Goal: Task Accomplishment & Management: Manage account settings

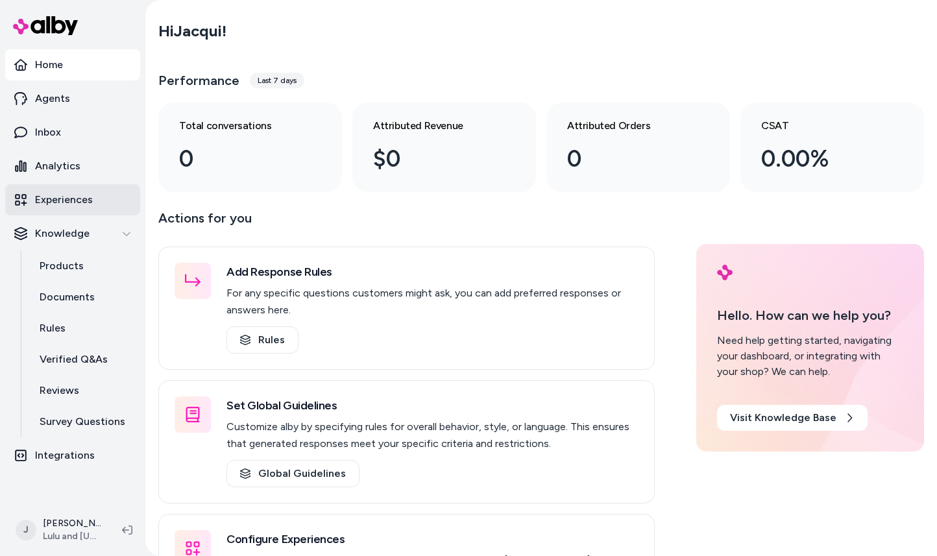
click at [101, 206] on link "Experiences" at bounding box center [72, 199] width 135 height 31
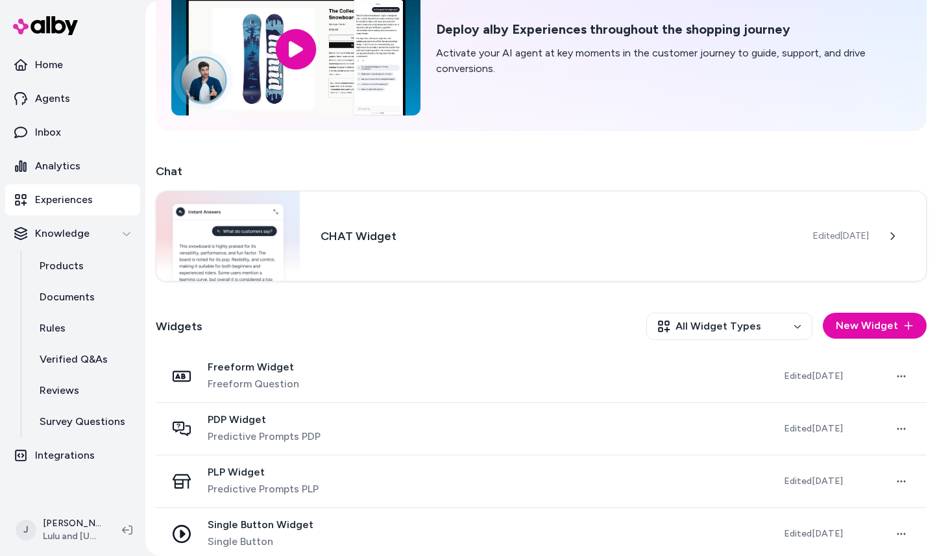
scroll to position [101, 0]
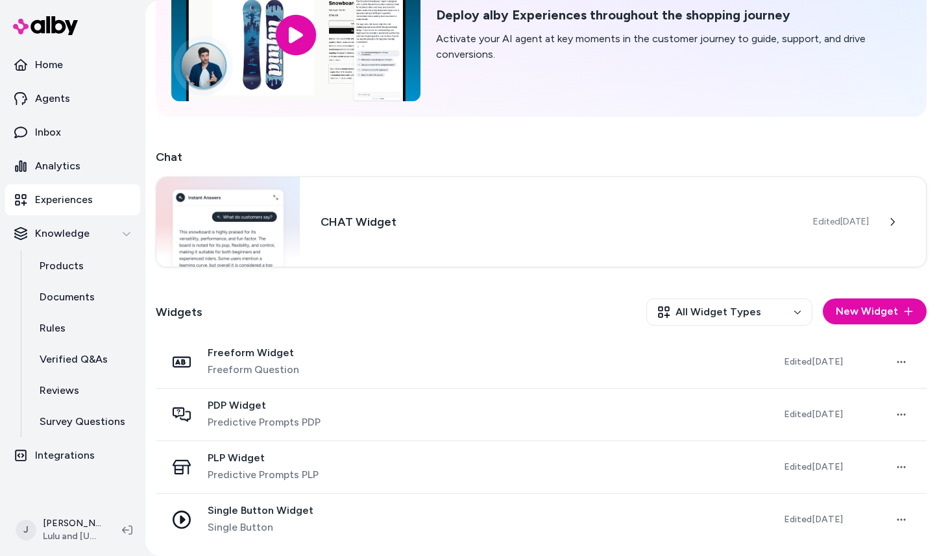
click at [233, 423] on span "Predictive Prompts PDP" at bounding box center [264, 423] width 113 height 16
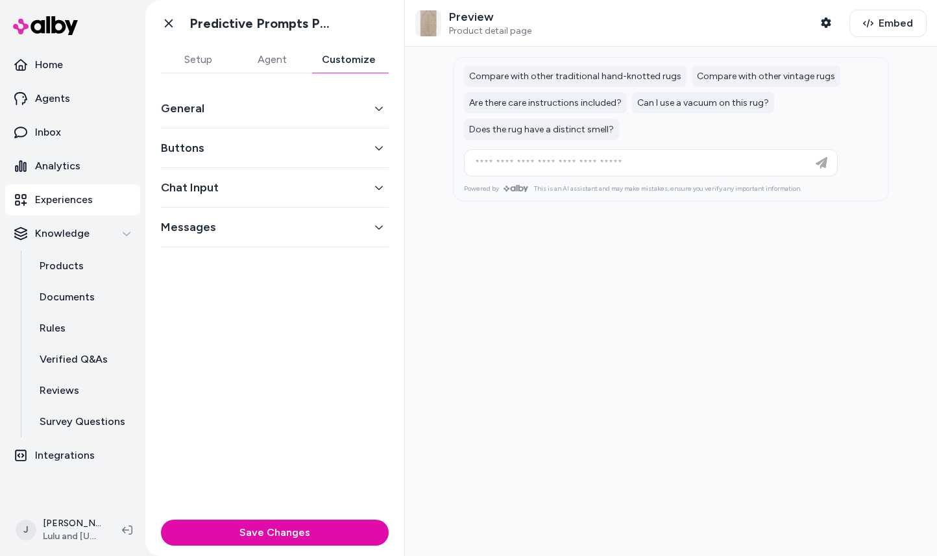
click at [343, 62] on button "Customize" at bounding box center [349, 60] width 80 height 26
click at [335, 105] on button "General" at bounding box center [275, 108] width 228 height 18
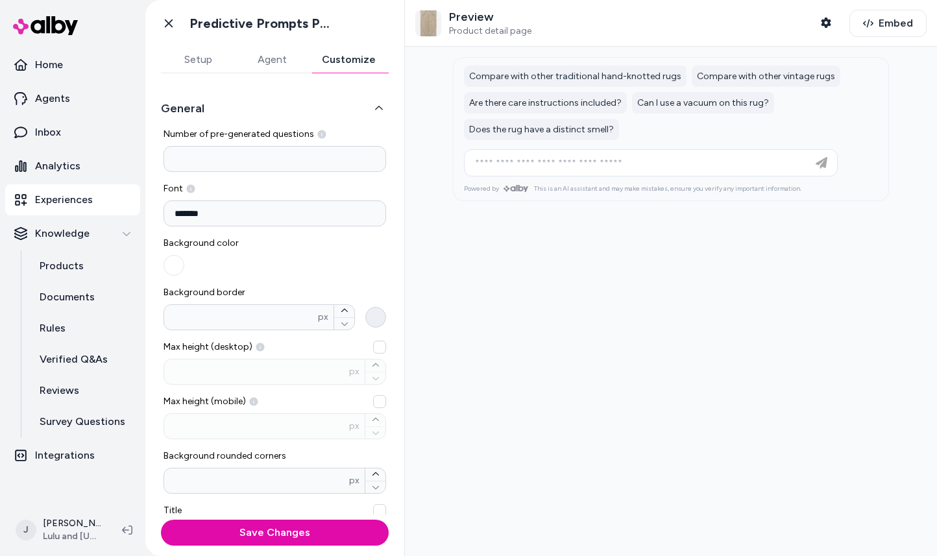
click at [378, 315] on button "Background border * px" at bounding box center [375, 317] width 21 height 21
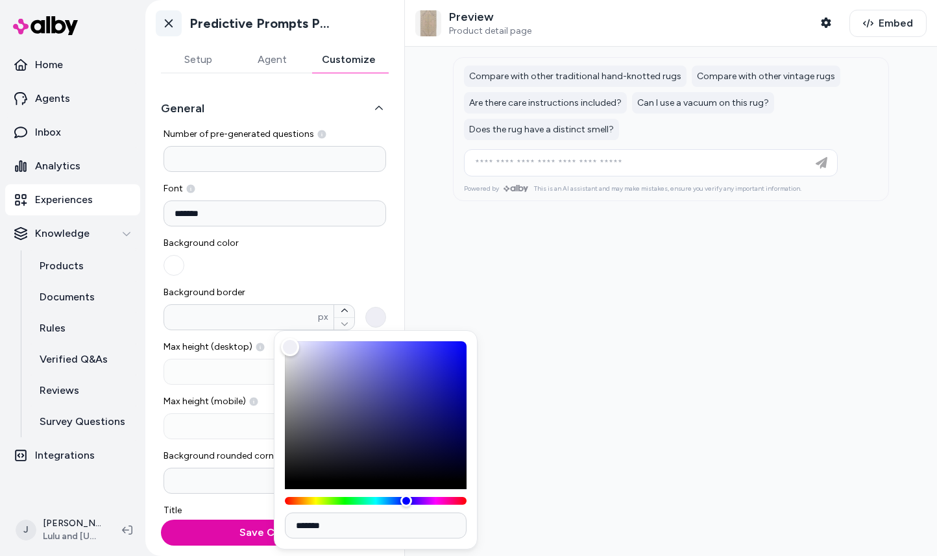
click at [165, 27] on icon at bounding box center [168, 23] width 13 height 13
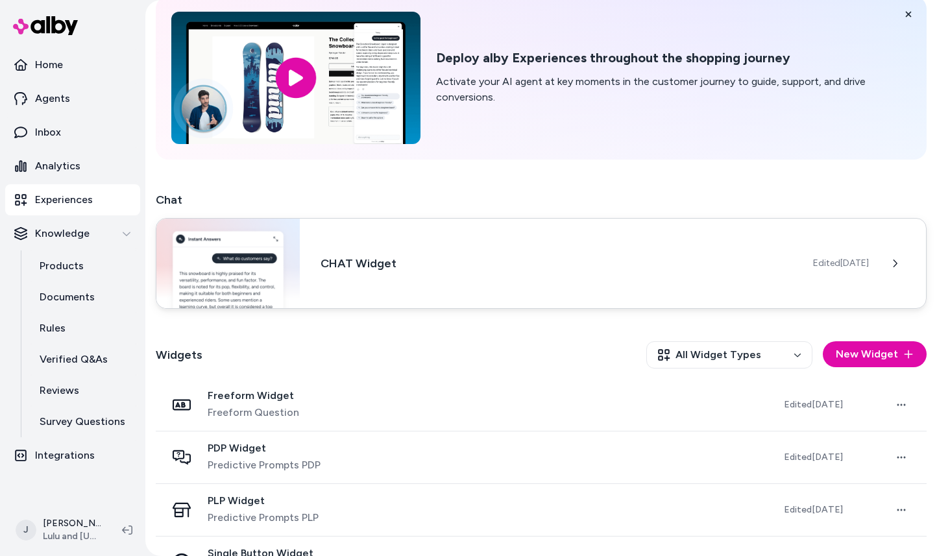
scroll to position [101, 0]
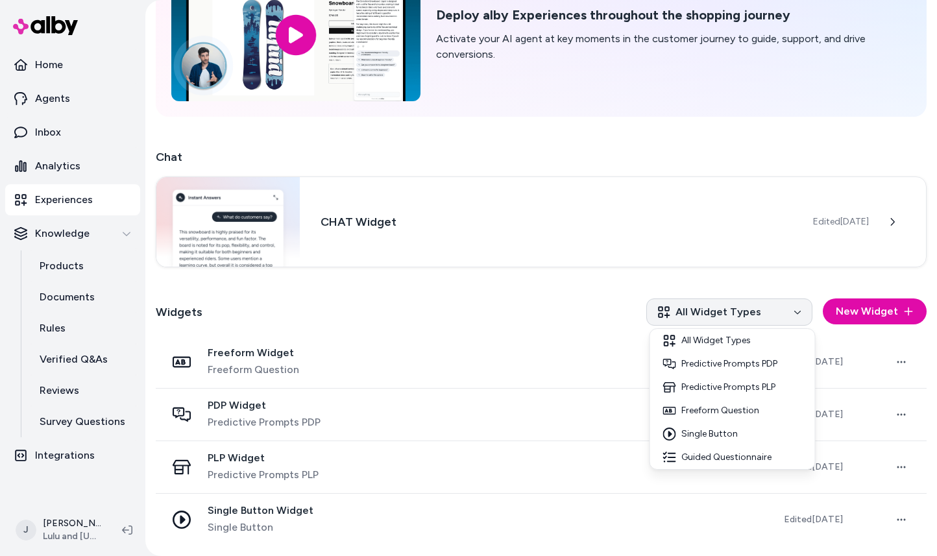
click at [692, 313] on html "Home Agents Inbox Analytics Experiences Knowledge Products Documents Rules Veri…" at bounding box center [468, 278] width 937 height 556
click at [529, 302] on html "Home Agents Inbox Analytics Experiences Knowledge Products Documents Rules Veri…" at bounding box center [468, 278] width 937 height 556
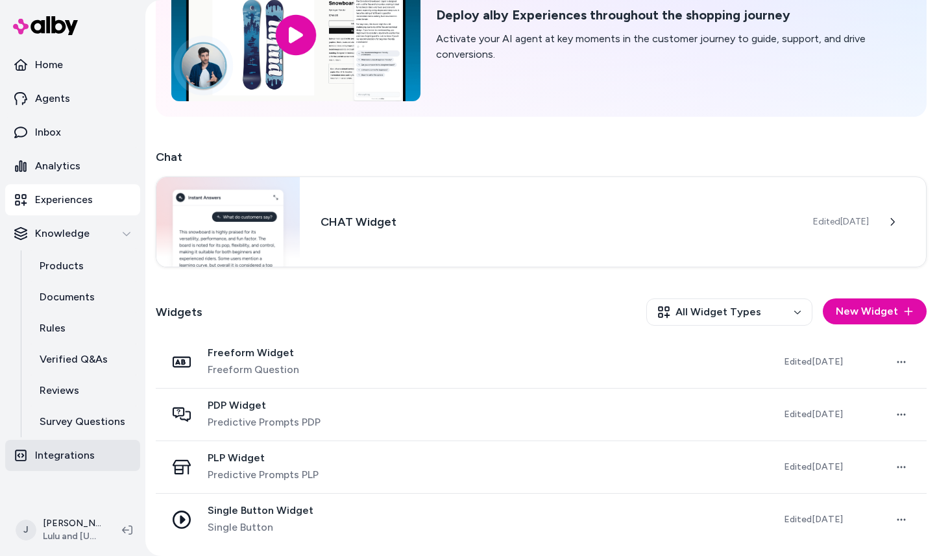
click at [71, 457] on p "Integrations" at bounding box center [65, 456] width 60 height 16
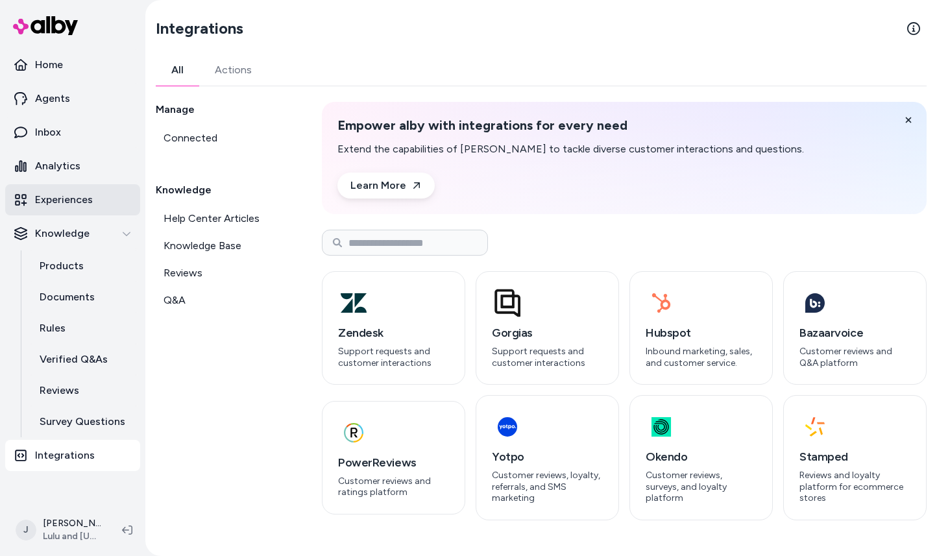
click at [95, 202] on link "Experiences" at bounding box center [72, 199] width 135 height 31
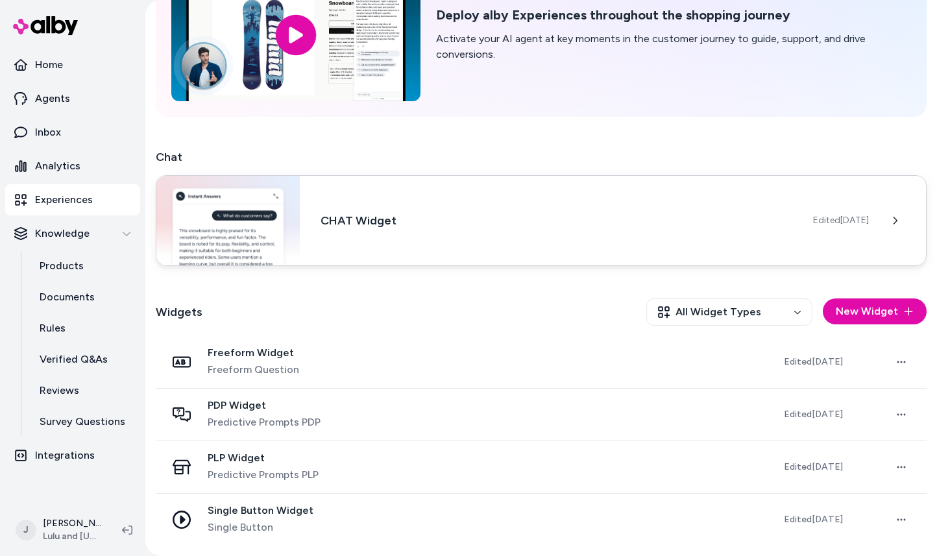
scroll to position [100, 0]
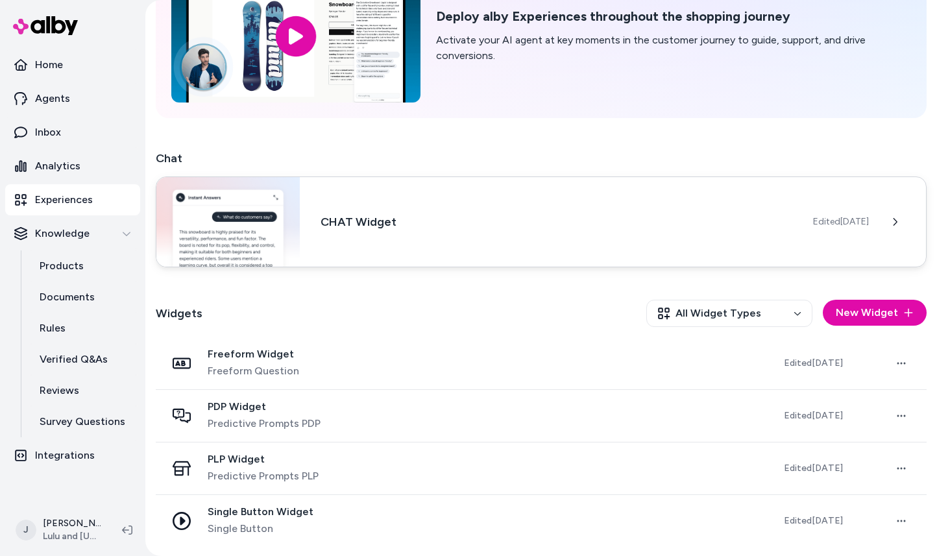
click at [370, 226] on h3 "CHAT Widget" at bounding box center [556, 222] width 472 height 18
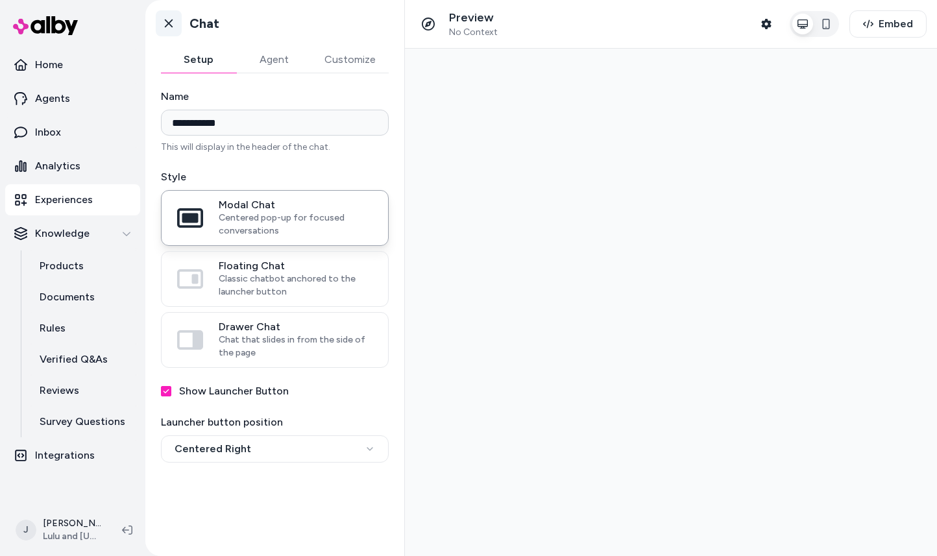
click at [171, 25] on icon at bounding box center [169, 23] width 8 height 8
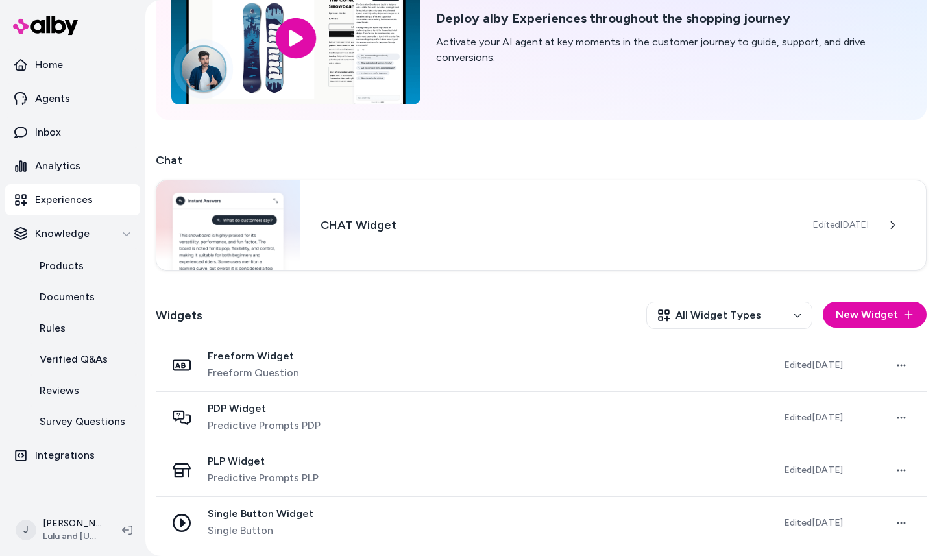
scroll to position [101, 0]
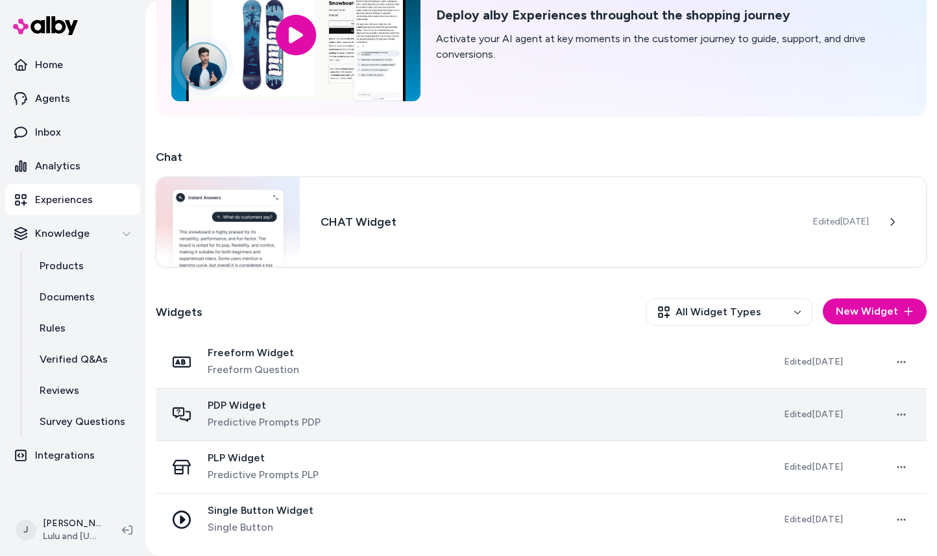
click at [295, 417] on span "Predictive Prompts PDP" at bounding box center [264, 423] width 113 height 16
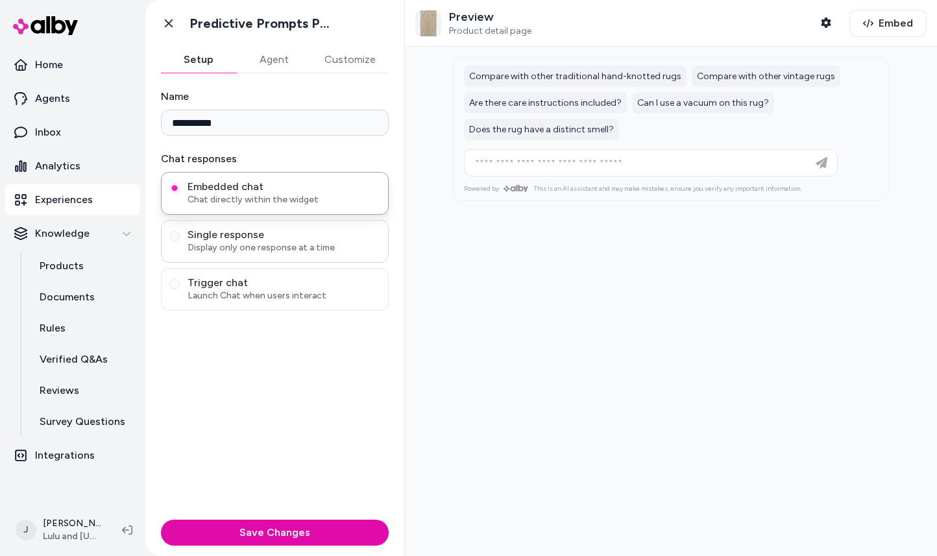
click at [287, 239] on span "Single response" at bounding box center [283, 234] width 193 height 13
click at [180, 239] on button "Single response Display only one response at a time" at bounding box center [174, 236] width 10 height 10
click at [288, 205] on span "Chat directly within the widget" at bounding box center [283, 199] width 193 height 13
click at [180, 193] on button "Embedded chat Chat directly within the widget" at bounding box center [174, 188] width 10 height 10
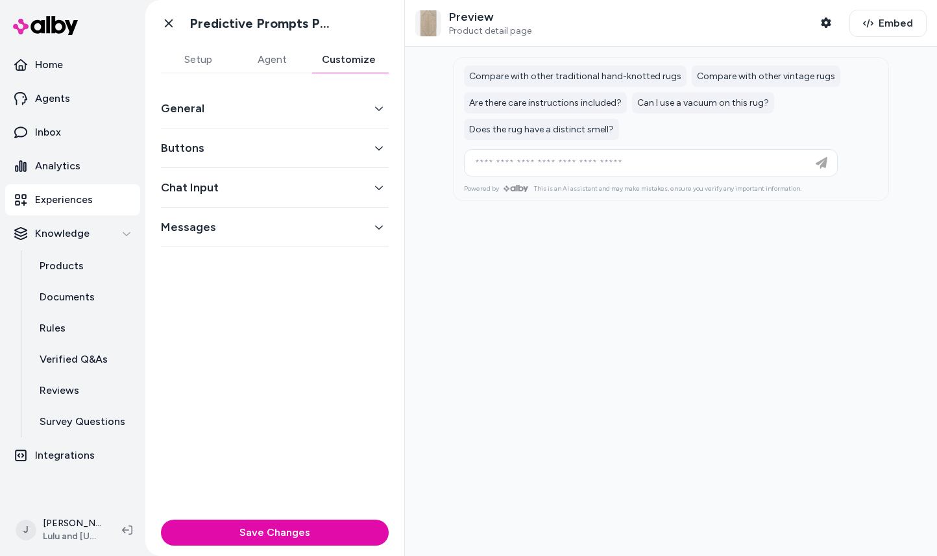
click at [342, 62] on button "Customize" at bounding box center [349, 60] width 80 height 26
click at [327, 117] on div "General" at bounding box center [275, 109] width 228 height 40
click at [384, 108] on button "General" at bounding box center [275, 108] width 228 height 18
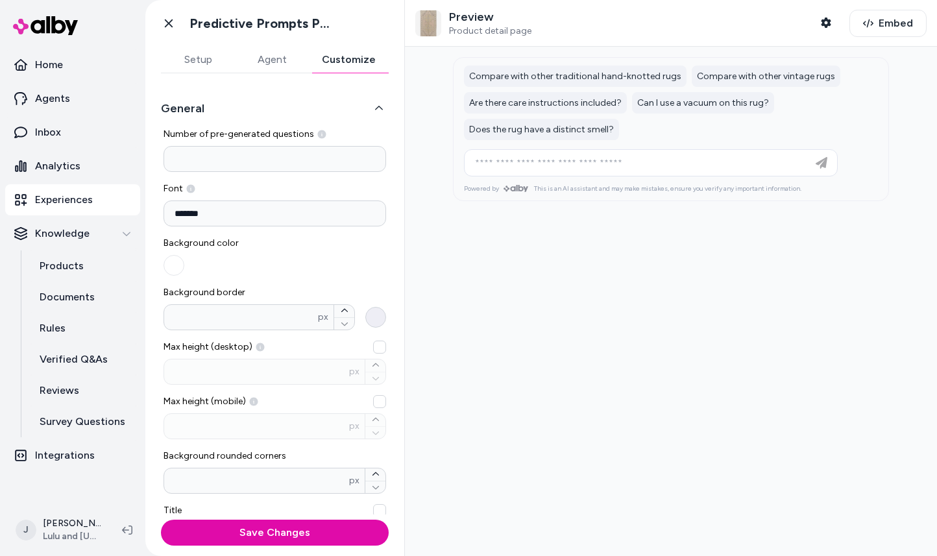
click at [376, 309] on button "Background border * px" at bounding box center [375, 317] width 21 height 21
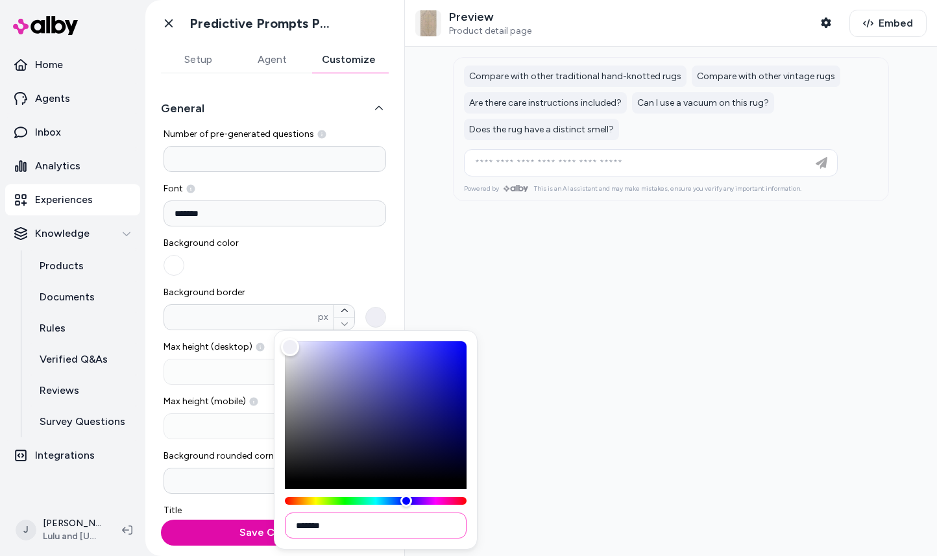
drag, startPoint x: 341, startPoint y: 525, endPoint x: 274, endPoint y: 523, distance: 66.8
click at [274, 523] on div "*******" at bounding box center [376, 439] width 204 height 219
paste input
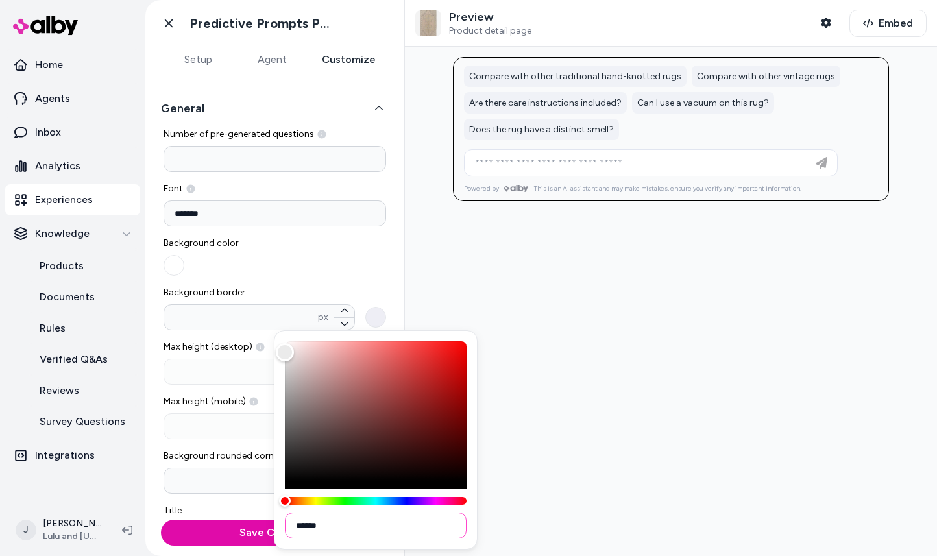
type input "******"
click at [559, 435] on div at bounding box center [671, 301] width 532 height 509
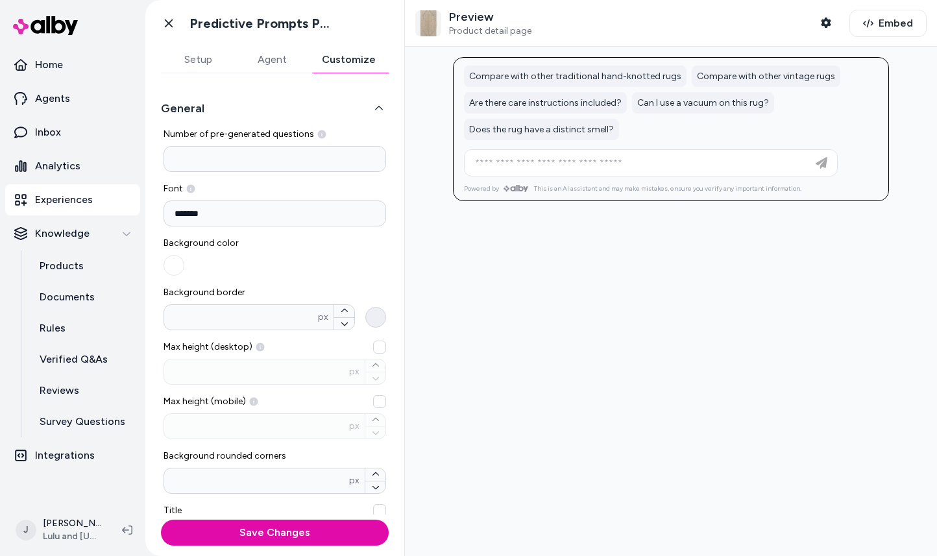
click at [372, 312] on button "Background border * px" at bounding box center [375, 317] width 21 height 21
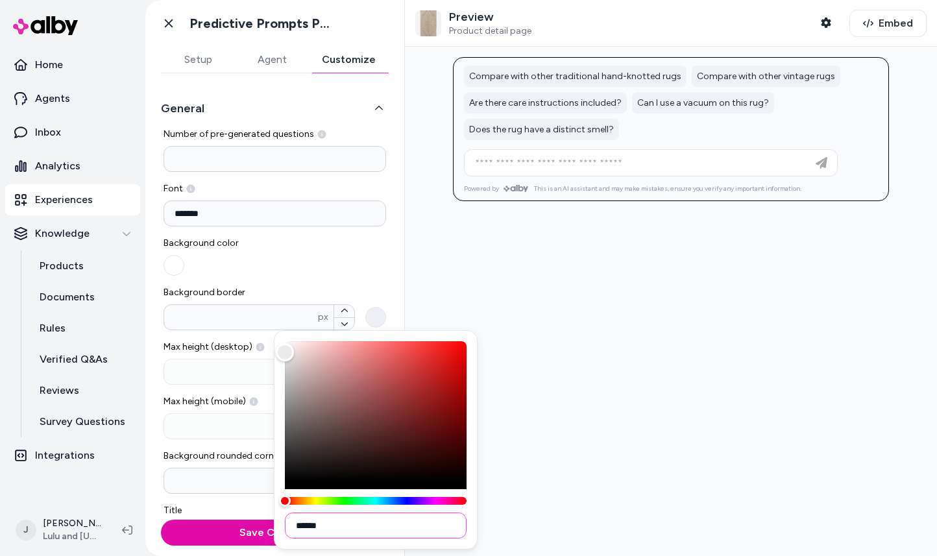
click at [296, 526] on input "******" at bounding box center [376, 525] width 182 height 26
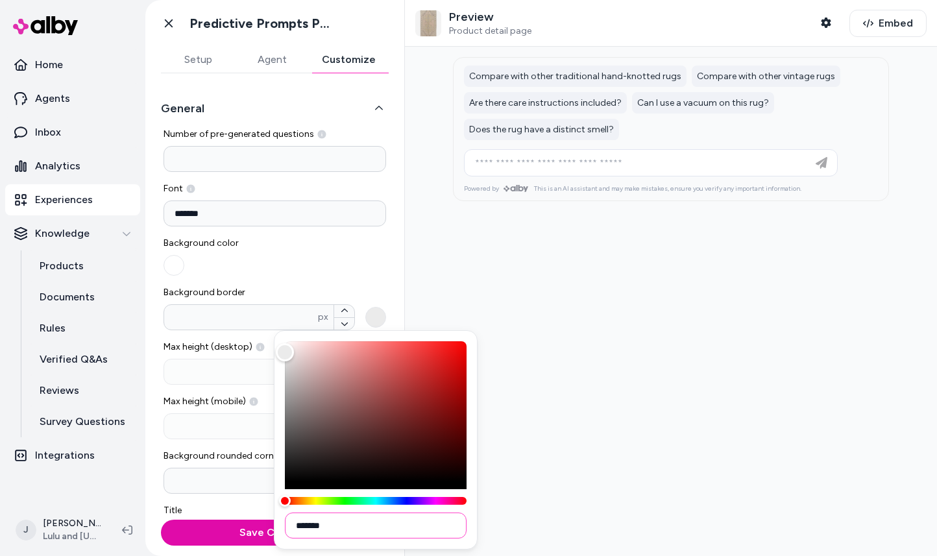
type input "*******"
click at [383, 289] on span "Background border" at bounding box center [274, 292] width 223 height 13
click at [318, 311] on input "*" at bounding box center [241, 317] width 154 height 13
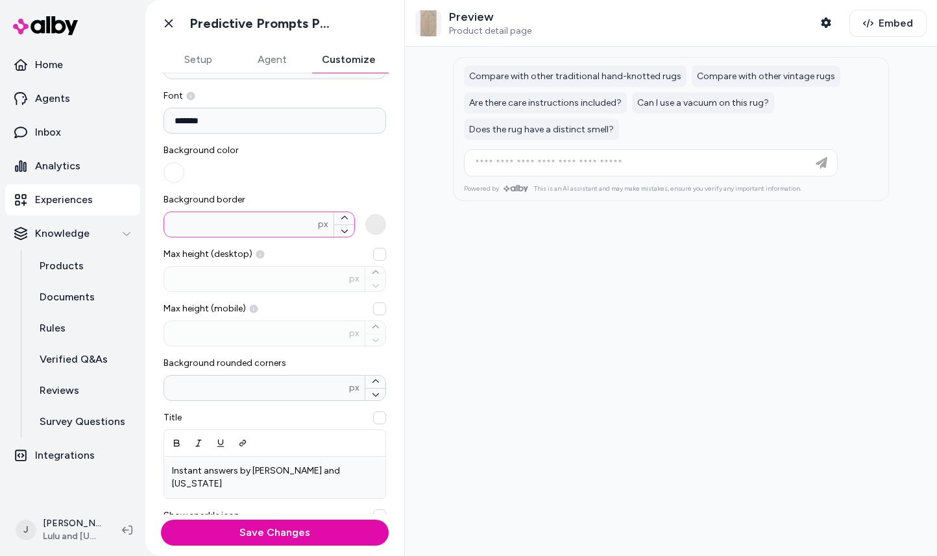
scroll to position [96, 0]
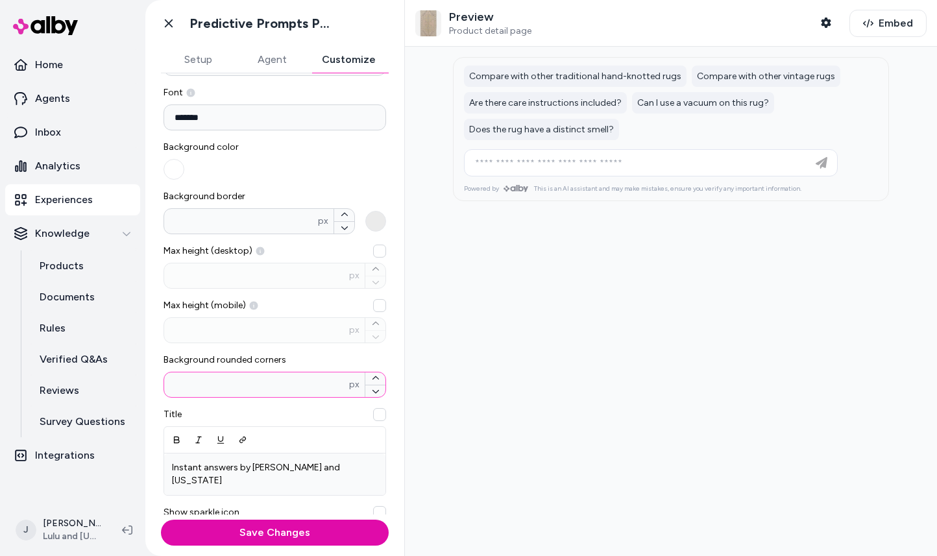
click at [182, 381] on input "**" at bounding box center [256, 384] width 185 height 13
type input "*"
click at [161, 520] on button "Save Changes" at bounding box center [275, 533] width 228 height 26
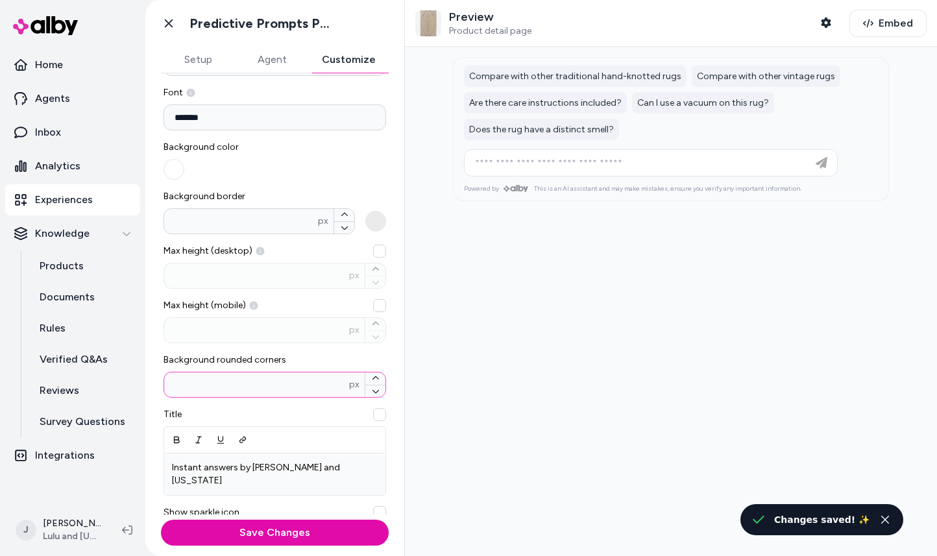
scroll to position [97, 0]
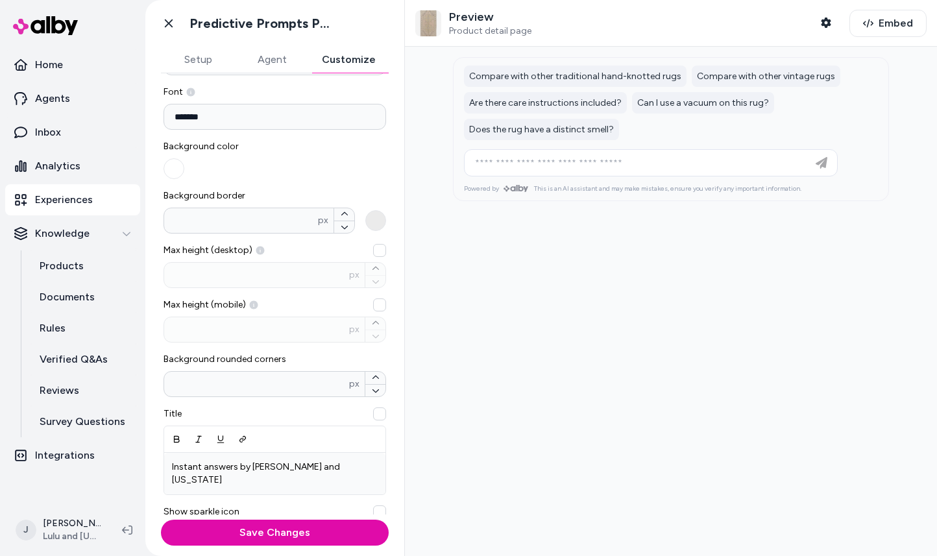
click at [278, 412] on span "Title" at bounding box center [274, 413] width 223 height 13
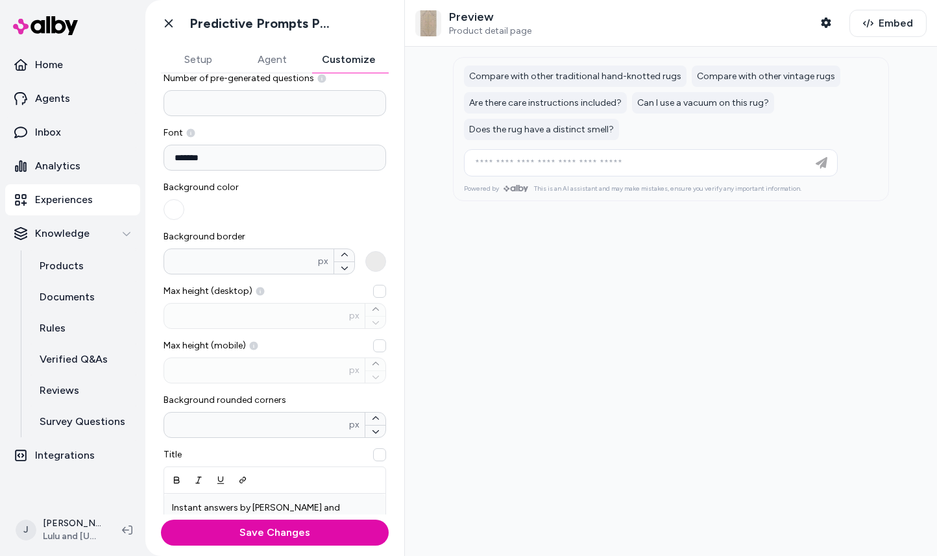
scroll to position [20, 0]
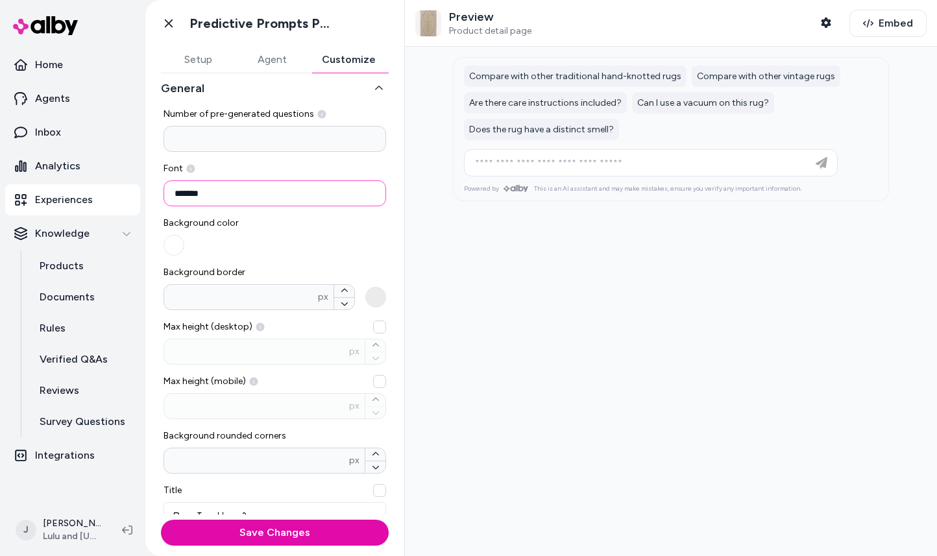
click at [202, 191] on input "*******" at bounding box center [274, 193] width 223 height 26
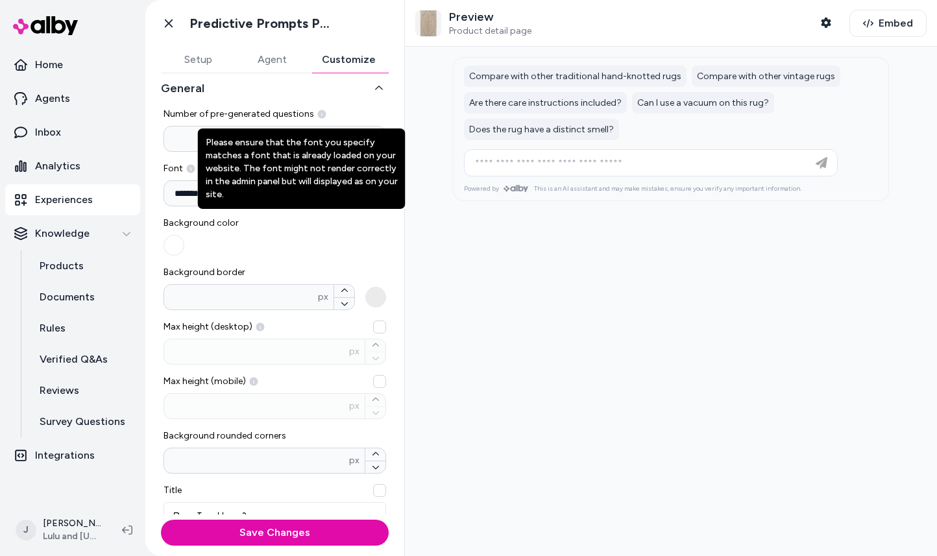
click at [189, 166] on icon at bounding box center [191, 169] width 8 height 8
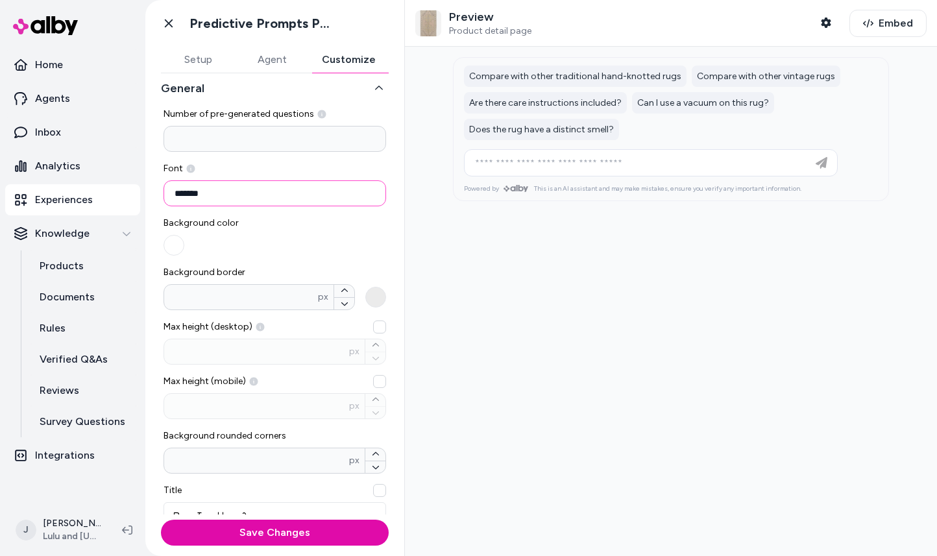
click at [219, 195] on input "*******" at bounding box center [274, 193] width 223 height 26
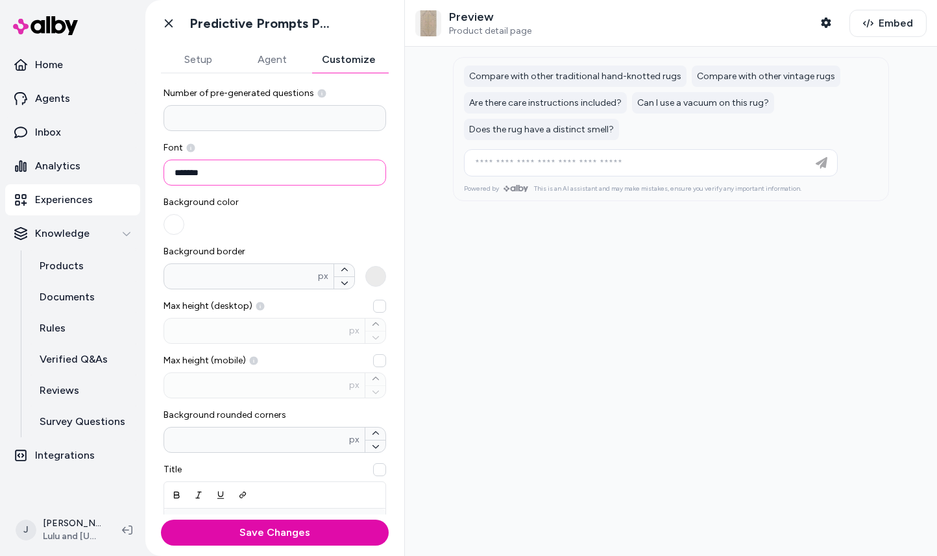
scroll to position [52, 0]
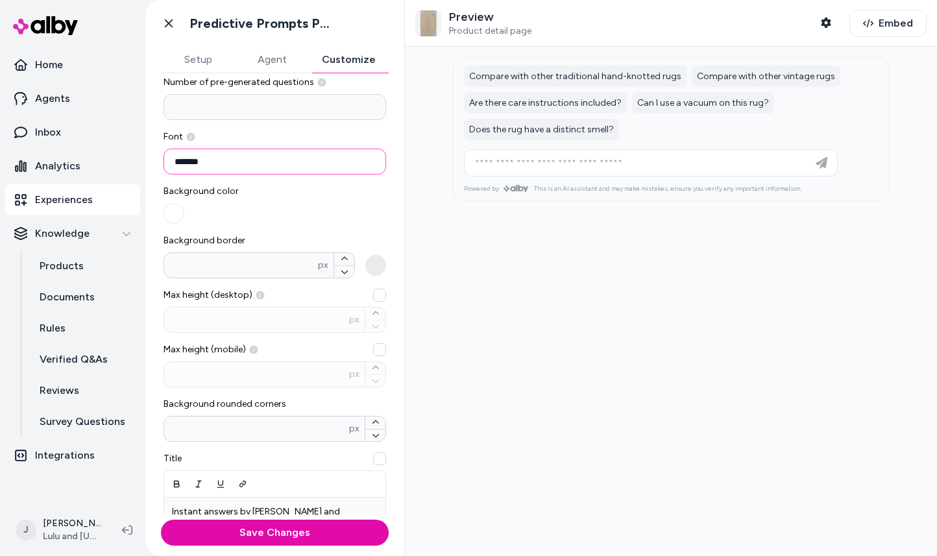
drag, startPoint x: 221, startPoint y: 165, endPoint x: 182, endPoint y: 167, distance: 39.0
click at [182, 167] on input "*******" at bounding box center [274, 162] width 223 height 26
drag, startPoint x: 181, startPoint y: 163, endPoint x: 218, endPoint y: 163, distance: 37.0
click at [218, 163] on input "*******" at bounding box center [274, 162] width 223 height 26
paste input
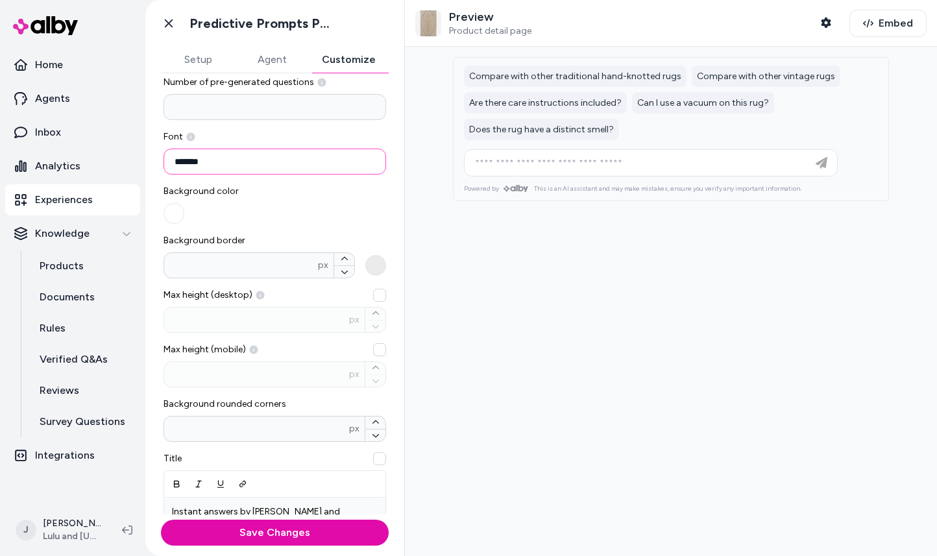
type input "*******"
click at [161, 520] on button "Save Changes" at bounding box center [275, 533] width 228 height 26
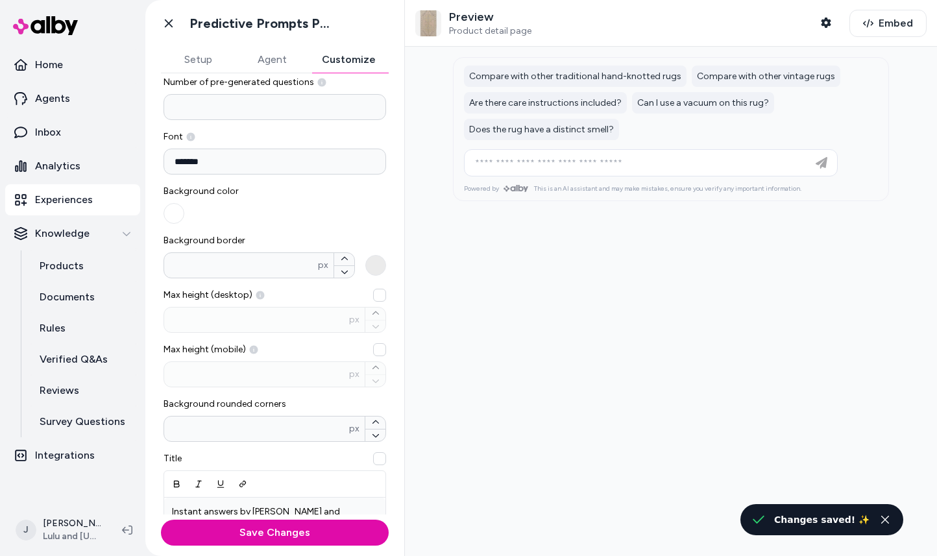
click at [296, 192] on div "Background color" at bounding box center [274, 204] width 223 height 39
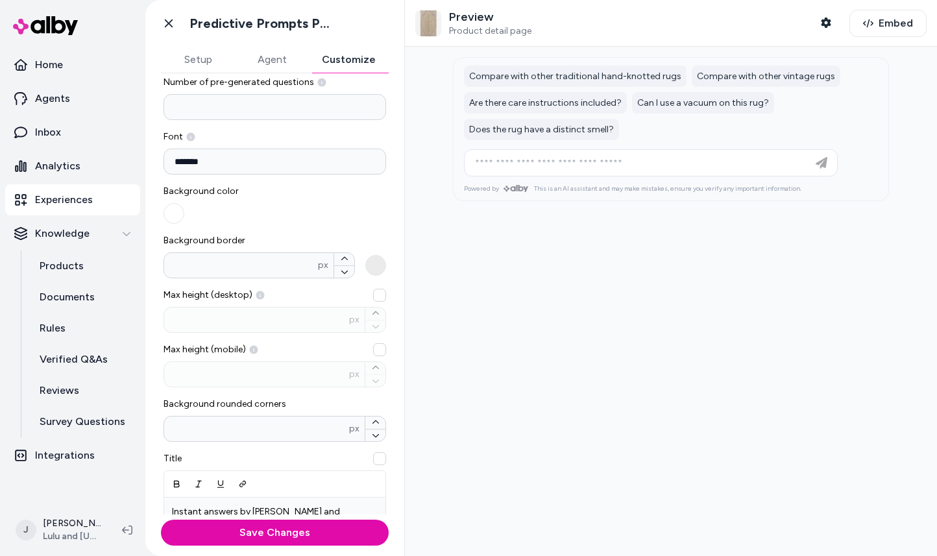
click at [481, 22] on p "Preview" at bounding box center [490, 17] width 82 height 15
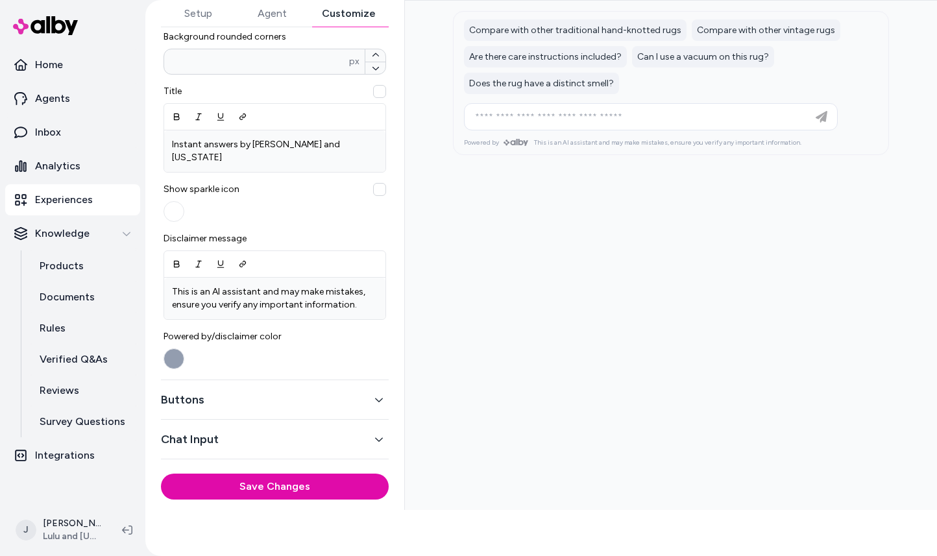
scroll to position [374, 0]
click at [230, 390] on button "Buttons" at bounding box center [275, 399] width 228 height 18
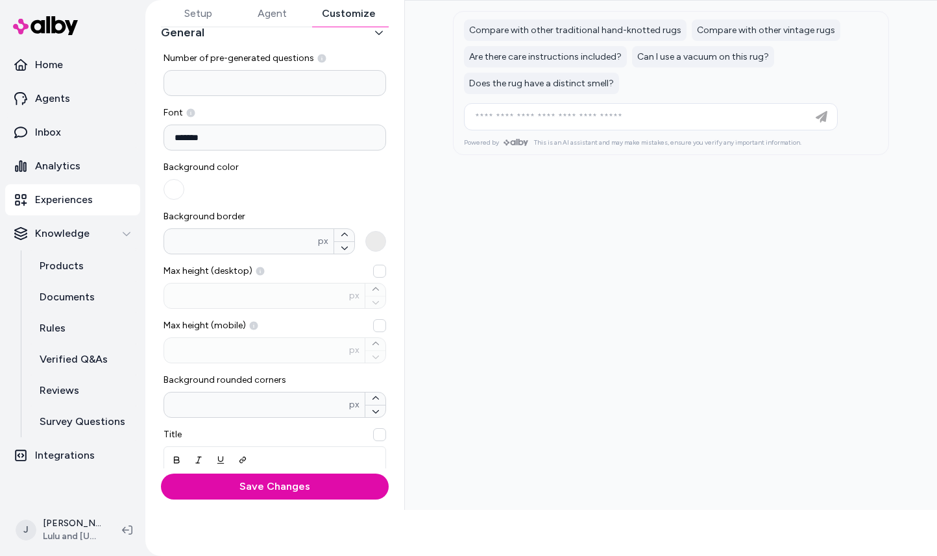
scroll to position [0, 0]
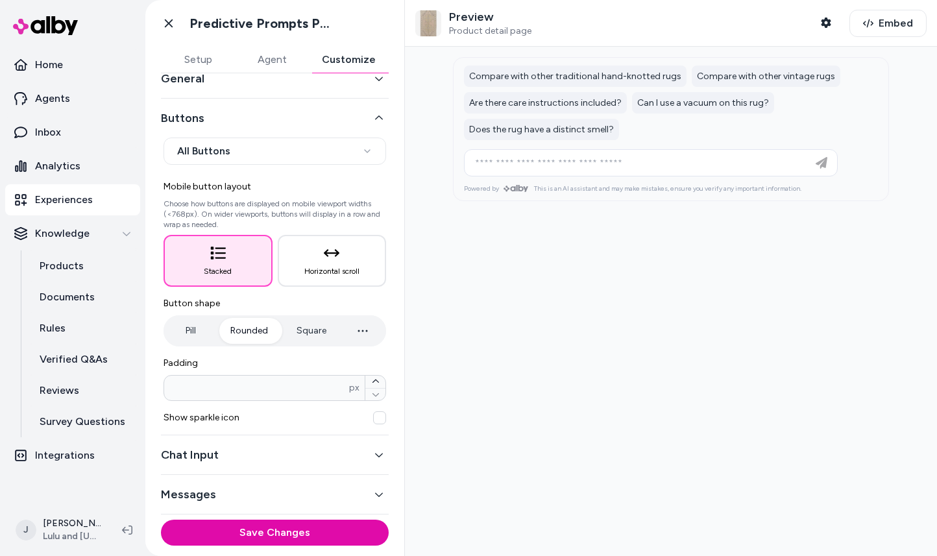
click at [190, 329] on button "Pill" at bounding box center [190, 331] width 49 height 26
click at [320, 332] on button "Square" at bounding box center [311, 331] width 56 height 26
click at [198, 335] on button "Pill" at bounding box center [190, 331] width 49 height 26
click at [258, 332] on button "Rounded" at bounding box center [249, 331] width 64 height 26
click at [193, 332] on button "Pill" at bounding box center [190, 331] width 49 height 26
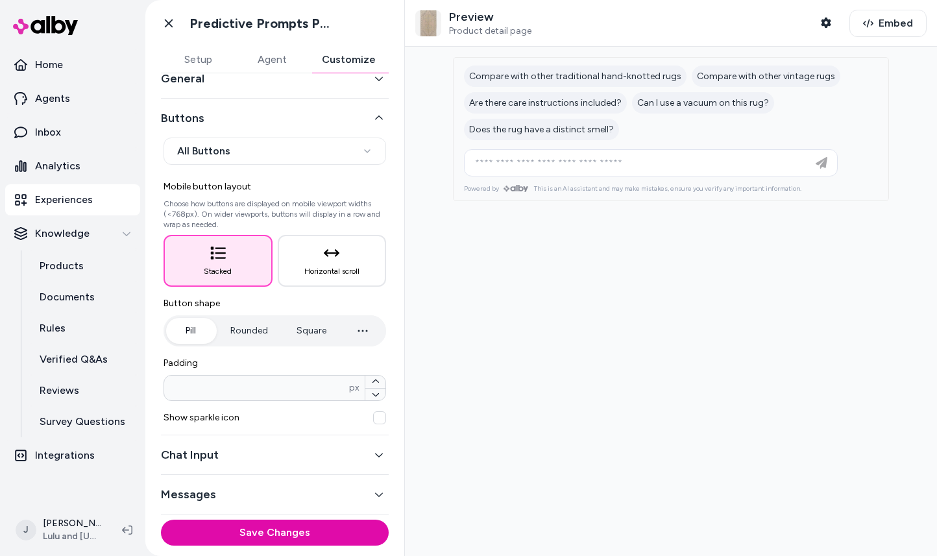
click at [383, 455] on button "Chat Input" at bounding box center [275, 455] width 228 height 18
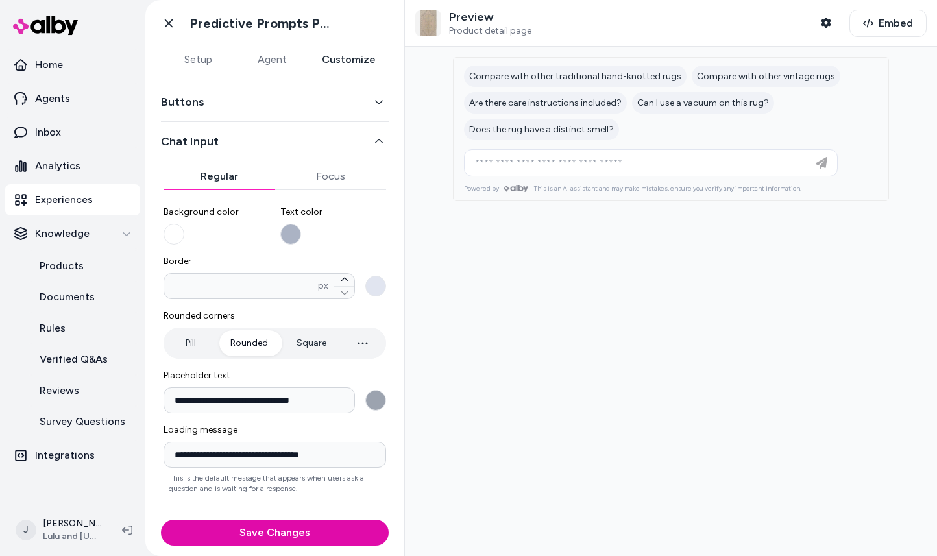
scroll to position [49, 0]
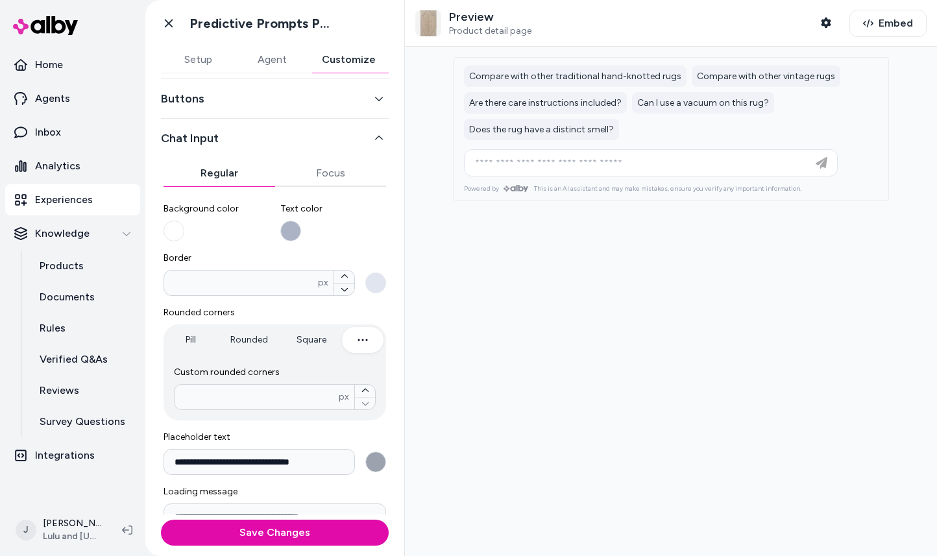
click at [361, 333] on icon "button" at bounding box center [363, 340] width 16 height 16
click at [326, 399] on input "number" at bounding box center [256, 397] width 164 height 13
type input "*"
click at [400, 405] on div "**********" at bounding box center [274, 244] width 259 height 441
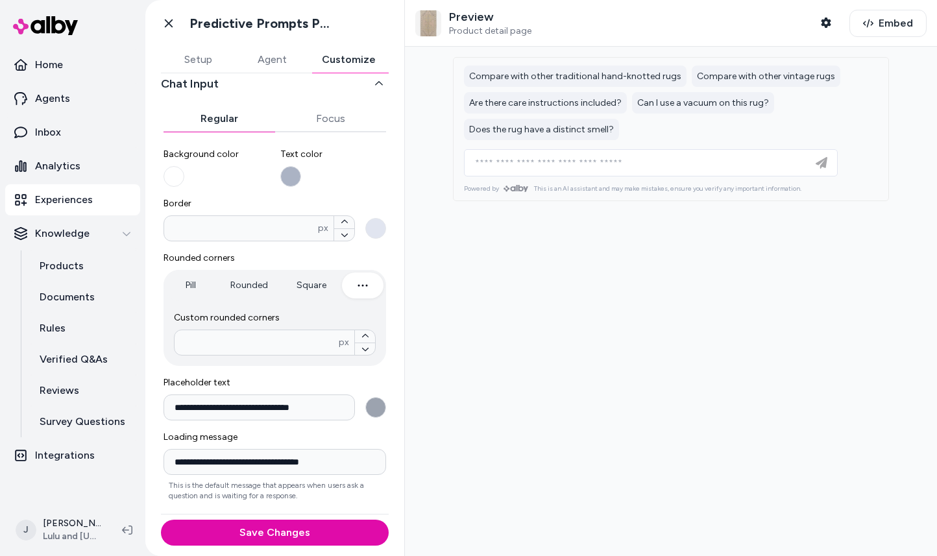
scroll to position [107, 0]
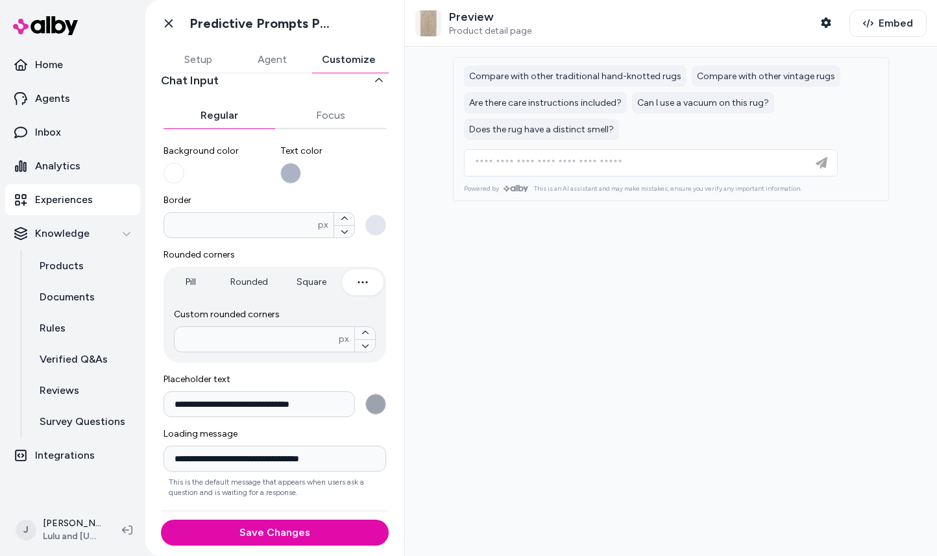
click at [376, 405] on button "**********" at bounding box center [375, 404] width 21 height 21
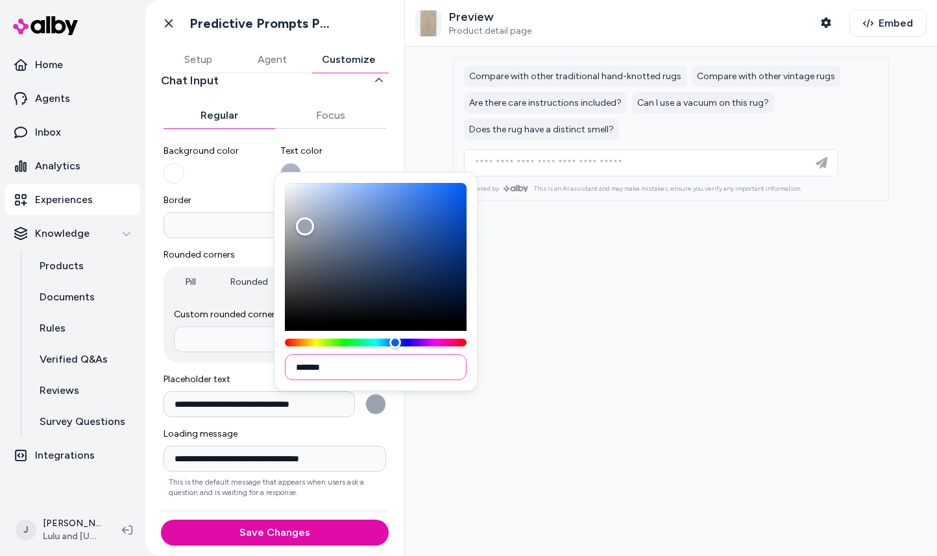
drag, startPoint x: 302, startPoint y: 366, endPoint x: 336, endPoint y: 366, distance: 34.4
click at [336, 366] on input "*******" at bounding box center [376, 367] width 182 height 26
paste input
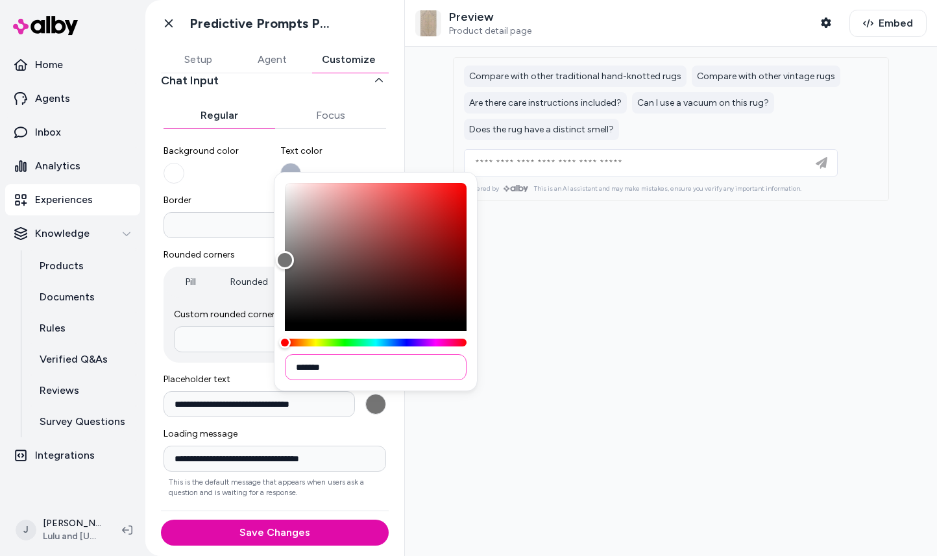
type input "*******"
click at [553, 390] on div at bounding box center [671, 301] width 532 height 509
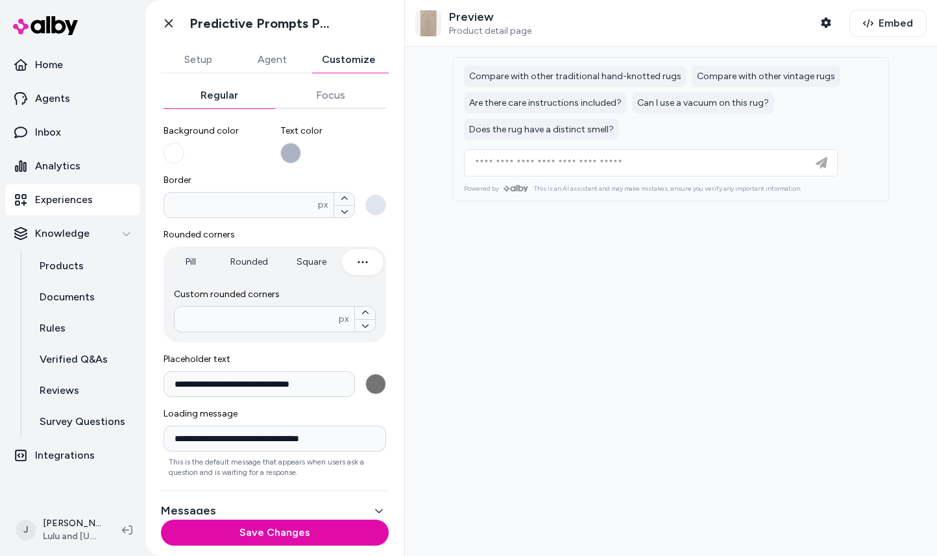
scroll to position [143, 0]
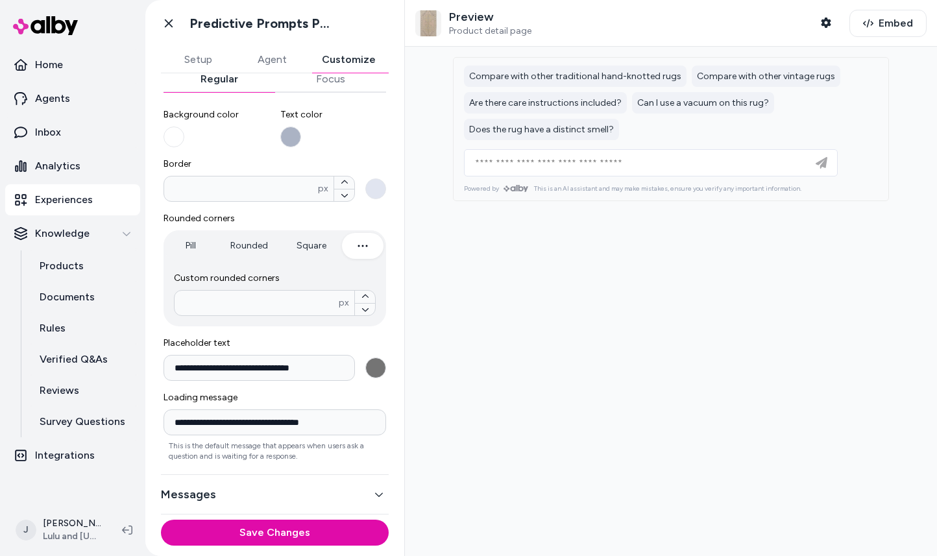
click at [299, 335] on div "**********" at bounding box center [274, 279] width 223 height 363
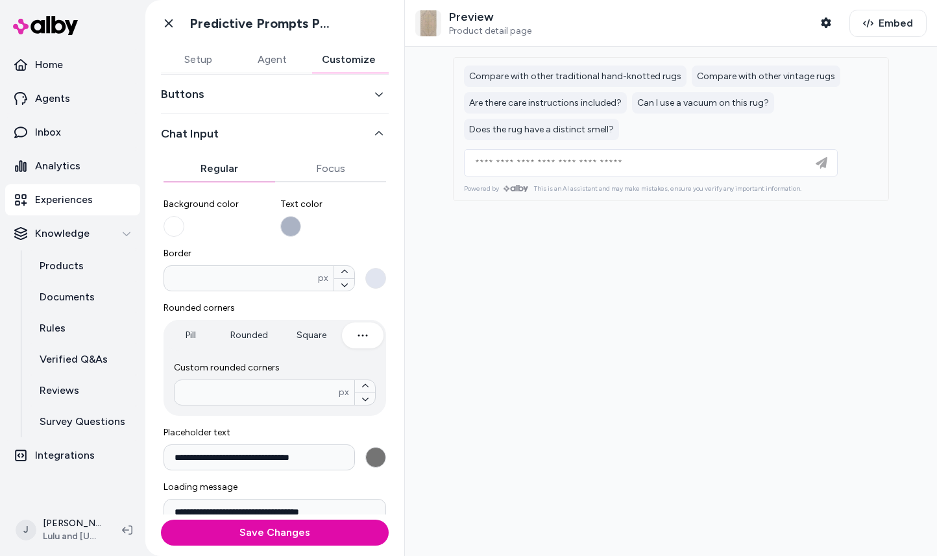
scroll to position [58, 0]
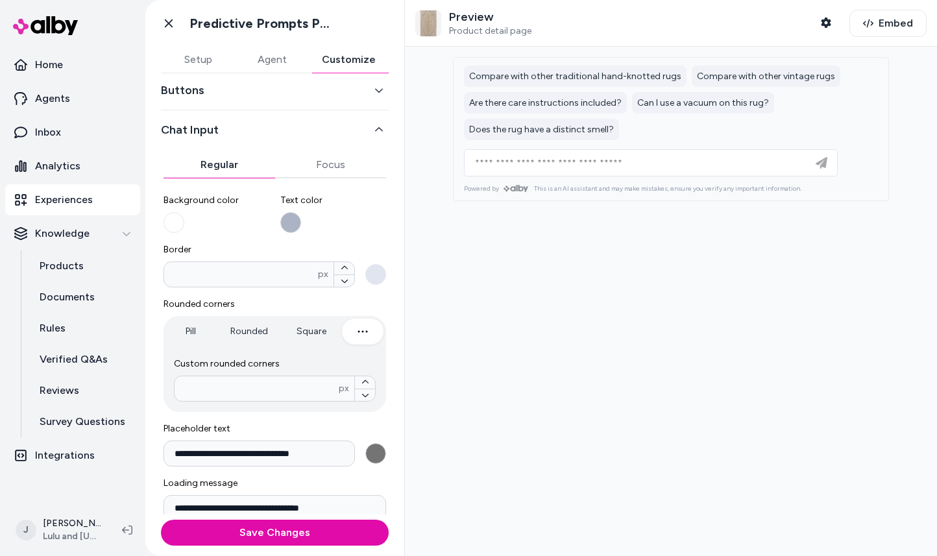
click at [296, 224] on button "Text color" at bounding box center [290, 222] width 21 height 21
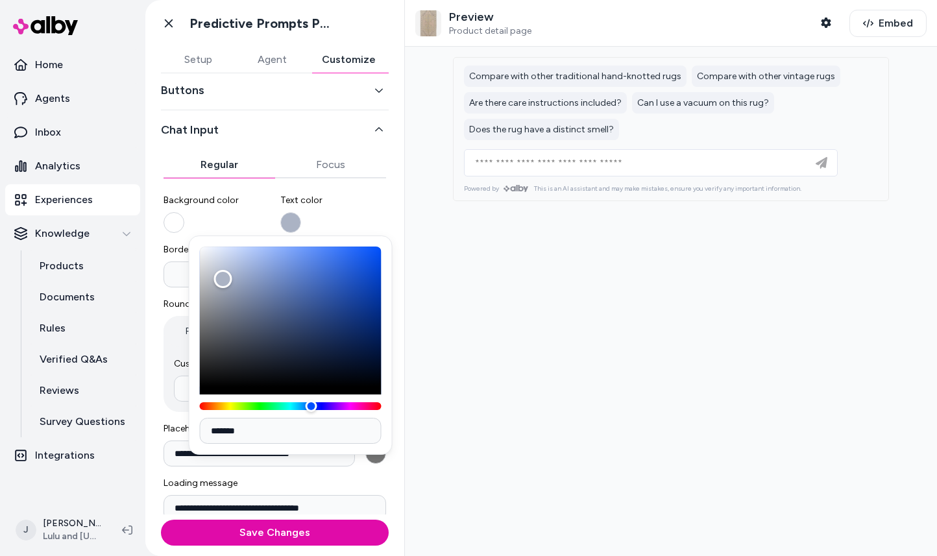
click at [176, 225] on button "Background color" at bounding box center [173, 222] width 21 height 21
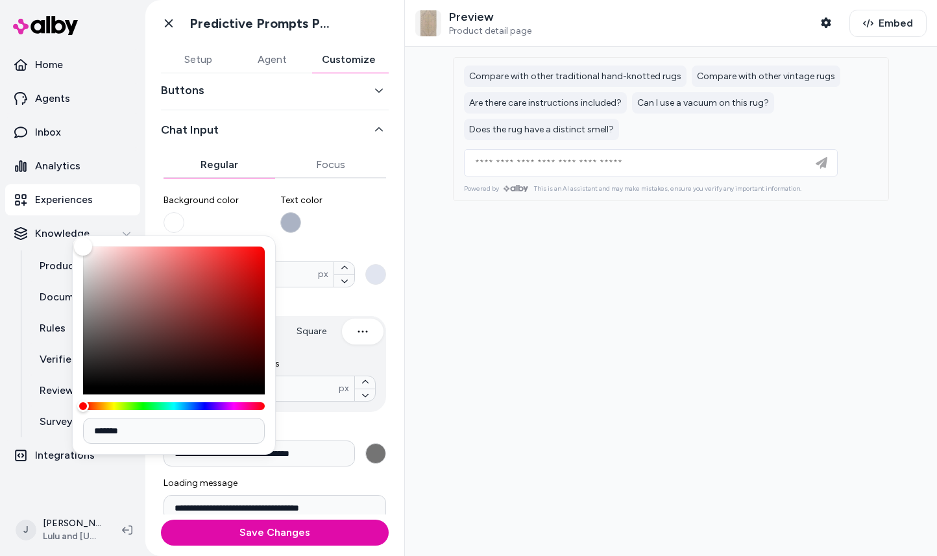
click at [293, 221] on button "Text color" at bounding box center [290, 222] width 21 height 21
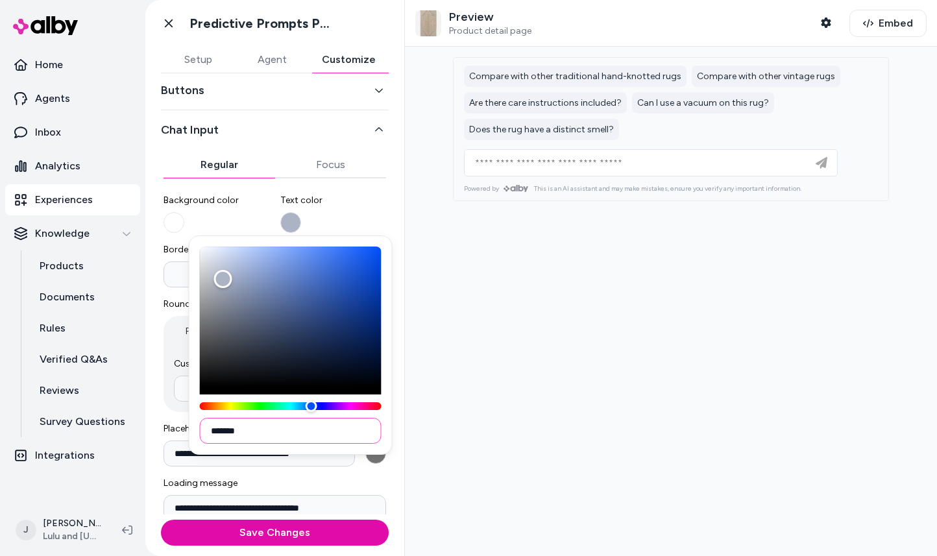
drag, startPoint x: 216, startPoint y: 433, endPoint x: 259, endPoint y: 433, distance: 43.5
click at [259, 433] on input "*******" at bounding box center [291, 431] width 182 height 26
paste input
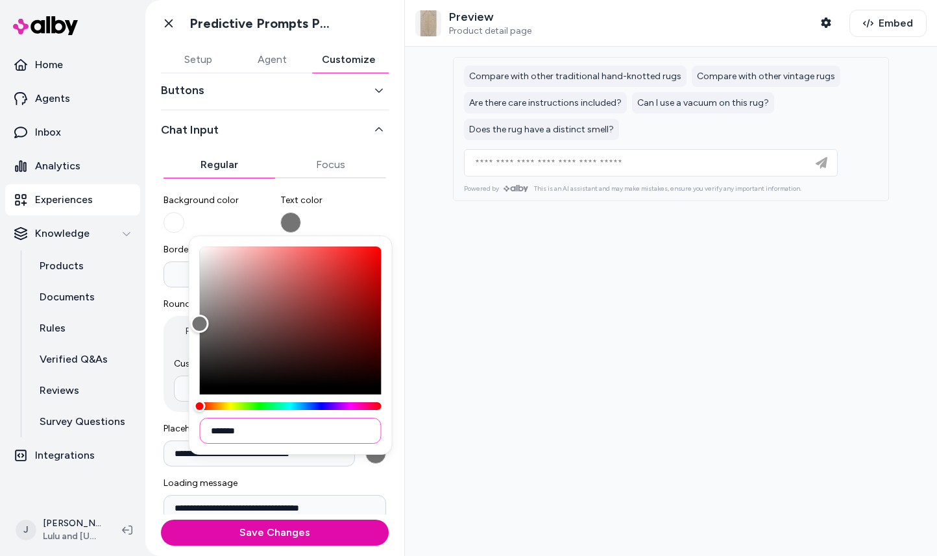
type input "*******"
click at [498, 390] on div at bounding box center [671, 301] width 532 height 509
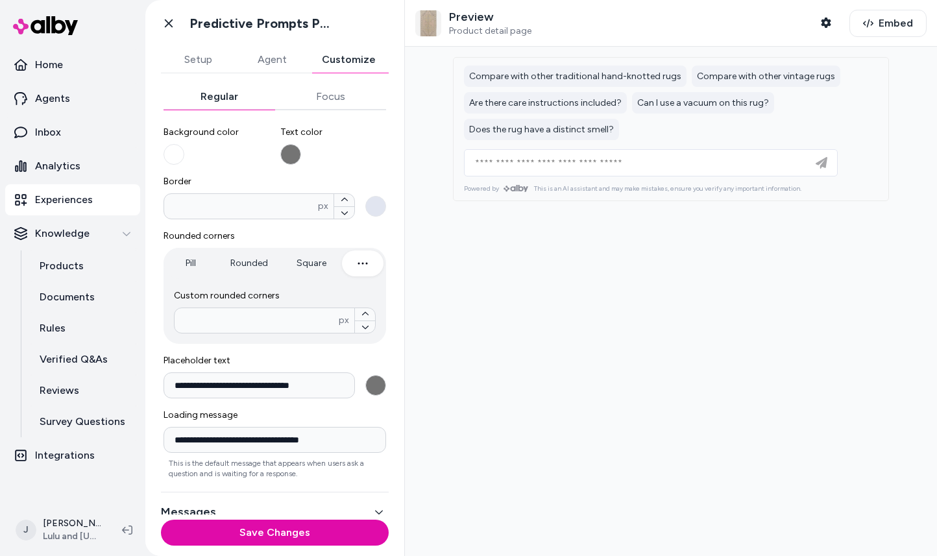
scroll to position [143, 0]
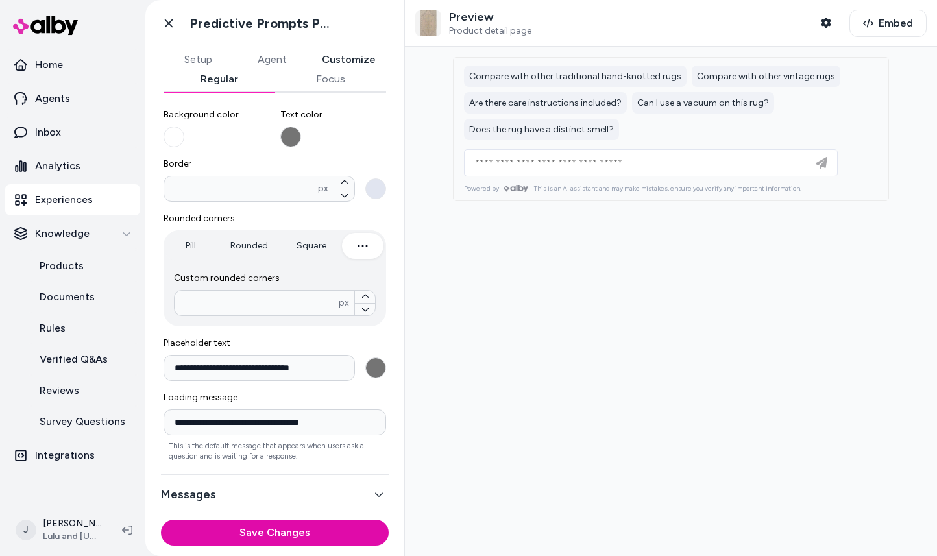
click at [374, 494] on icon "button" at bounding box center [378, 494] width 9 height 9
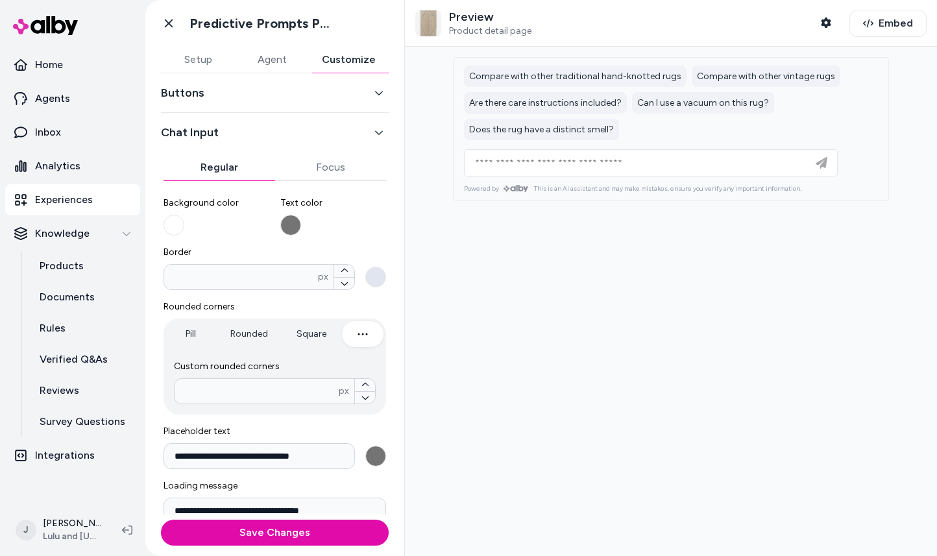
scroll to position [49, 0]
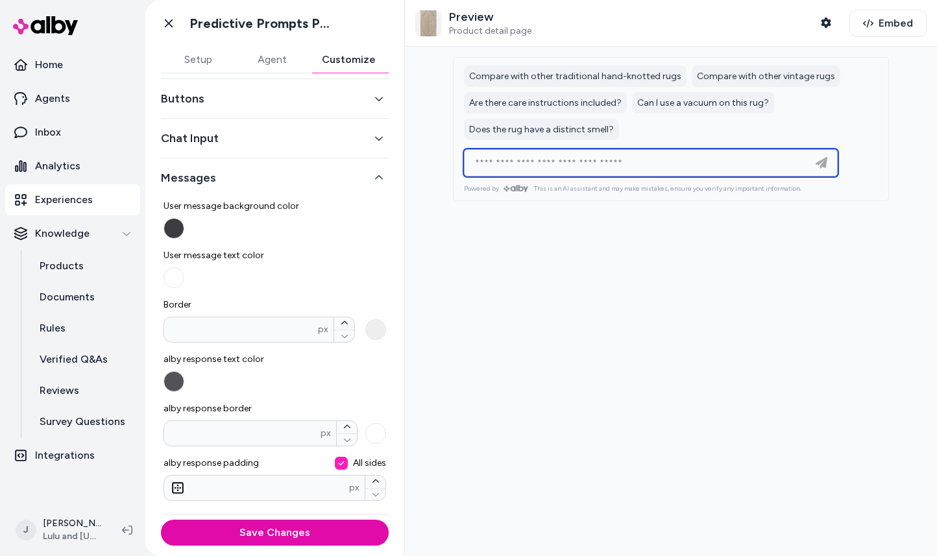
click at [598, 160] on input at bounding box center [637, 163] width 341 height 16
type input "**********"
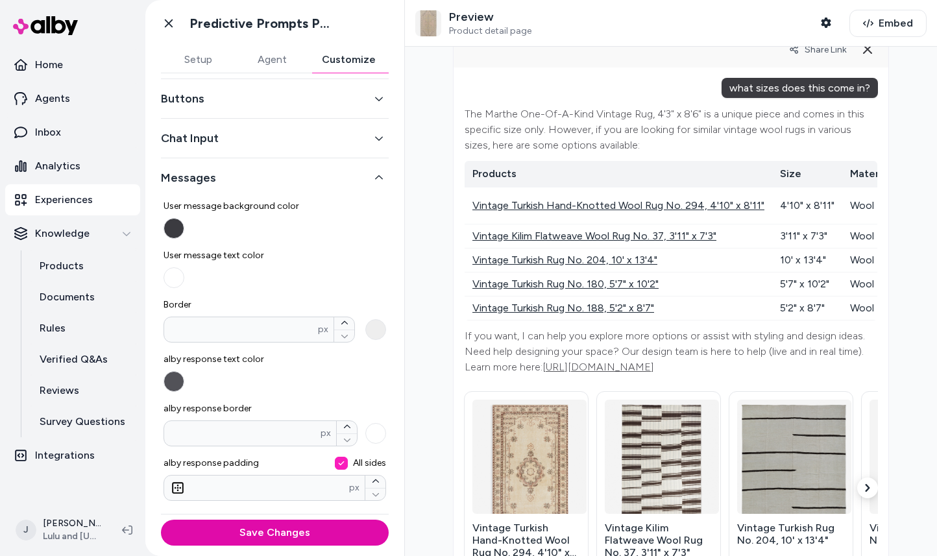
scroll to position [0, 0]
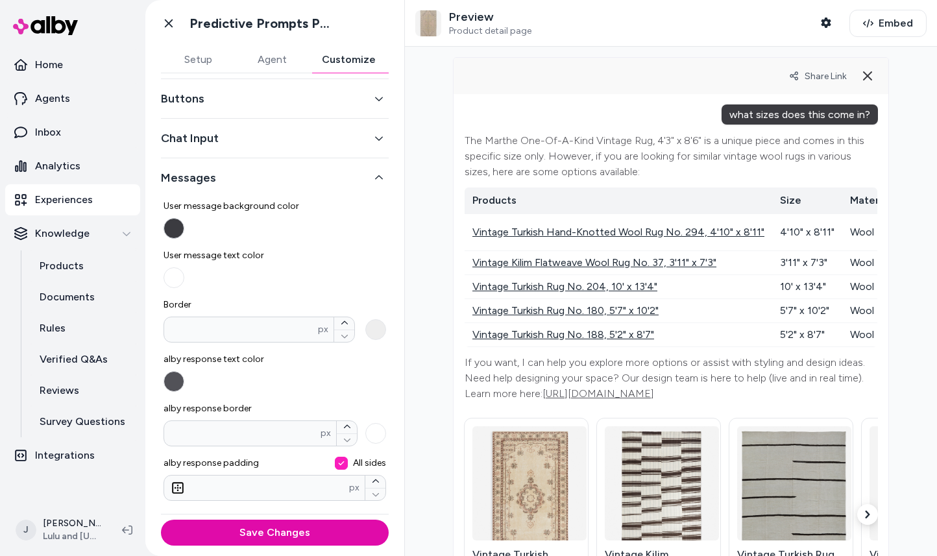
click at [175, 224] on button "User message background color" at bounding box center [173, 228] width 21 height 21
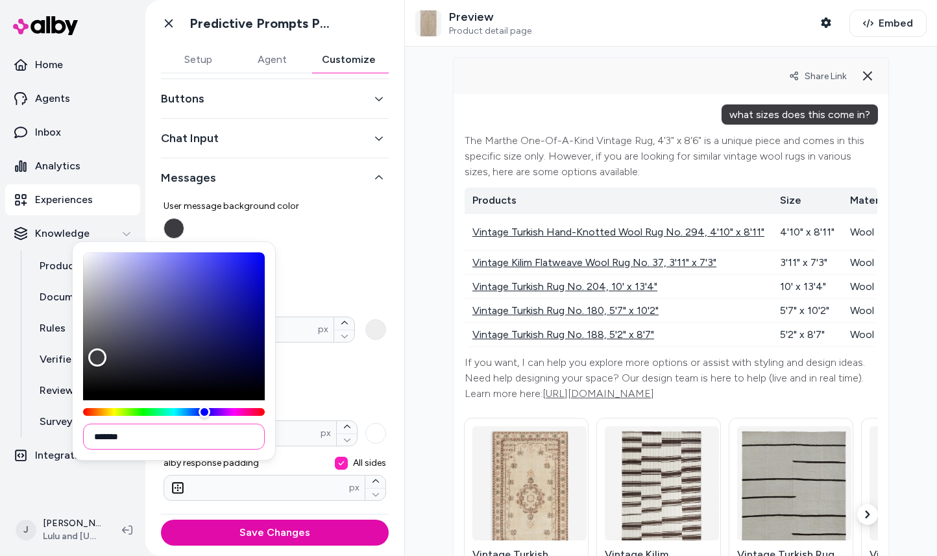
drag, startPoint x: 99, startPoint y: 438, endPoint x: 141, endPoint y: 437, distance: 42.2
click at [140, 437] on input "*******" at bounding box center [174, 437] width 182 height 26
paste input
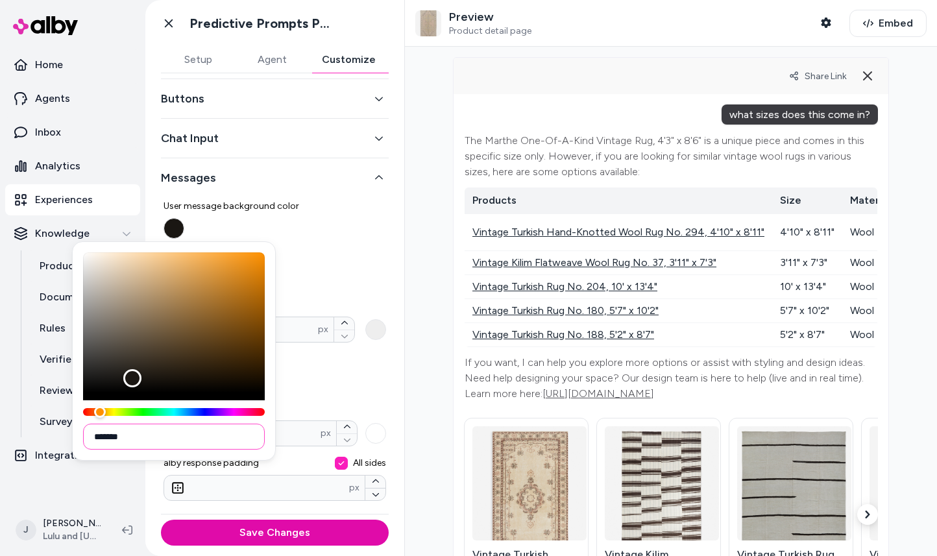
type input "*******"
click at [319, 278] on label "User message text color" at bounding box center [274, 268] width 223 height 39
click at [184, 278] on button "User message text color" at bounding box center [173, 277] width 21 height 21
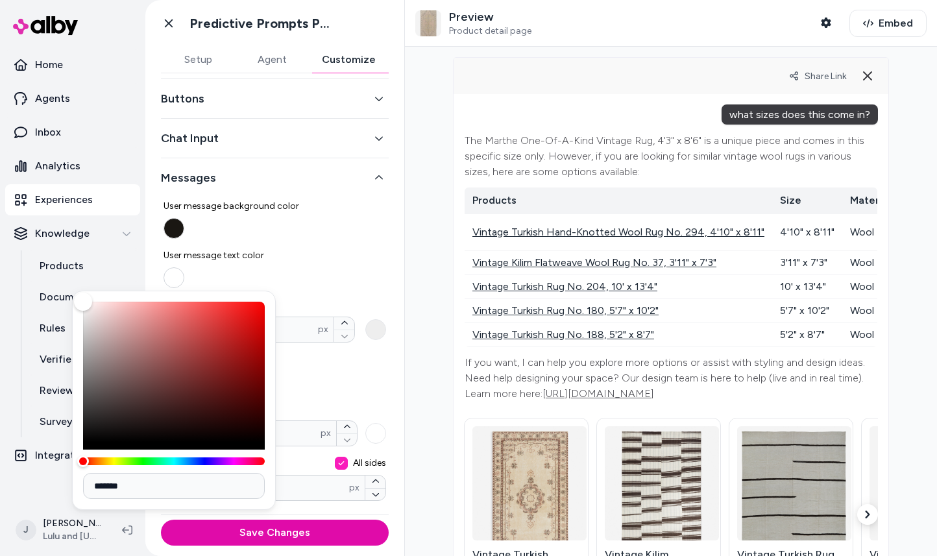
click at [176, 271] on button "User message text color" at bounding box center [173, 277] width 21 height 21
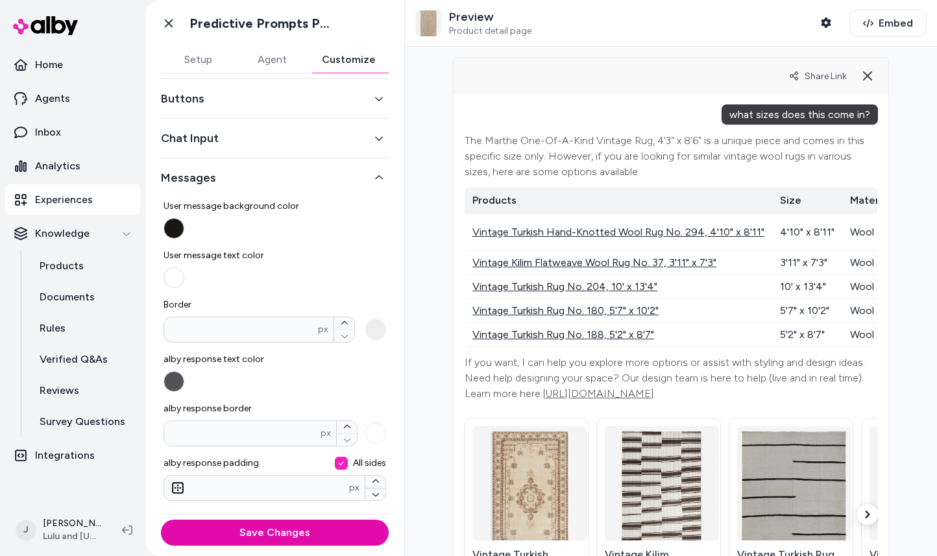
click at [174, 279] on button "User message text color" at bounding box center [173, 277] width 21 height 21
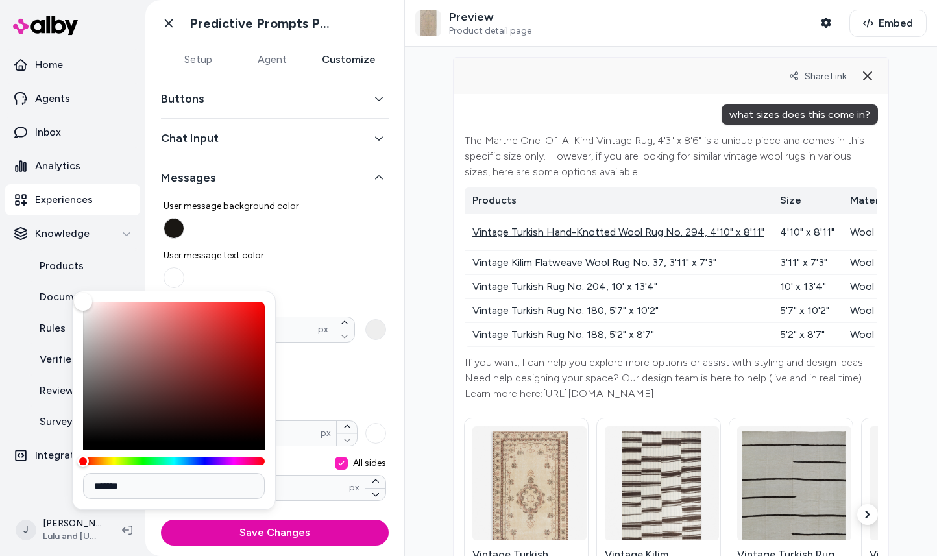
click at [280, 280] on label "User message text color" at bounding box center [274, 268] width 223 height 39
click at [184, 280] on button "User message text color" at bounding box center [173, 277] width 21 height 21
click at [336, 396] on div "User message background color User message text color Border * px alby response…" at bounding box center [274, 344] width 223 height 311
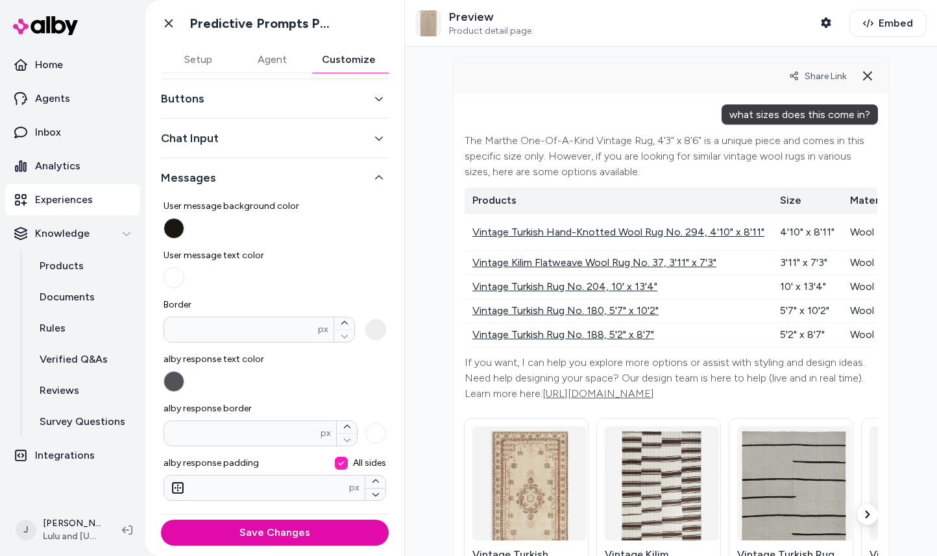
click at [176, 383] on button "alby response text color" at bounding box center [173, 381] width 21 height 21
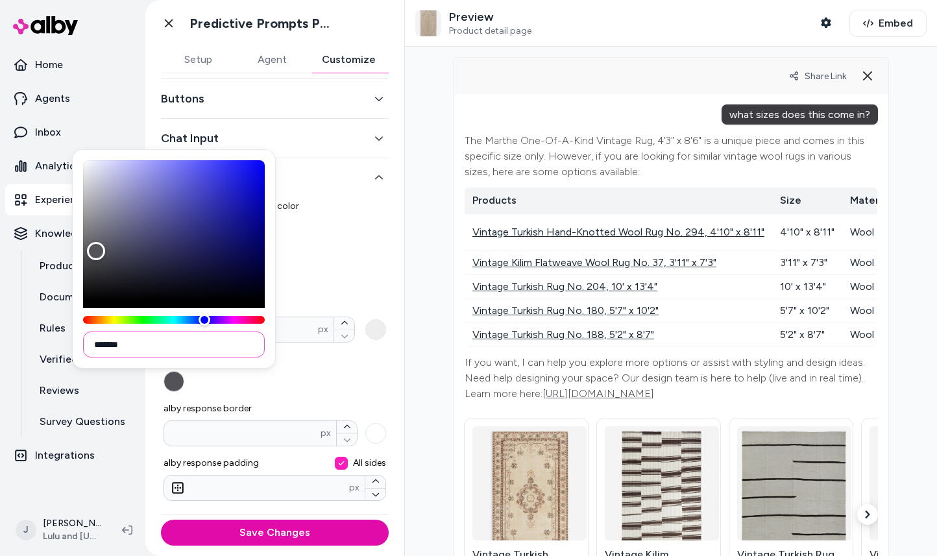
drag, startPoint x: 136, startPoint y: 346, endPoint x: 101, endPoint y: 345, distance: 35.0
click at [101, 345] on input "*******" at bounding box center [174, 344] width 182 height 26
paste input
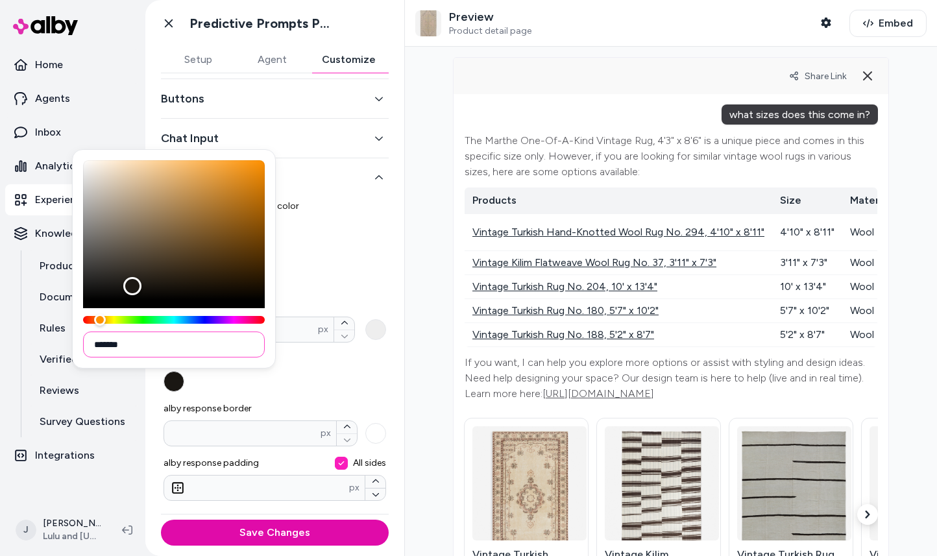
type input "*******"
click at [328, 384] on label "alby response text color" at bounding box center [274, 372] width 223 height 39
click at [184, 384] on button "alby response text color" at bounding box center [173, 381] width 21 height 21
click at [328, 384] on label "alby response text color" at bounding box center [274, 372] width 223 height 39
click at [184, 384] on button "alby response text color" at bounding box center [173, 381] width 21 height 21
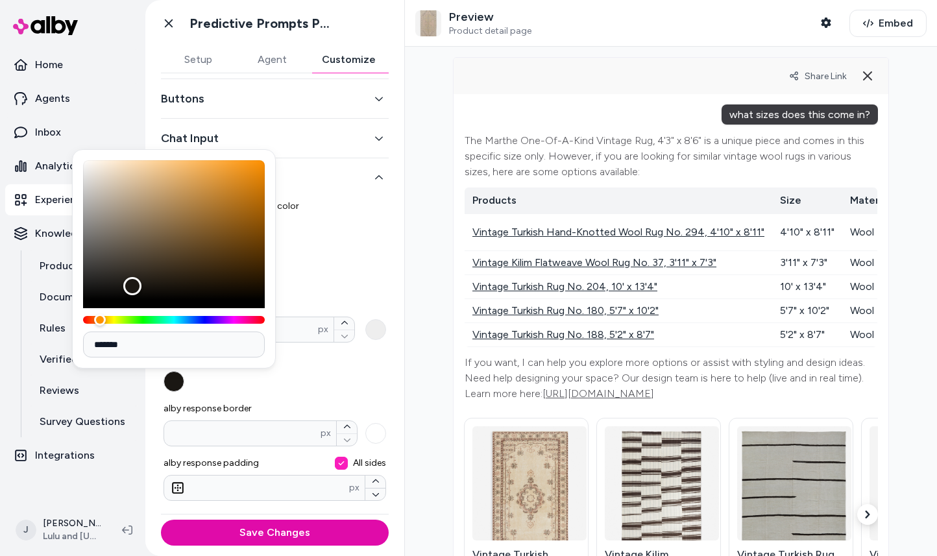
click at [348, 248] on div "User message background color User message text color Border * px alby response…" at bounding box center [274, 344] width 223 height 311
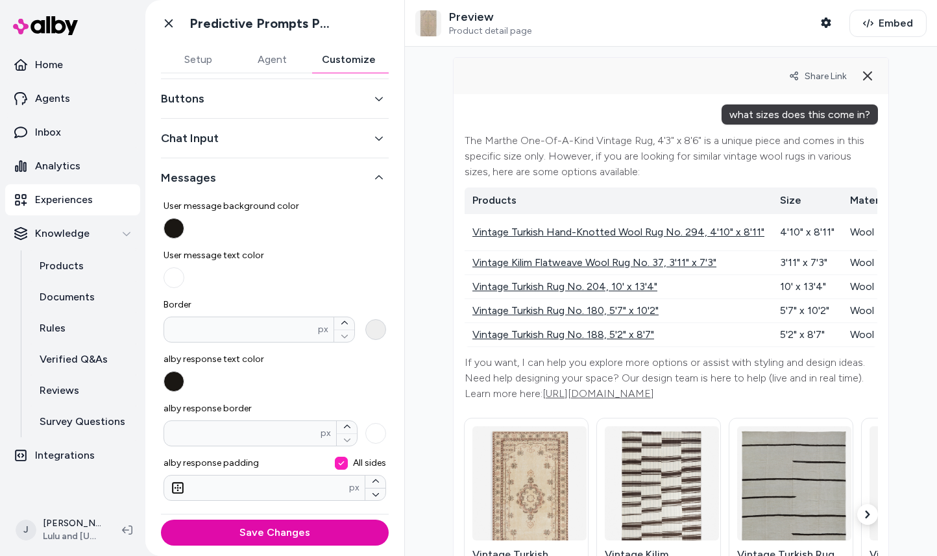
click at [383, 333] on button "Border * px" at bounding box center [375, 329] width 21 height 21
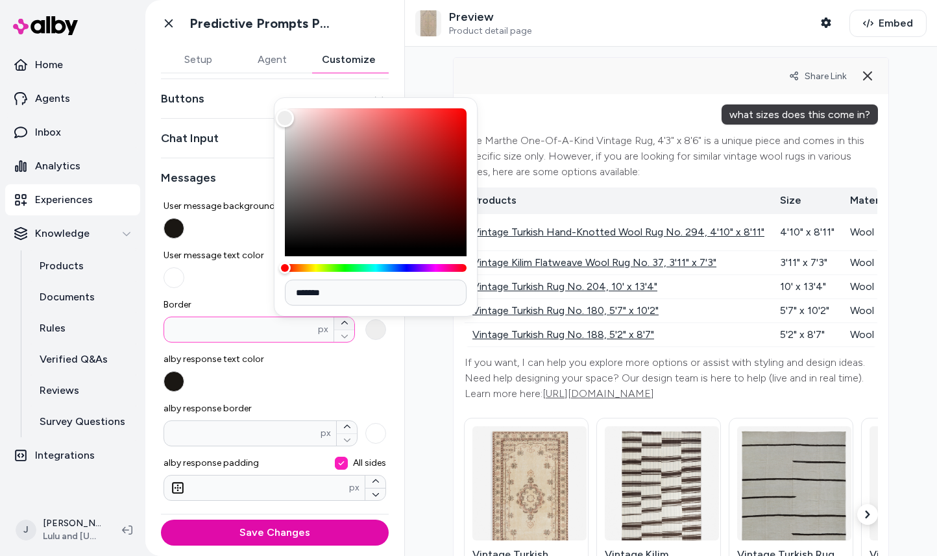
click at [347, 322] on icon "button" at bounding box center [345, 323] width 8 height 8
type input "*"
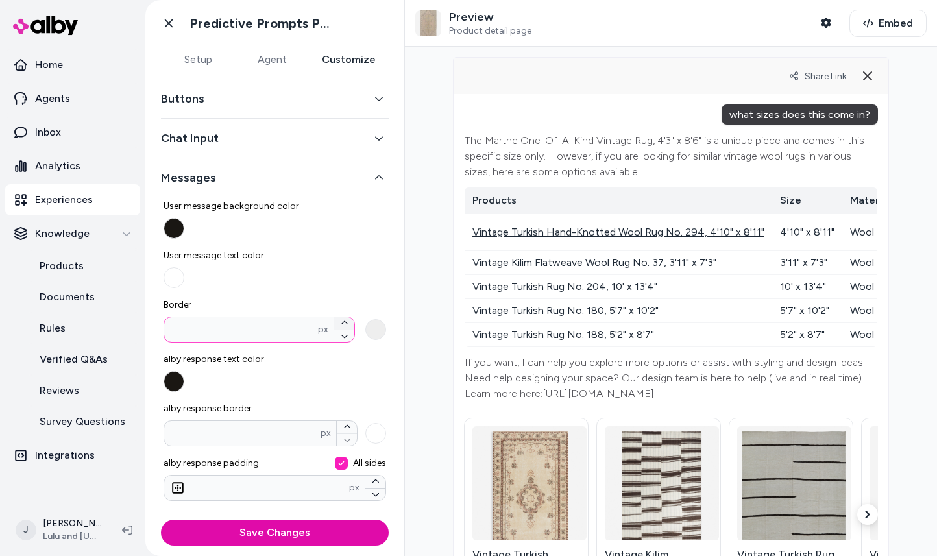
click at [347, 322] on icon "button" at bounding box center [345, 323] width 8 height 8
type input "*"
click at [347, 333] on icon "button" at bounding box center [345, 336] width 8 height 8
type input "*"
click at [347, 333] on icon "button" at bounding box center [345, 336] width 8 height 8
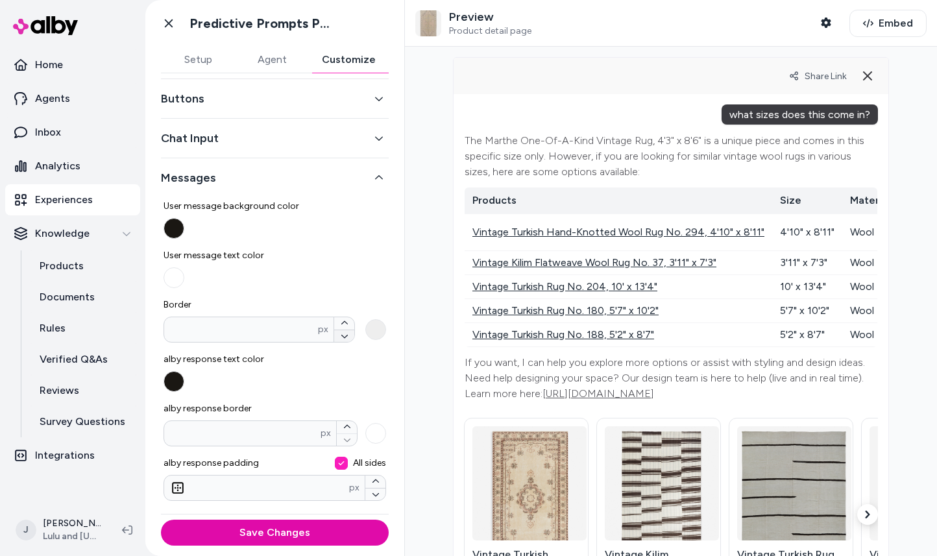
type input "*"
click at [378, 285] on label "User message text color" at bounding box center [274, 268] width 223 height 39
click at [184, 285] on button "User message text color" at bounding box center [173, 277] width 21 height 21
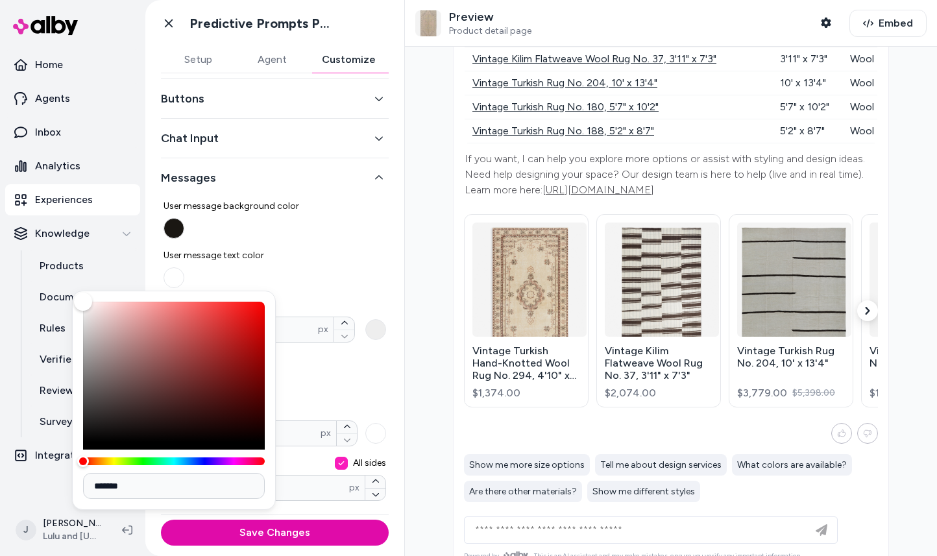
scroll to position [225, 0]
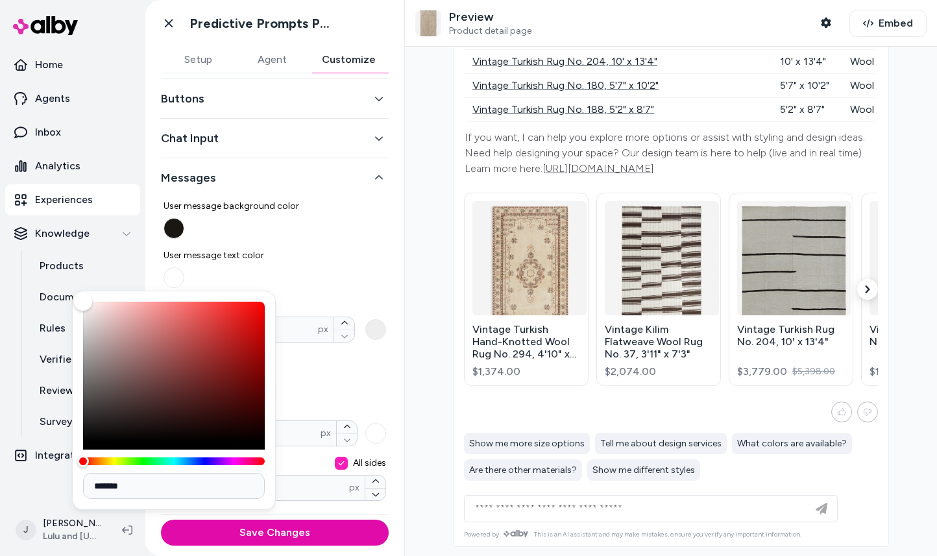
click at [370, 295] on div "User message background color User message text color Border * px alby response…" at bounding box center [274, 344] width 223 height 311
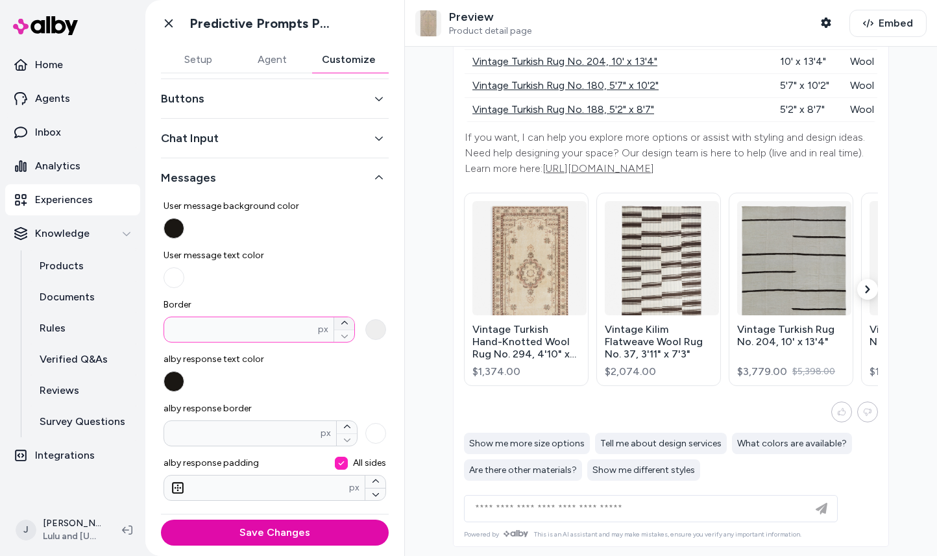
click at [347, 320] on icon "button" at bounding box center [345, 323] width 8 height 8
type input "*"
click at [347, 320] on icon "button" at bounding box center [345, 323] width 8 height 8
type input "*"
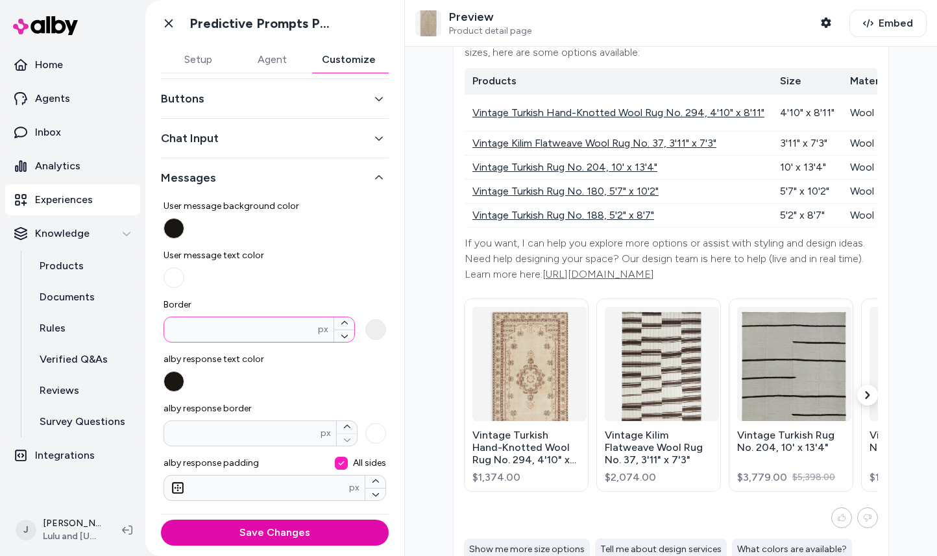
scroll to position [111, 0]
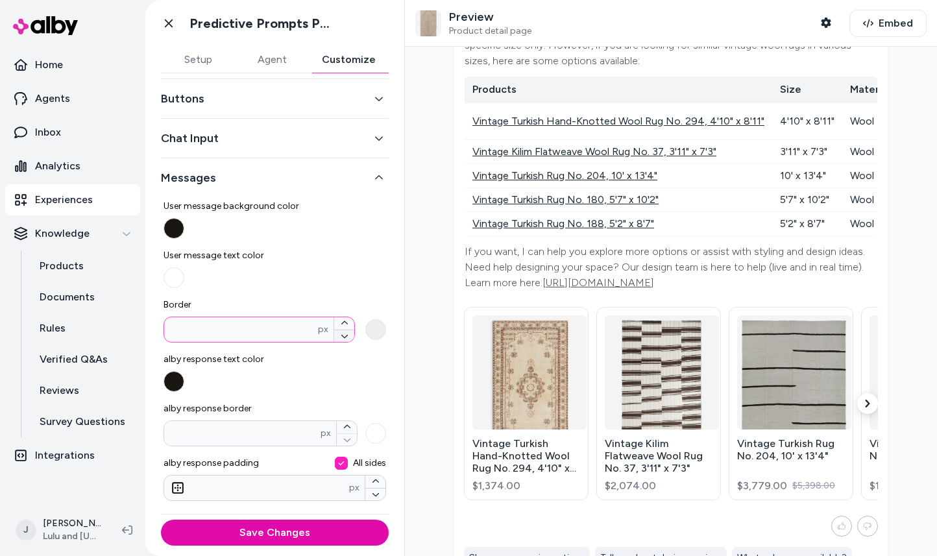
click at [343, 339] on icon "button" at bounding box center [345, 336] width 8 height 8
type input "*"
click at [343, 339] on icon "button" at bounding box center [345, 336] width 8 height 8
type input "*"
click at [363, 280] on label "User message text color" at bounding box center [274, 268] width 223 height 39
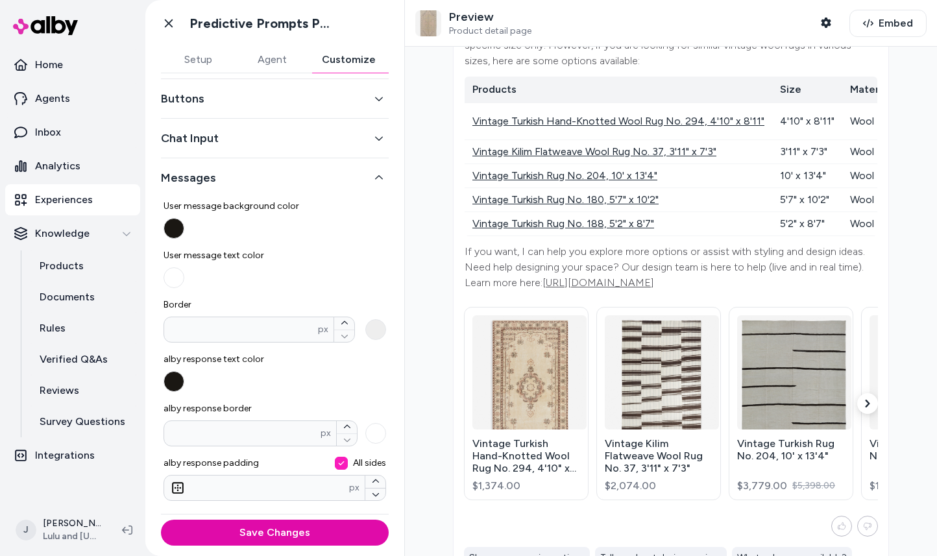
click at [184, 280] on button "User message text color" at bounding box center [173, 277] width 21 height 21
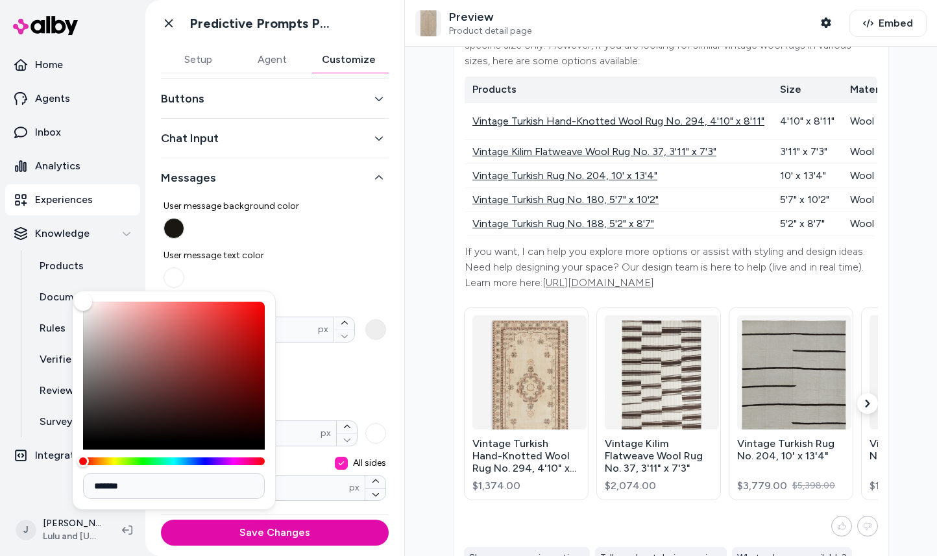
click at [363, 280] on label "User message text color" at bounding box center [274, 268] width 223 height 39
click at [184, 280] on button "User message text color" at bounding box center [173, 277] width 21 height 21
click at [429, 355] on div at bounding box center [671, 301] width 532 height 509
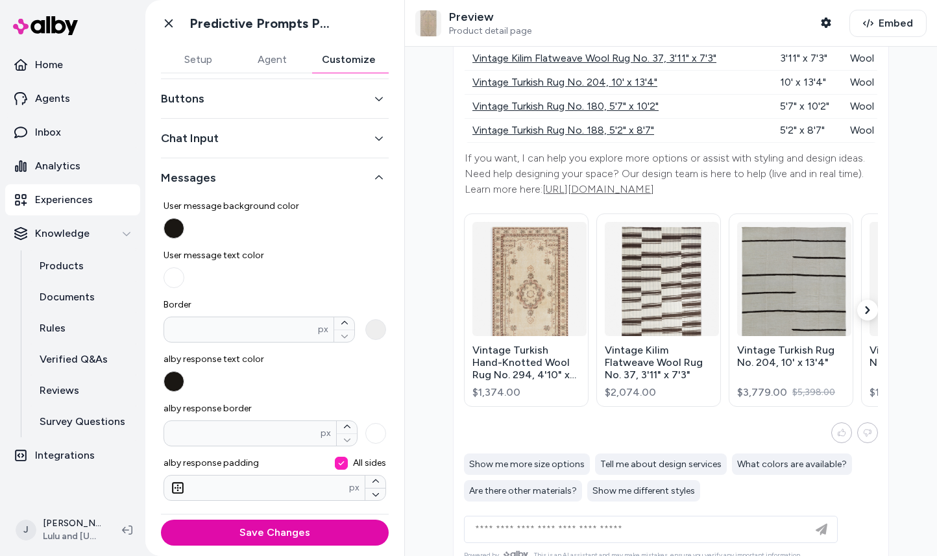
scroll to position [225, 0]
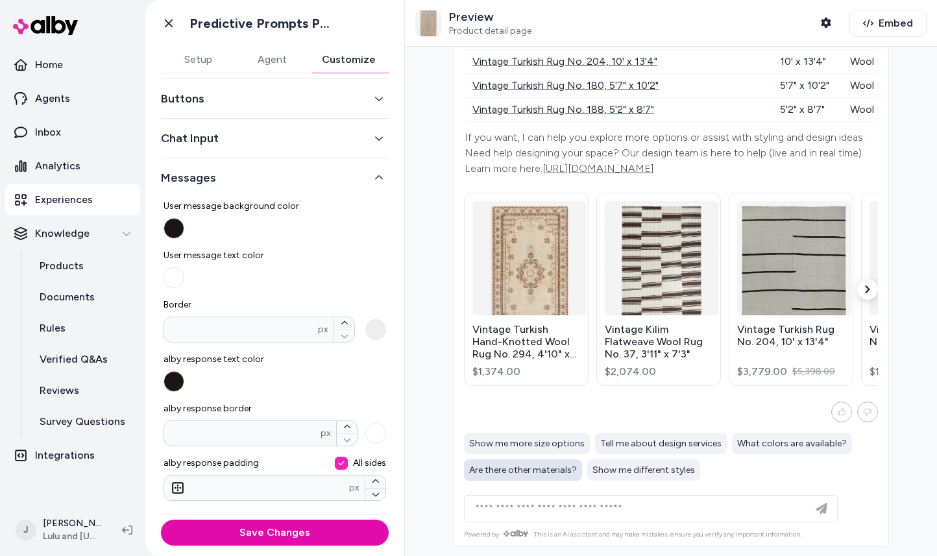
click at [562, 472] on span "Are there other materials?" at bounding box center [523, 469] width 108 height 11
type input "**********"
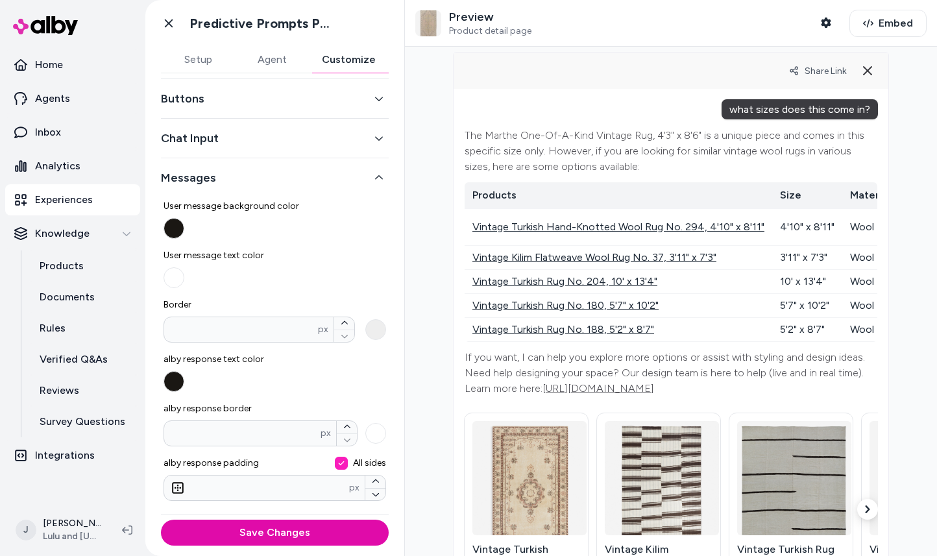
scroll to position [0, 0]
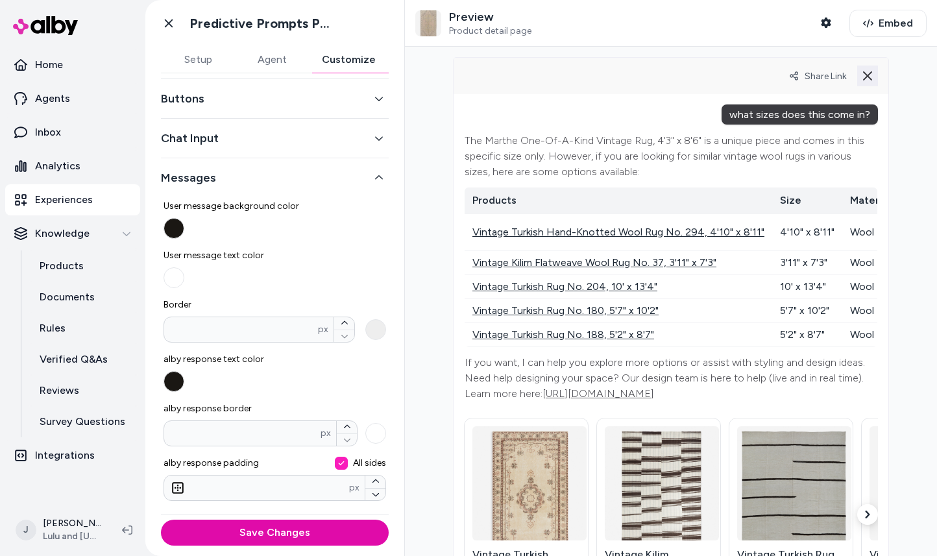
click at [866, 78] on icon at bounding box center [868, 76] width 16 height 16
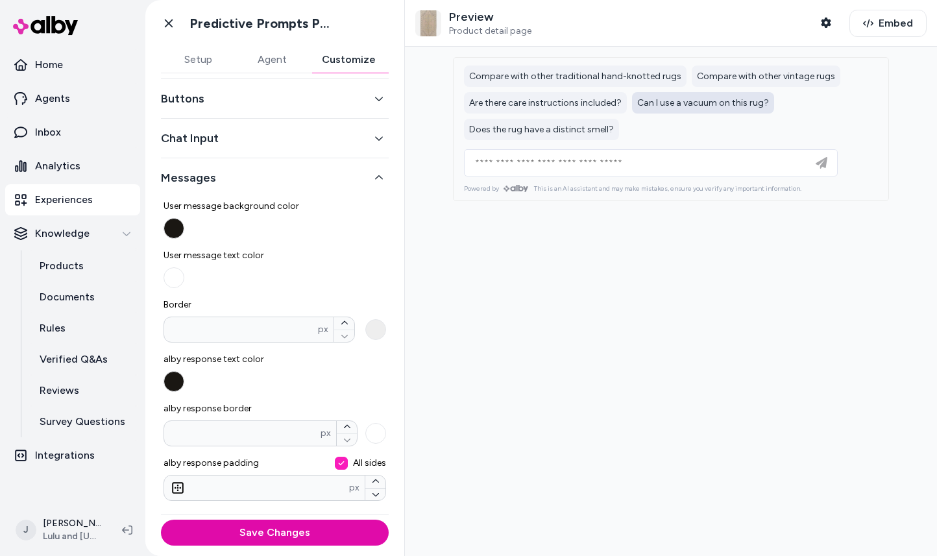
click at [655, 110] on button "Can I use a vacuum on this rug?" at bounding box center [703, 102] width 142 height 21
type input "**********"
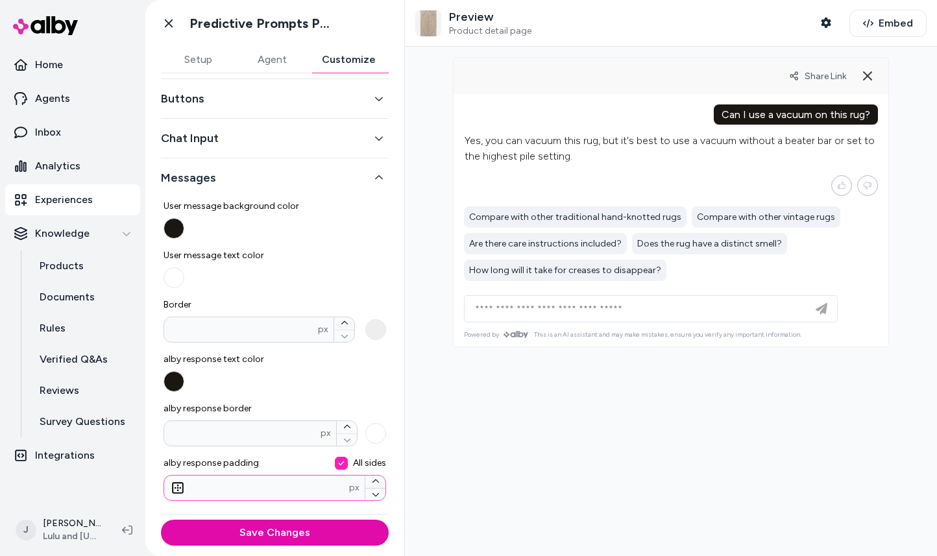
click at [195, 492] on input "**" at bounding box center [256, 487] width 185 height 13
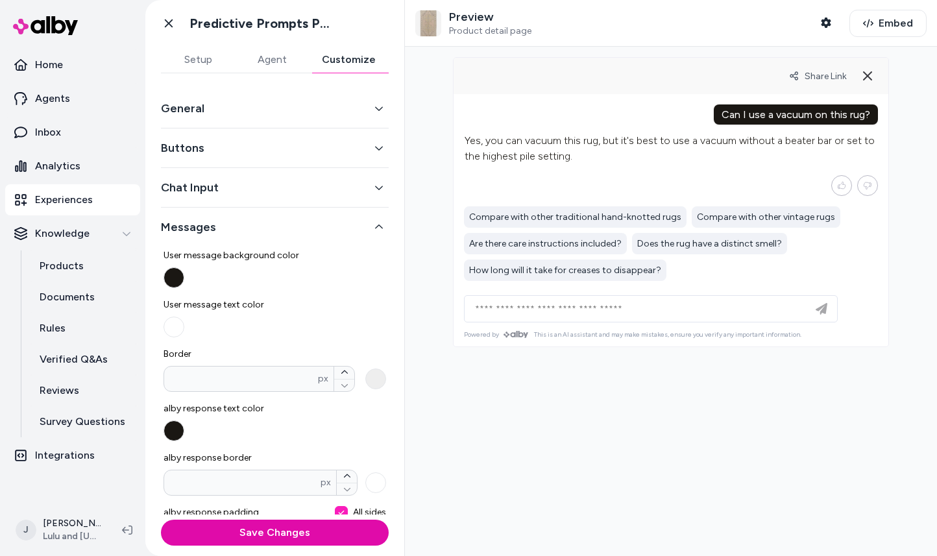
click at [385, 183] on button "Chat Input" at bounding box center [275, 187] width 228 height 18
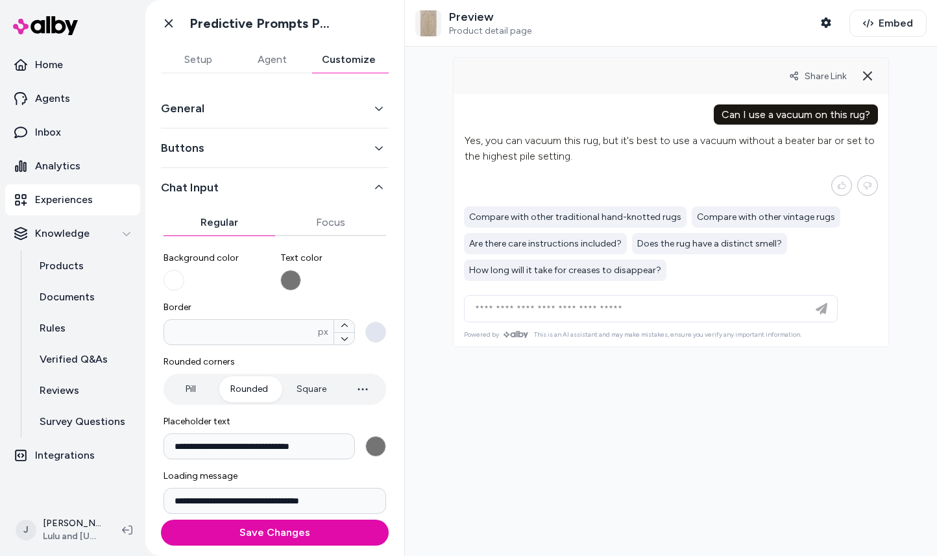
click at [243, 385] on button "Rounded" at bounding box center [249, 389] width 64 height 26
click at [315, 391] on button "Square" at bounding box center [311, 389] width 56 height 26
click at [235, 391] on button "Rounded" at bounding box center [249, 389] width 64 height 26
click at [193, 390] on button "Pill" at bounding box center [190, 389] width 49 height 26
click at [379, 283] on label "Text color" at bounding box center [333, 271] width 106 height 39
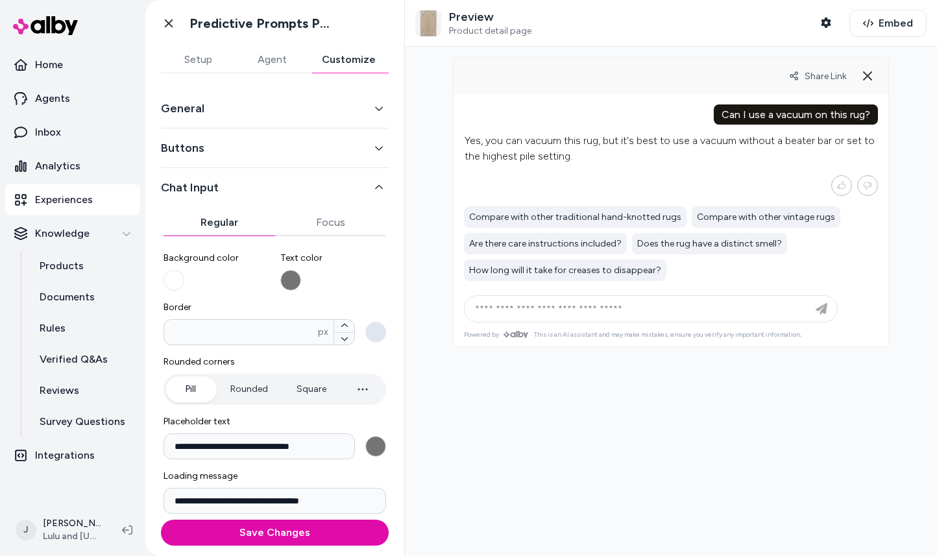
click at [301, 283] on button "Text color" at bounding box center [290, 280] width 21 height 21
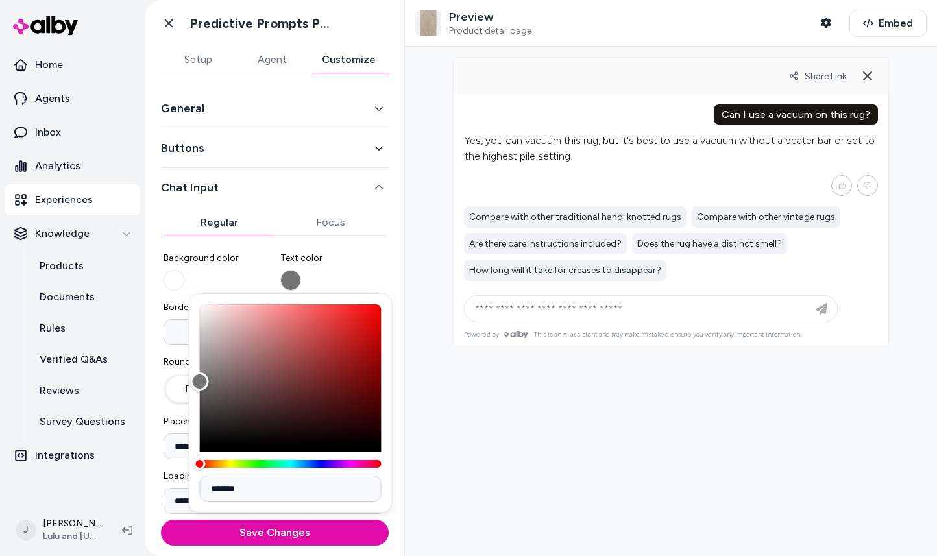
click at [400, 280] on div "**********" at bounding box center [274, 293] width 259 height 441
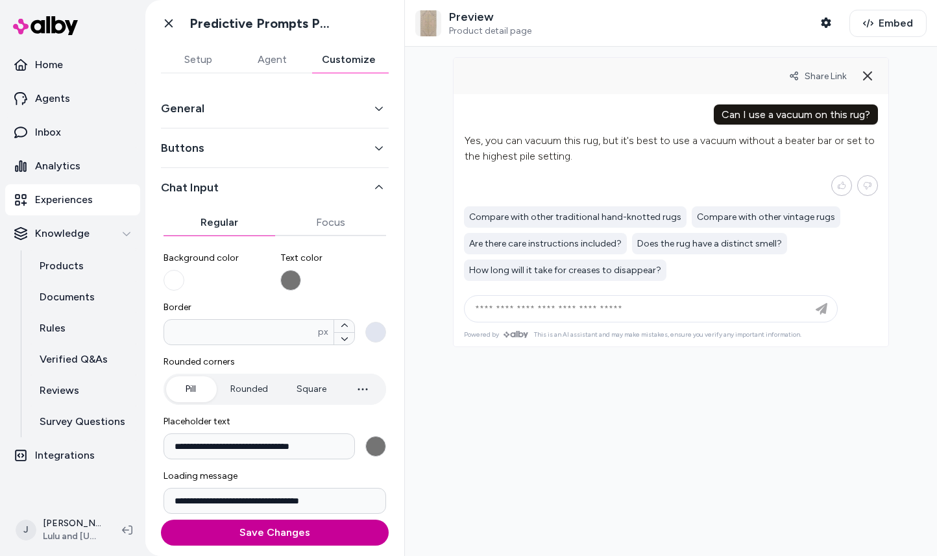
click at [289, 531] on button "Save Changes" at bounding box center [275, 533] width 228 height 26
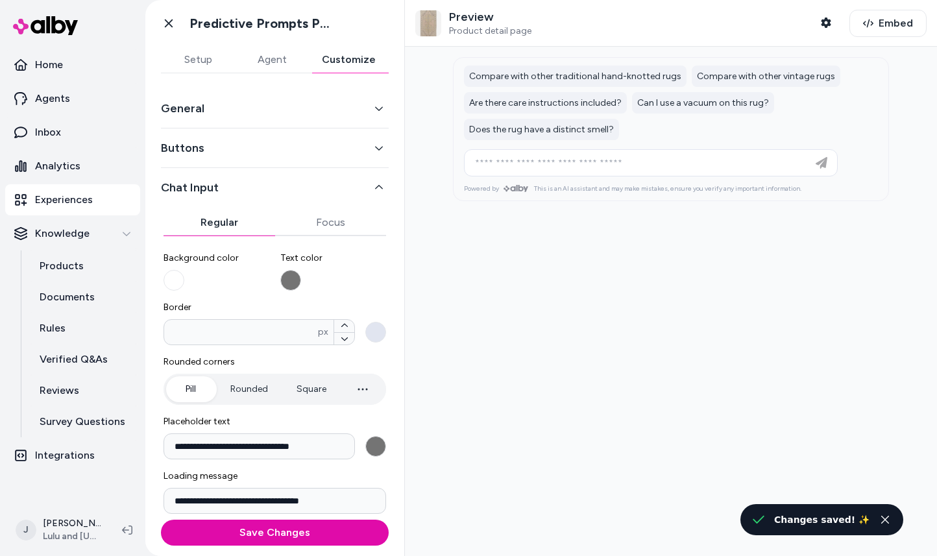
click at [323, 141] on button "Buttons" at bounding box center [275, 148] width 228 height 18
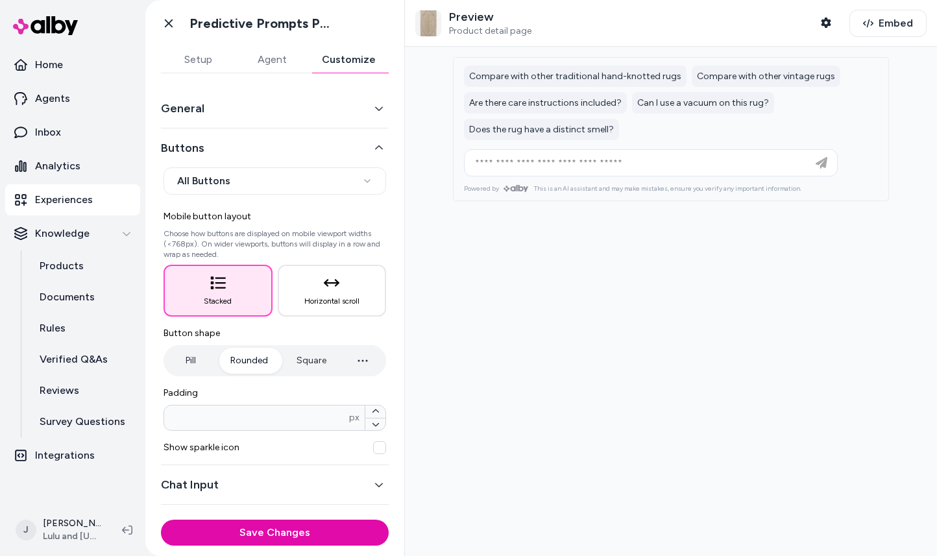
click at [260, 364] on button "Rounded" at bounding box center [249, 361] width 64 height 26
click at [378, 446] on button "button" at bounding box center [379, 447] width 13 height 13
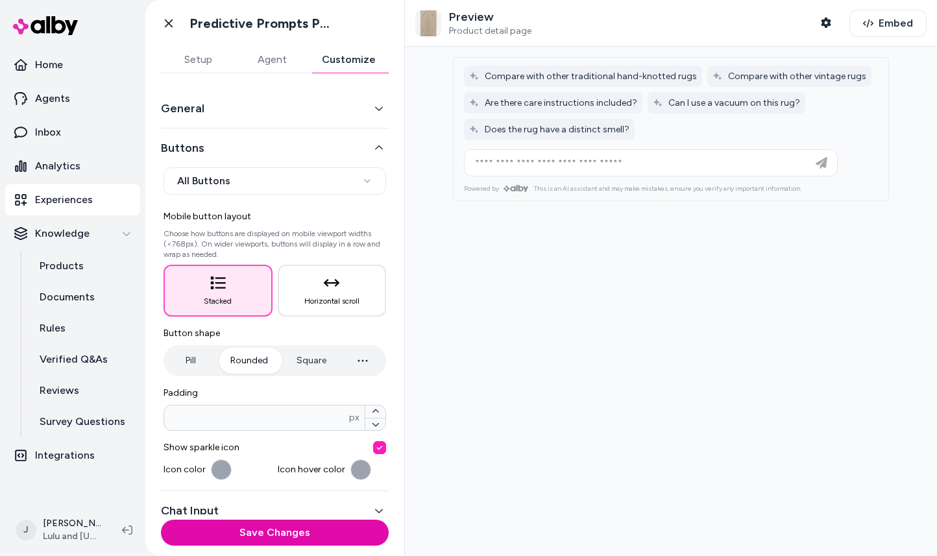
click at [378, 446] on button "button" at bounding box center [379, 447] width 13 height 13
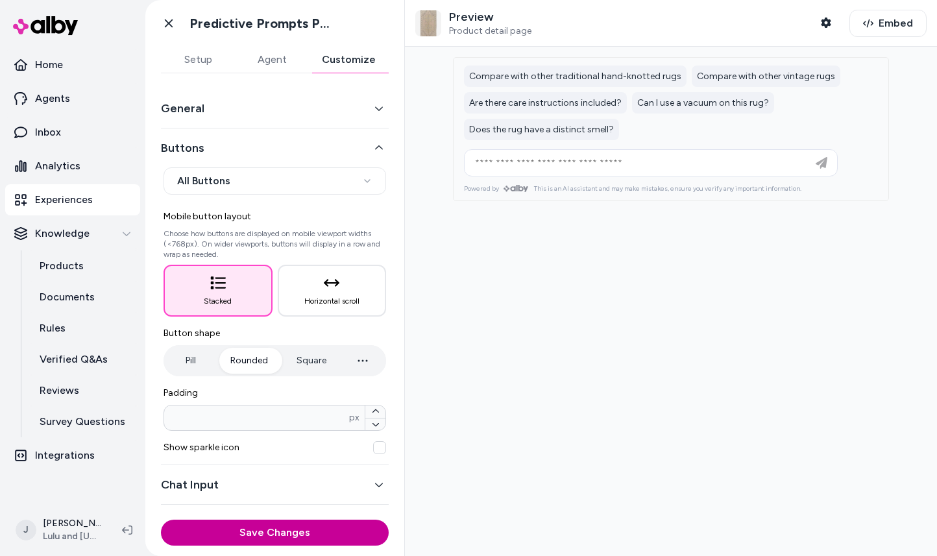
click at [317, 525] on button "Save Changes" at bounding box center [275, 533] width 228 height 26
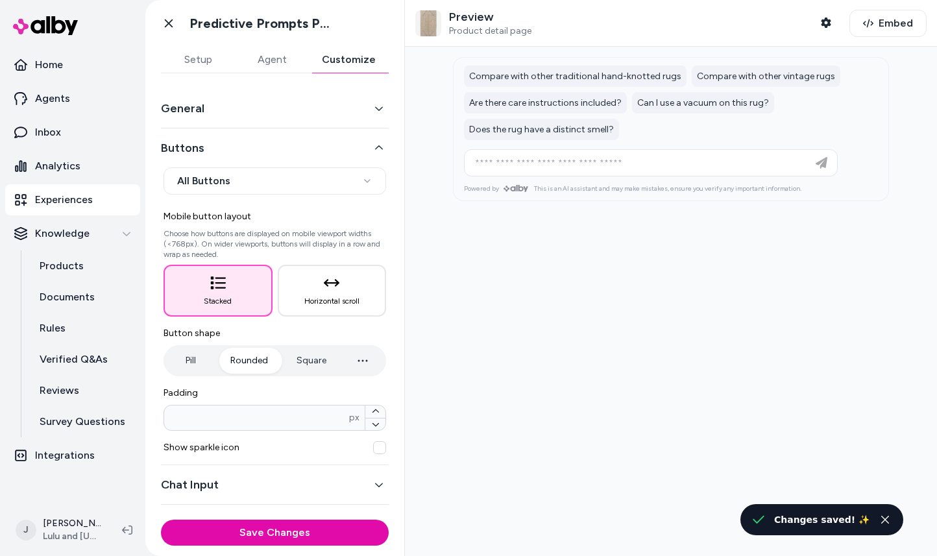
click at [381, 110] on icon "button" at bounding box center [378, 108] width 9 height 9
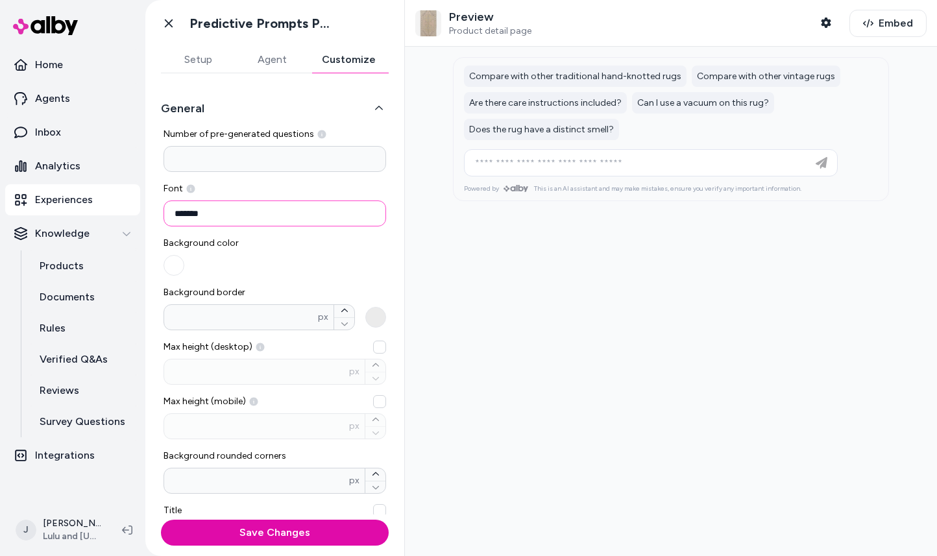
click at [220, 215] on input "*******" at bounding box center [274, 213] width 223 height 26
click at [272, 60] on button "Agent" at bounding box center [272, 60] width 74 height 26
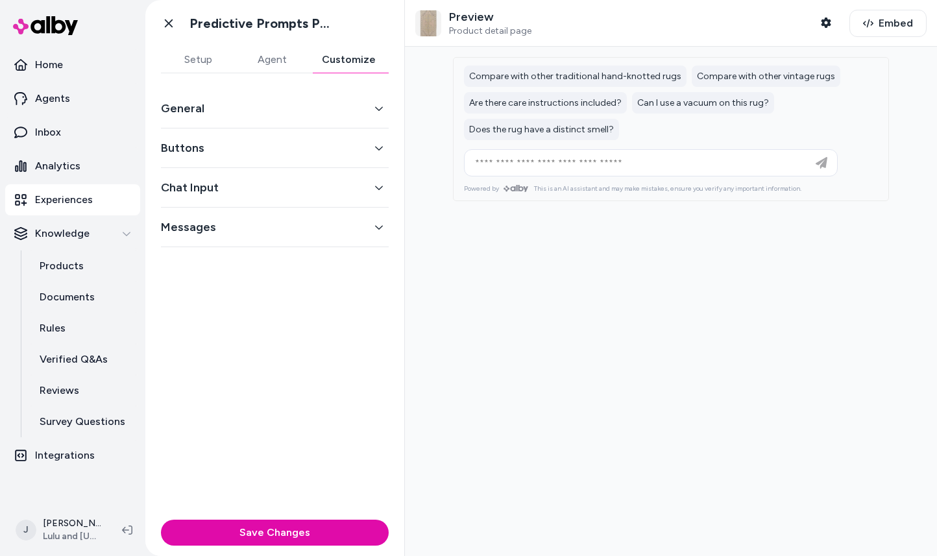
click at [337, 57] on button "Customize" at bounding box center [349, 60] width 80 height 26
click at [333, 106] on button "General" at bounding box center [275, 108] width 228 height 18
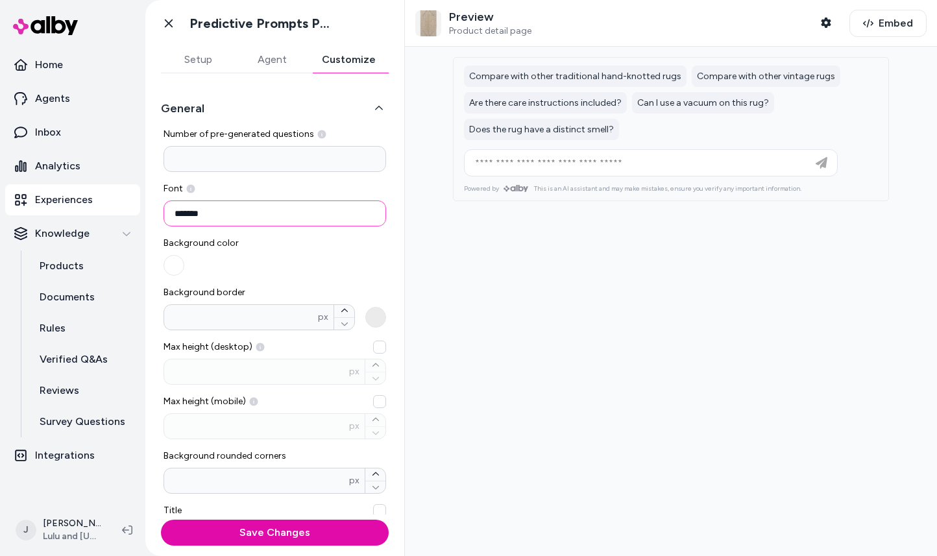
drag, startPoint x: 223, startPoint y: 215, endPoint x: 165, endPoint y: 215, distance: 57.7
click at [165, 215] on input "*******" at bounding box center [274, 213] width 223 height 26
paste input
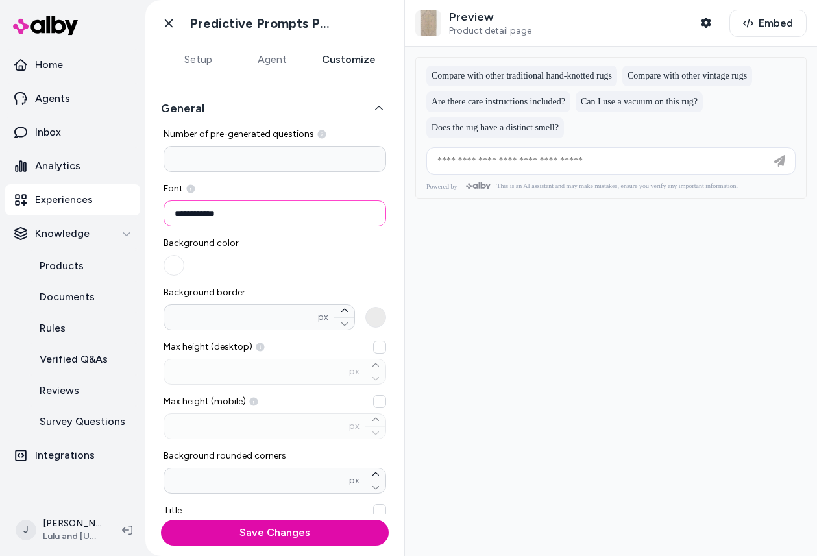
click at [215, 211] on input "**********" at bounding box center [274, 213] width 223 height 26
click at [348, 241] on div "Background color" at bounding box center [274, 256] width 223 height 39
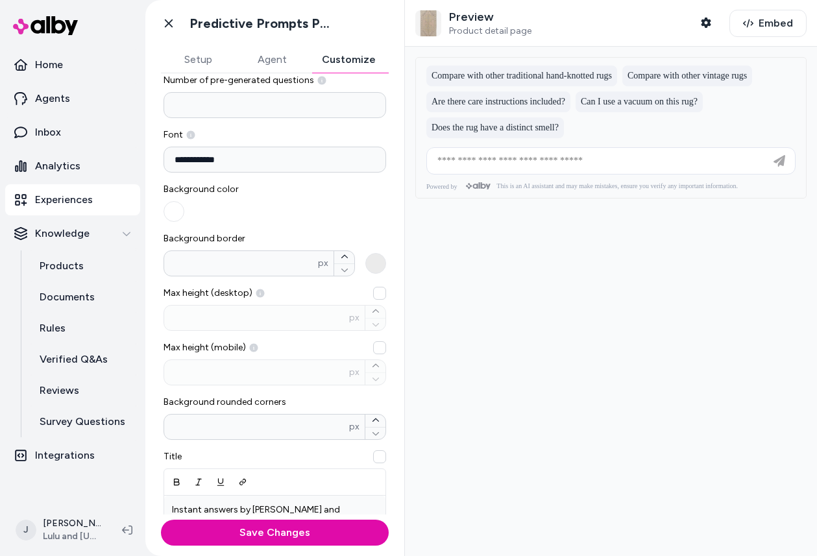
scroll to position [54, 0]
click at [308, 163] on input "**********" at bounding box center [274, 159] width 223 height 26
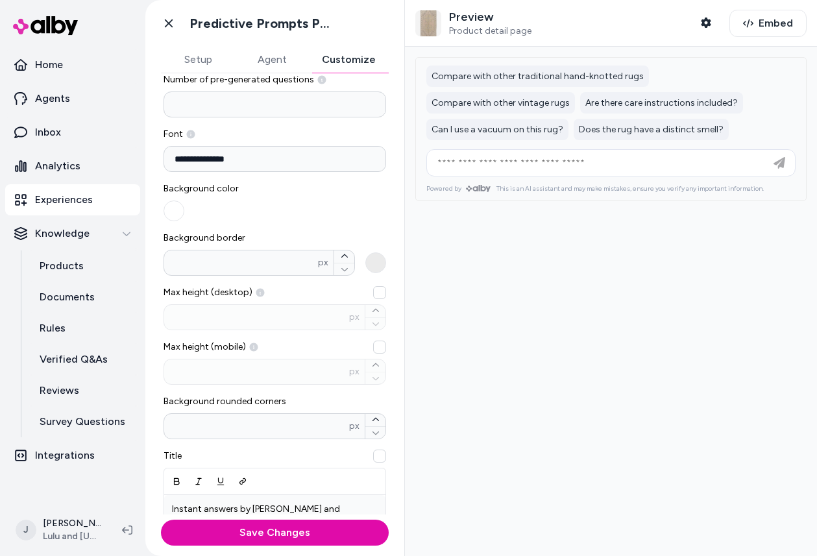
click at [359, 192] on div "Background color" at bounding box center [274, 201] width 223 height 39
click at [298, 158] on input "**********" at bounding box center [274, 159] width 223 height 26
click at [161, 520] on button "Save Changes" at bounding box center [275, 533] width 228 height 26
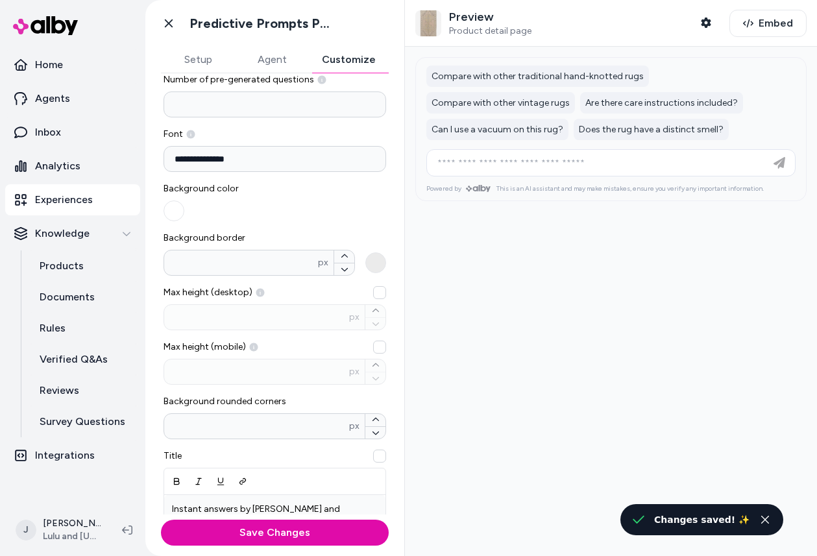
click at [378, 195] on div "Background color" at bounding box center [274, 201] width 223 height 39
click at [330, 527] on button "Save Changes" at bounding box center [275, 533] width 228 height 26
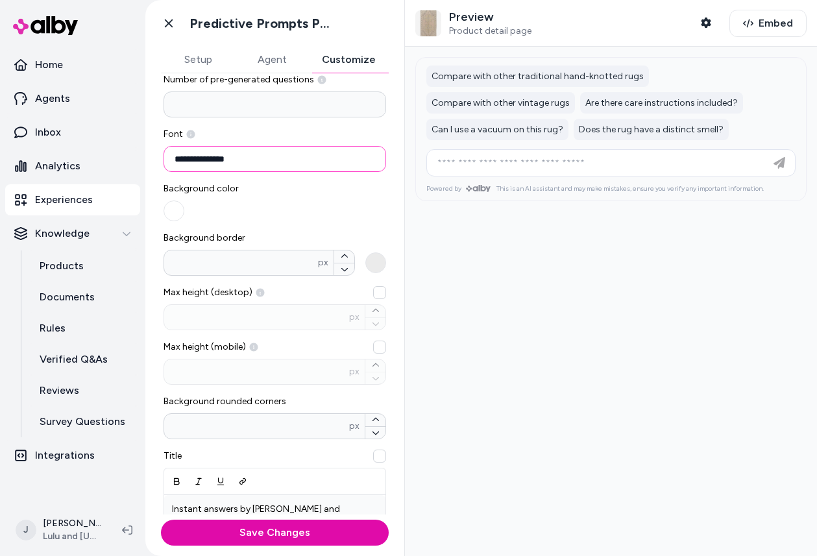
click at [278, 162] on input "**********" at bounding box center [274, 159] width 223 height 26
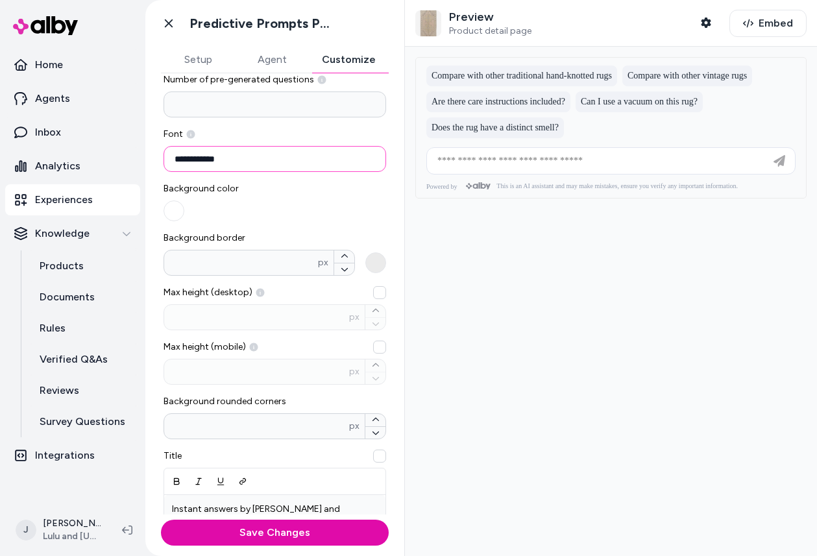
type input "**********"
click at [505, 23] on p "Preview" at bounding box center [490, 17] width 82 height 15
click at [706, 29] on button "Shopper Context" at bounding box center [706, 23] width 26 height 26
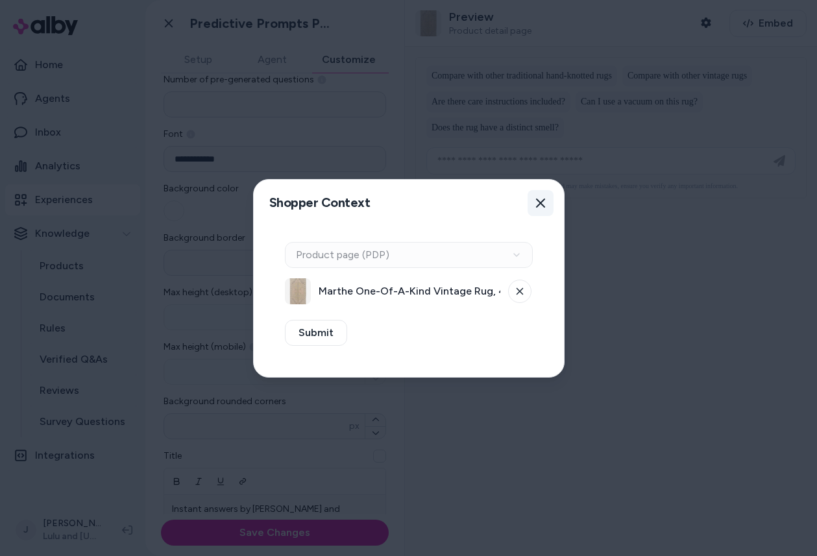
click at [544, 202] on icon "button" at bounding box center [540, 203] width 10 height 10
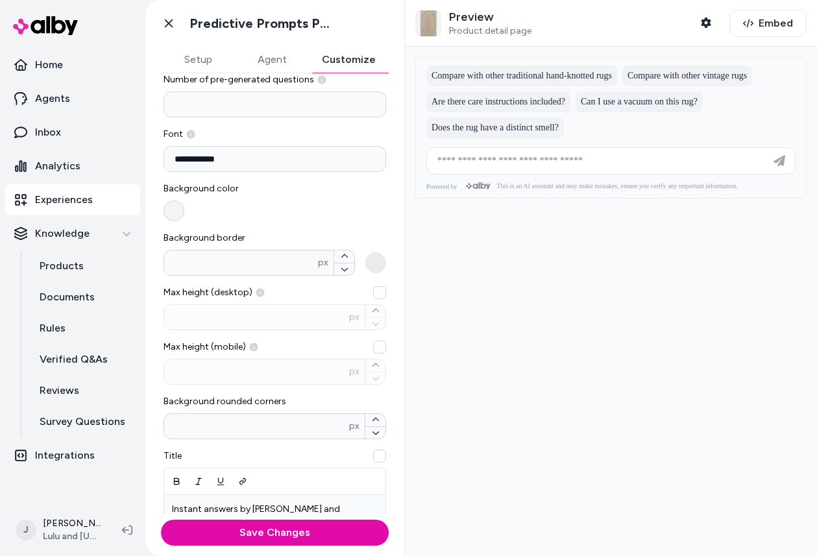
click at [174, 215] on button "button" at bounding box center [173, 210] width 21 height 21
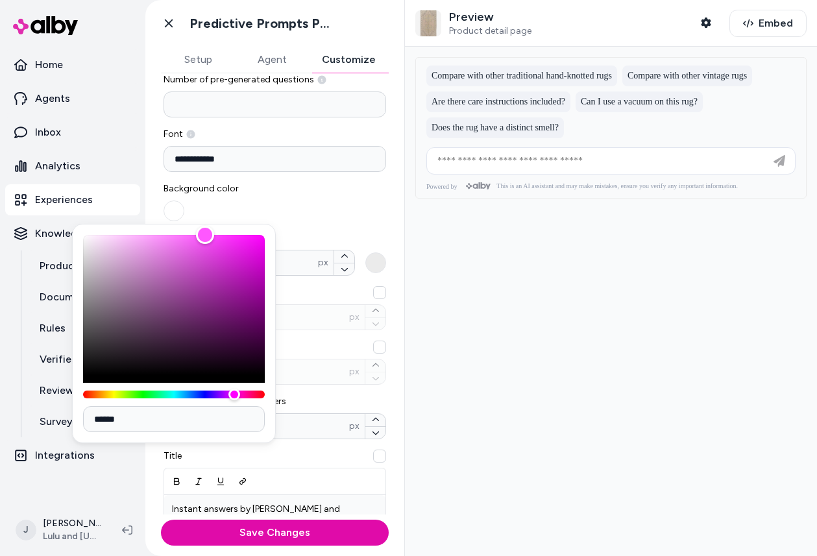
click at [326, 187] on div "Background color" at bounding box center [274, 201] width 223 height 39
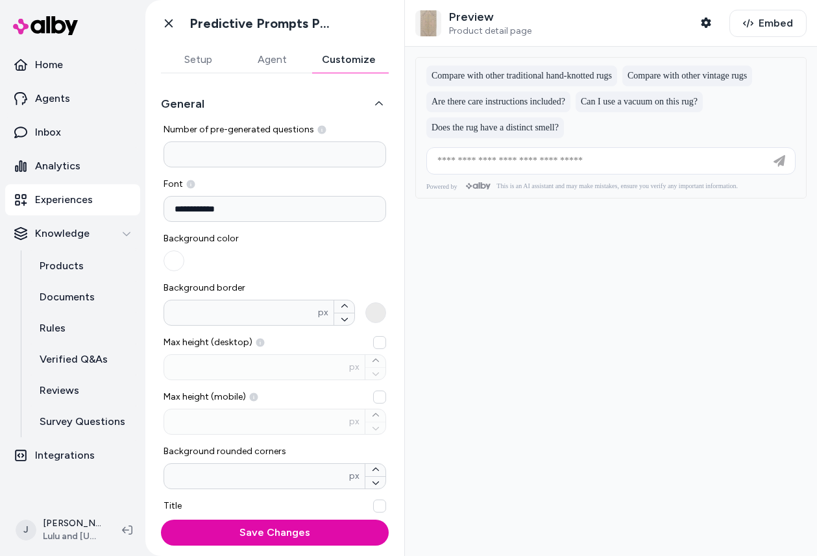
scroll to position [0, 0]
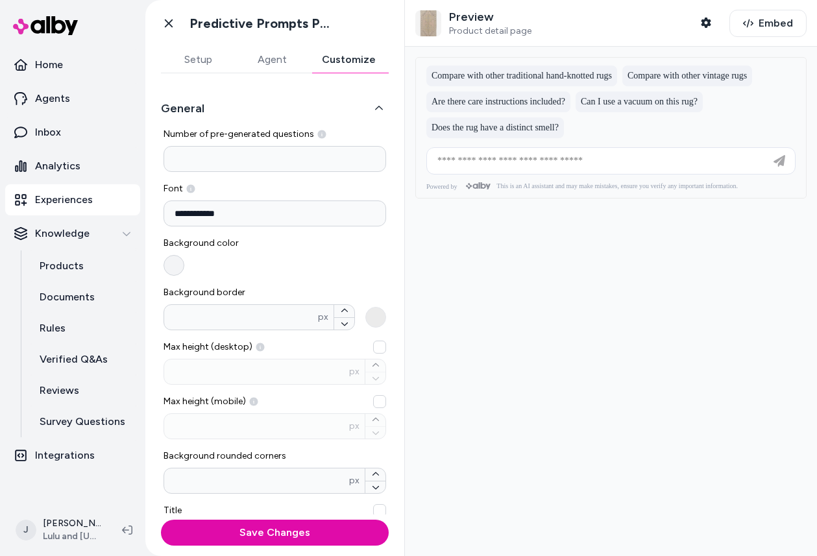
click at [171, 267] on button "button" at bounding box center [173, 265] width 21 height 21
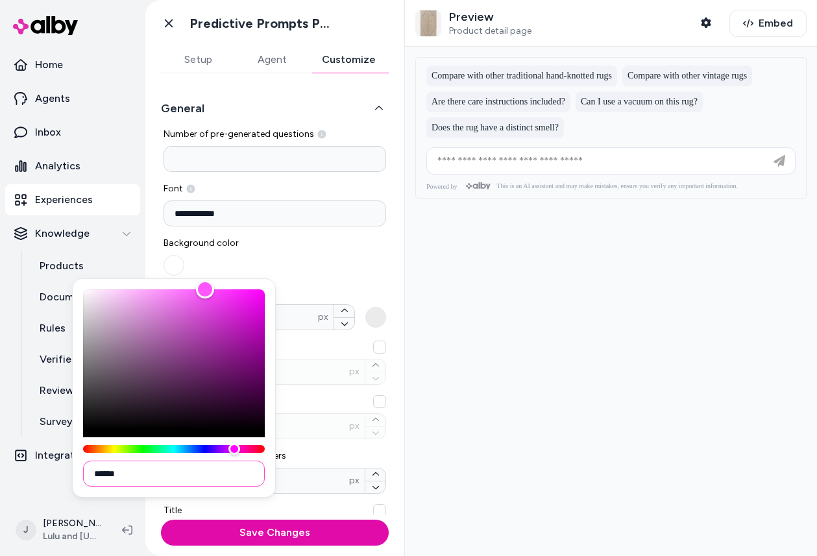
drag, startPoint x: 104, startPoint y: 474, endPoint x: 137, endPoint y: 474, distance: 33.1
click at [137, 474] on input "******" at bounding box center [174, 474] width 182 height 26
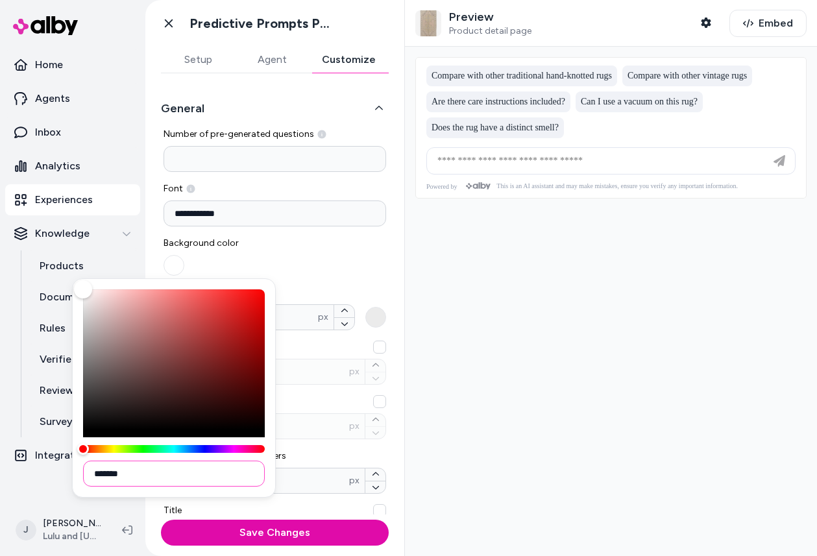
type input "*******"
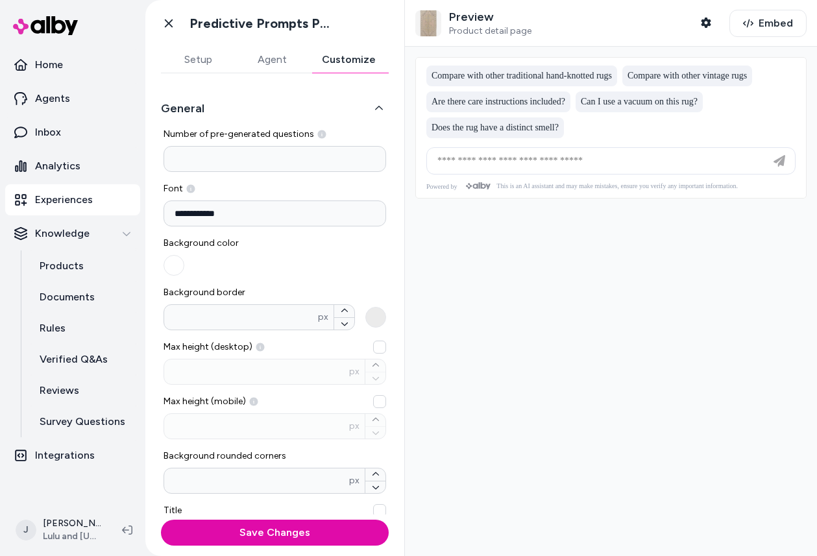
click at [352, 253] on div "Background color" at bounding box center [274, 256] width 223 height 39
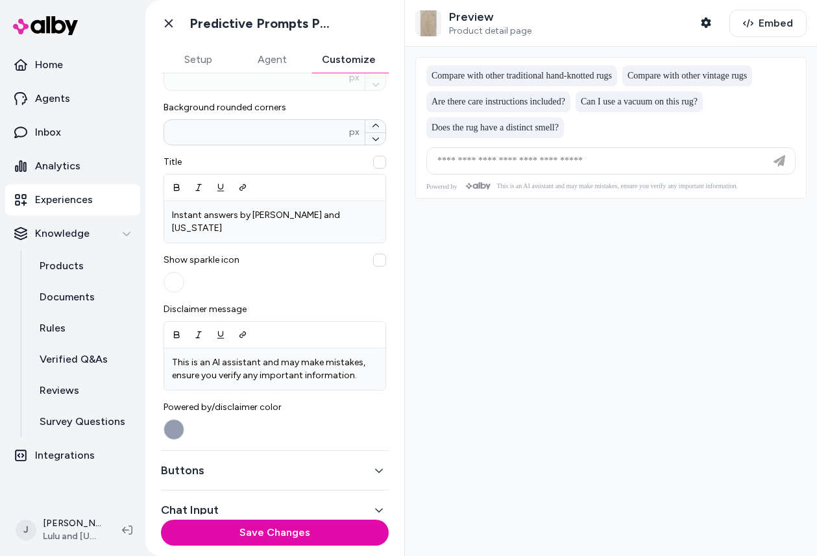
scroll to position [359, 0]
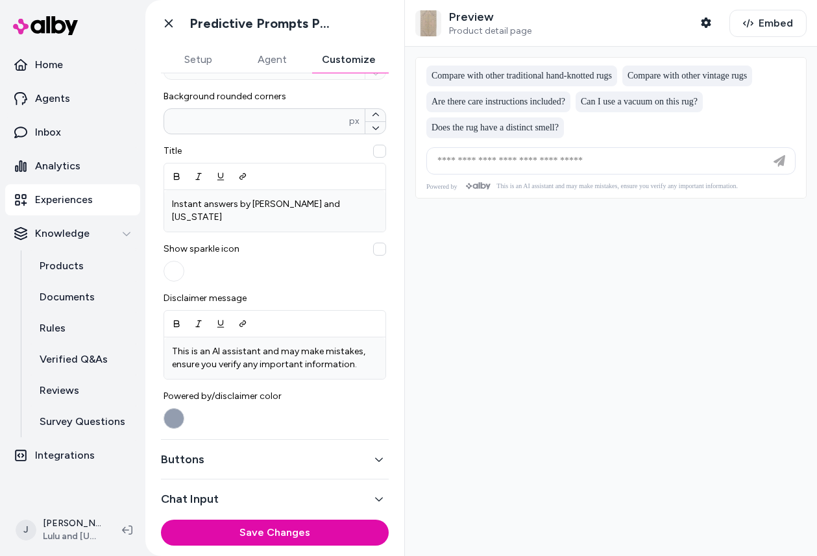
click at [174, 408] on button "Powered by/disclaimer color" at bounding box center [173, 418] width 21 height 21
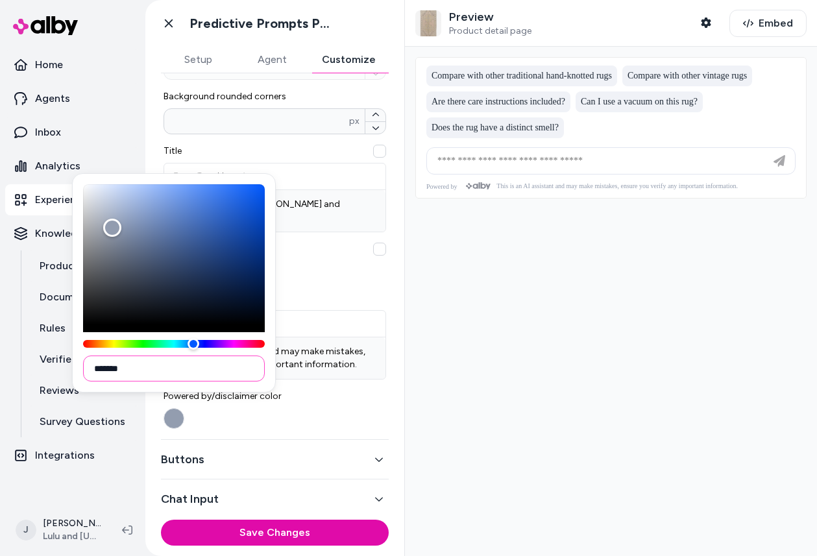
drag, startPoint x: 101, startPoint y: 368, endPoint x: 147, endPoint y: 368, distance: 46.1
click at [147, 368] on input "*******" at bounding box center [174, 368] width 182 height 26
paste input
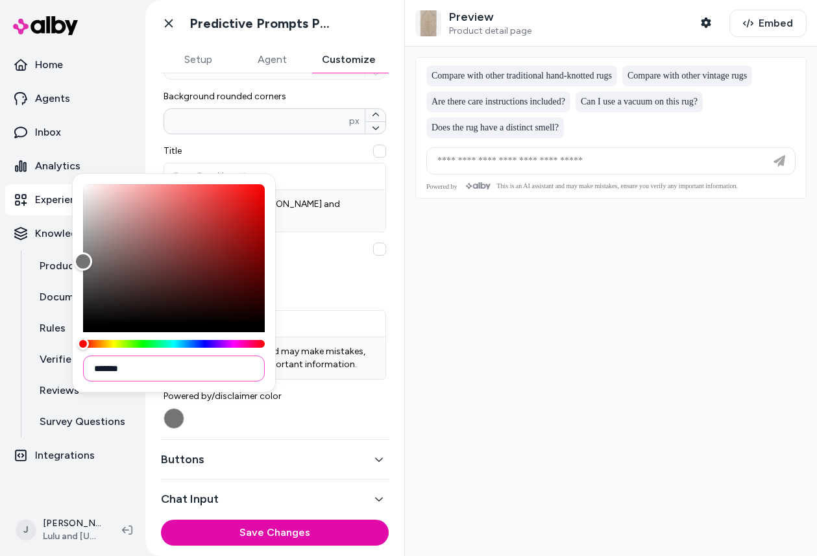
type input "*******"
click at [348, 259] on div "Show sparkle icon" at bounding box center [274, 262] width 223 height 39
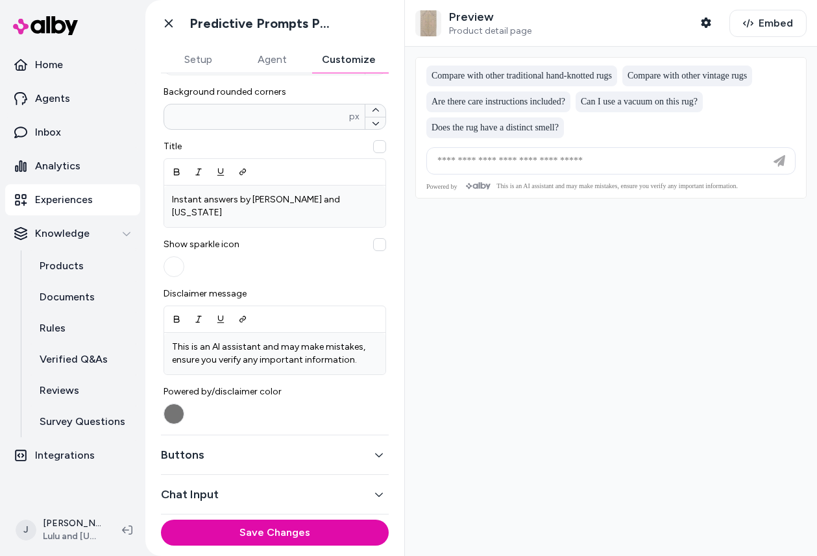
scroll to position [391, 0]
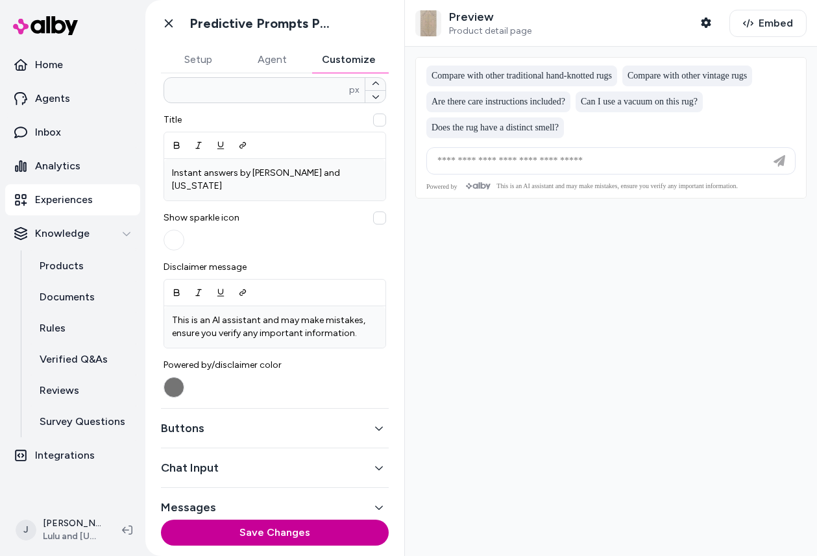
click at [303, 533] on button "Save Changes" at bounding box center [275, 533] width 228 height 26
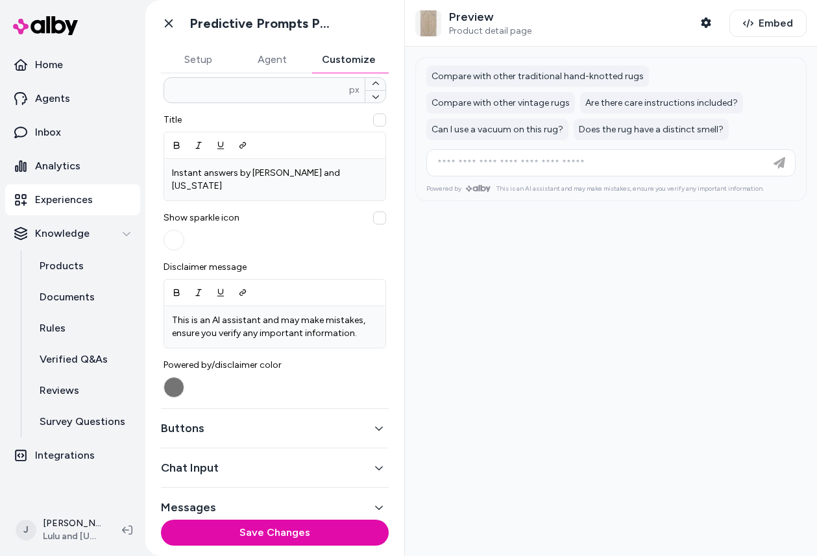
click at [292, 419] on button "Buttons" at bounding box center [275, 428] width 228 height 18
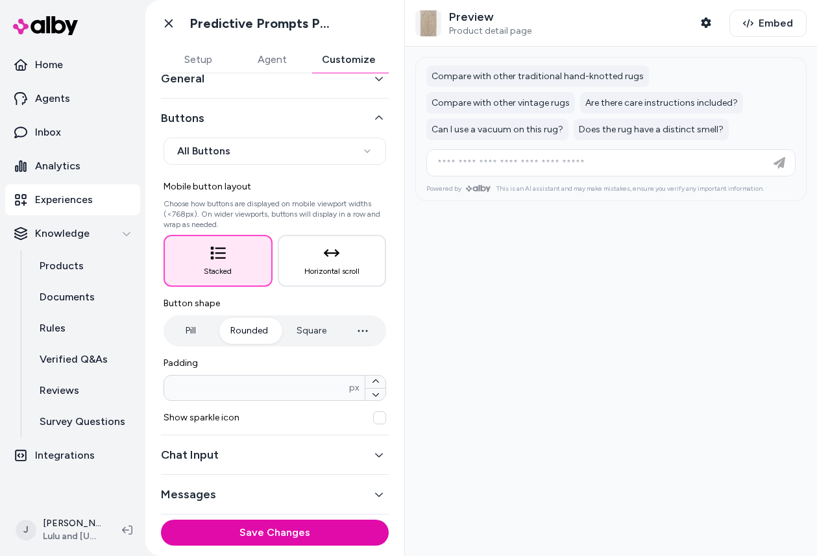
scroll to position [41, 0]
click at [368, 330] on button "button" at bounding box center [363, 331] width 42 height 26
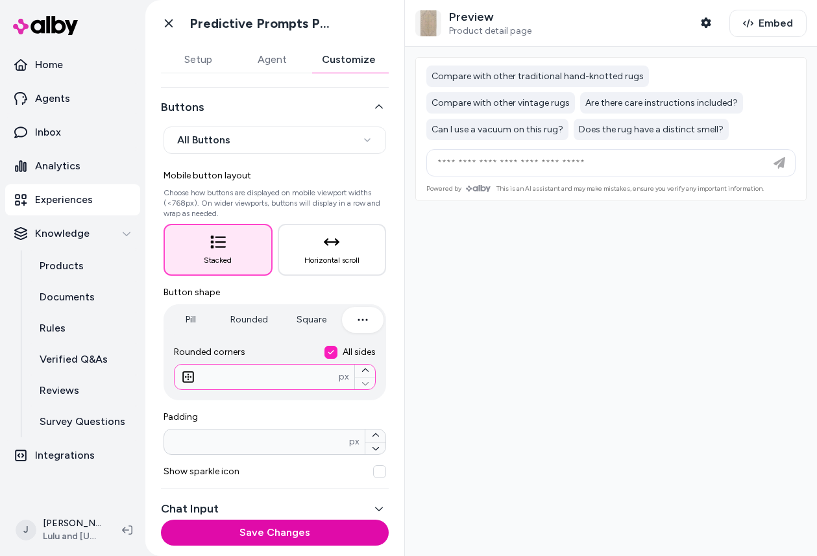
drag, startPoint x: 237, startPoint y: 380, endPoint x: 199, endPoint y: 379, distance: 37.6
click at [199, 379] on input "*" at bounding box center [256, 376] width 164 height 13
type input "*"
click at [161, 520] on button "Save Changes" at bounding box center [275, 533] width 228 height 26
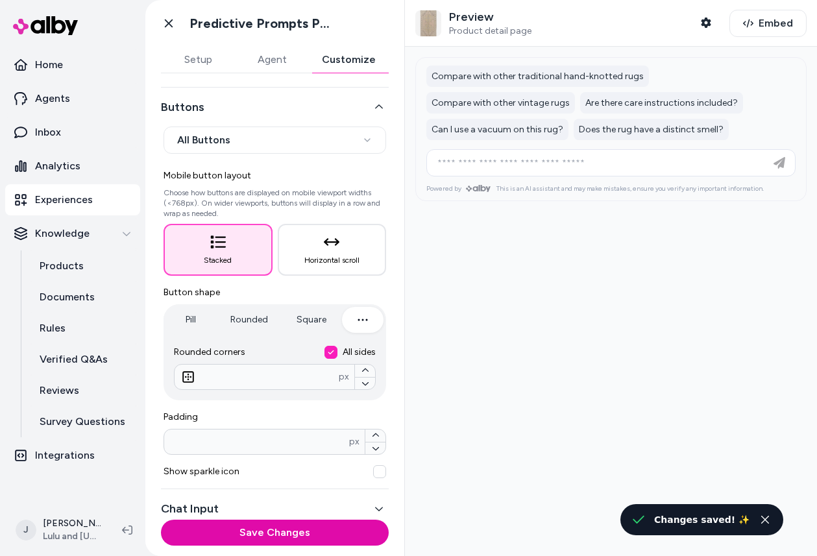
click at [267, 411] on label "Padding" at bounding box center [274, 417] width 223 height 13
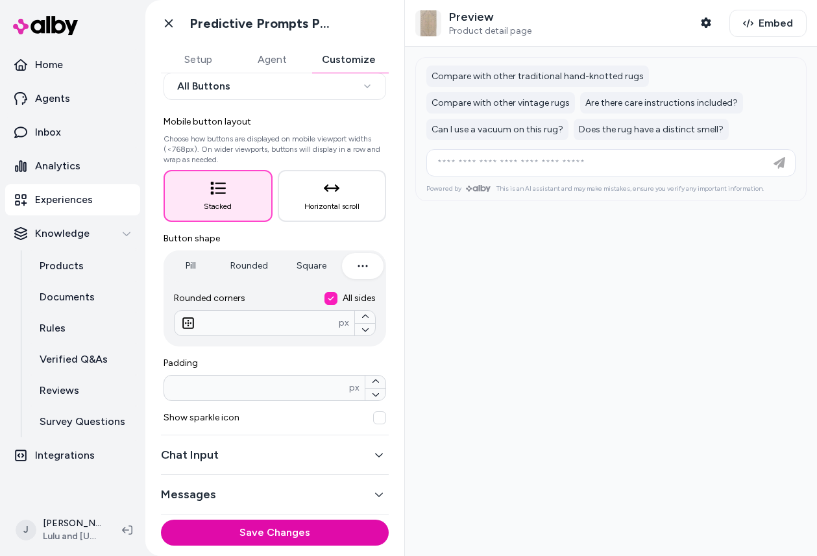
click at [266, 459] on button "Chat Input" at bounding box center [275, 455] width 228 height 18
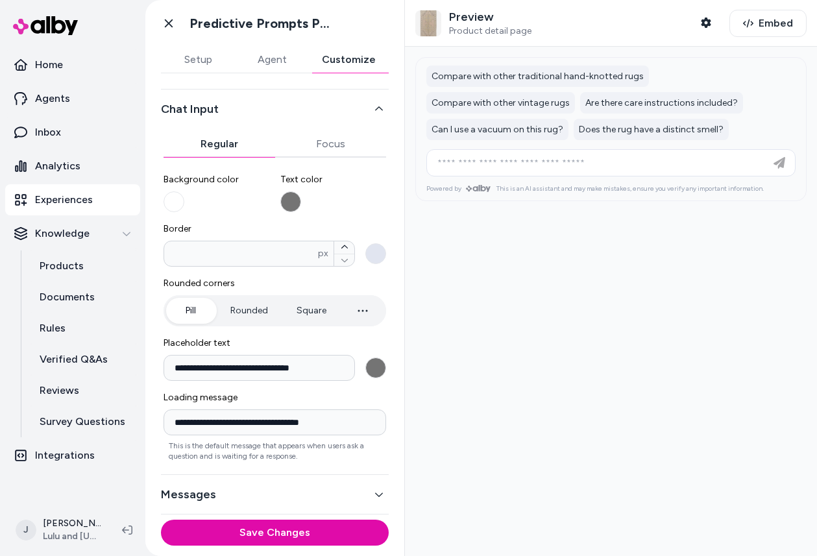
scroll to position [89, 0]
click at [364, 309] on button "button" at bounding box center [363, 311] width 42 height 26
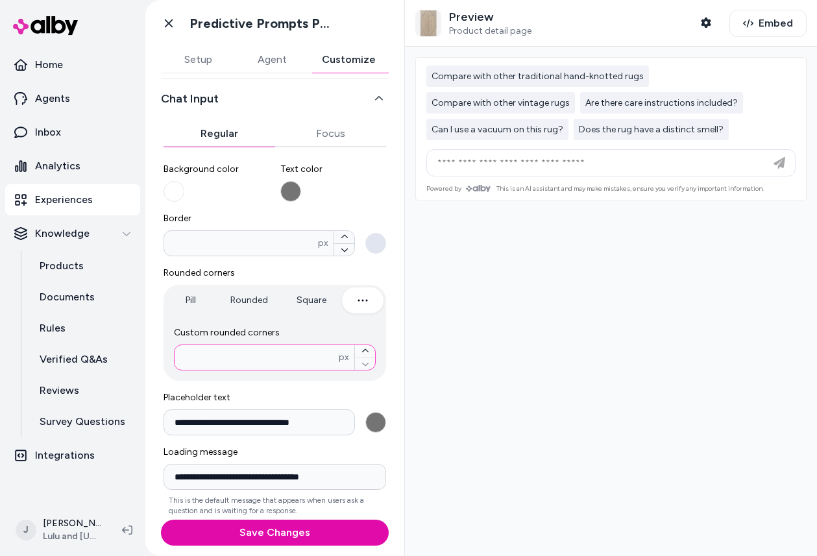
click at [331, 359] on input "number" at bounding box center [256, 357] width 164 height 13
type input "*"
click at [161, 520] on button "Save Changes" at bounding box center [275, 533] width 228 height 26
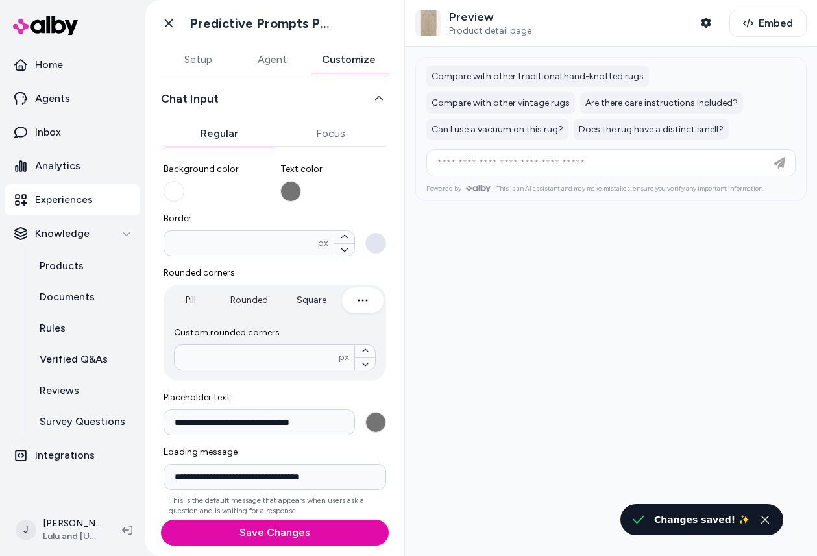
click at [363, 395] on span "Placeholder text" at bounding box center [274, 397] width 223 height 13
click at [355, 409] on input "**********" at bounding box center [258, 422] width 191 height 26
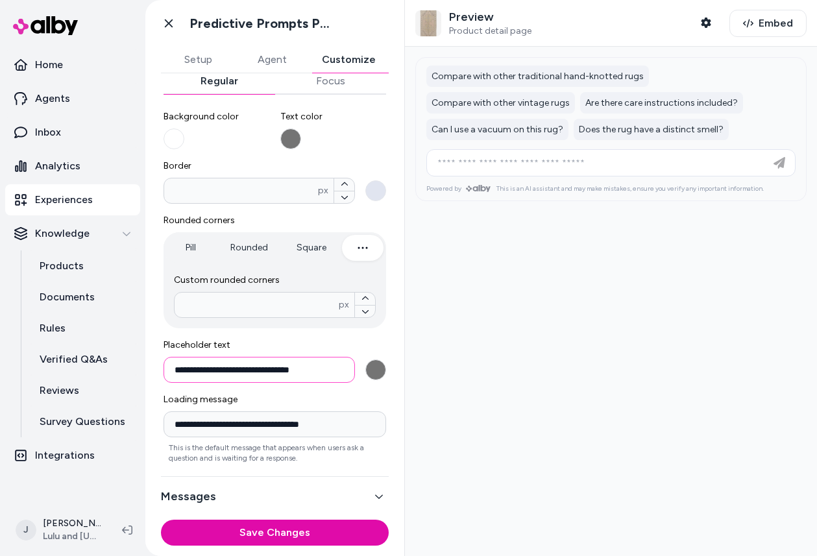
scroll to position [143, 0]
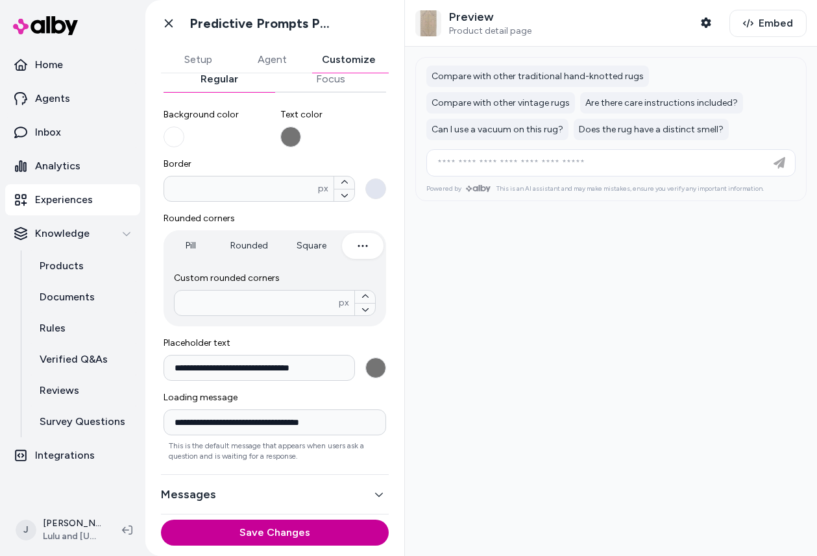
click at [315, 529] on button "Save Changes" at bounding box center [275, 533] width 228 height 26
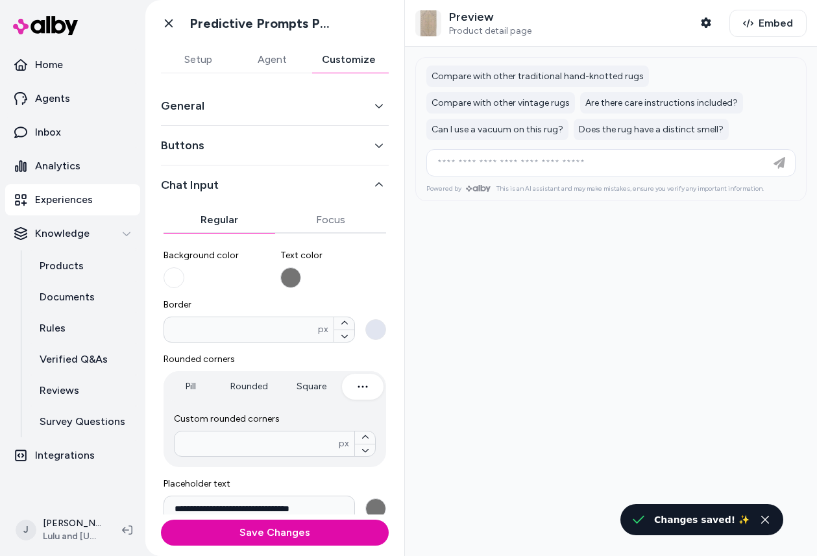
scroll to position [0, 0]
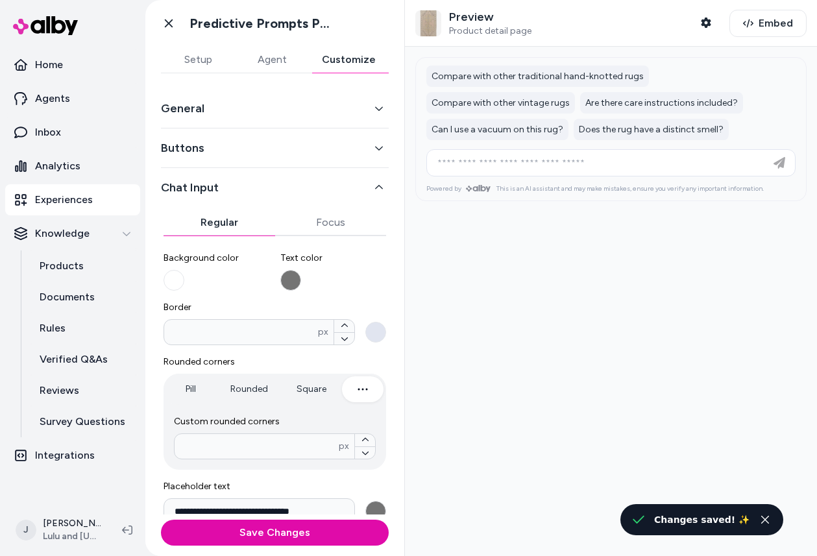
click at [276, 150] on button "Buttons" at bounding box center [275, 148] width 228 height 18
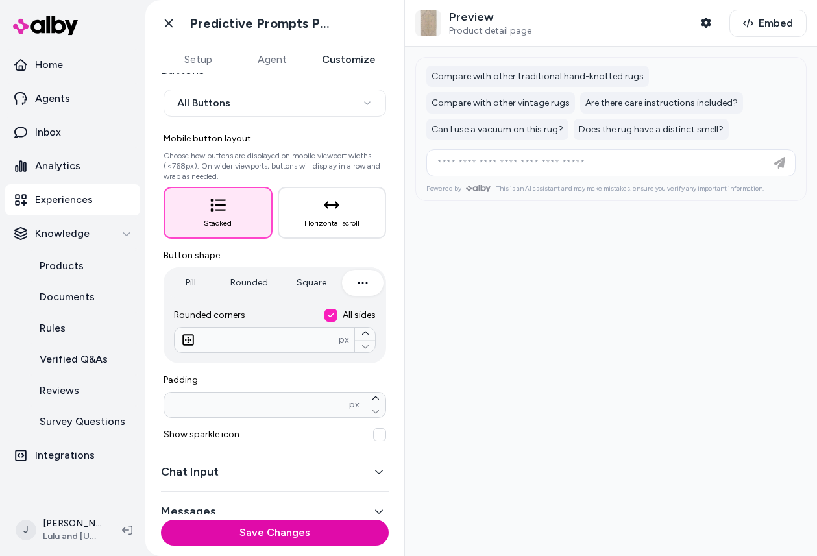
scroll to position [95, 0]
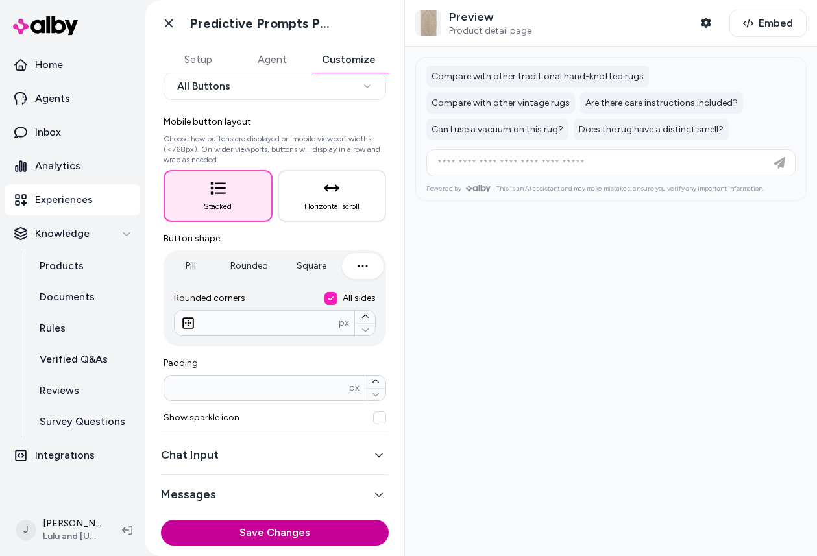
click at [246, 535] on button "Save Changes" at bounding box center [275, 533] width 228 height 26
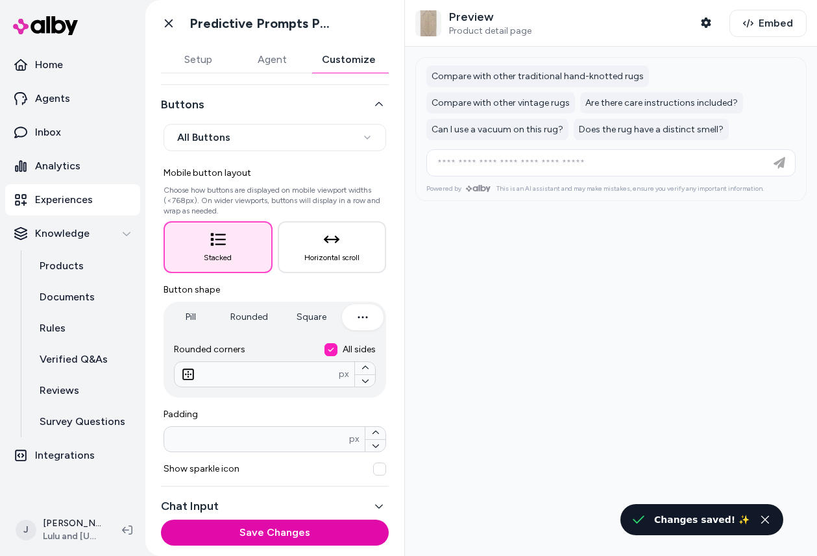
scroll to position [0, 0]
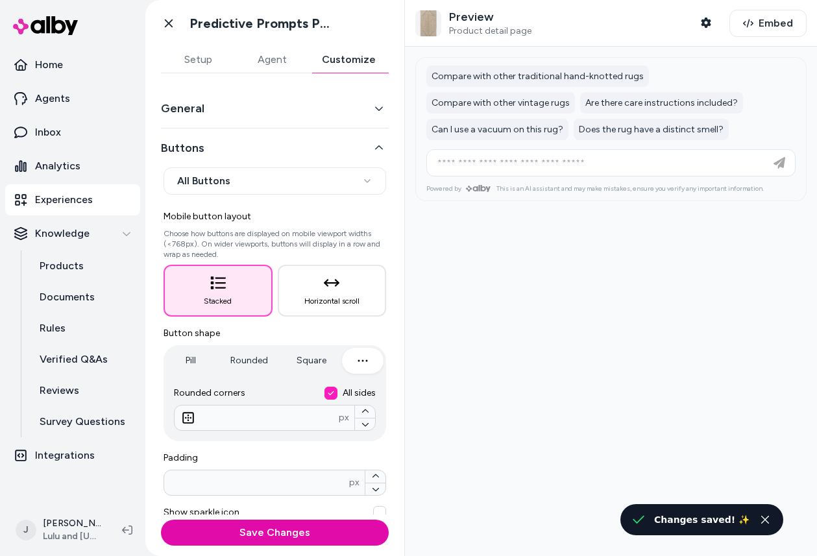
click at [287, 116] on button "General" at bounding box center [275, 108] width 228 height 18
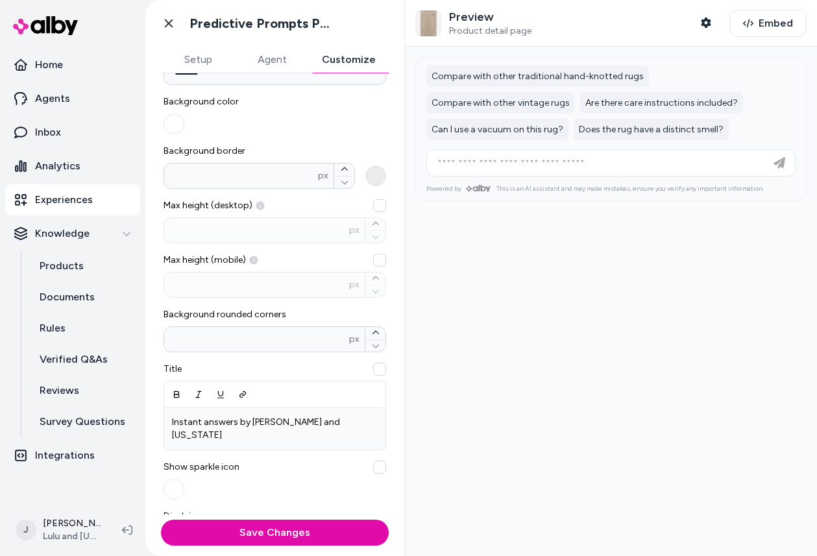
scroll to position [145, 0]
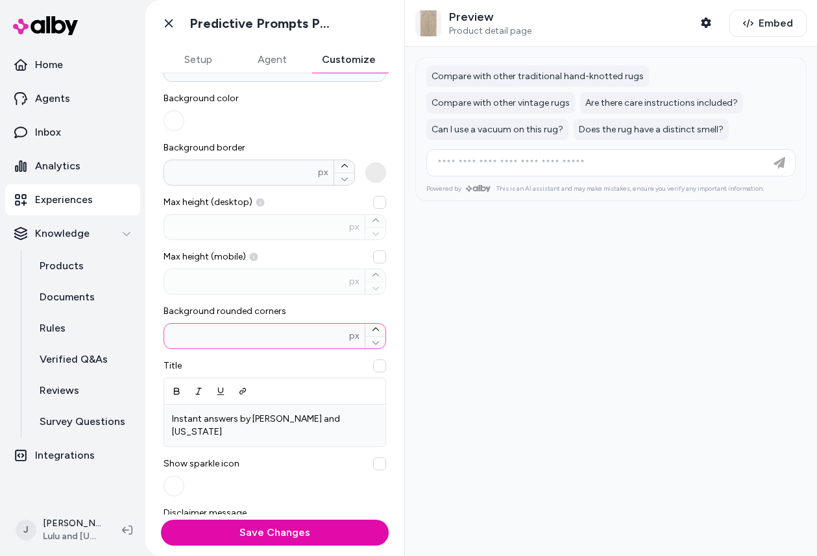
drag, startPoint x: 234, startPoint y: 340, endPoint x: 166, endPoint y: 339, distance: 68.1
click at [166, 339] on input "*" at bounding box center [256, 336] width 185 height 13
click at [291, 363] on span "Title" at bounding box center [274, 365] width 223 height 13
drag, startPoint x: 208, startPoint y: 335, endPoint x: 165, endPoint y: 333, distance: 42.9
click at [165, 333] on input "*" at bounding box center [256, 336] width 185 height 13
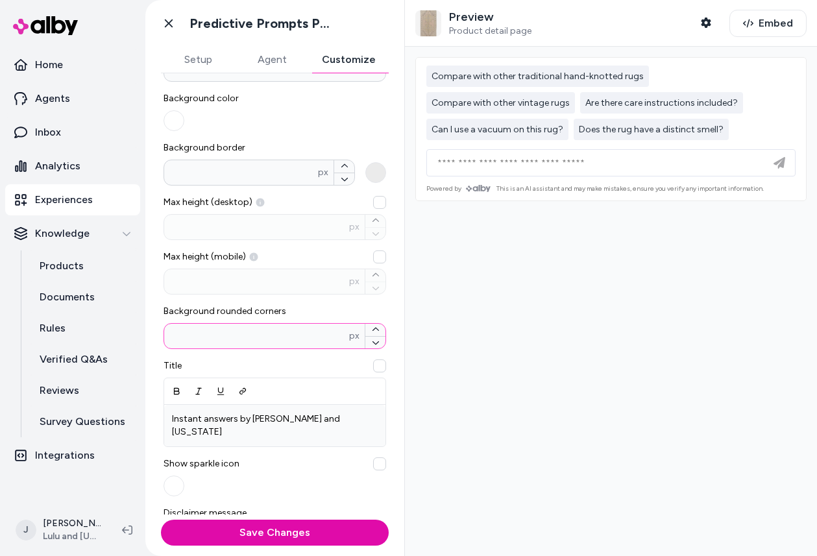
click at [161, 520] on button "Save Changes" at bounding box center [275, 533] width 228 height 26
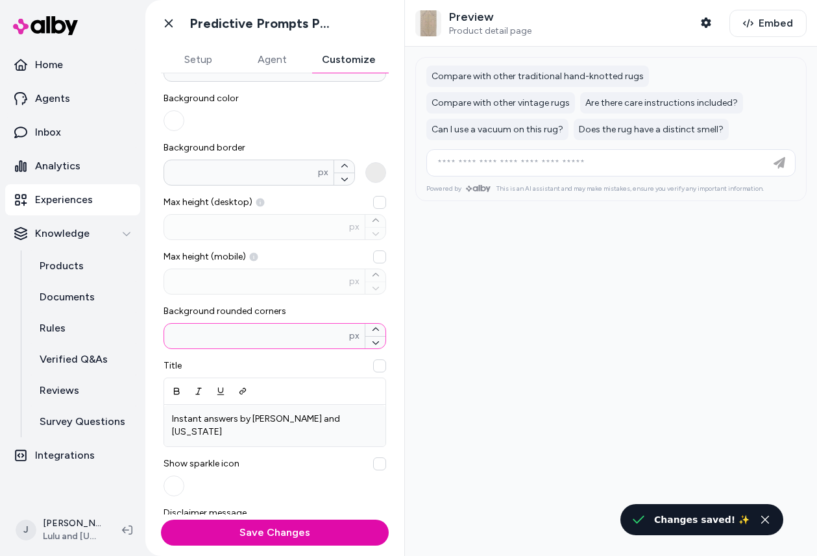
drag, startPoint x: 191, startPoint y: 339, endPoint x: 154, endPoint y: 337, distance: 36.4
click at [154, 337] on div "General Number of pre-generated questions * Font ******* Background color Backg…" at bounding box center [274, 149] width 259 height 441
type input "*"
click at [295, 357] on div "Number of pre-generated questions * Font ******* Background color Background bo…" at bounding box center [274, 313] width 223 height 660
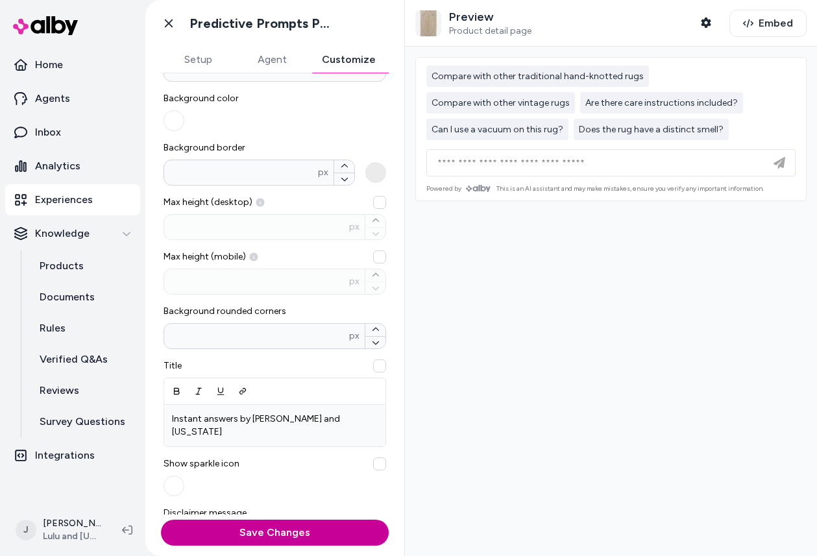
click at [287, 533] on button "Save Changes" at bounding box center [275, 533] width 228 height 26
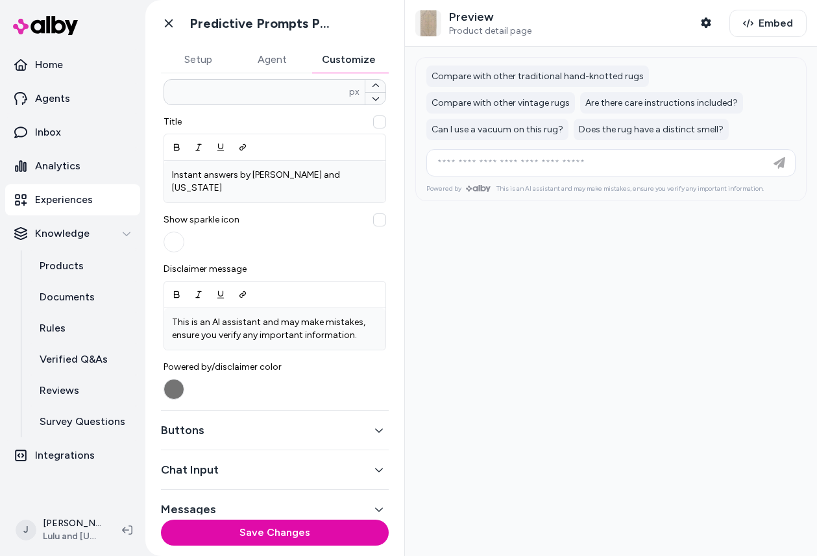
scroll to position [391, 0]
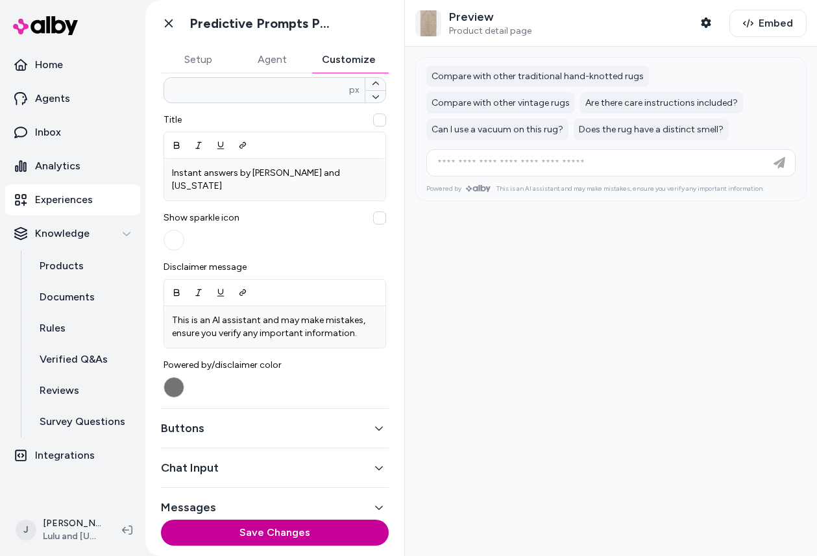
click at [297, 529] on button "Save Changes" at bounding box center [275, 533] width 228 height 26
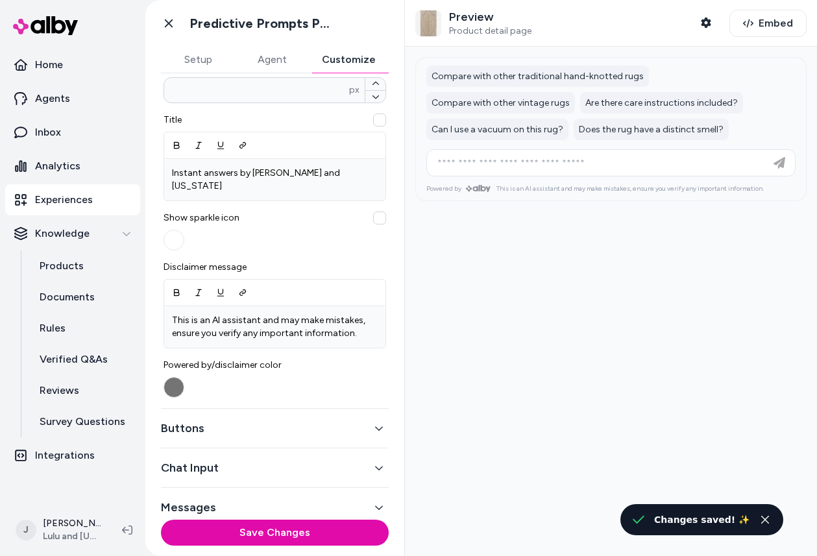
click at [278, 419] on button "Buttons" at bounding box center [275, 428] width 228 height 18
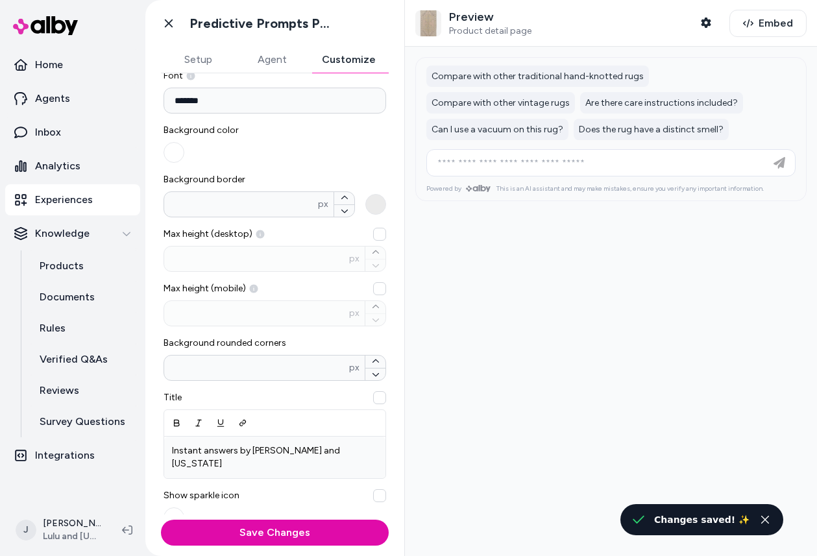
scroll to position [95, 0]
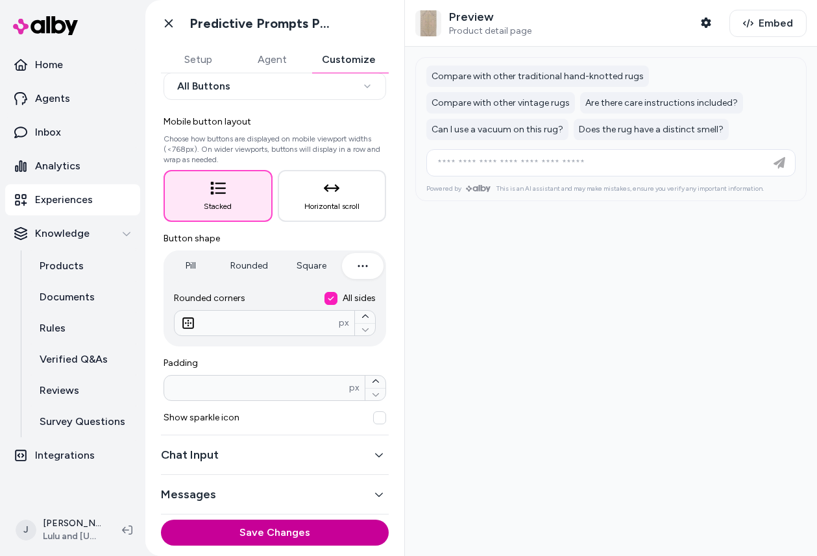
click at [253, 523] on button "Save Changes" at bounding box center [275, 533] width 228 height 26
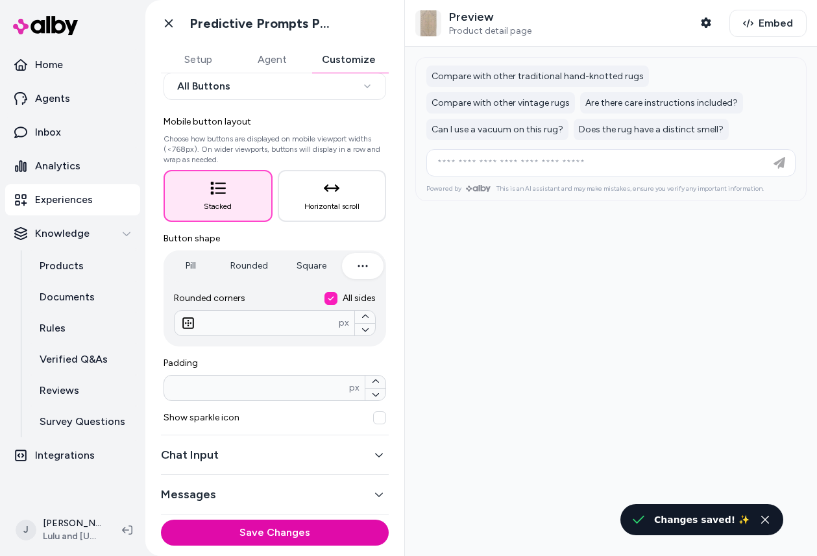
click at [245, 459] on button "Chat Input" at bounding box center [275, 455] width 228 height 18
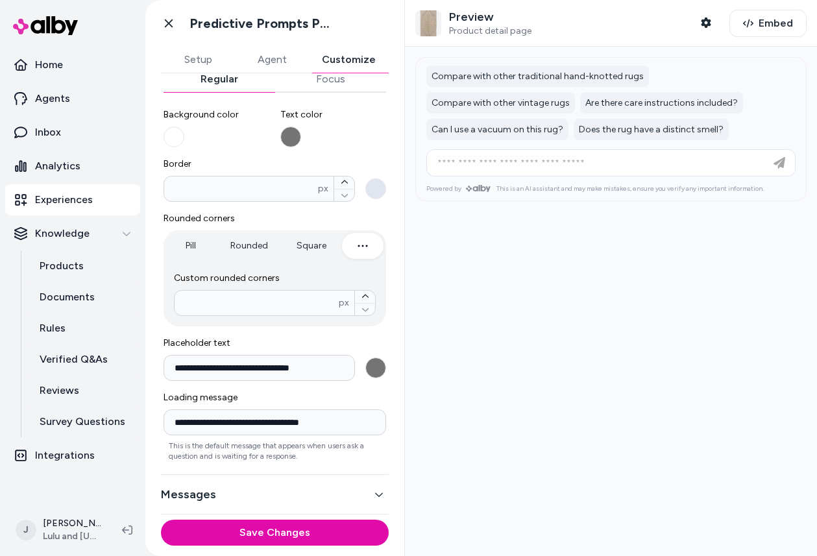
scroll to position [142, 0]
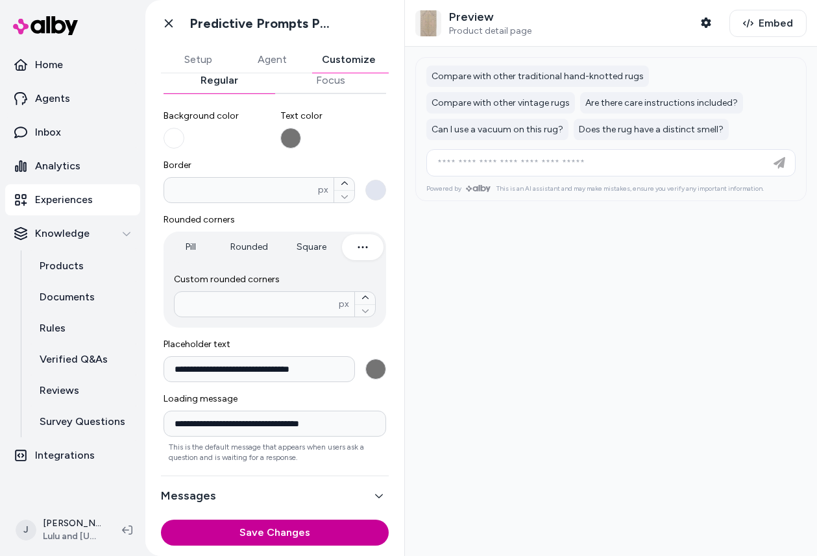
click at [274, 533] on button "Save Changes" at bounding box center [275, 533] width 228 height 26
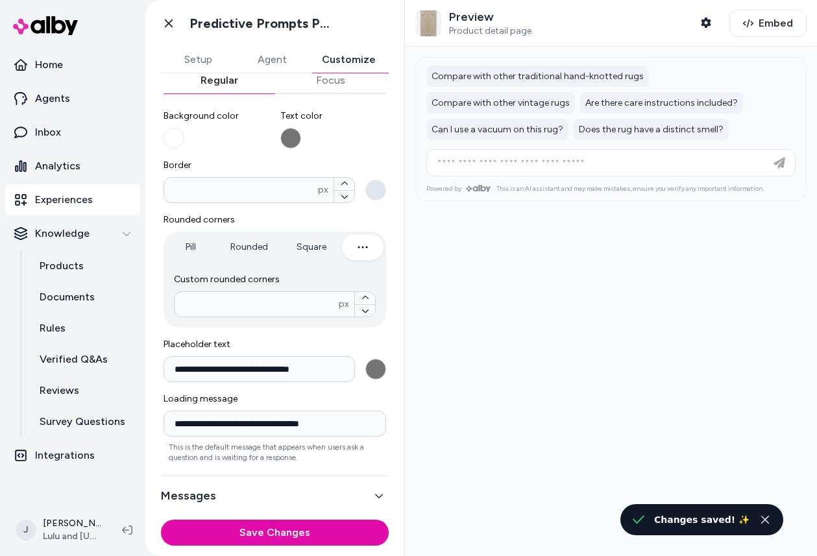
click at [376, 372] on button "**********" at bounding box center [375, 369] width 21 height 21
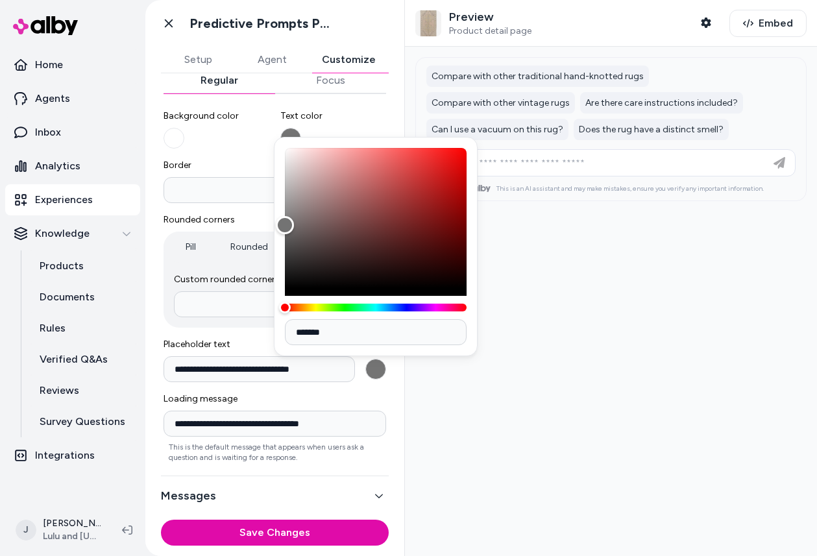
click at [402, 393] on div "**********" at bounding box center [274, 293] width 259 height 441
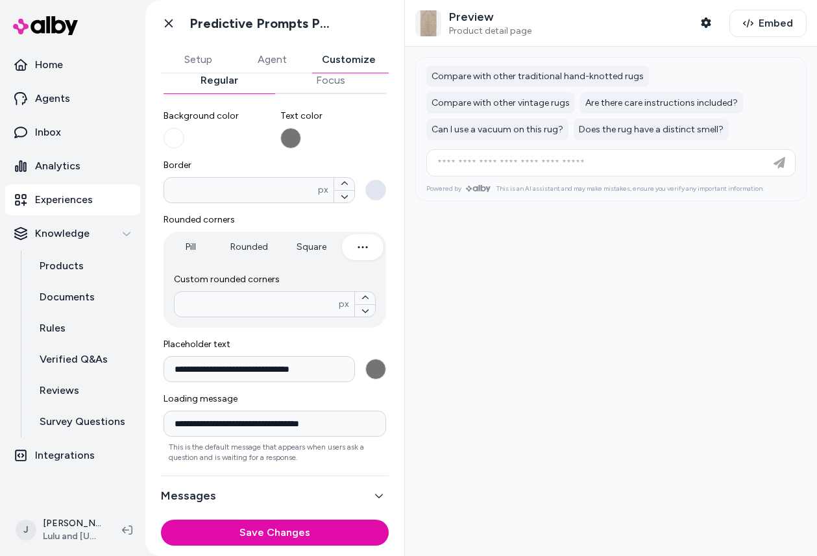
scroll to position [143, 0]
click at [287, 486] on button "Messages" at bounding box center [275, 494] width 228 height 18
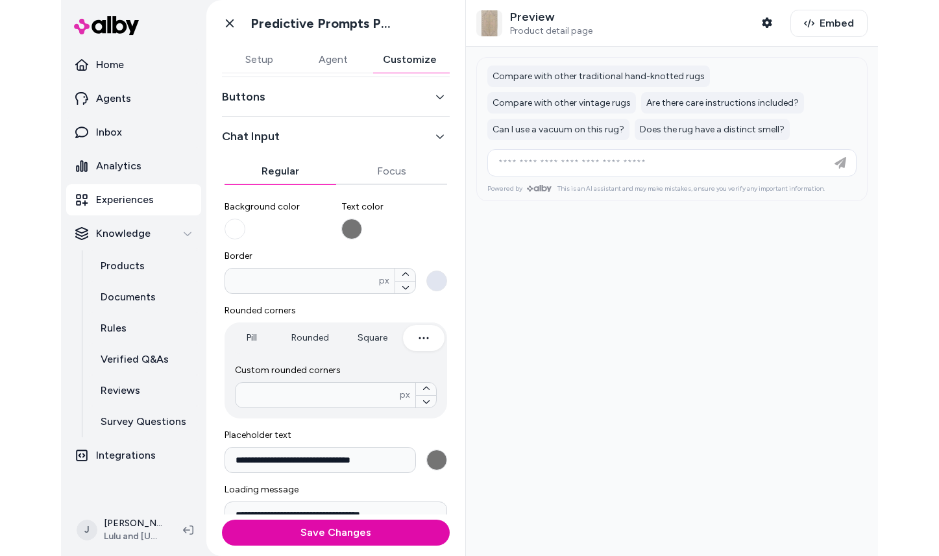
scroll to position [49, 0]
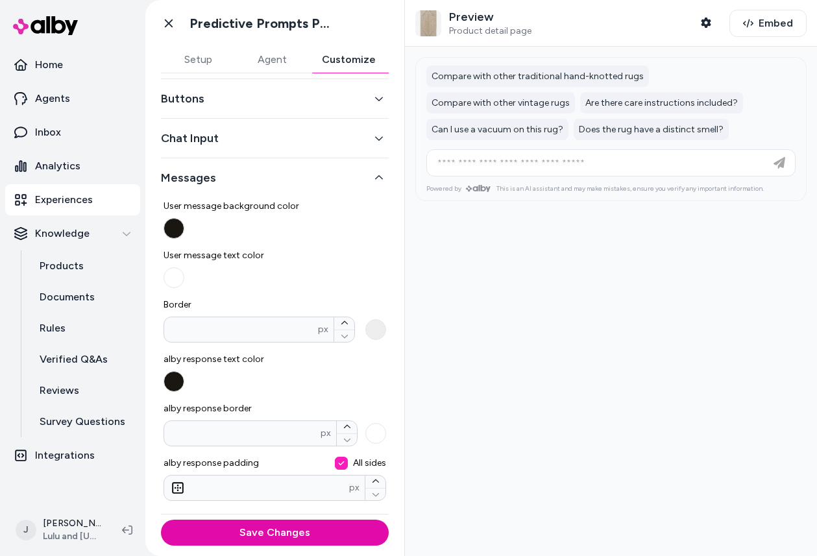
click at [176, 233] on button "User message background color" at bounding box center [173, 228] width 21 height 21
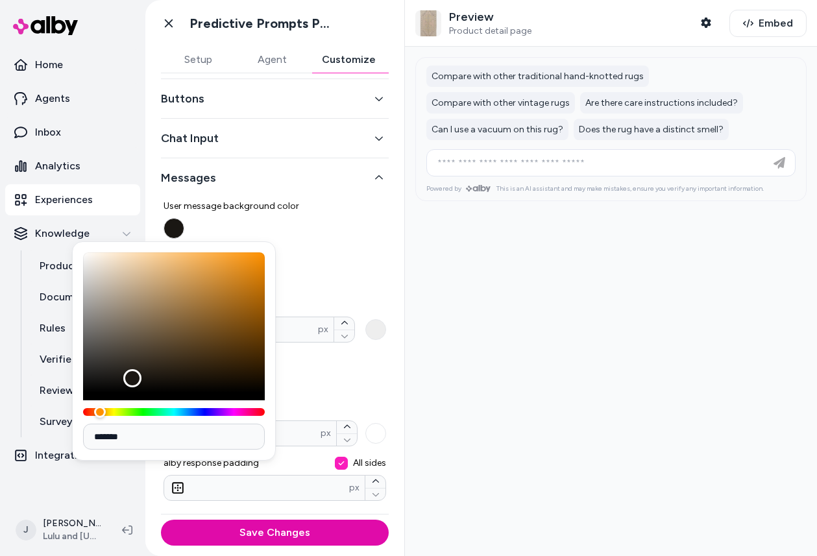
click at [215, 219] on label "User message background color" at bounding box center [274, 219] width 223 height 39
click at [184, 219] on button "User message background color" at bounding box center [173, 228] width 21 height 21
click at [328, 263] on label "User message text color" at bounding box center [274, 268] width 223 height 39
click at [184, 267] on button "User message text color" at bounding box center [173, 277] width 21 height 21
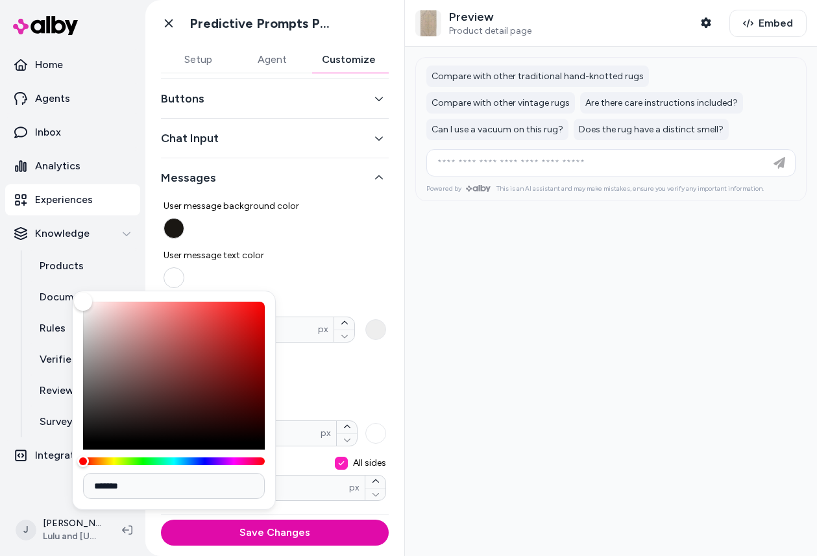
click at [178, 275] on button "User message text color" at bounding box center [173, 277] width 21 height 21
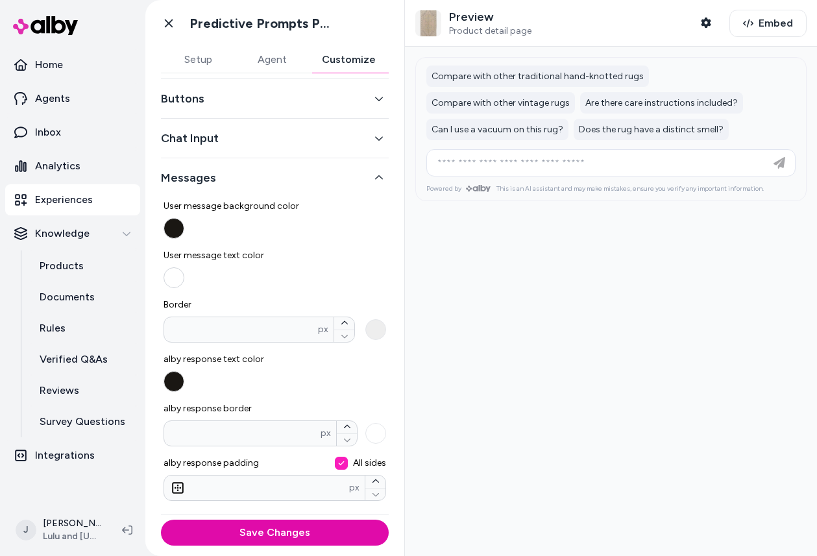
click at [174, 276] on button "User message text color" at bounding box center [173, 277] width 21 height 21
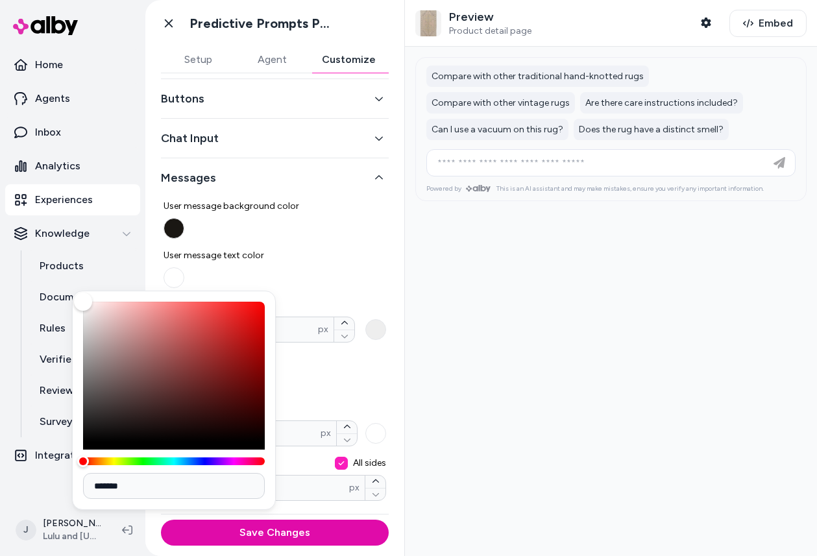
click at [263, 265] on label "User message text color" at bounding box center [274, 268] width 223 height 39
click at [184, 267] on button "User message text color" at bounding box center [173, 277] width 21 height 21
click at [394, 375] on div "General Buttons Chat Input Messages User message background color User message …" at bounding box center [274, 244] width 259 height 441
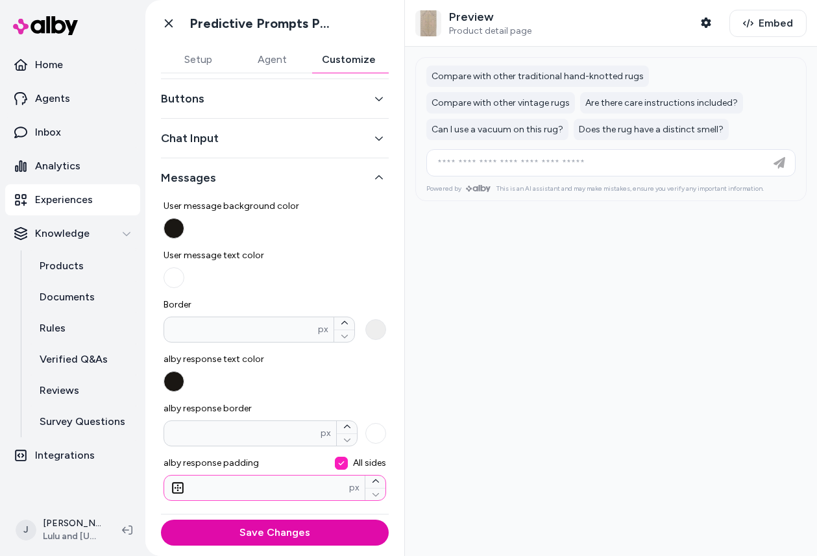
click at [264, 490] on input "**" at bounding box center [256, 487] width 185 height 13
type input "*"
click at [161, 520] on button "Save Changes" at bounding box center [275, 533] width 228 height 26
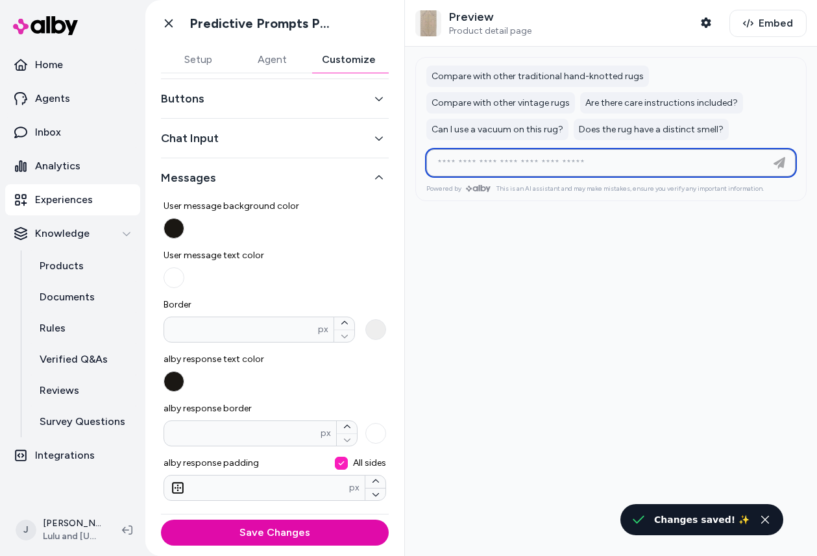
click at [599, 162] on input at bounding box center [597, 163] width 337 height 16
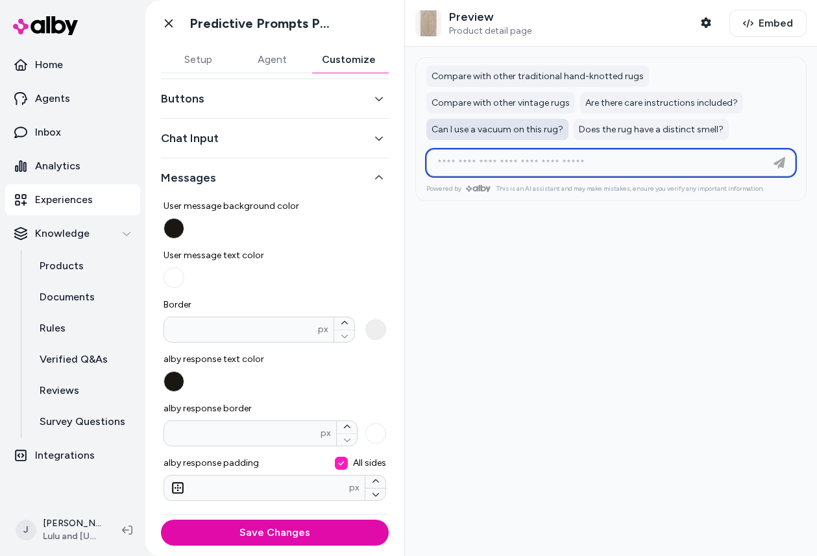
click at [563, 124] on span "Can I use a vacuum on this rug?" at bounding box center [497, 129] width 132 height 11
type input "**********"
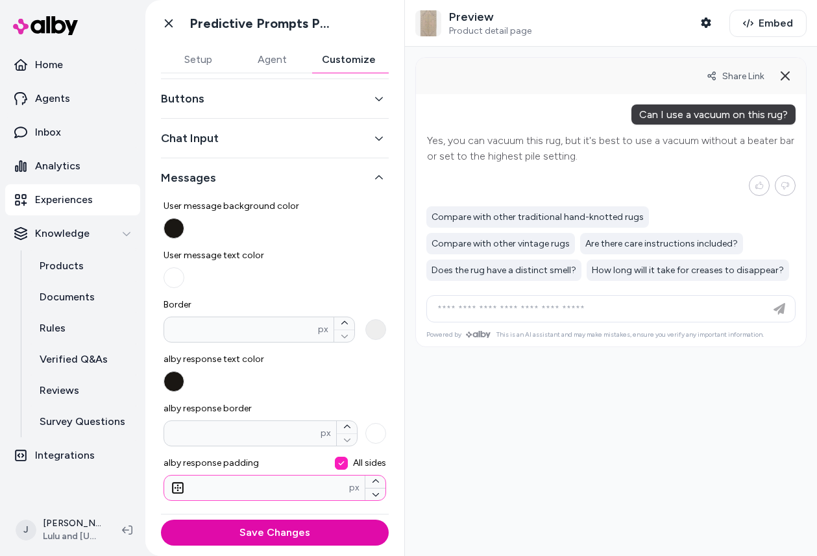
drag, startPoint x: 219, startPoint y: 488, endPoint x: 184, endPoint y: 488, distance: 35.7
click at [184, 488] on div "* px" at bounding box center [274, 488] width 223 height 26
type input "*"
type input "**"
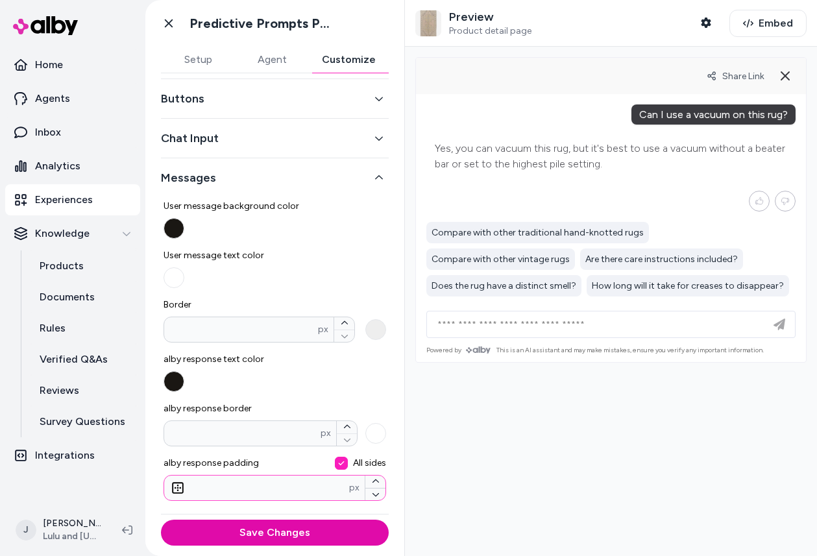
type input "*"
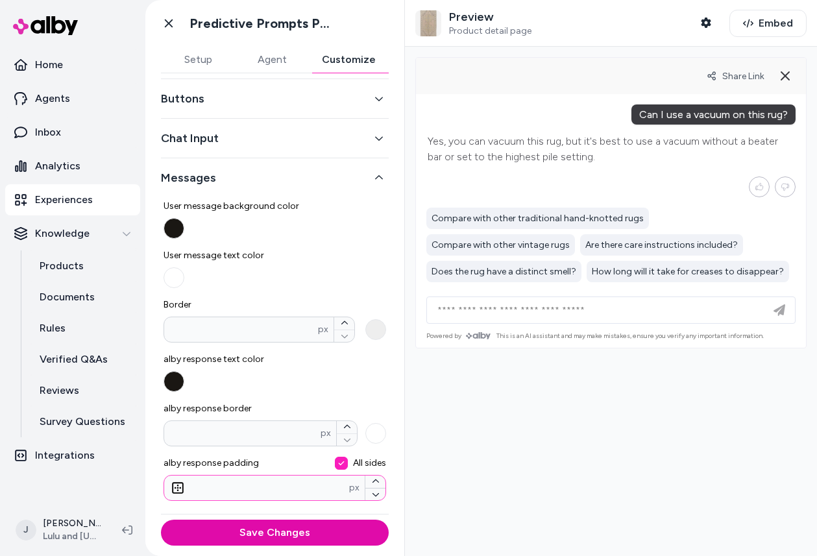
type input "*"
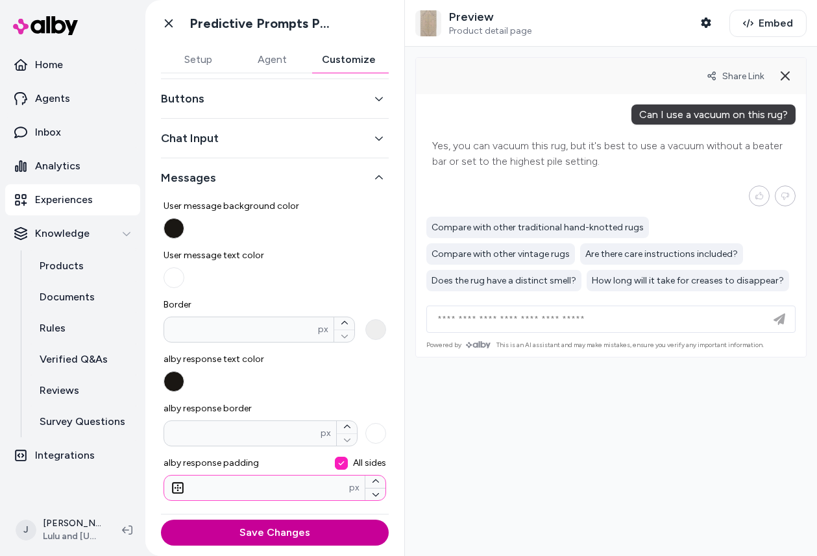
type input "*"
click at [317, 538] on button "Save Changes" at bounding box center [275, 533] width 228 height 26
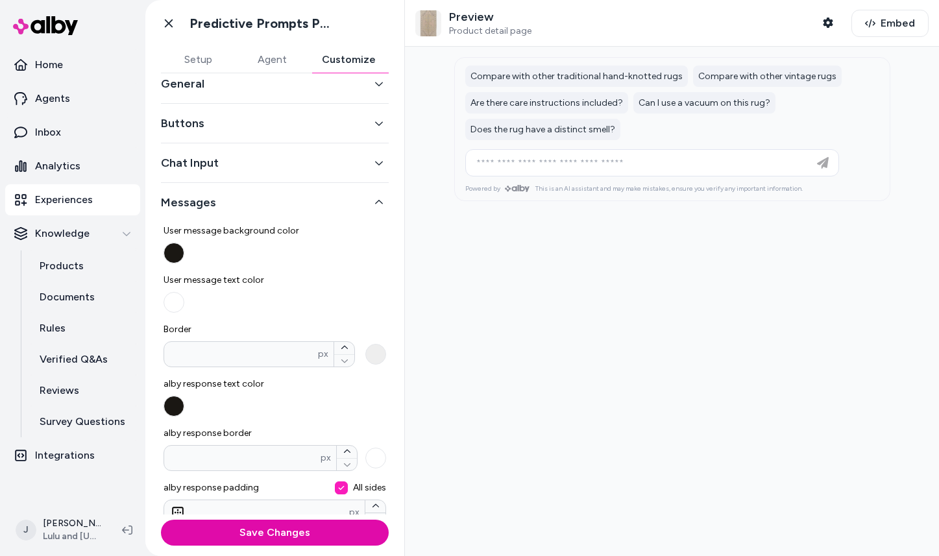
scroll to position [7, 0]
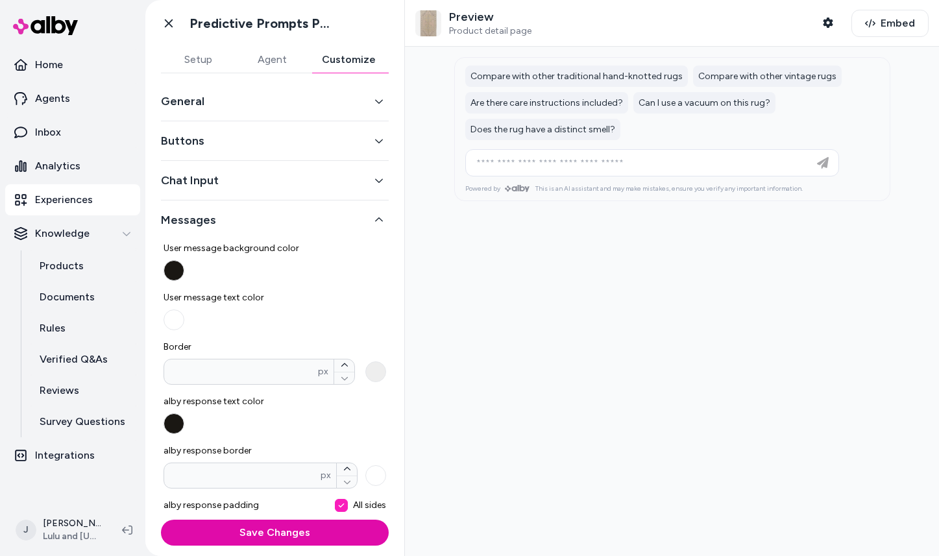
click at [466, 33] on span "Product detail page" at bounding box center [490, 31] width 82 height 12
click at [832, 23] on icon "button" at bounding box center [828, 23] width 10 height 10
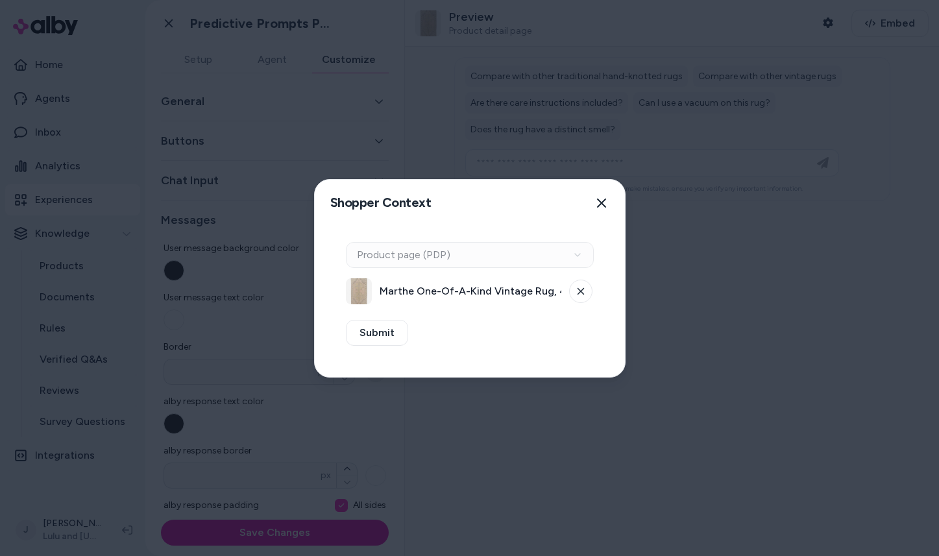
click at [517, 252] on div "Context Type Product page (PDP)" at bounding box center [470, 255] width 248 height 26
click at [460, 294] on span "Marthe One-Of-A-Kind Vintage Rug, 4'3" x 8'6"" at bounding box center [470, 291] width 182 height 16
click at [603, 200] on icon "button" at bounding box center [601, 202] width 9 height 9
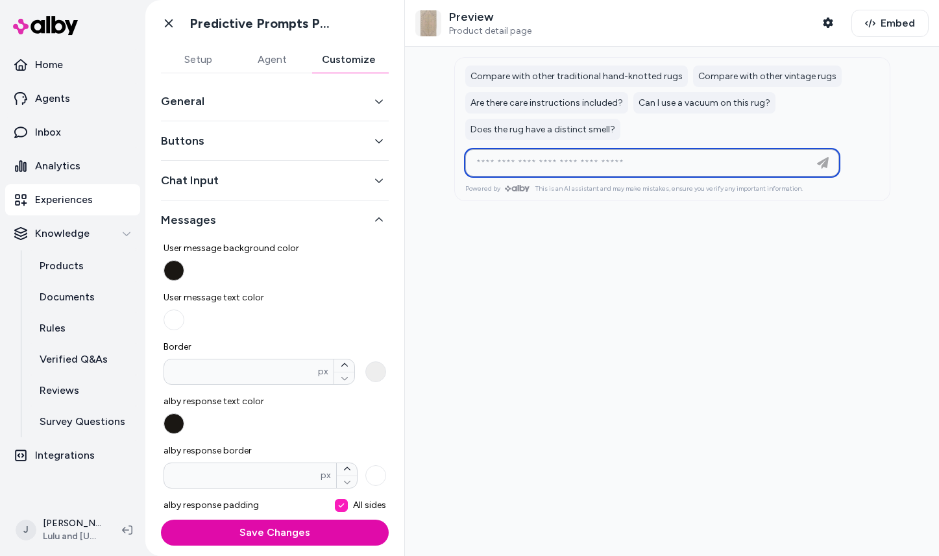
click at [525, 162] on input at bounding box center [638, 163] width 341 height 16
click at [527, 99] on span "Are there care instructions included?" at bounding box center [546, 102] width 152 height 11
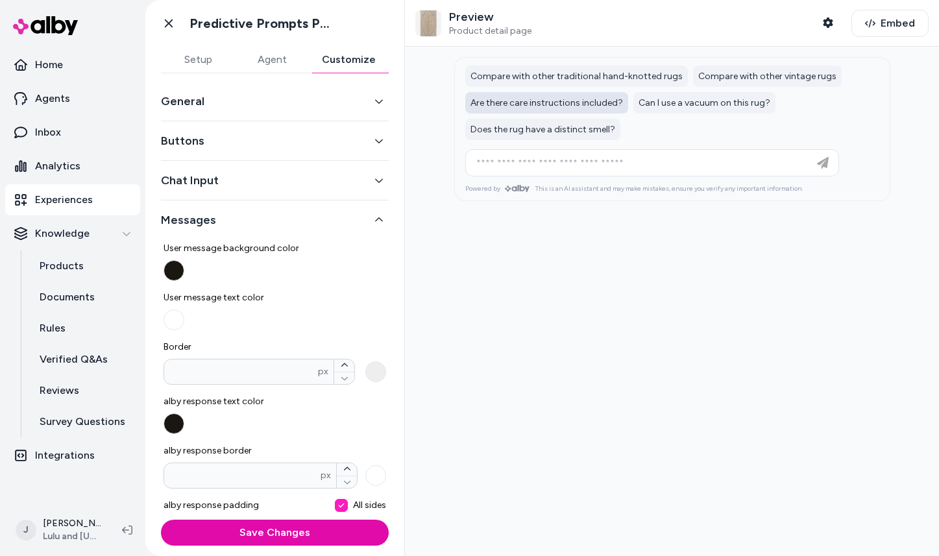
type input "**********"
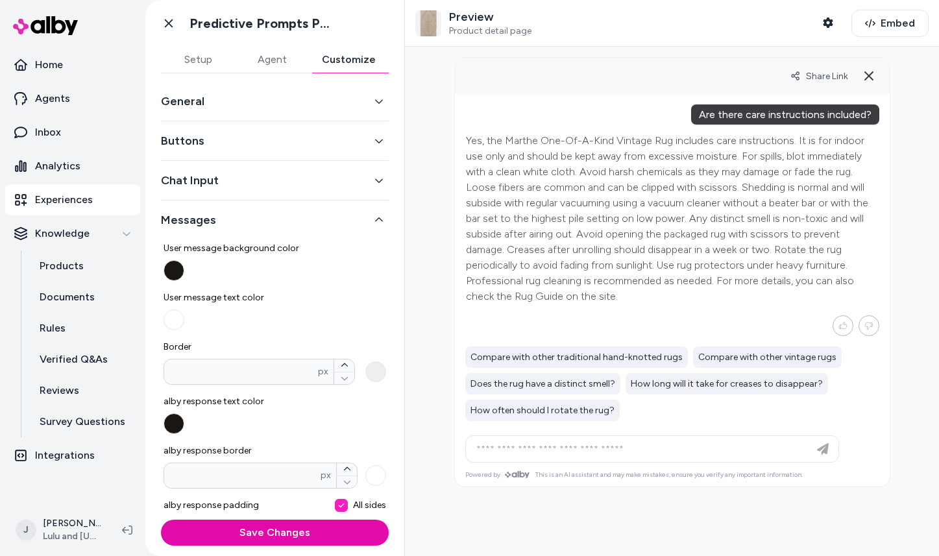
scroll to position [0, 0]
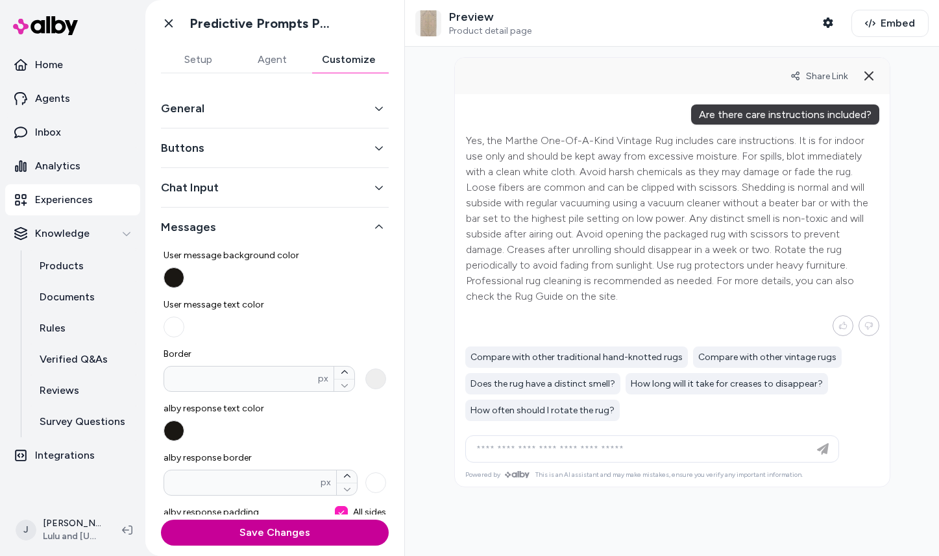
click at [264, 528] on button "Save Changes" at bounding box center [275, 533] width 228 height 26
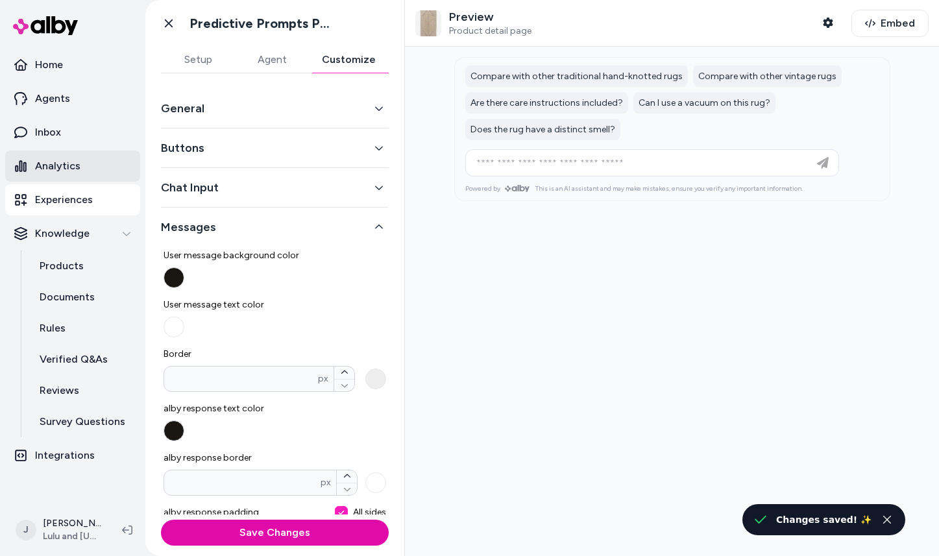
click at [60, 166] on p "Analytics" at bounding box center [57, 166] width 45 height 16
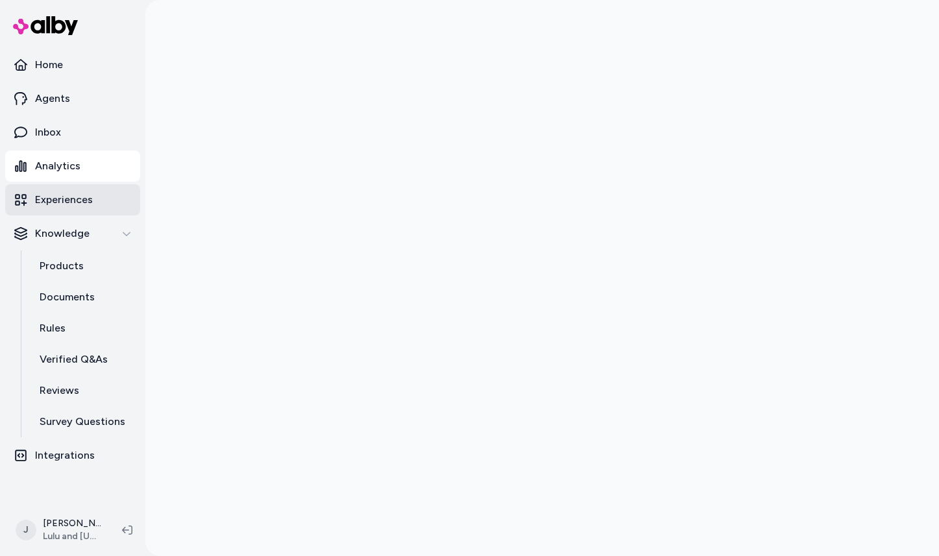
click at [62, 202] on p "Experiences" at bounding box center [64, 200] width 58 height 16
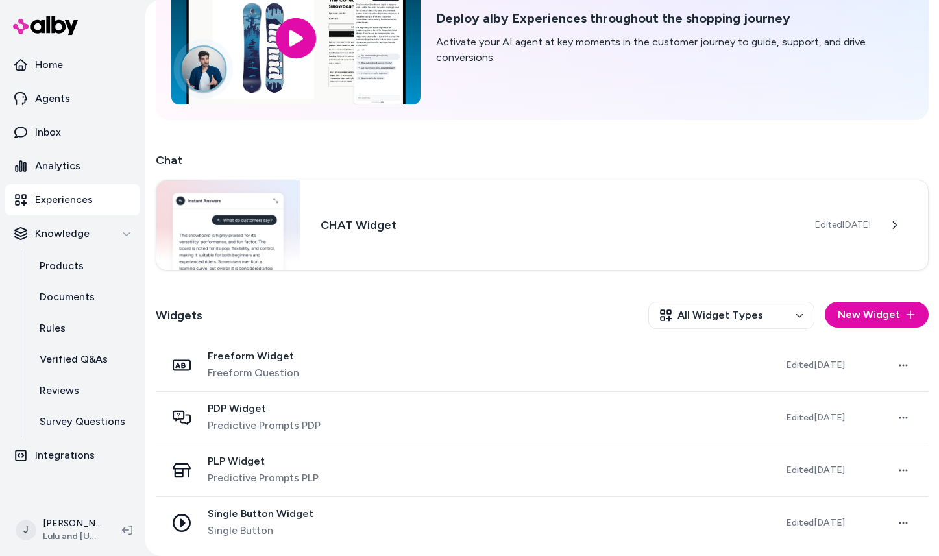
scroll to position [101, 0]
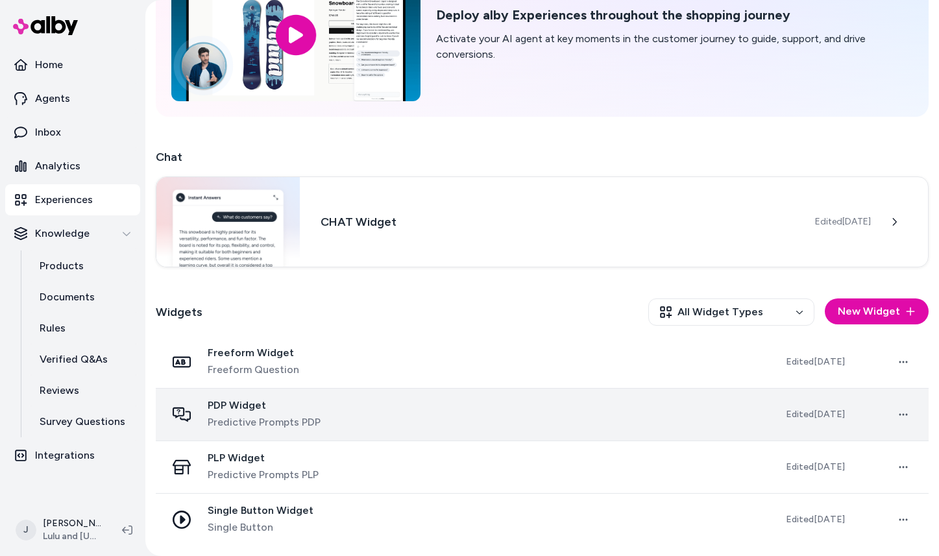
click at [291, 421] on span "Predictive Prompts PDP" at bounding box center [264, 423] width 113 height 16
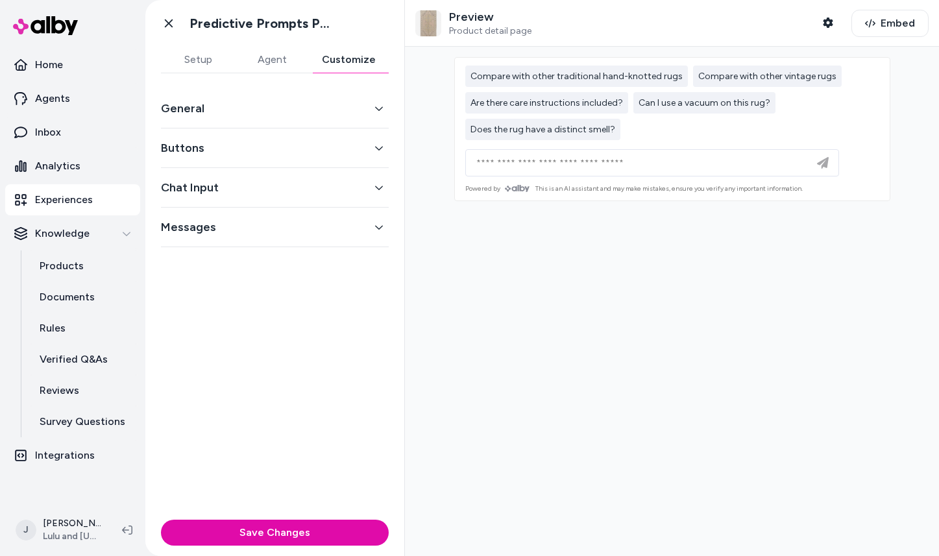
click at [370, 60] on button "Customize" at bounding box center [349, 60] width 80 height 26
click at [198, 109] on button "General" at bounding box center [275, 108] width 228 height 18
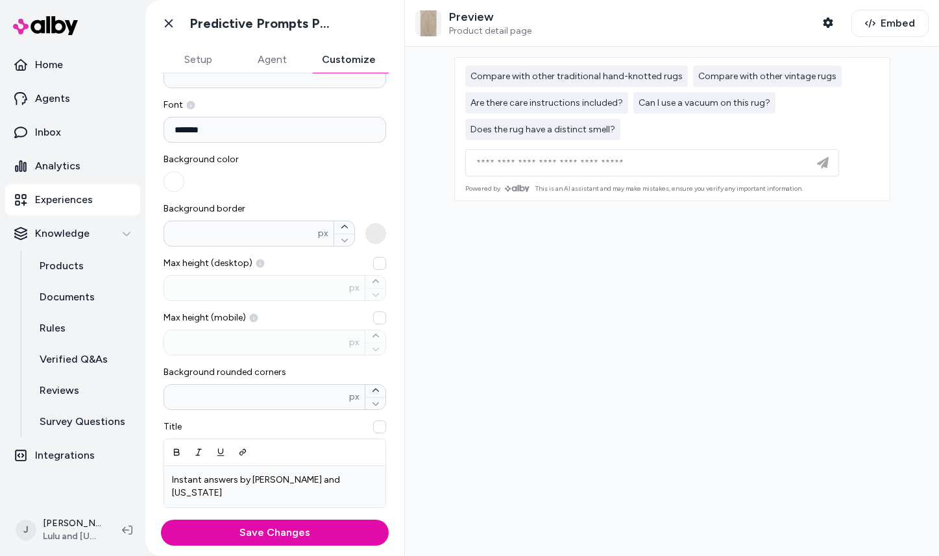
scroll to position [88, 0]
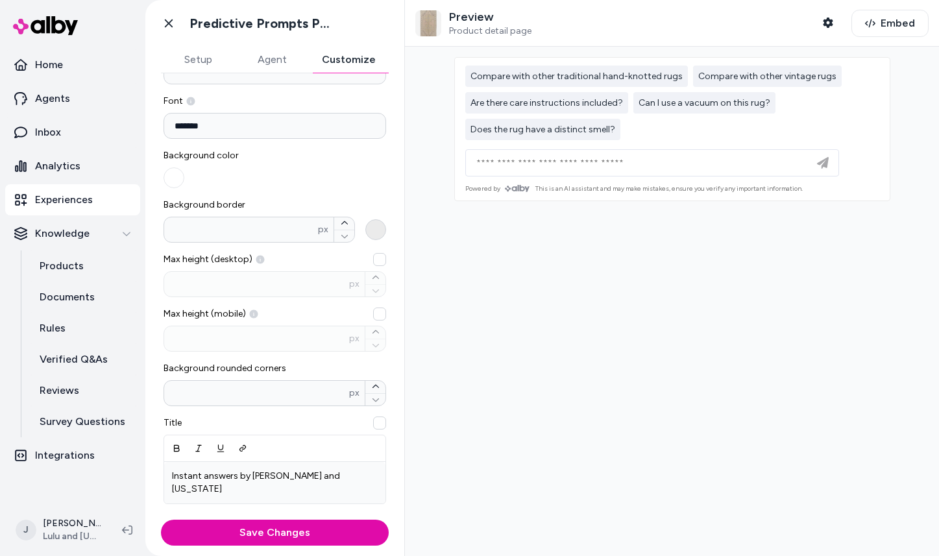
click at [378, 234] on button "Background border * px" at bounding box center [375, 229] width 21 height 21
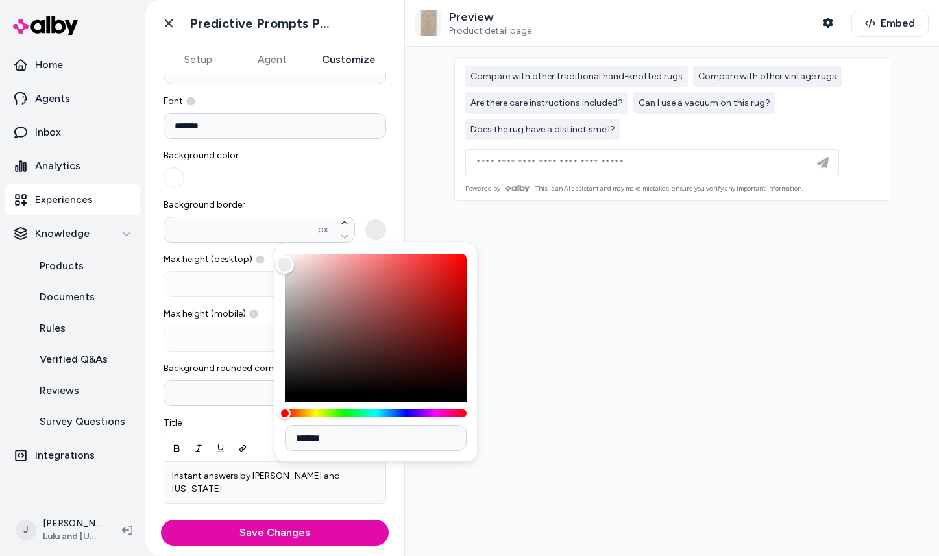
click at [327, 191] on div "Number of pre-generated questions * Font ******* Background color Background bo…" at bounding box center [274, 370] width 223 height 660
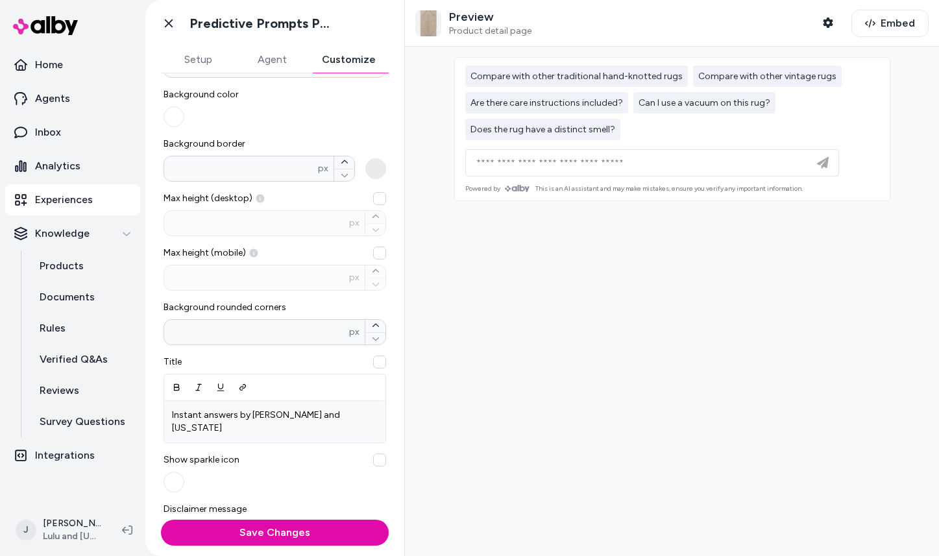
scroll to position [150, 0]
click at [211, 331] on input "*" at bounding box center [256, 330] width 185 height 13
type input "*"
click at [161, 520] on button "Save Changes" at bounding box center [275, 533] width 228 height 26
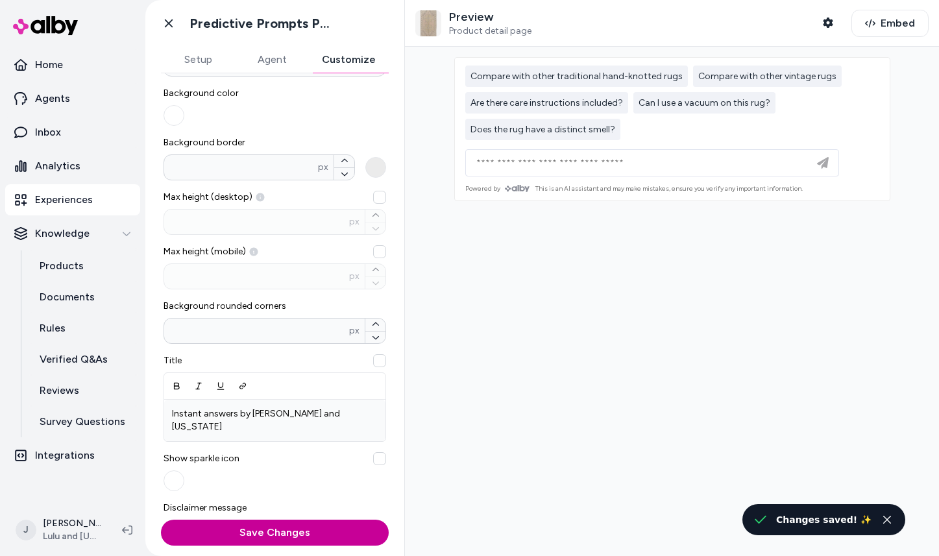
click at [296, 529] on button "Save Changes" at bounding box center [275, 533] width 228 height 26
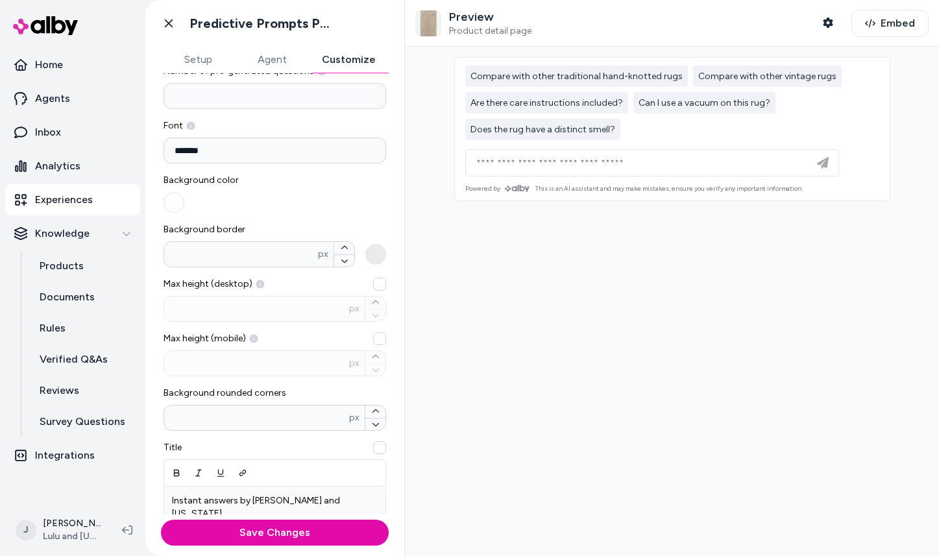
scroll to position [65, 0]
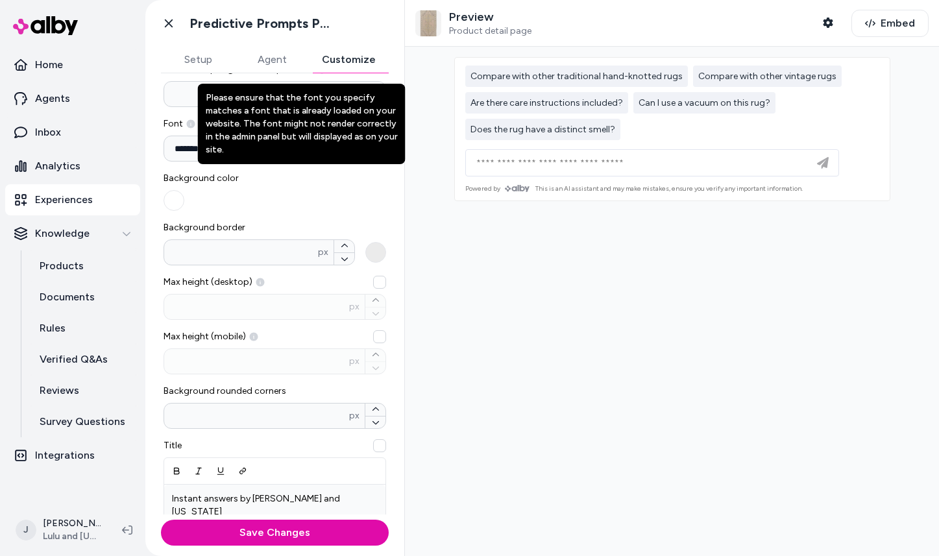
click at [190, 124] on icon at bounding box center [191, 124] width 8 height 8
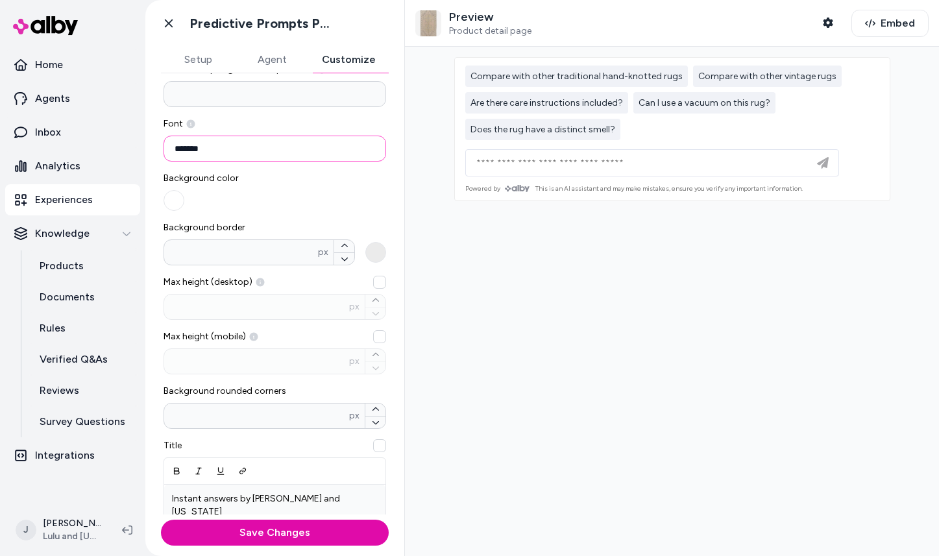
click at [180, 150] on input "*******" at bounding box center [274, 149] width 223 height 26
click at [898, 29] on span "Embed" at bounding box center [897, 24] width 34 height 16
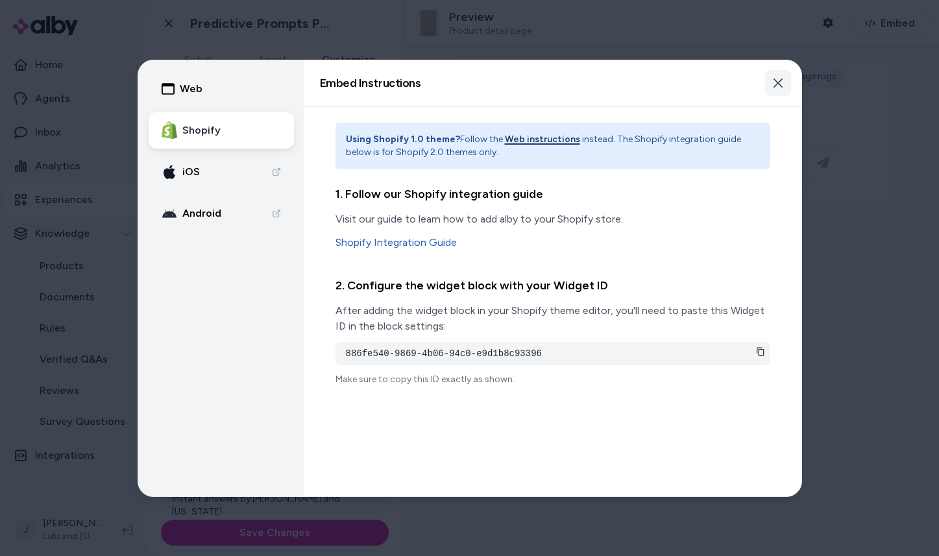
click at [780, 82] on icon "button" at bounding box center [778, 83] width 10 height 10
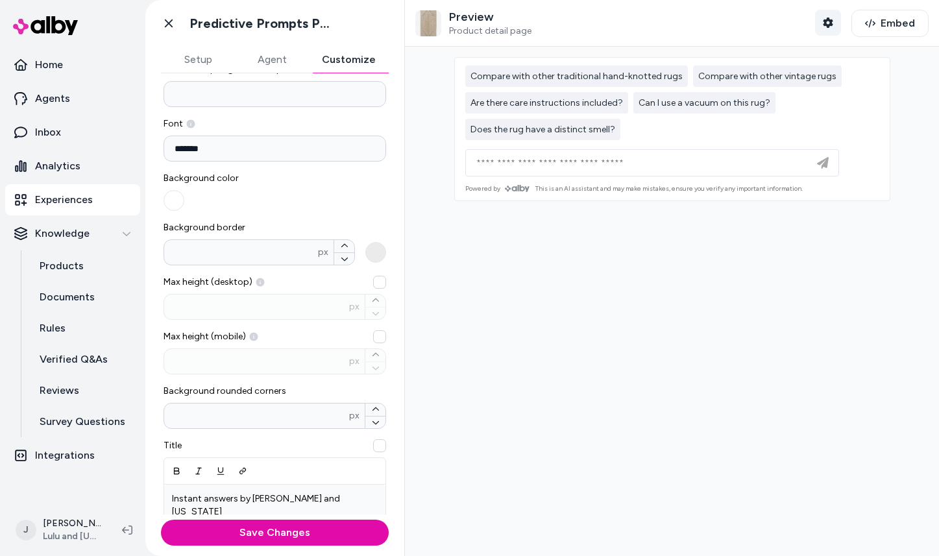
click at [826, 22] on icon "button" at bounding box center [828, 23] width 10 height 10
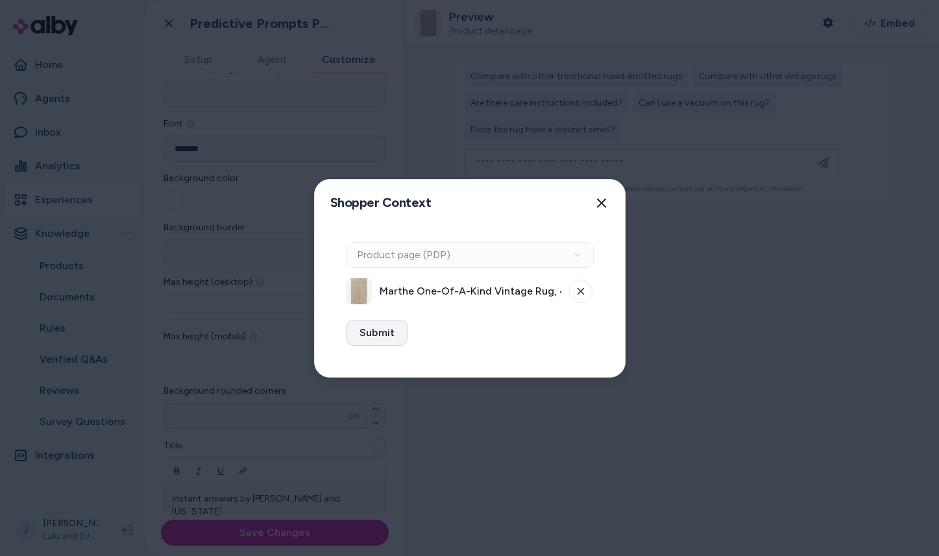
click at [388, 341] on button "Submit" at bounding box center [377, 333] width 62 height 26
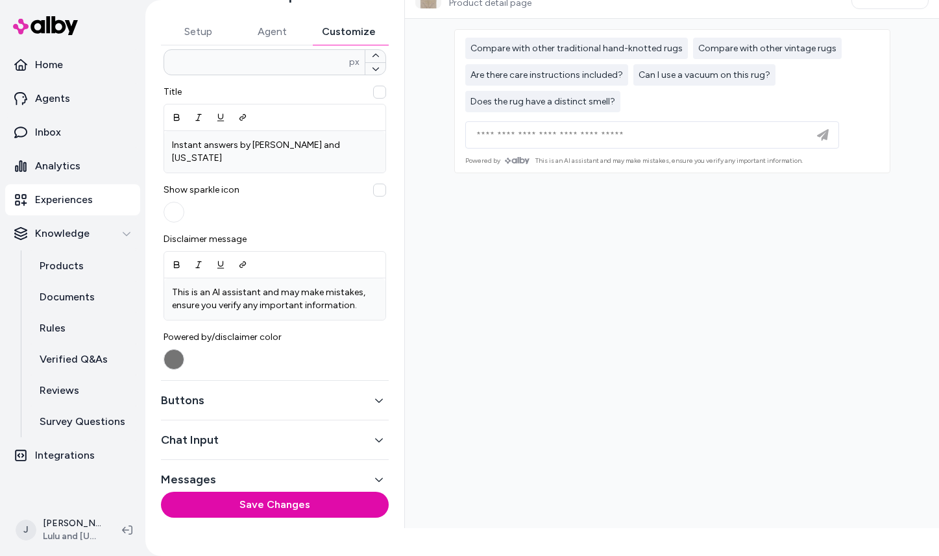
scroll to position [46, 0]
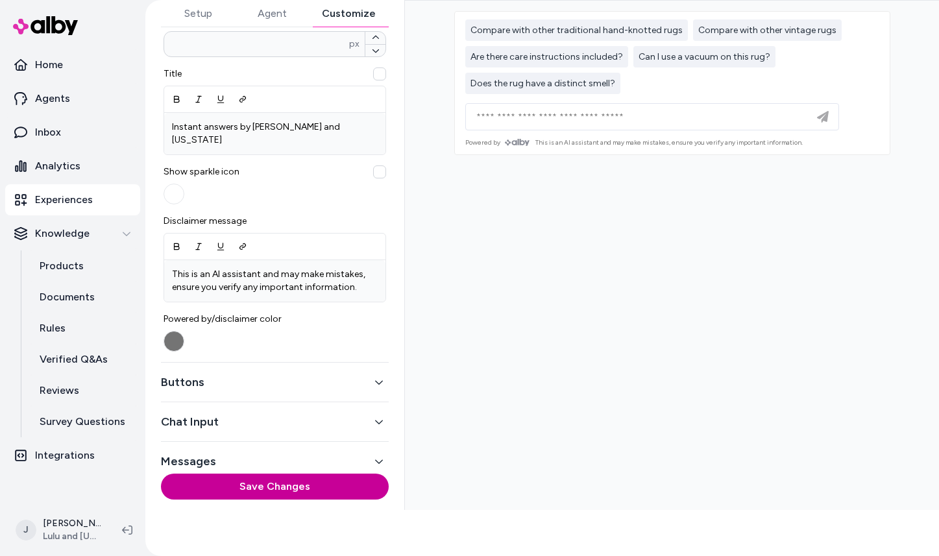
click at [278, 488] on button "Save Changes" at bounding box center [275, 487] width 228 height 26
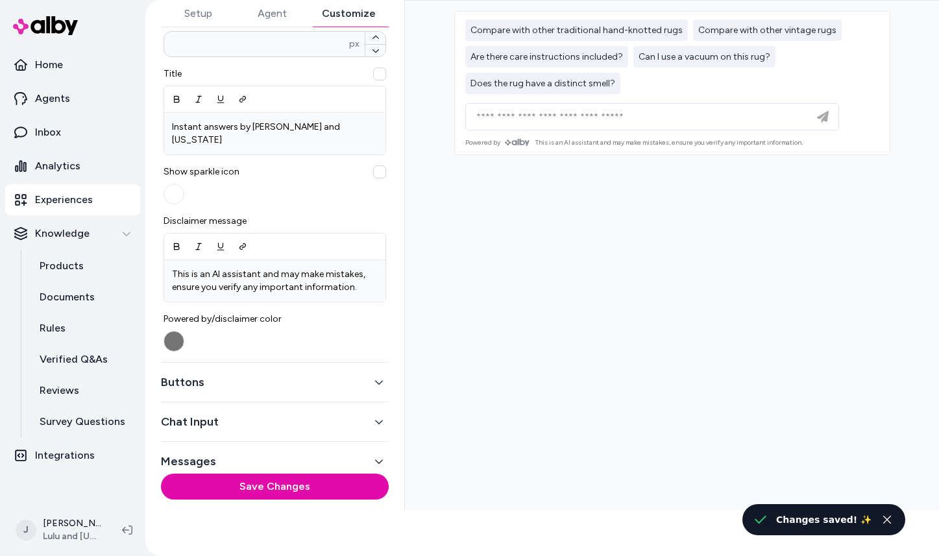
click at [266, 373] on button "Buttons" at bounding box center [275, 382] width 228 height 18
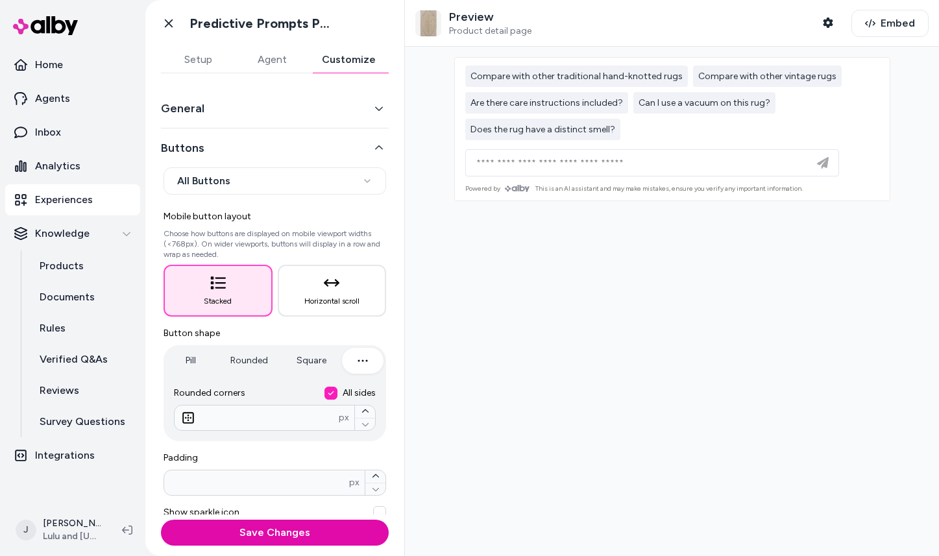
scroll to position [1, 0]
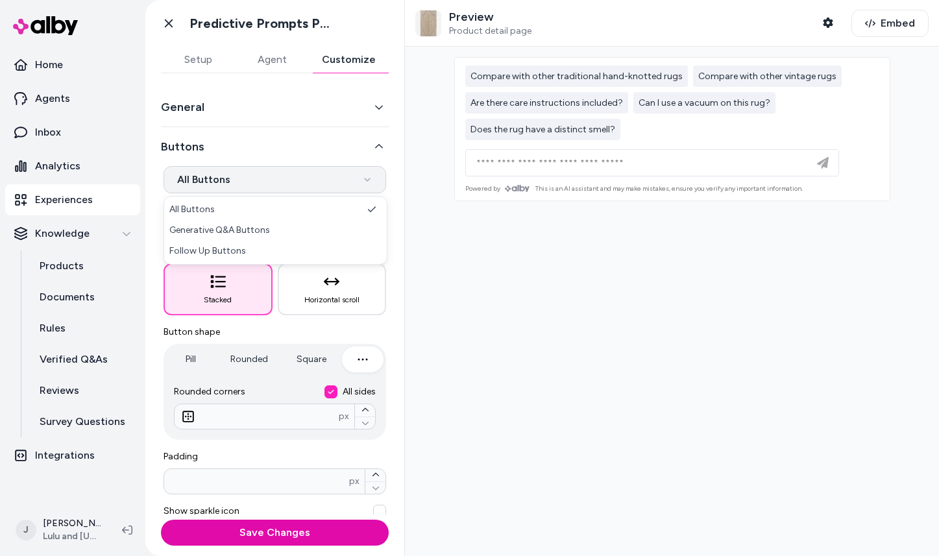
click at [277, 184] on html "**********" at bounding box center [469, 278] width 939 height 556
select select "*******"
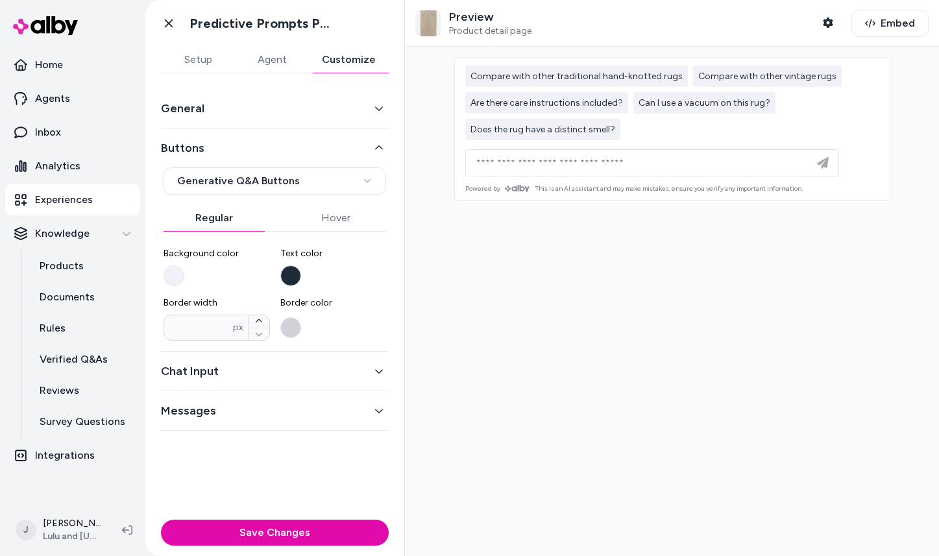
scroll to position [0, 0]
click at [173, 275] on button "Background color" at bounding box center [173, 275] width 21 height 21
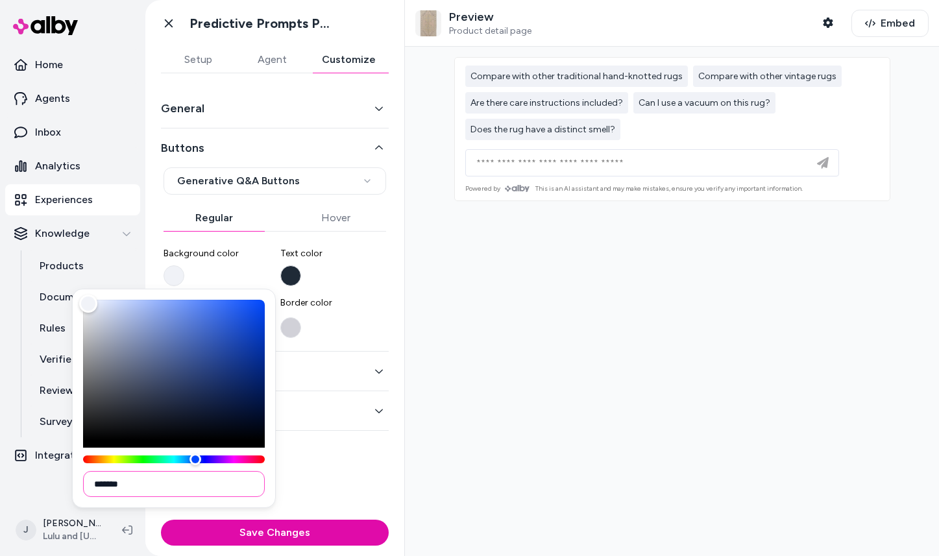
drag, startPoint x: 100, startPoint y: 481, endPoint x: 173, endPoint y: 481, distance: 72.7
click at [172, 481] on input "*******" at bounding box center [174, 484] width 182 height 26
paste input
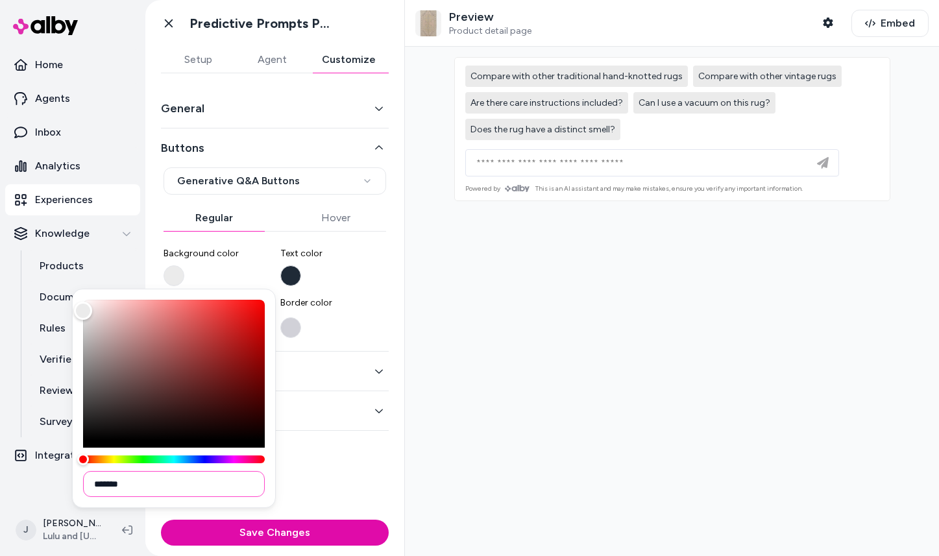
type input "*******"
click at [348, 278] on label "Text color" at bounding box center [333, 266] width 106 height 39
click at [301, 278] on button "Text color" at bounding box center [290, 275] width 21 height 21
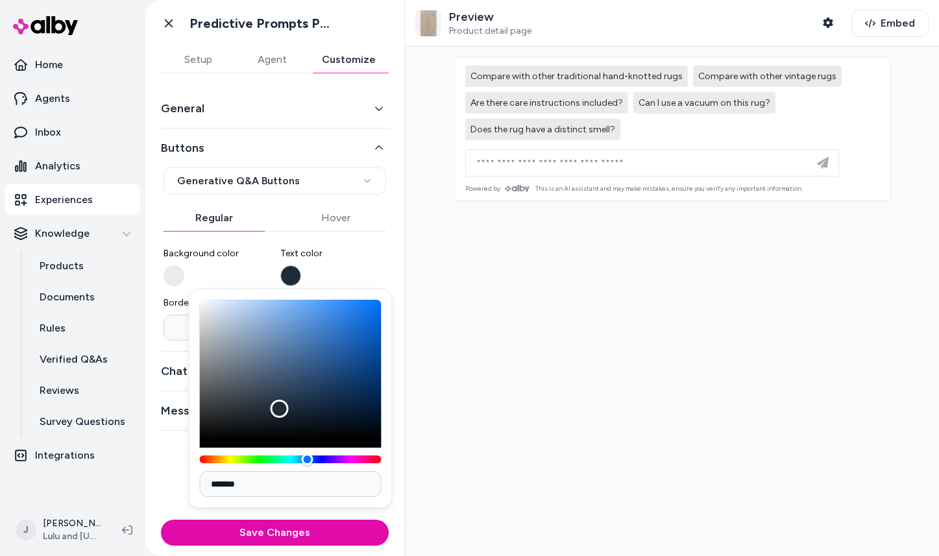
click at [295, 274] on button "Text color" at bounding box center [290, 275] width 21 height 21
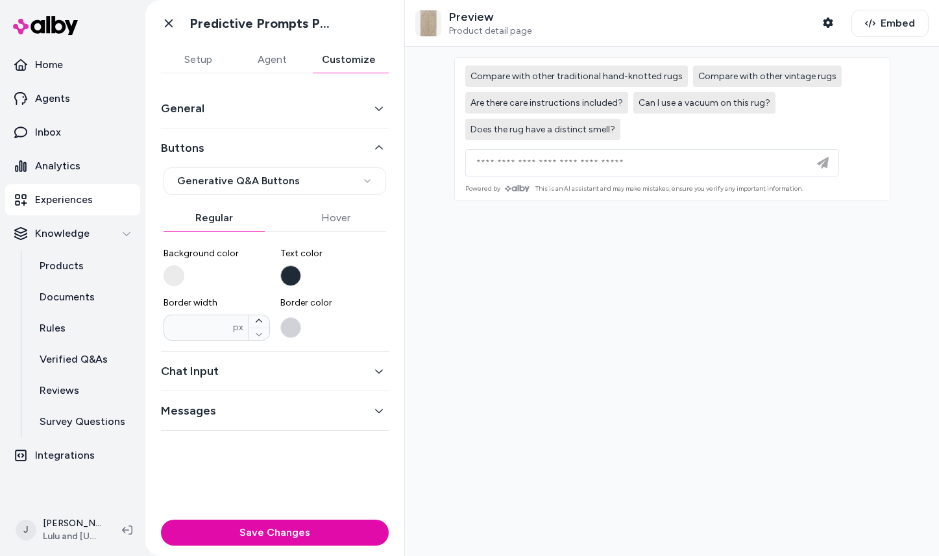
click at [293, 275] on button "Text color" at bounding box center [290, 275] width 21 height 21
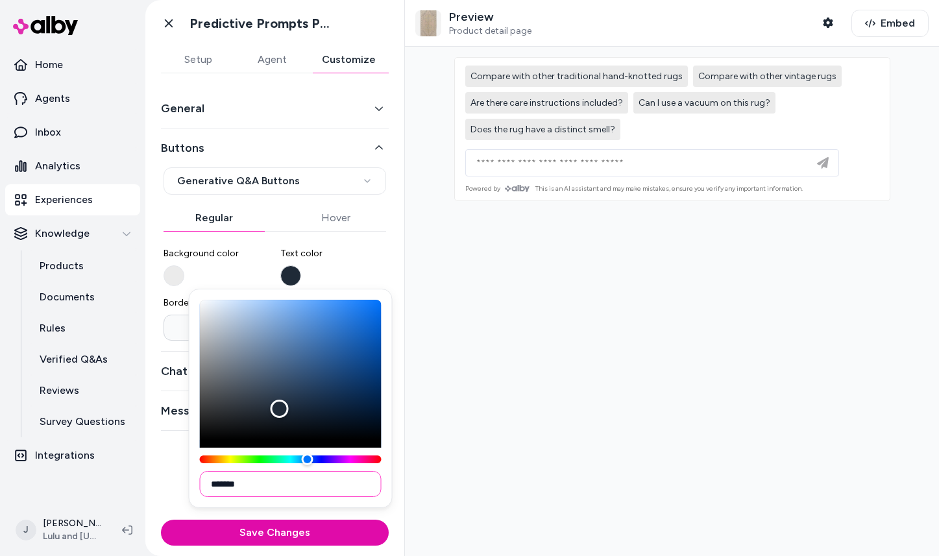
drag, startPoint x: 217, startPoint y: 485, endPoint x: 262, endPoint y: 485, distance: 44.8
click at [262, 485] on input "*******" at bounding box center [291, 484] width 182 height 26
paste input
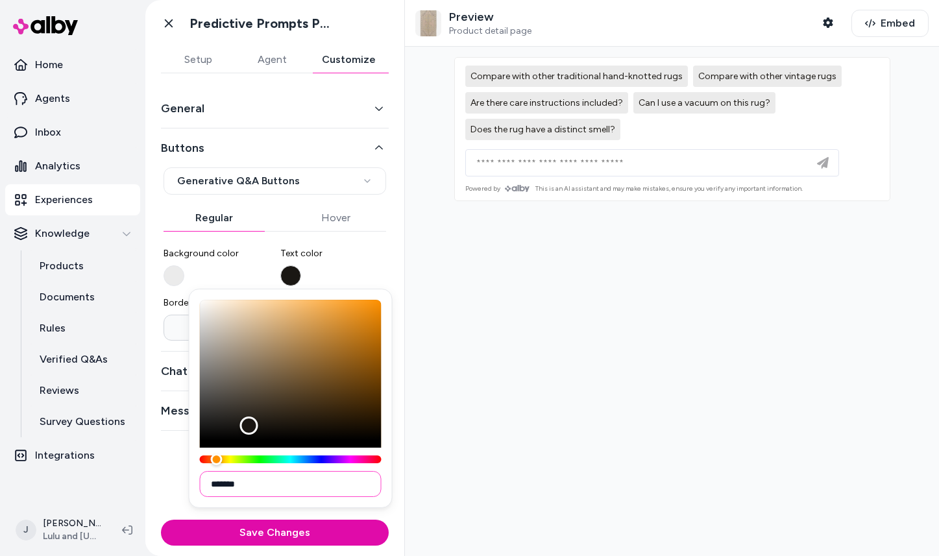
type input "*******"
click at [410, 429] on div at bounding box center [672, 301] width 534 height 509
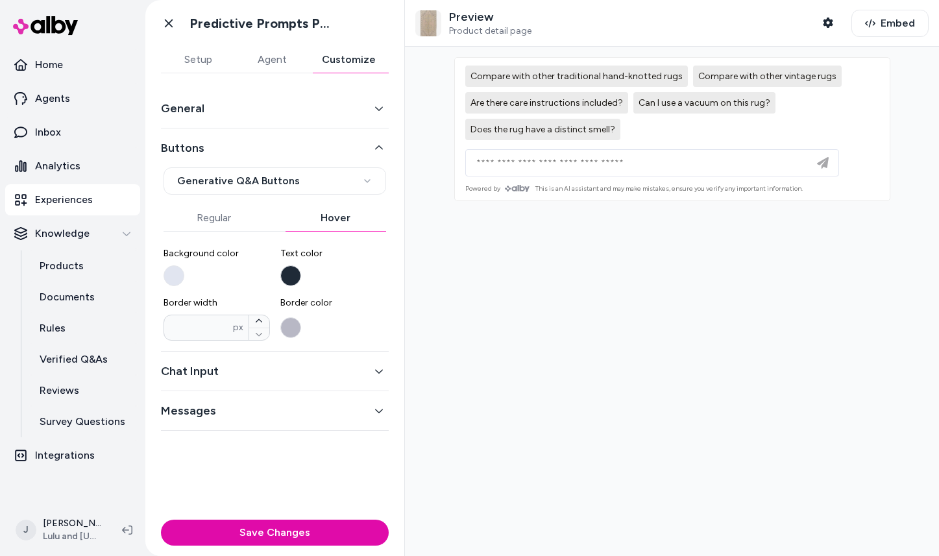
click at [330, 218] on button "Hover" at bounding box center [335, 218] width 101 height 26
click at [232, 221] on button "Regular" at bounding box center [213, 218] width 101 height 26
click at [259, 320] on icon "button" at bounding box center [259, 320] width 6 height 3
click at [259, 335] on icon "button" at bounding box center [259, 334] width 8 height 8
type input "*"
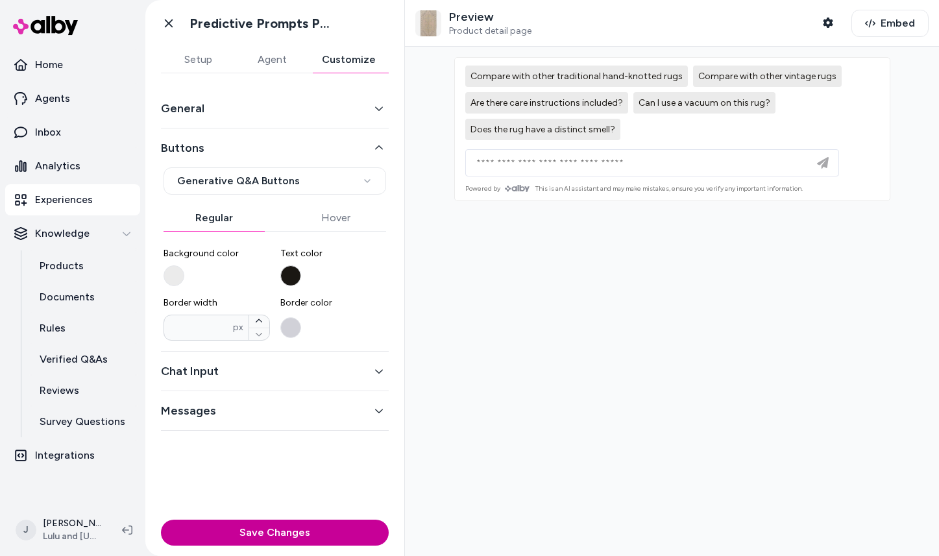
click at [265, 535] on button "Save Changes" at bounding box center [275, 533] width 228 height 26
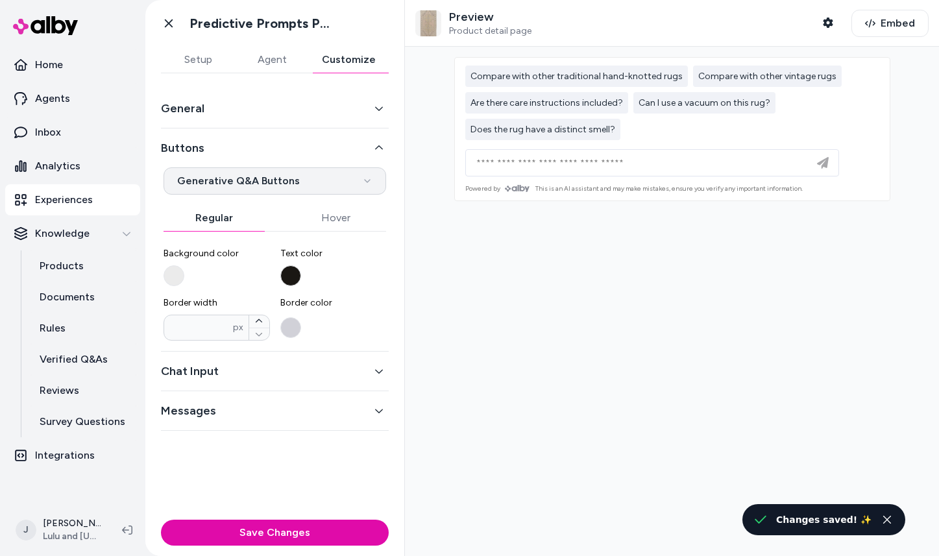
click at [332, 181] on html "**********" at bounding box center [469, 278] width 939 height 556
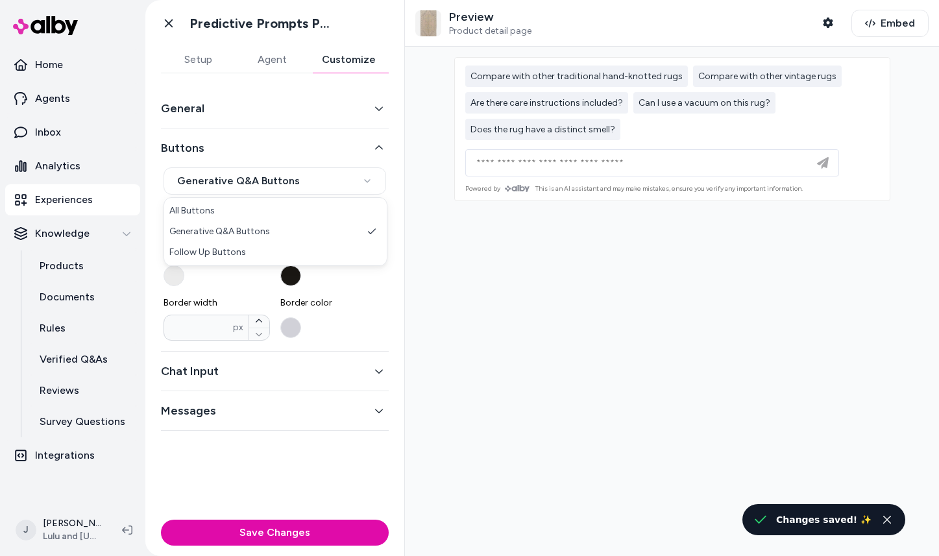
select select "*********"
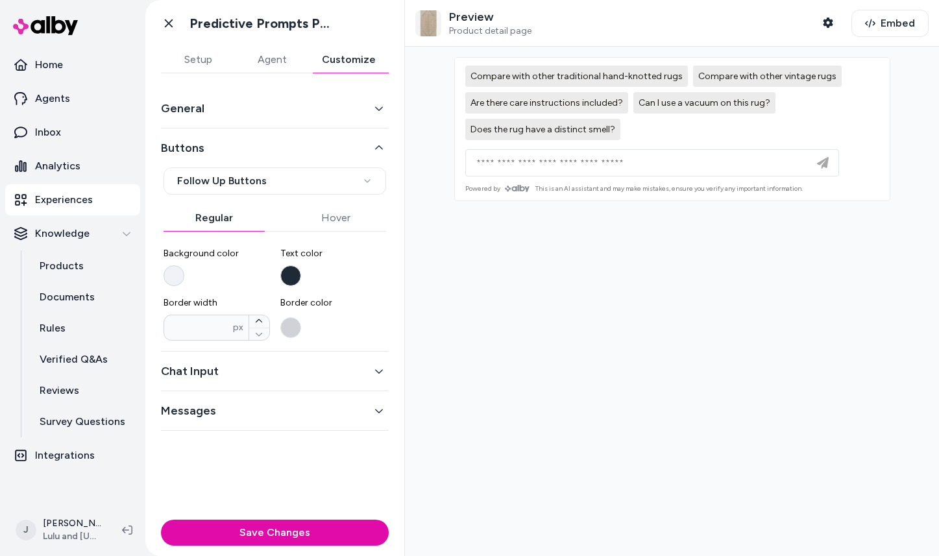
click at [177, 277] on button "Background color" at bounding box center [173, 275] width 21 height 21
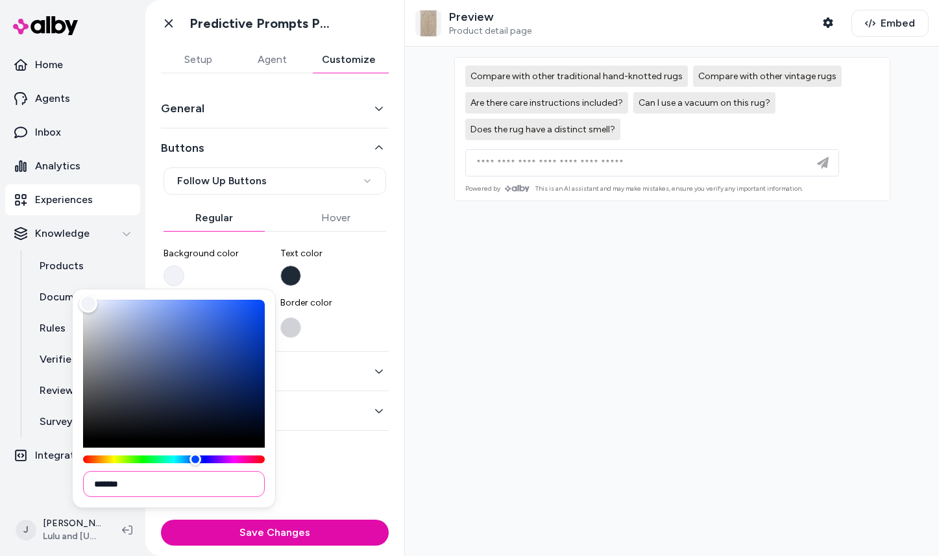
drag, startPoint x: 99, startPoint y: 483, endPoint x: 141, endPoint y: 483, distance: 42.8
click at [141, 483] on input "*******" at bounding box center [174, 484] width 182 height 26
paste input
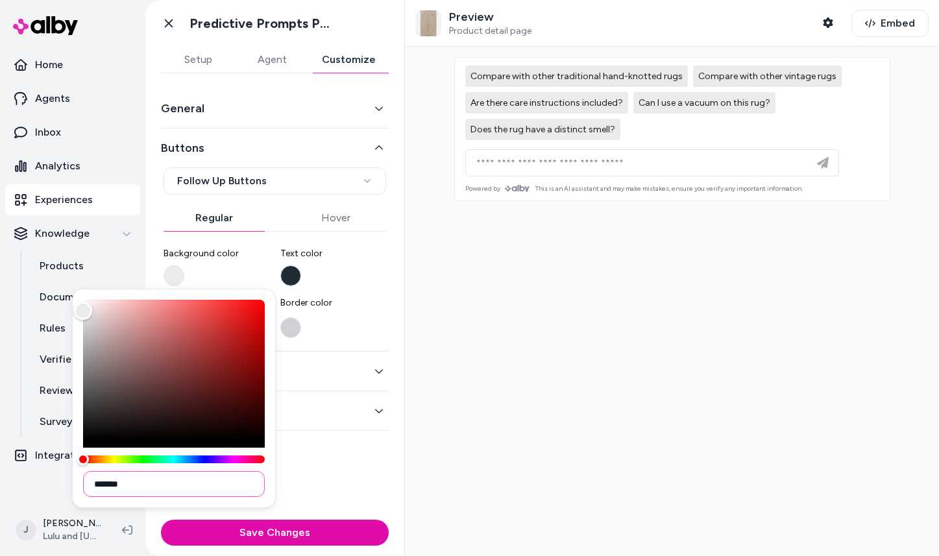
type input "*******"
click at [295, 271] on button "Text color" at bounding box center [290, 275] width 21 height 21
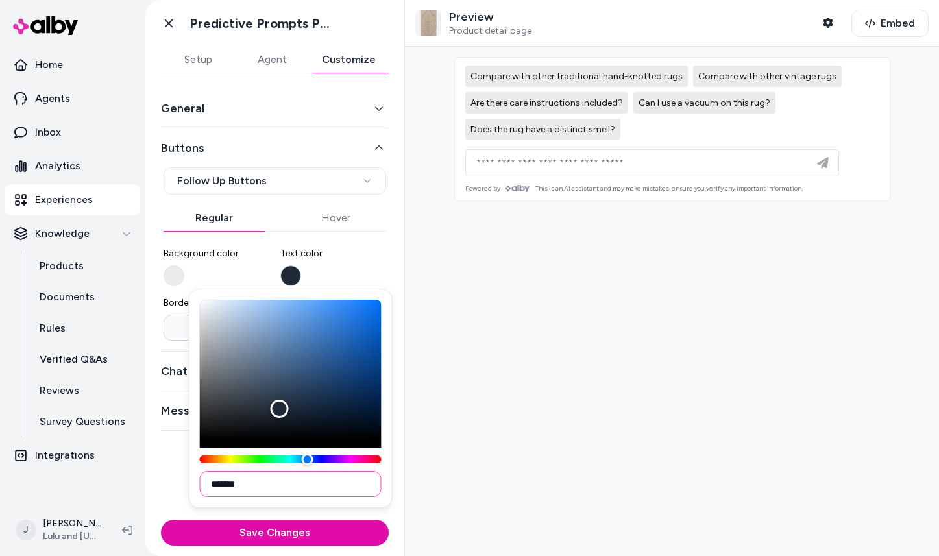
drag, startPoint x: 215, startPoint y: 484, endPoint x: 259, endPoint y: 484, distance: 44.1
click at [259, 484] on input "*******" at bounding box center [291, 484] width 182 height 26
paste input
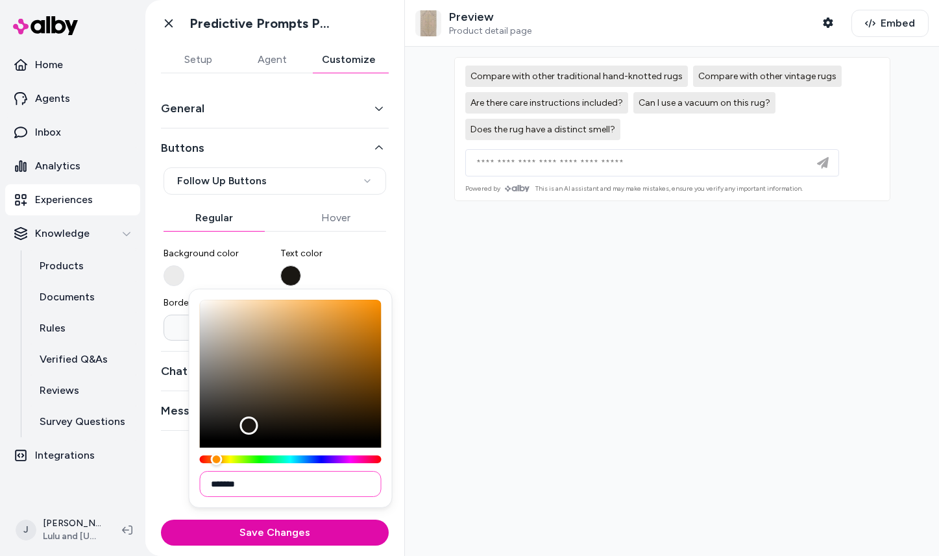
type input "*******"
click at [171, 451] on div "**********" at bounding box center [274, 293] width 259 height 441
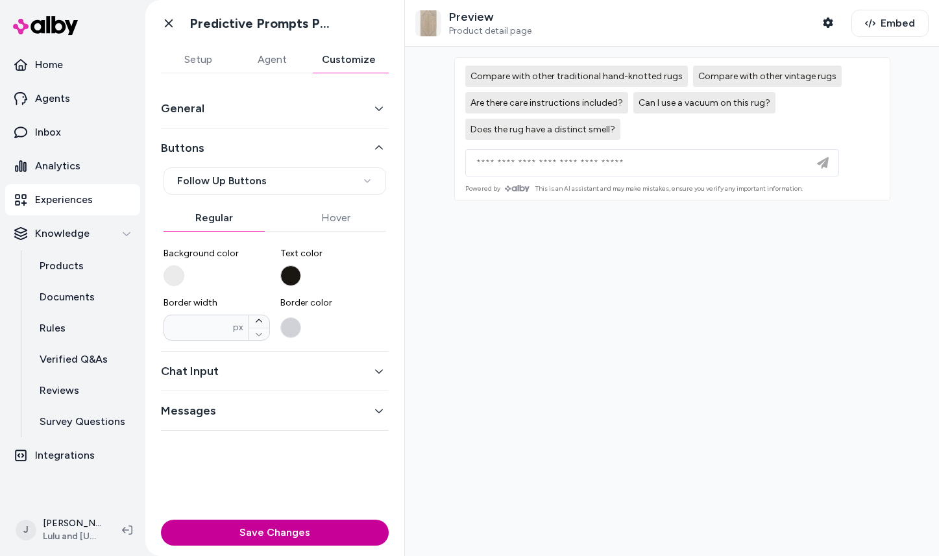
click at [280, 531] on button "Save Changes" at bounding box center [275, 533] width 228 height 26
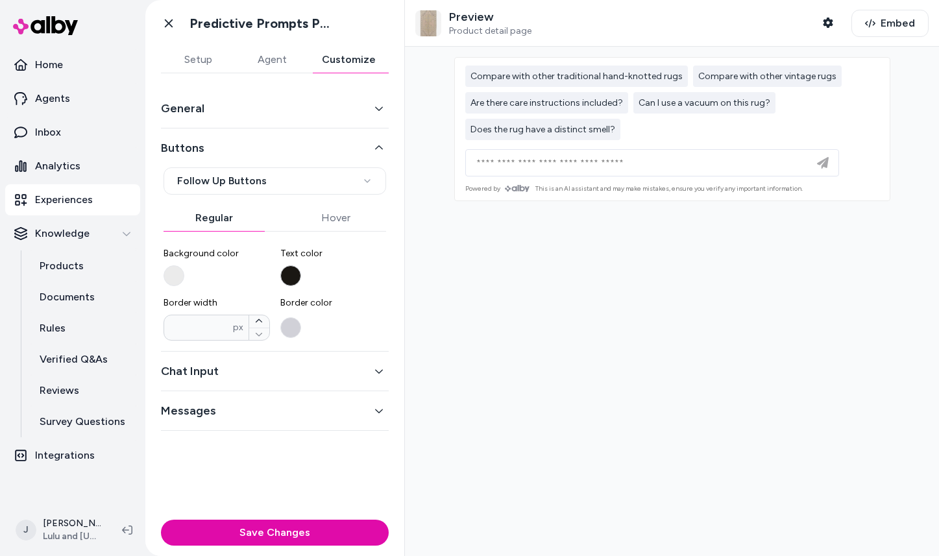
click at [284, 280] on button "Text color" at bounding box center [290, 275] width 21 height 21
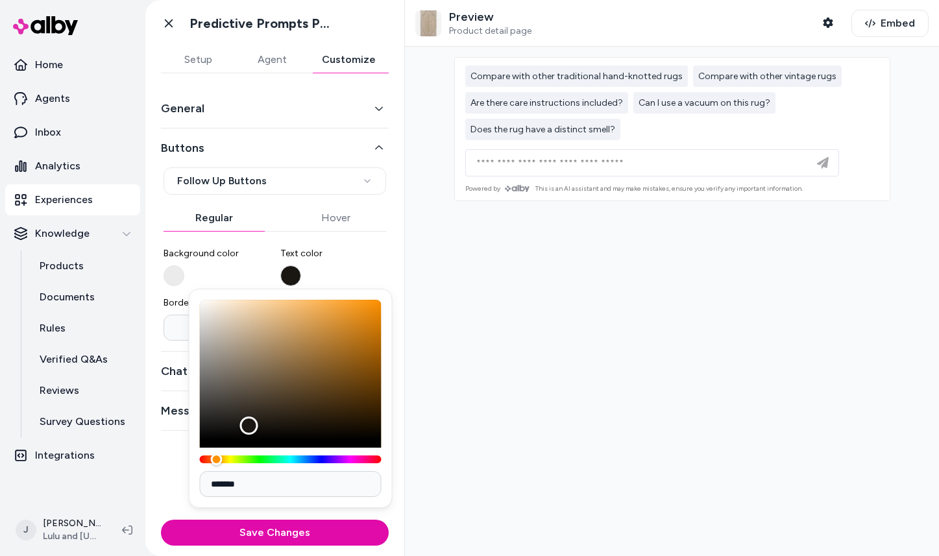
click at [352, 255] on span "Text color" at bounding box center [333, 253] width 106 height 13
click at [301, 265] on button "Text color" at bounding box center [290, 275] width 21 height 21
click at [477, 307] on div at bounding box center [672, 301] width 534 height 509
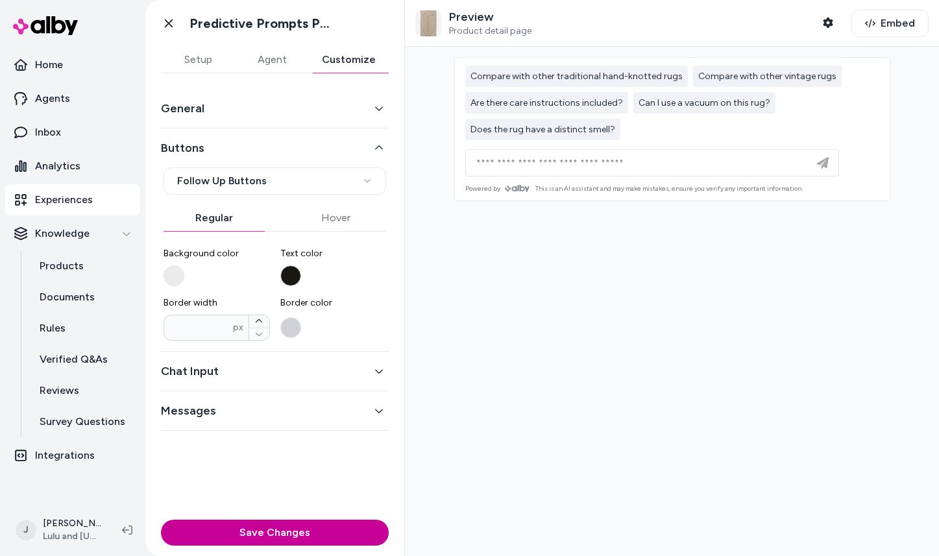
click at [319, 525] on button "Save Changes" at bounding box center [275, 533] width 228 height 26
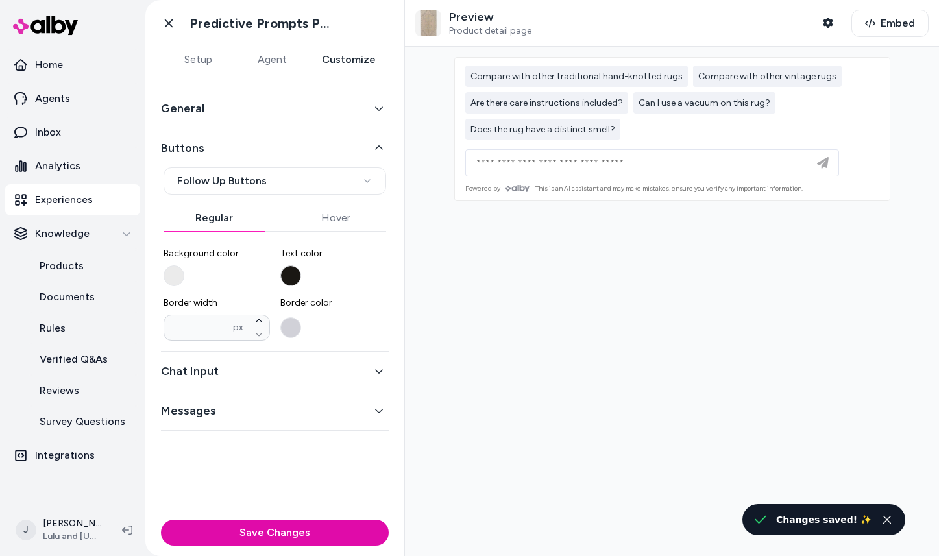
click at [211, 113] on button "General" at bounding box center [275, 108] width 228 height 18
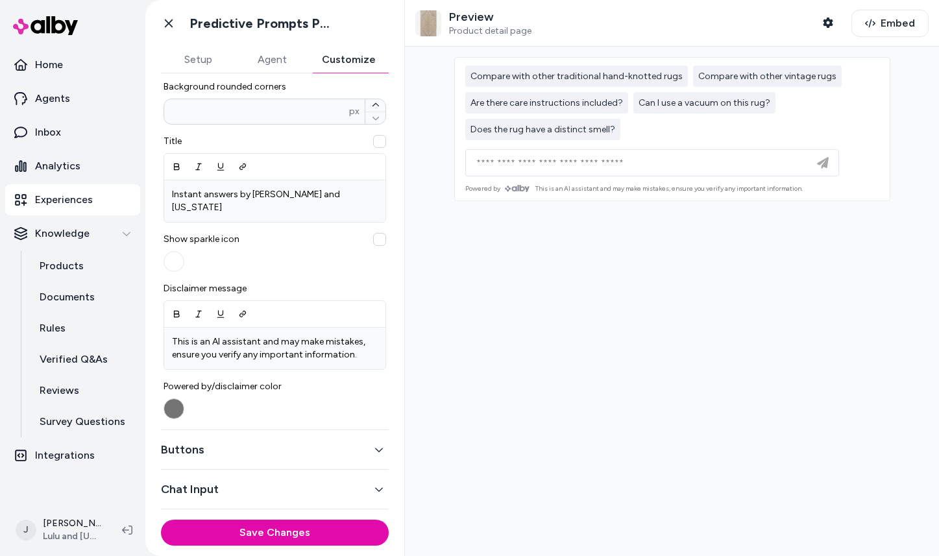
scroll to position [365, 0]
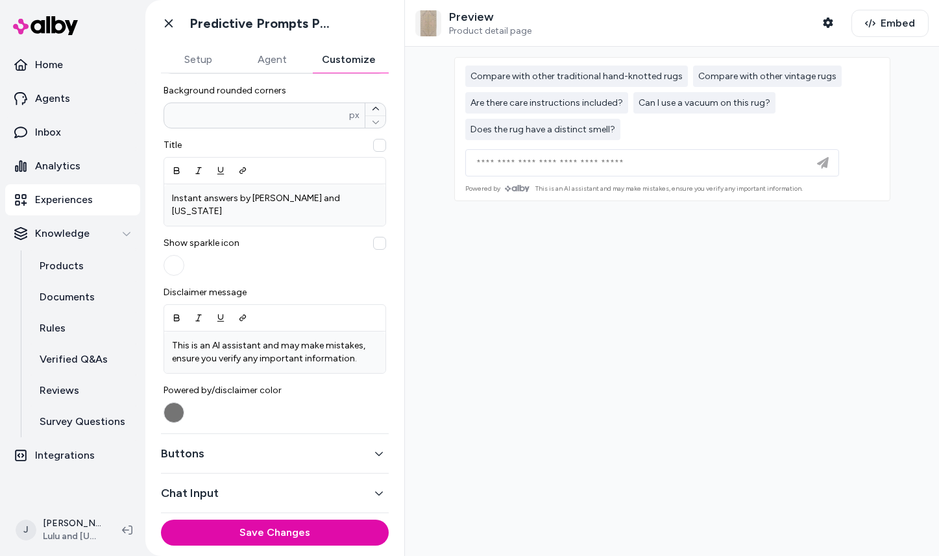
click at [267, 444] on button "Buttons" at bounding box center [275, 453] width 228 height 18
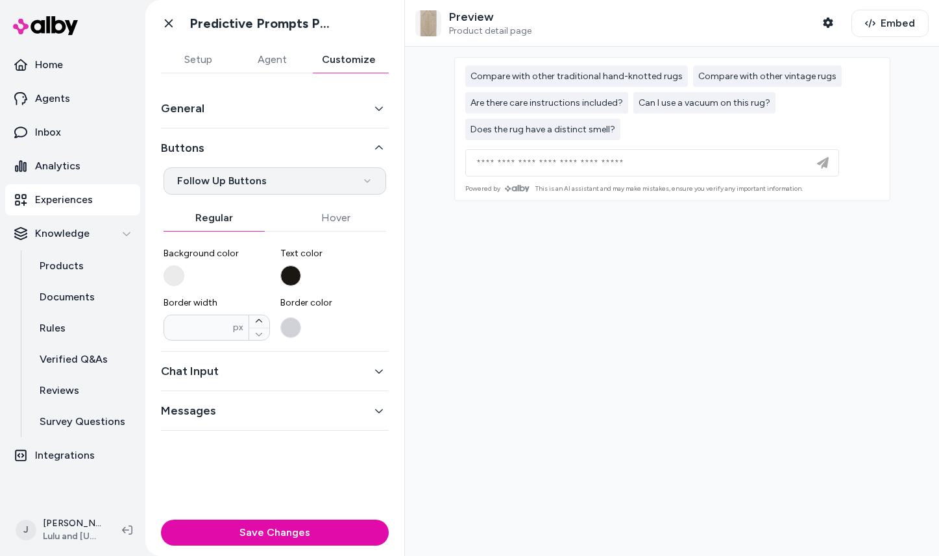
click at [265, 178] on html "**********" at bounding box center [469, 278] width 939 height 556
click at [378, 143] on button "Buttons" at bounding box center [275, 148] width 228 height 18
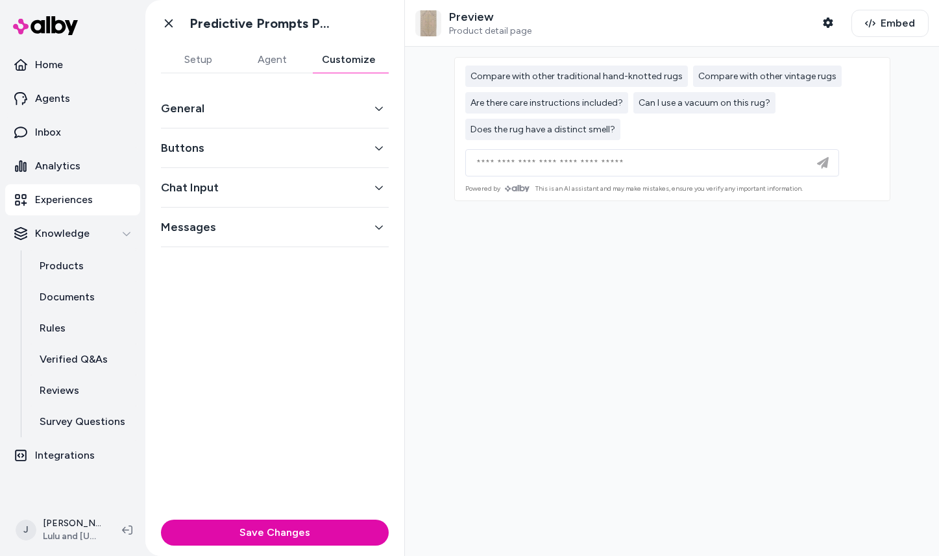
click at [324, 188] on button "Chat Input" at bounding box center [275, 187] width 228 height 18
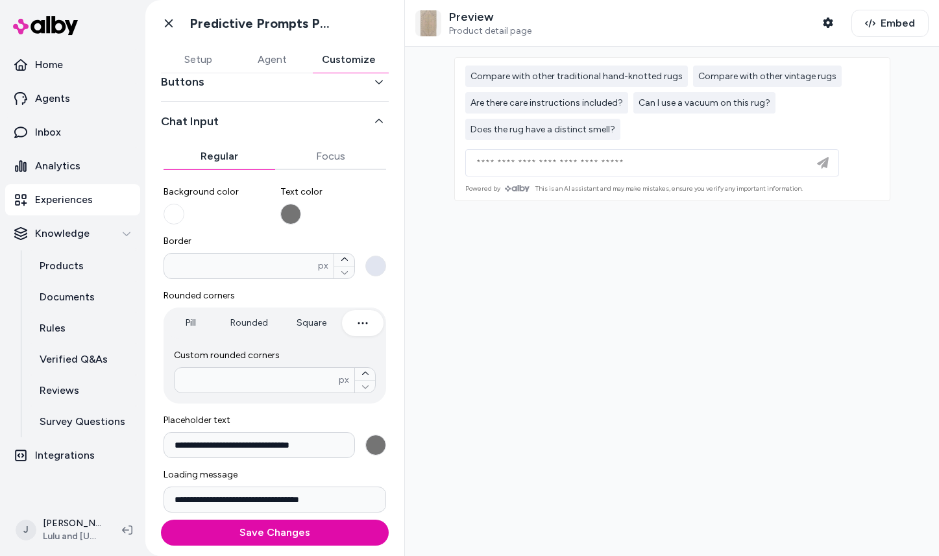
scroll to position [70, 0]
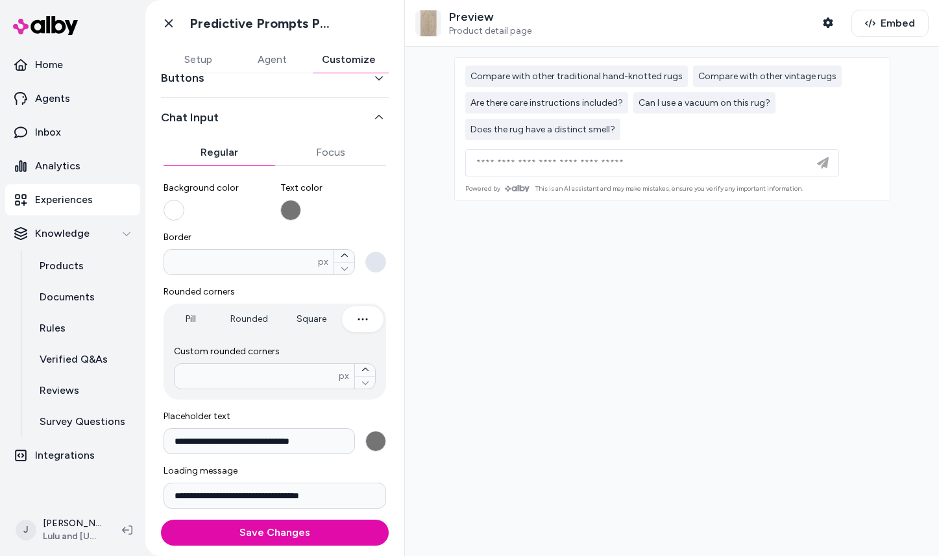
click at [173, 213] on button "Background color" at bounding box center [173, 210] width 21 height 21
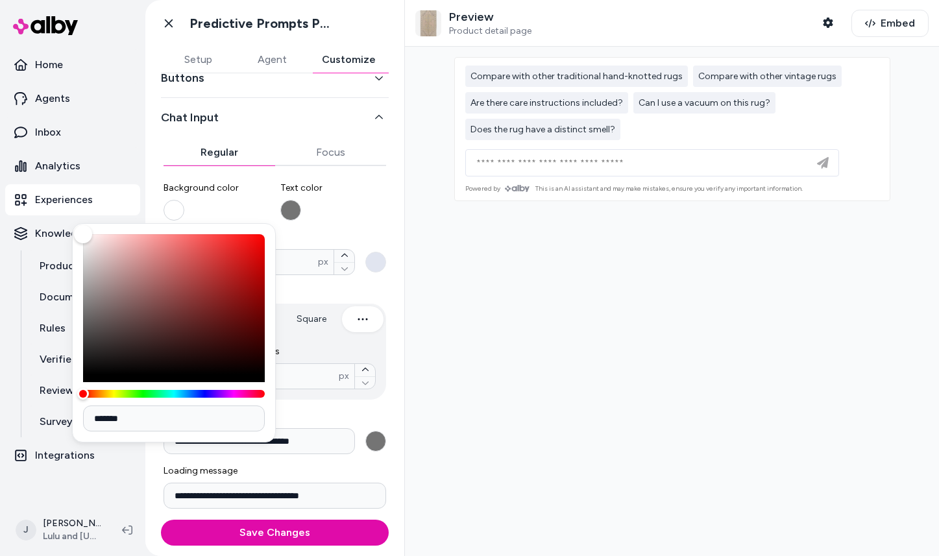
click at [173, 213] on button "Background color" at bounding box center [173, 210] width 21 height 21
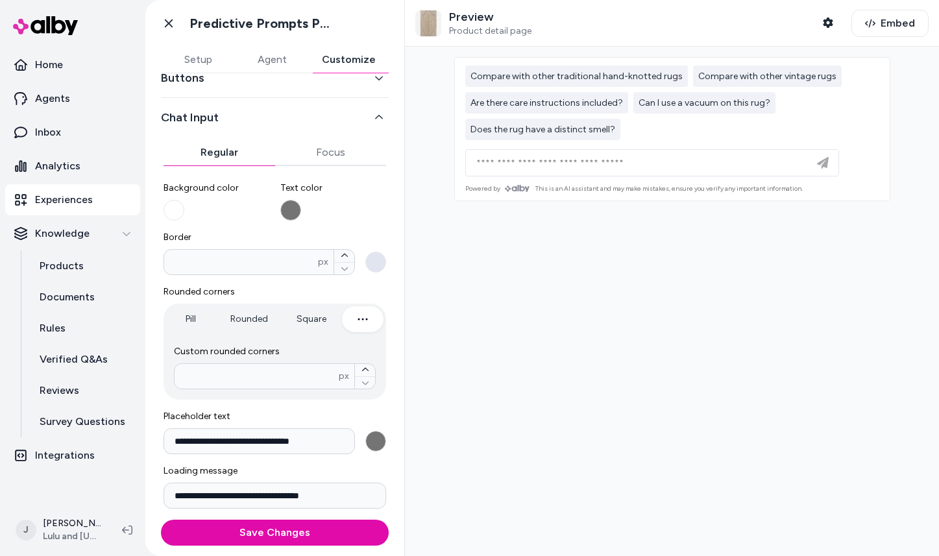
click at [285, 211] on button "Text color" at bounding box center [290, 210] width 21 height 21
click at [250, 210] on label "Background color" at bounding box center [216, 201] width 106 height 39
click at [184, 210] on button "Background color" at bounding box center [173, 210] width 21 height 21
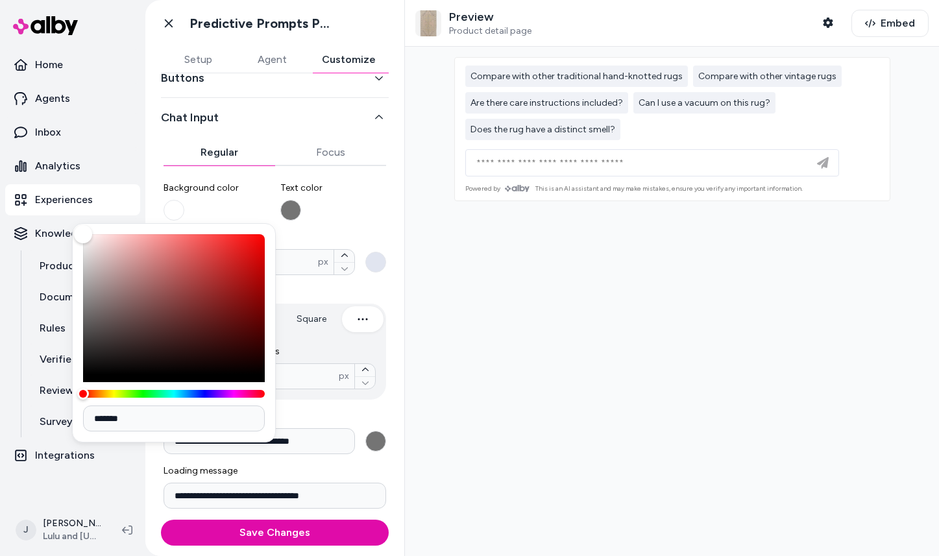
click at [382, 213] on label "Text color" at bounding box center [333, 201] width 106 height 39
click at [301, 213] on button "Text color" at bounding box center [290, 210] width 21 height 21
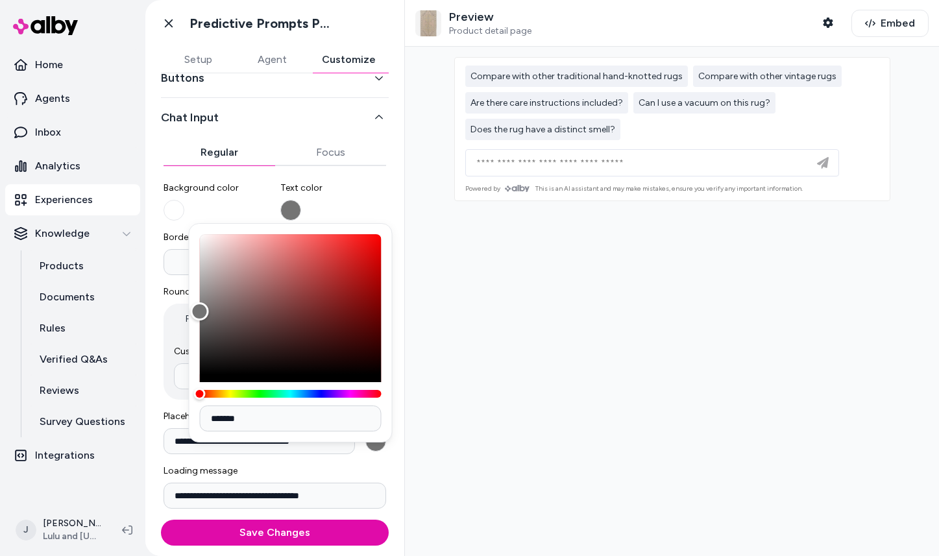
click at [426, 215] on div at bounding box center [672, 301] width 534 height 509
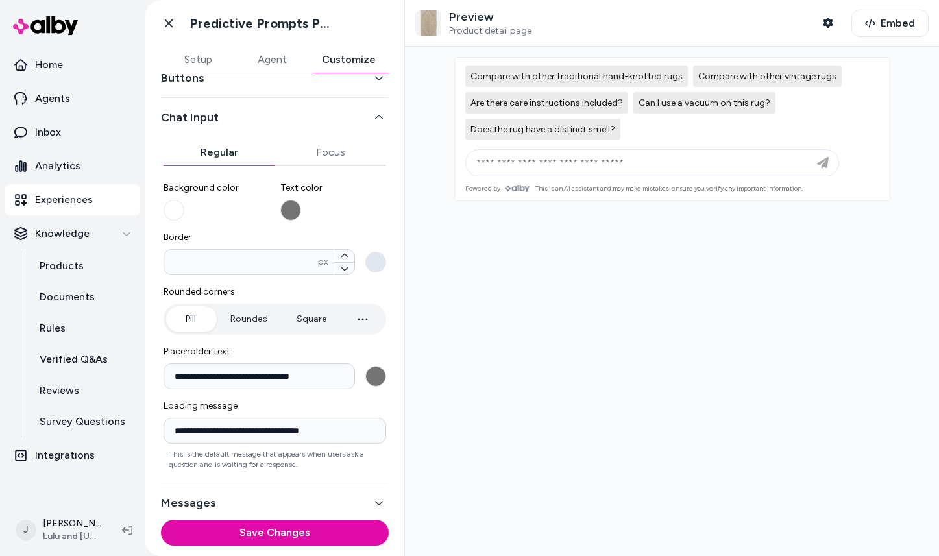
click at [191, 320] on button "Pill" at bounding box center [190, 319] width 49 height 26
click at [275, 319] on button "Rounded" at bounding box center [249, 319] width 64 height 26
click at [376, 374] on button "**********" at bounding box center [375, 376] width 21 height 21
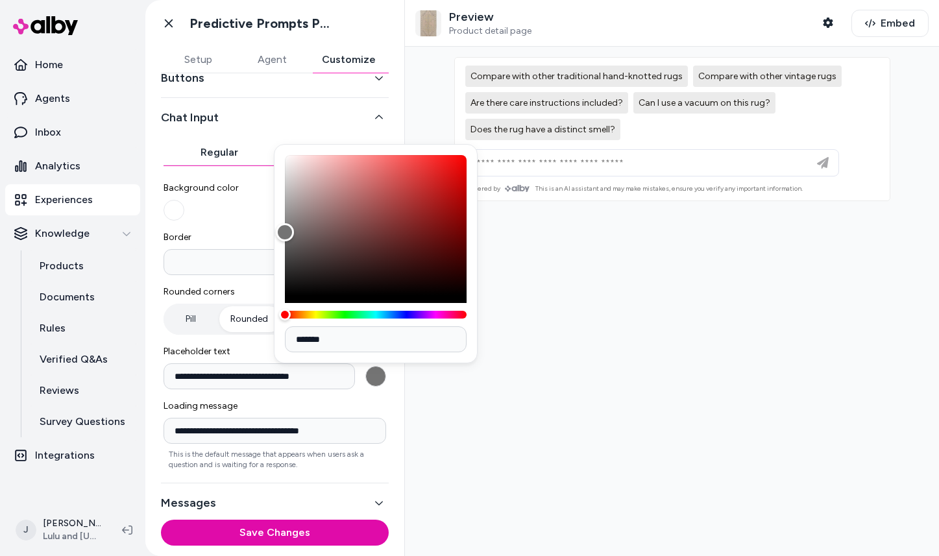
click at [405, 374] on div at bounding box center [672, 301] width 534 height 509
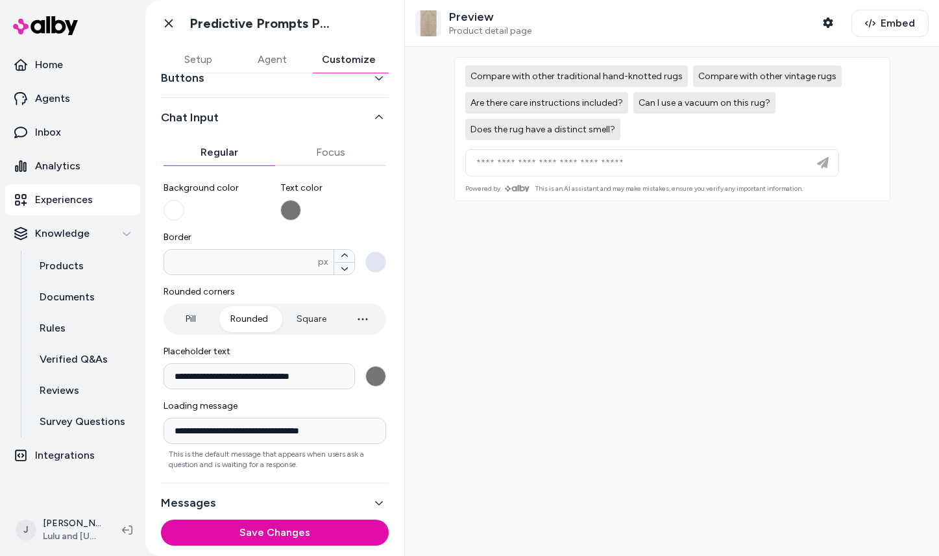
scroll to position [78, 0]
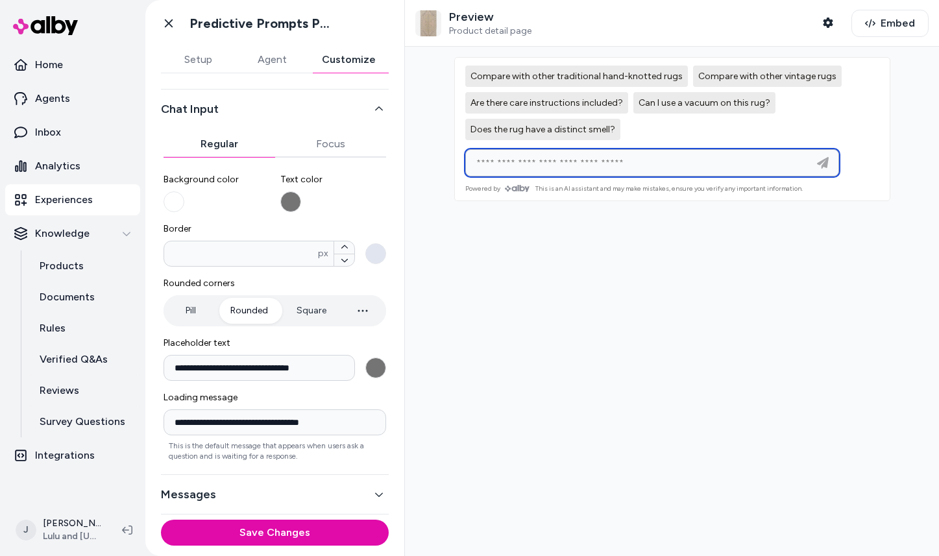
click at [565, 164] on input at bounding box center [638, 163] width 341 height 16
click at [583, 135] on button "Does the rug have a distinct smell?" at bounding box center [542, 129] width 155 height 21
type input "**********"
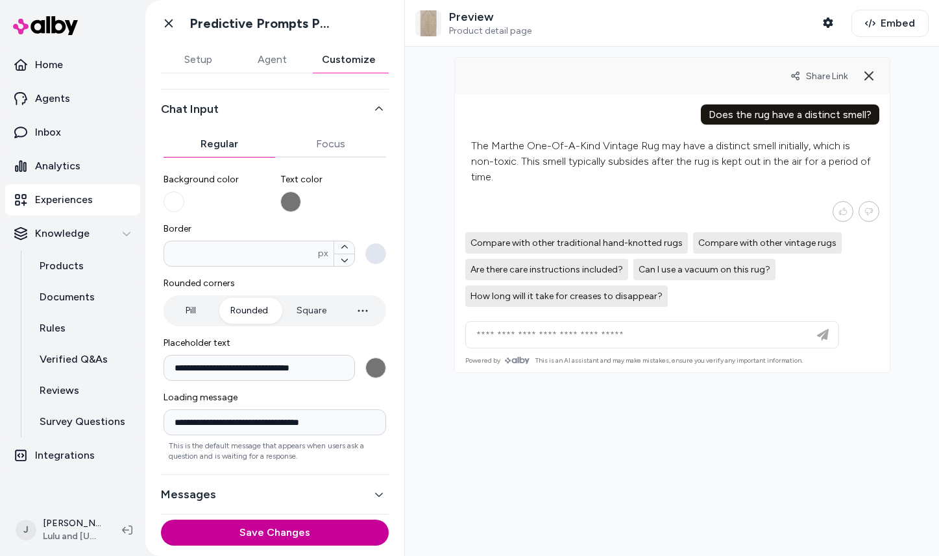
click at [270, 526] on button "Save Changes" at bounding box center [275, 533] width 228 height 26
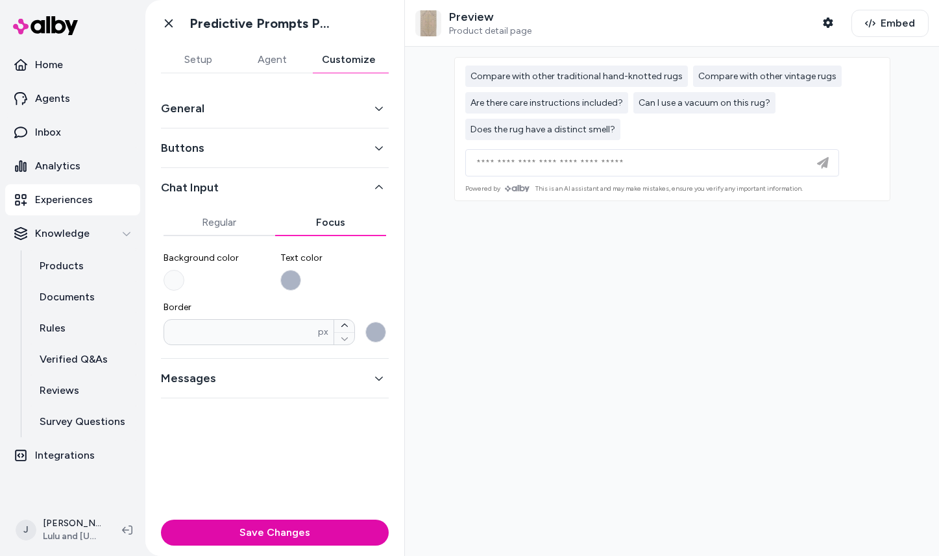
scroll to position [0, 0]
click at [322, 141] on div "General Buttons Chat Input Regular Focus Background color Text color Border * p…" at bounding box center [275, 243] width 228 height 309
click at [208, 156] on button "Buttons" at bounding box center [275, 148] width 228 height 18
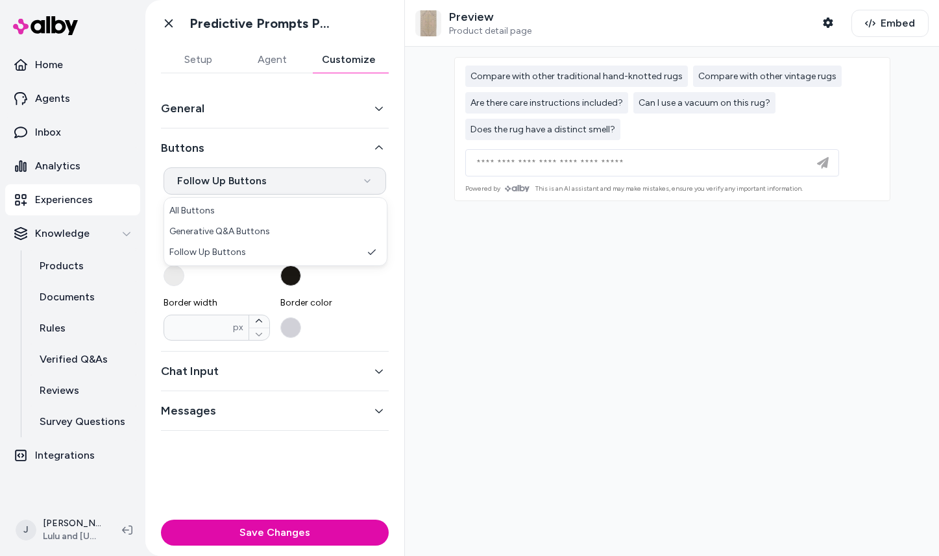
click at [304, 184] on html "**********" at bounding box center [469, 278] width 939 height 556
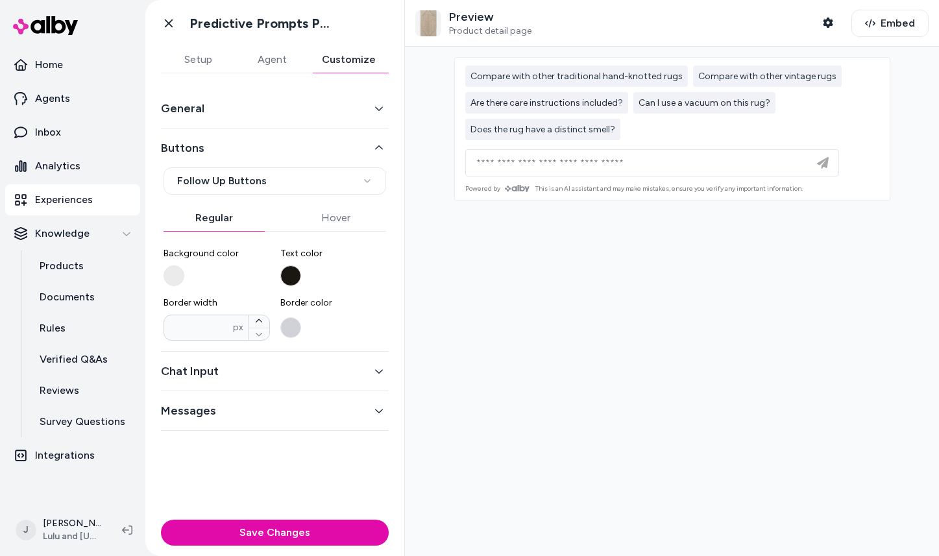
click at [285, 96] on div "General" at bounding box center [275, 109] width 228 height 40
click at [284, 107] on button "General" at bounding box center [275, 108] width 228 height 18
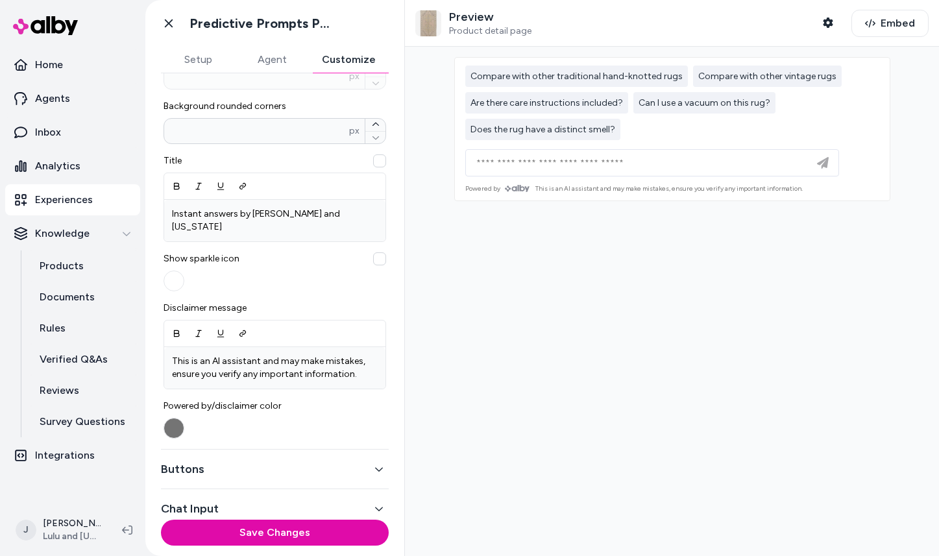
scroll to position [391, 0]
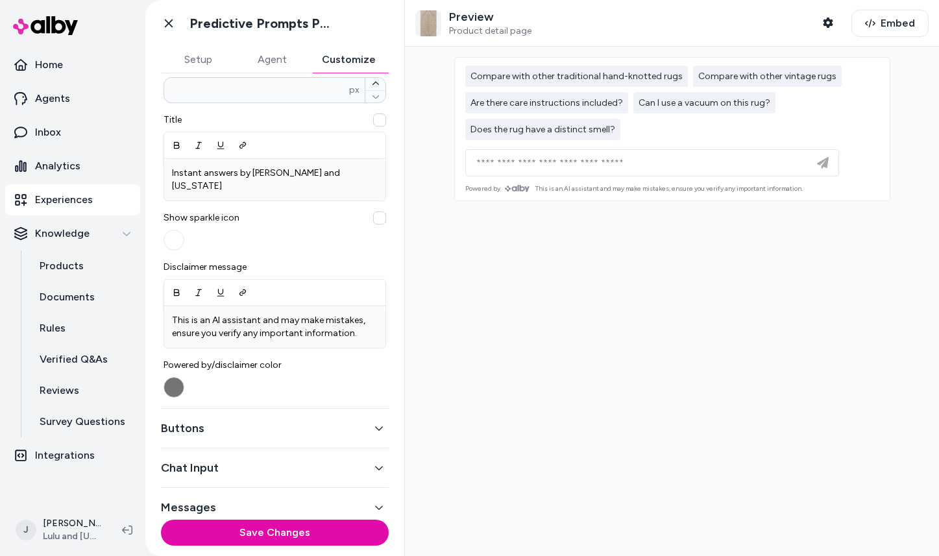
click at [269, 419] on button "Buttons" at bounding box center [275, 428] width 228 height 18
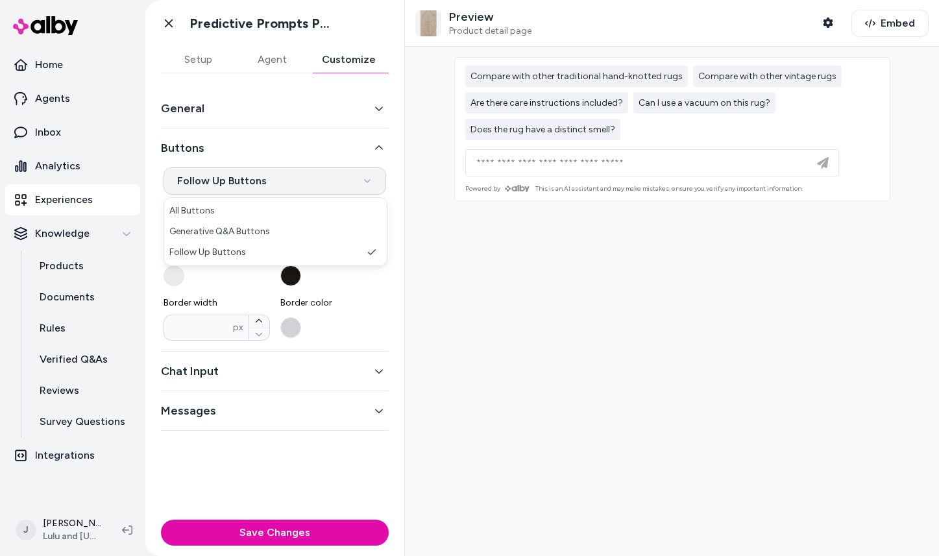
click at [330, 182] on html "**********" at bounding box center [469, 278] width 939 height 556
select select "*******"
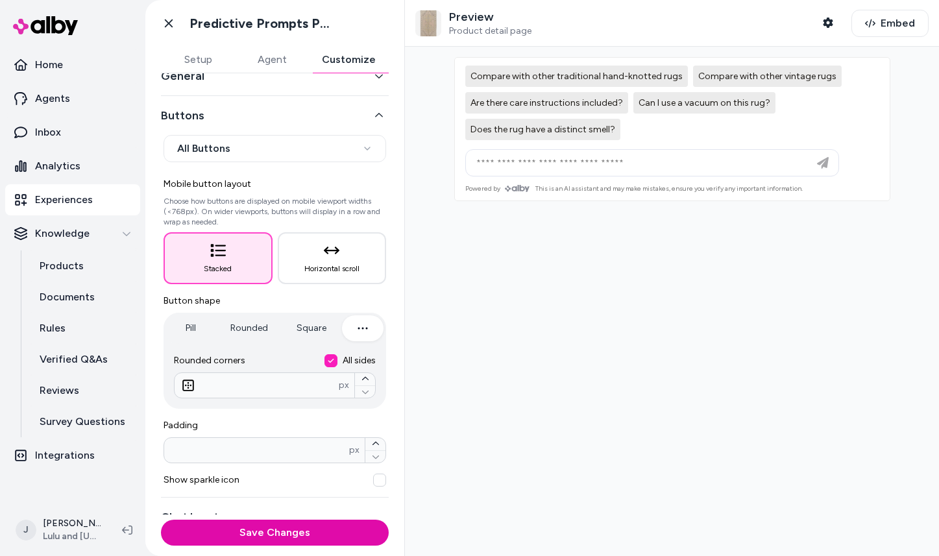
scroll to position [30, 0]
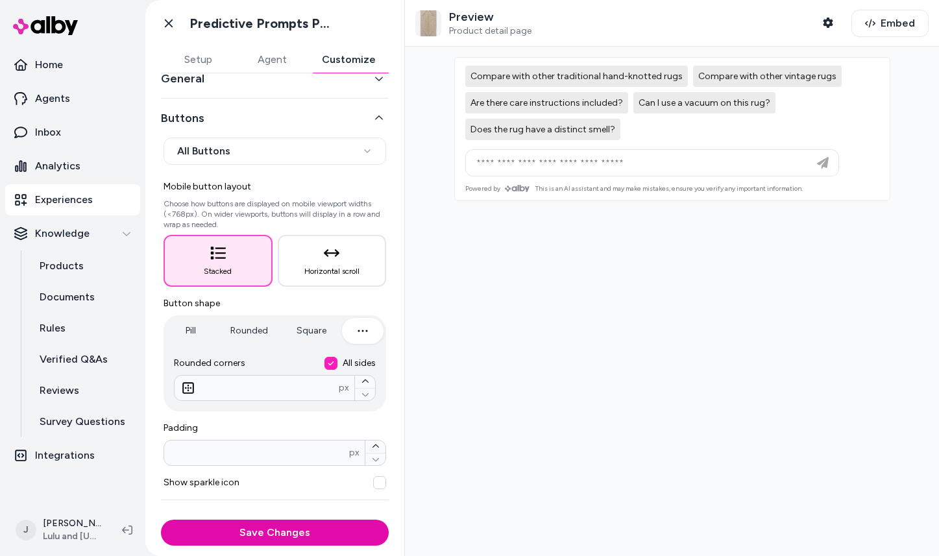
click at [249, 326] on button "Rounded" at bounding box center [249, 331] width 64 height 26
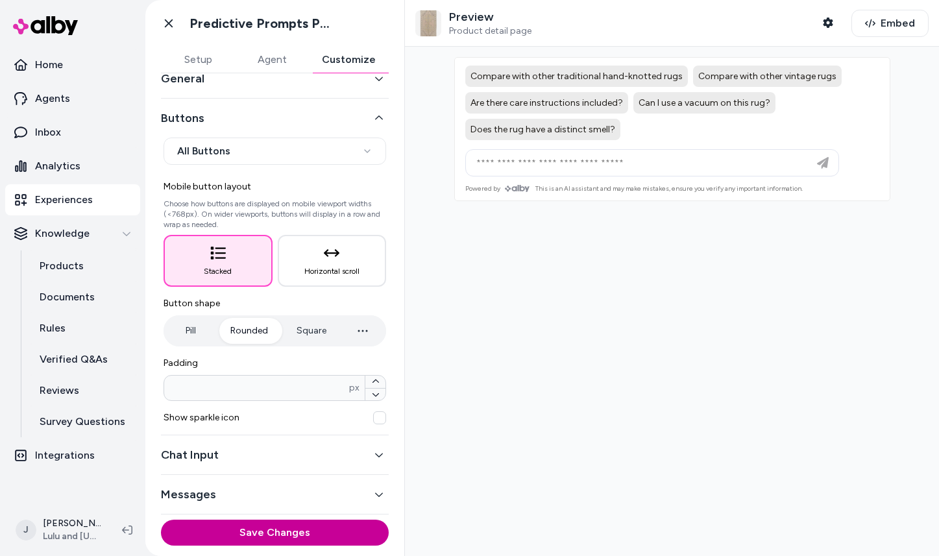
click at [274, 533] on button "Save Changes" at bounding box center [275, 533] width 228 height 26
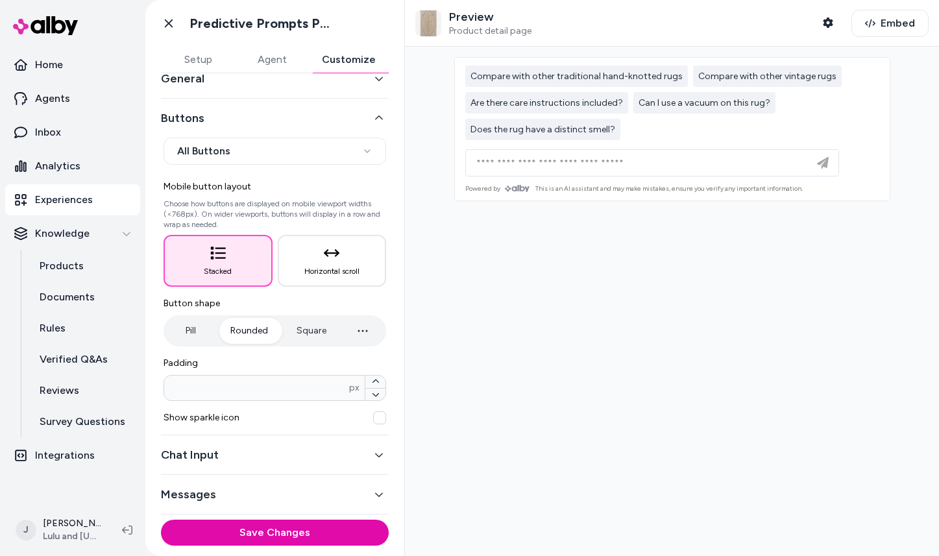
scroll to position [14, 0]
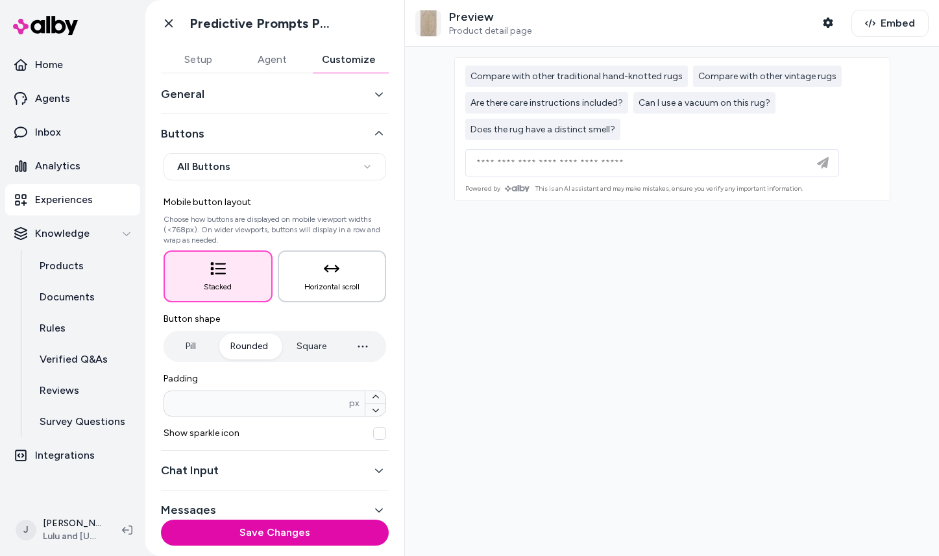
click at [328, 285] on span "Horizontal scroll" at bounding box center [331, 287] width 55 height 10
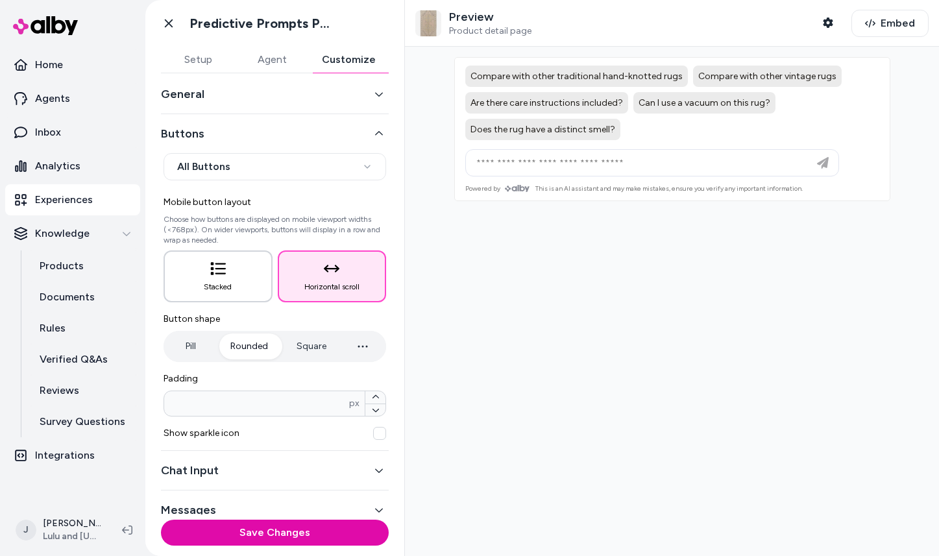
click at [235, 289] on button "Stacked" at bounding box center [217, 276] width 109 height 52
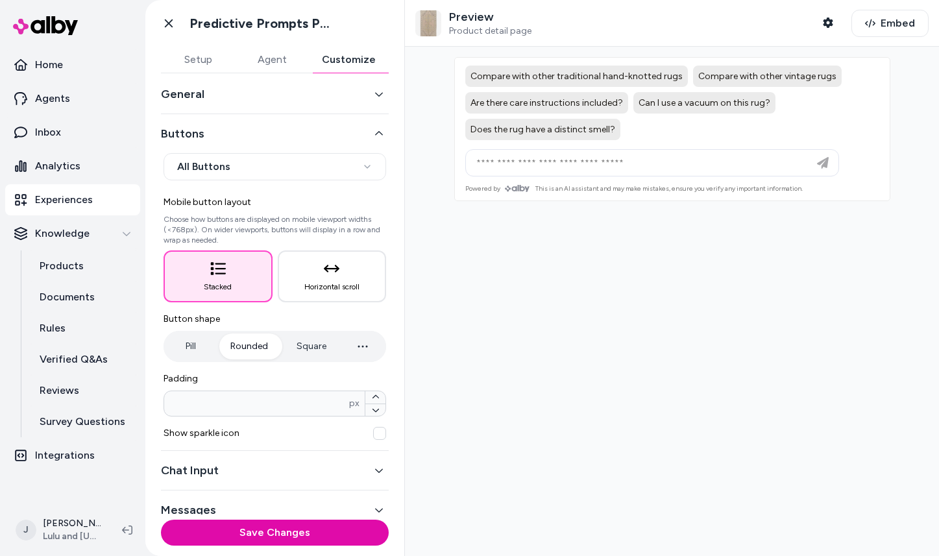
scroll to position [30, 0]
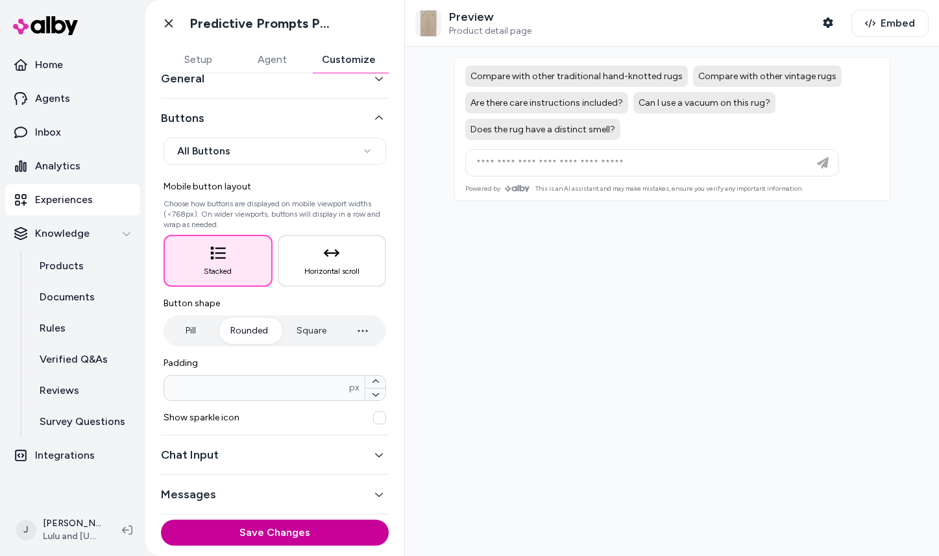
click at [273, 531] on button "Save Changes" at bounding box center [275, 533] width 228 height 26
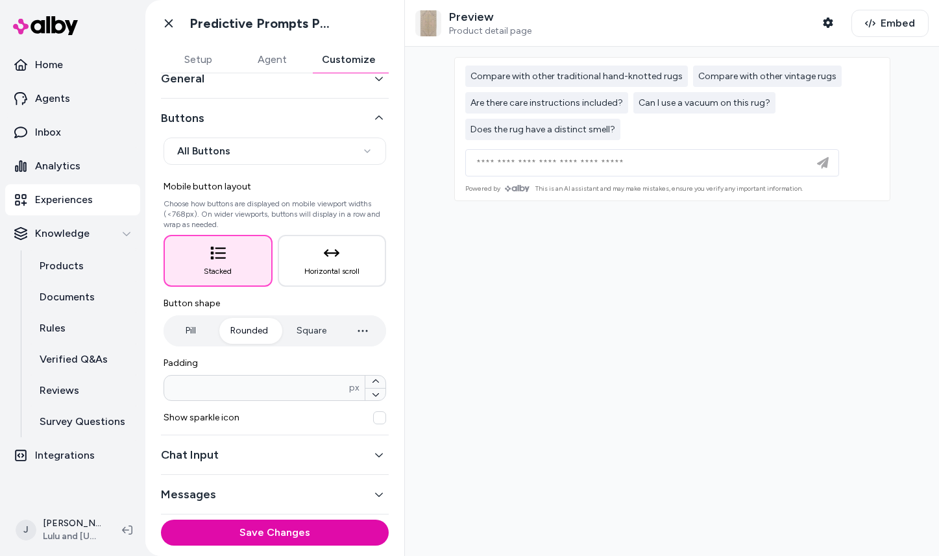
click at [307, 458] on button "Chat Input" at bounding box center [275, 455] width 228 height 18
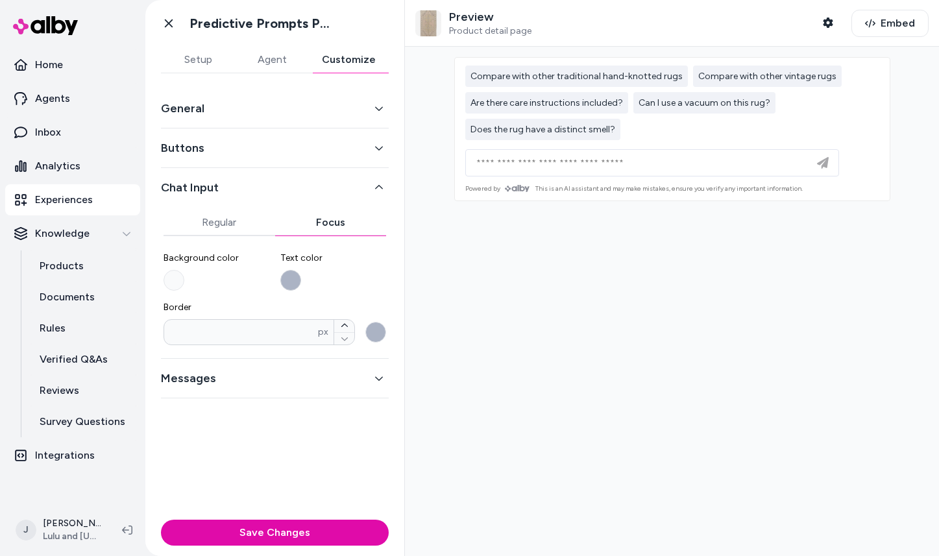
click at [294, 281] on button "Text color" at bounding box center [290, 280] width 21 height 21
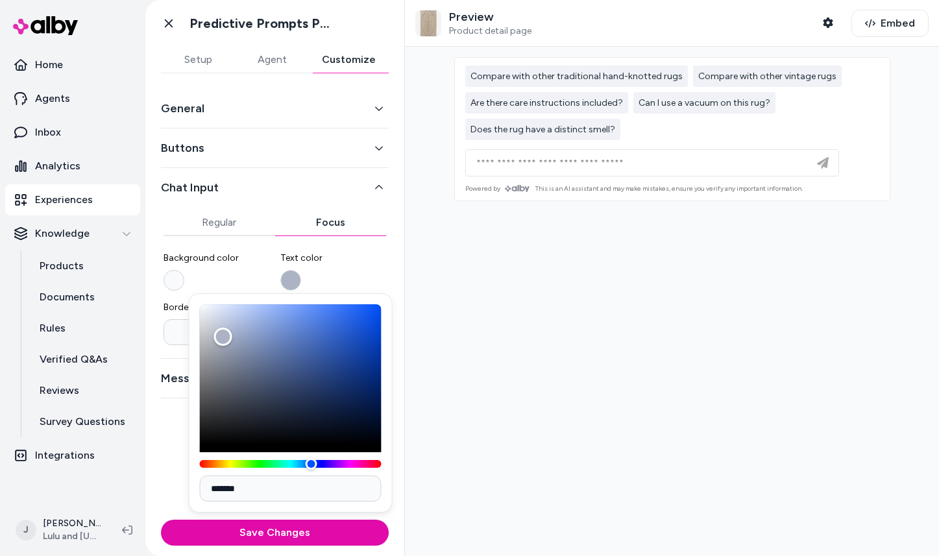
click at [176, 282] on button "Background color" at bounding box center [173, 280] width 21 height 21
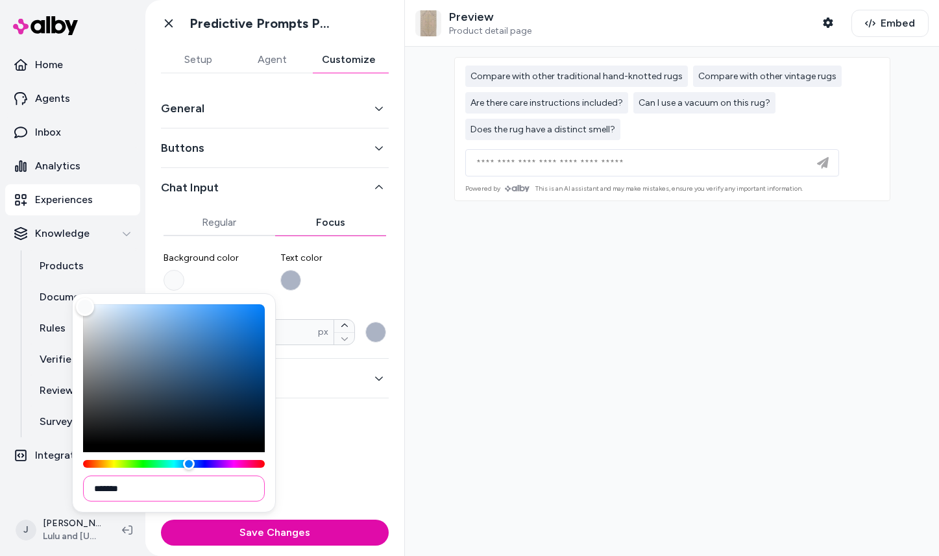
drag, startPoint x: 149, startPoint y: 492, endPoint x: 104, endPoint y: 492, distance: 45.4
click at [104, 492] on input "*******" at bounding box center [174, 488] width 182 height 26
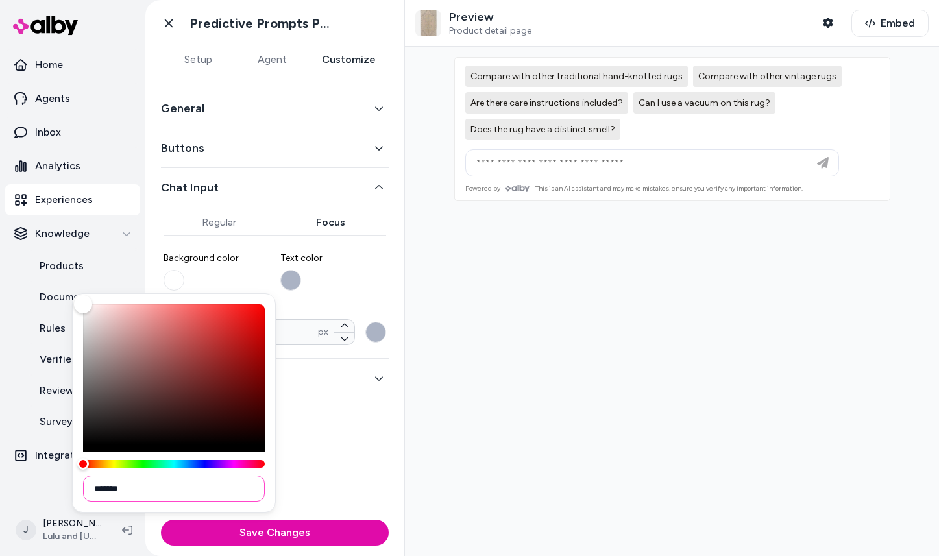
type input "*******"
click at [340, 290] on label "Text color" at bounding box center [333, 271] width 106 height 39
click at [301, 290] on button "Text color" at bounding box center [290, 280] width 21 height 21
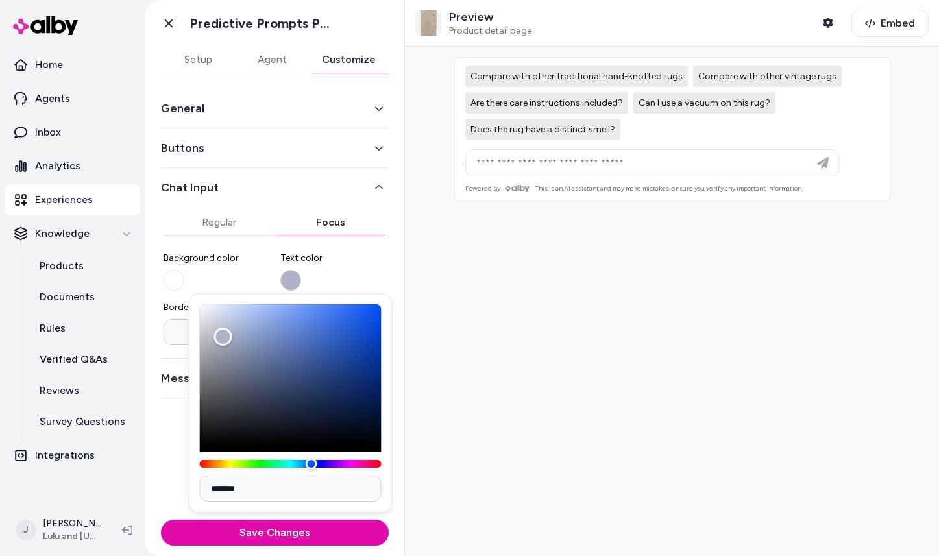
click at [295, 282] on button "Text color" at bounding box center [290, 280] width 21 height 21
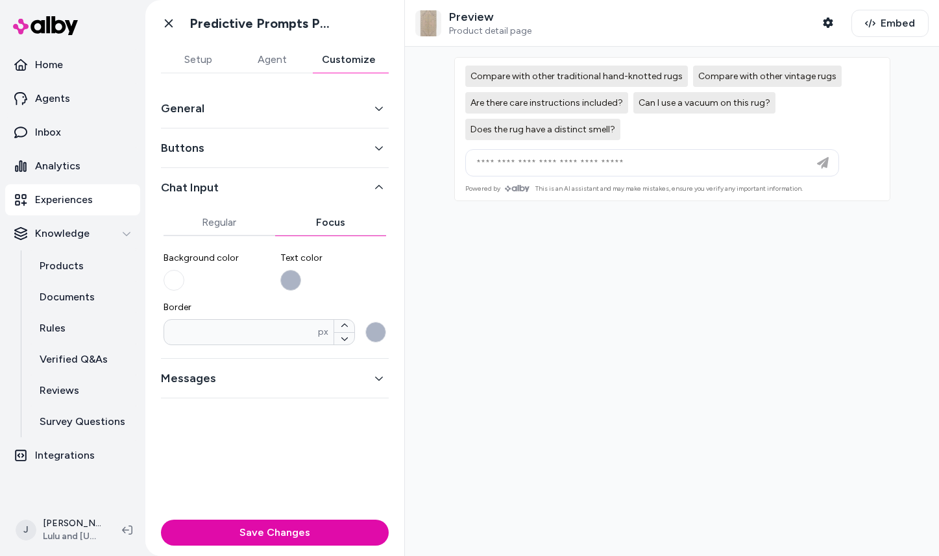
click at [289, 278] on button "Text color" at bounding box center [290, 280] width 21 height 21
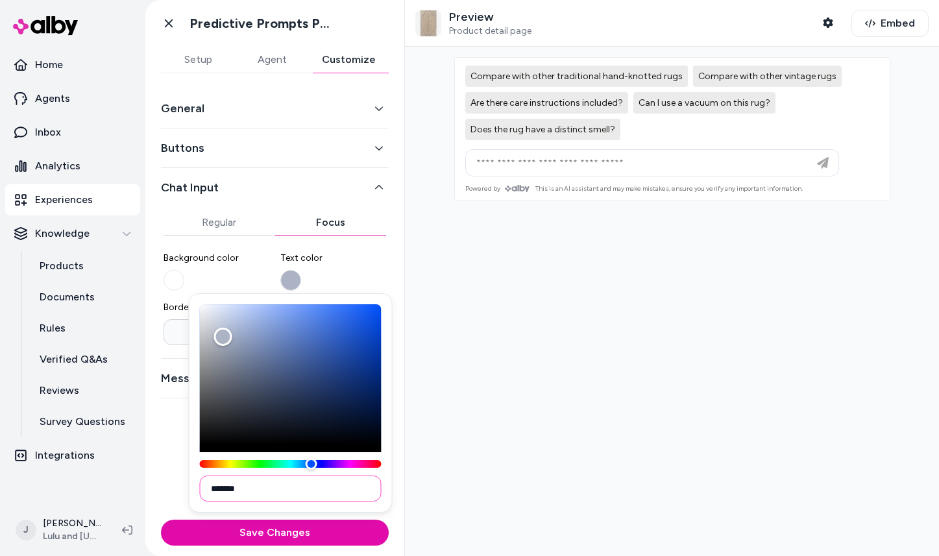
drag, startPoint x: 217, startPoint y: 489, endPoint x: 274, endPoint y: 489, distance: 57.1
click at [274, 489] on input "*******" at bounding box center [291, 488] width 182 height 26
paste input
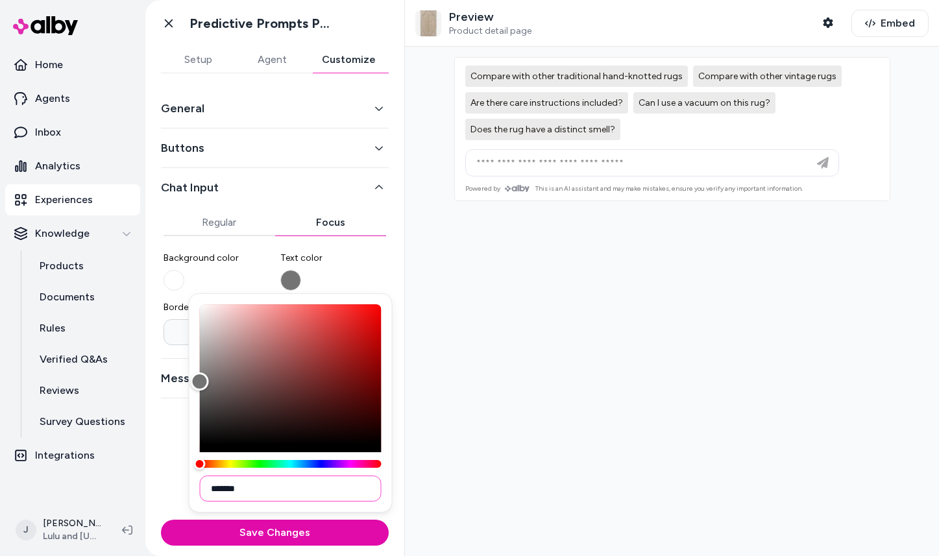
type input "*******"
click at [282, 535] on button "Save Changes" at bounding box center [275, 533] width 228 height 26
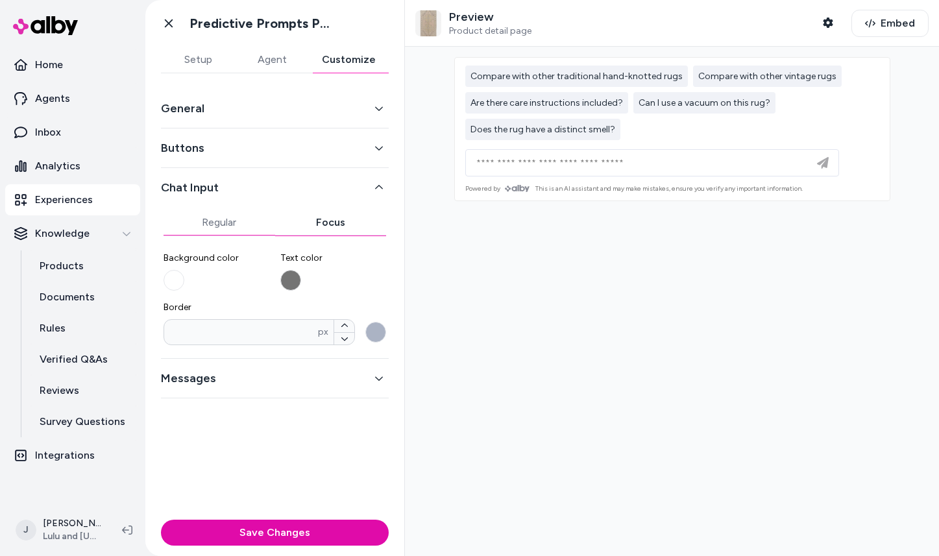
click at [217, 219] on button "Regular" at bounding box center [219, 223] width 112 height 26
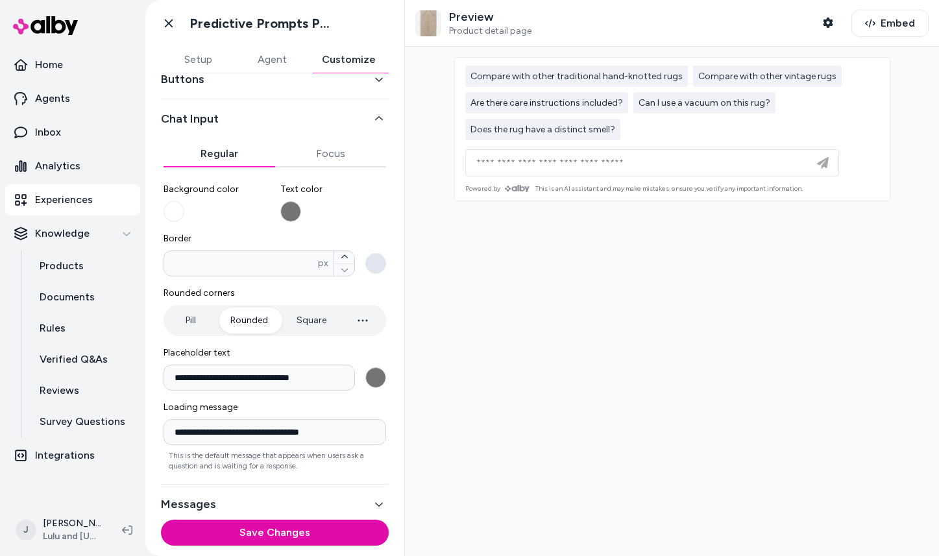
scroll to position [78, 0]
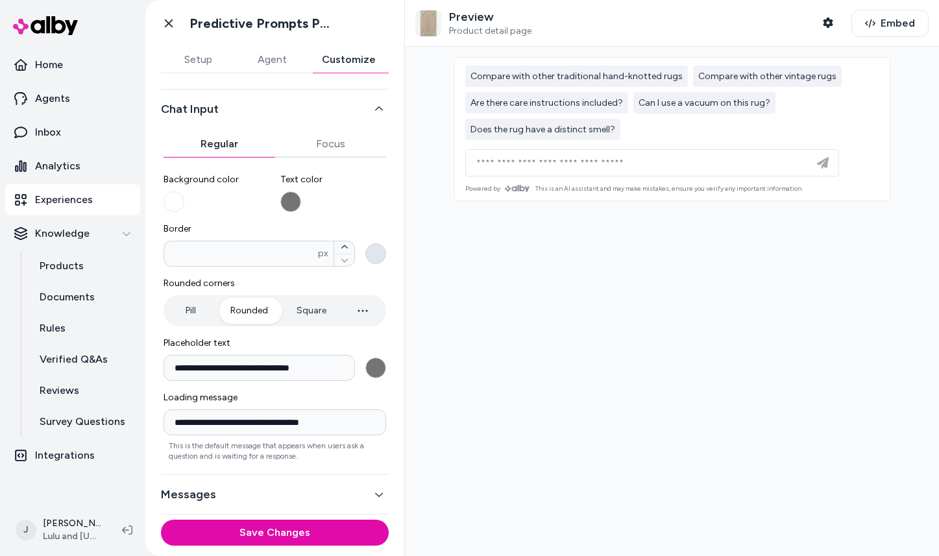
click at [382, 252] on button "Border * px" at bounding box center [375, 253] width 21 height 21
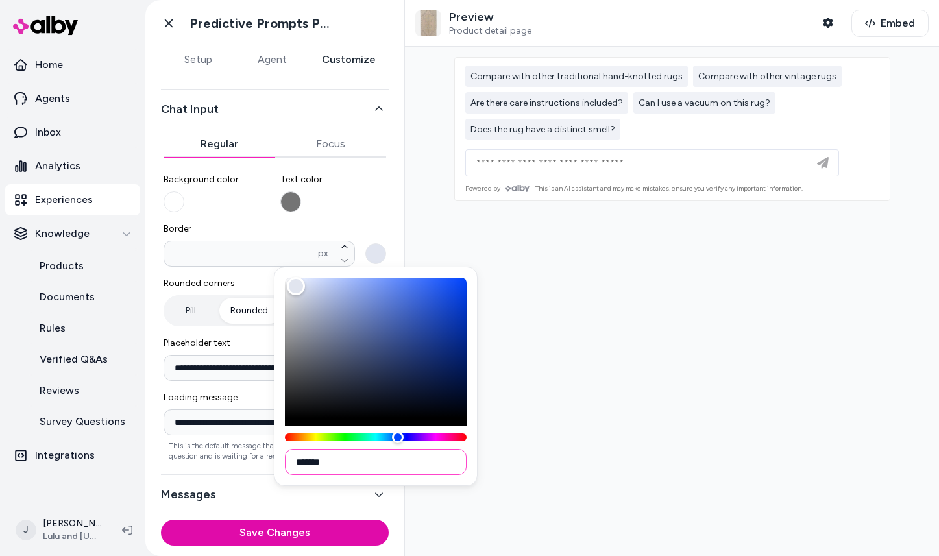
drag, startPoint x: 301, startPoint y: 463, endPoint x: 361, endPoint y: 463, distance: 60.3
click at [361, 463] on input "*******" at bounding box center [376, 462] width 182 height 26
paste input
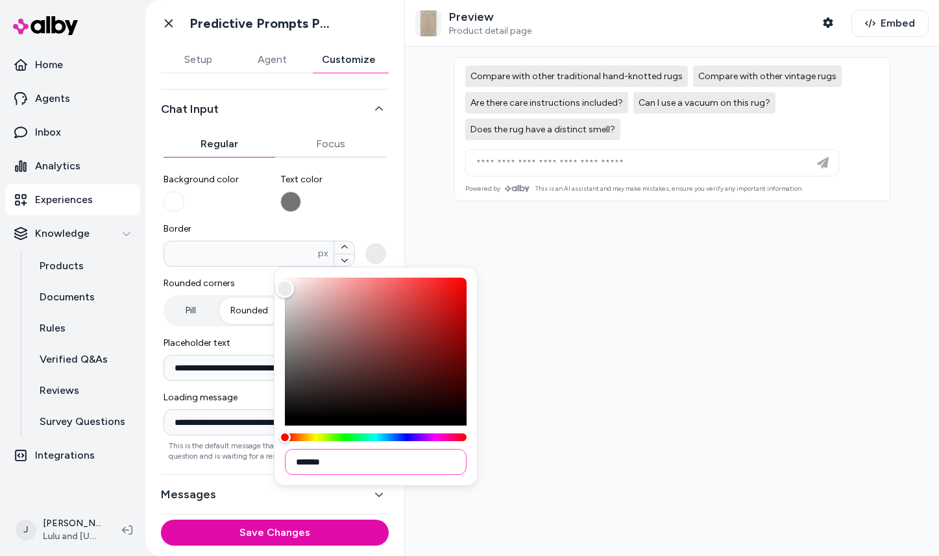
type input "*******"
click at [555, 414] on div at bounding box center [672, 301] width 534 height 509
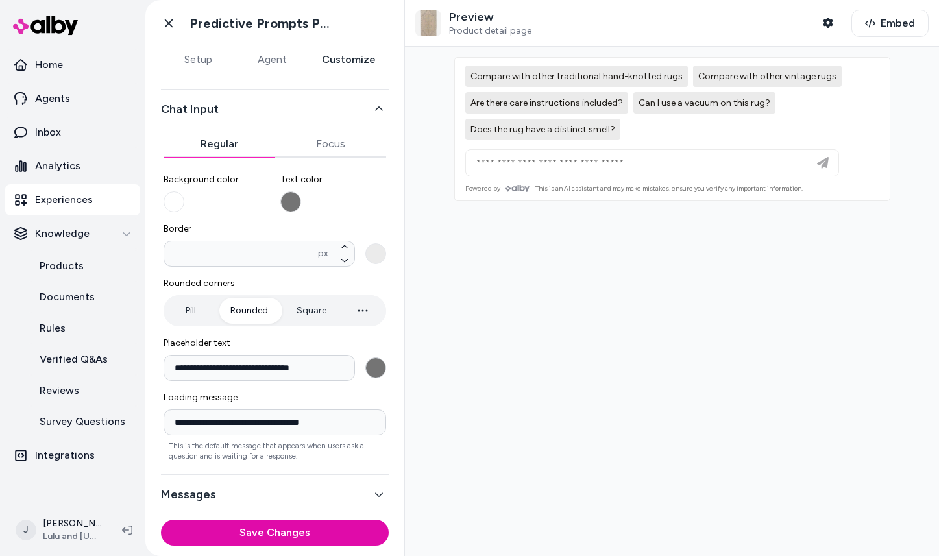
click at [377, 361] on button "**********" at bounding box center [375, 367] width 21 height 21
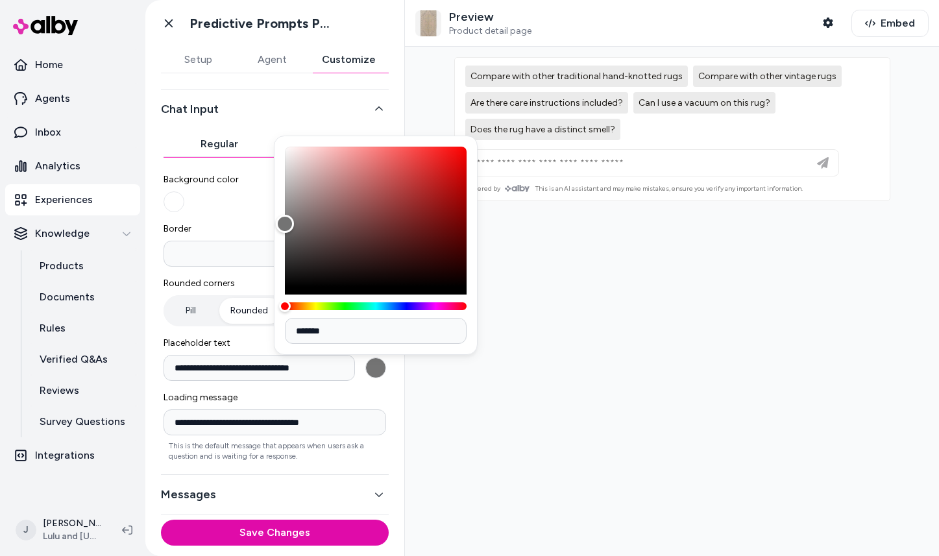
click at [403, 373] on div "**********" at bounding box center [274, 215] width 259 height 441
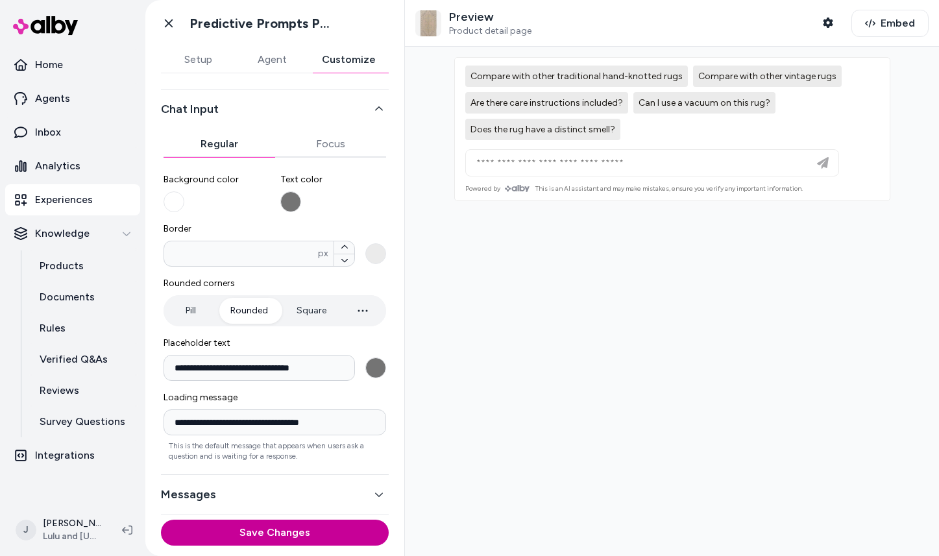
click at [307, 532] on button "Save Changes" at bounding box center [275, 533] width 228 height 26
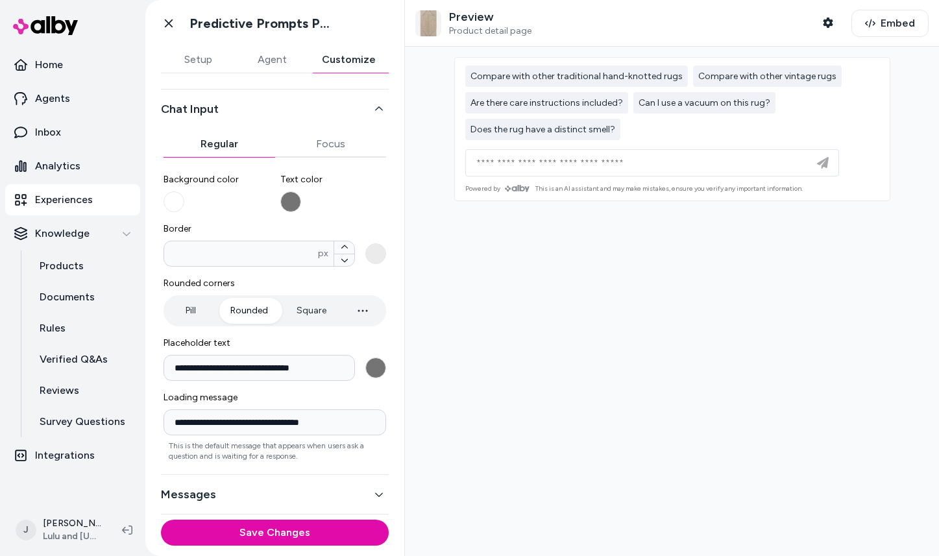
click at [295, 493] on button "Messages" at bounding box center [275, 494] width 228 height 18
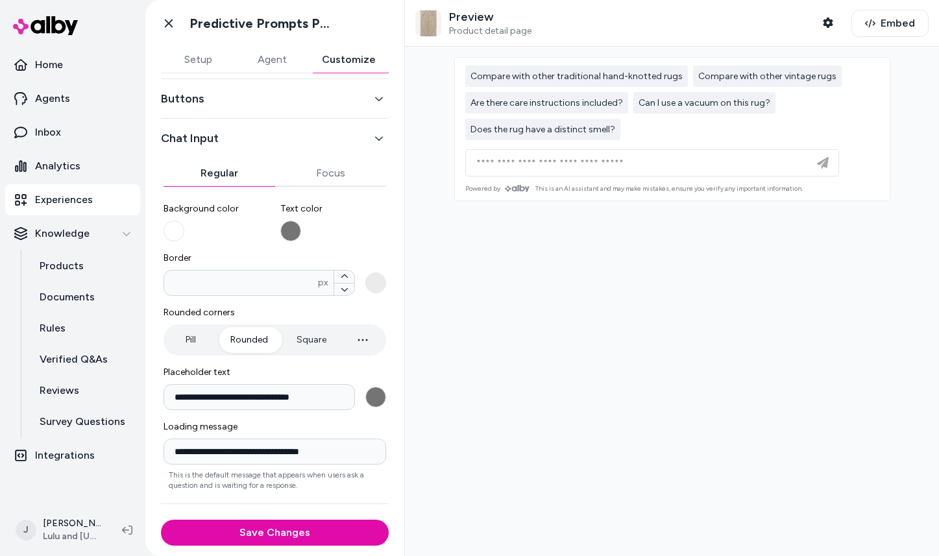
scroll to position [49, 0]
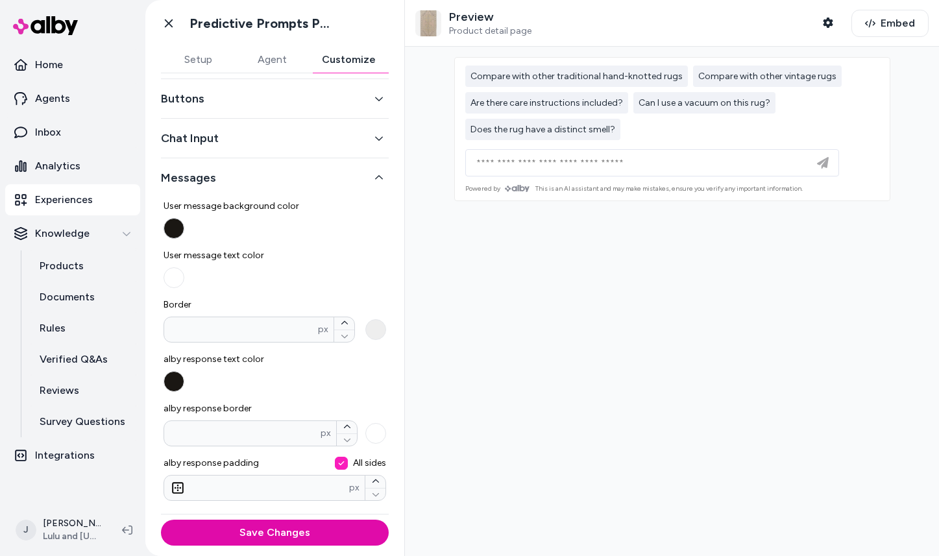
click at [174, 235] on button "User message background color" at bounding box center [173, 228] width 21 height 21
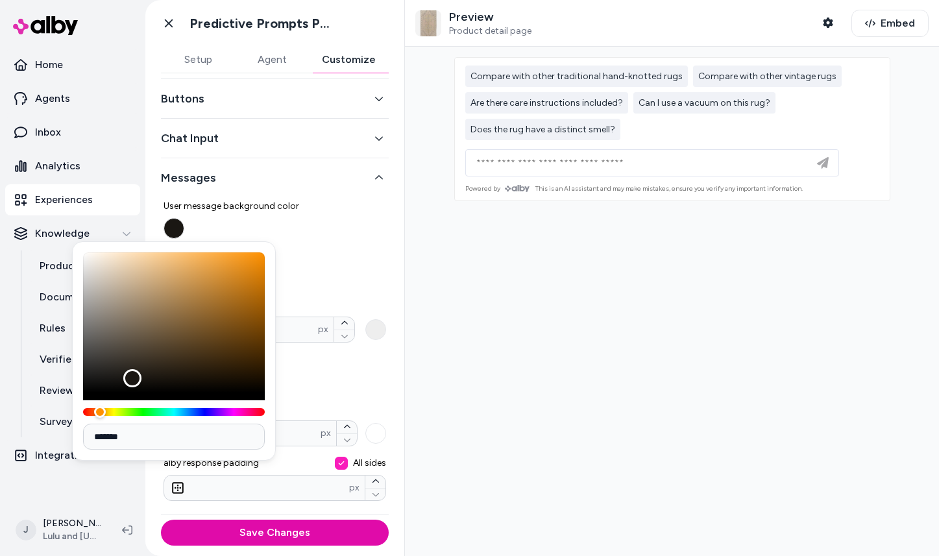
click at [259, 217] on label "User message background color" at bounding box center [274, 219] width 223 height 39
click at [184, 218] on button "User message background color" at bounding box center [173, 228] width 21 height 21
click at [314, 267] on label "User message text color" at bounding box center [274, 268] width 223 height 39
click at [184, 267] on button "User message text color" at bounding box center [173, 277] width 21 height 21
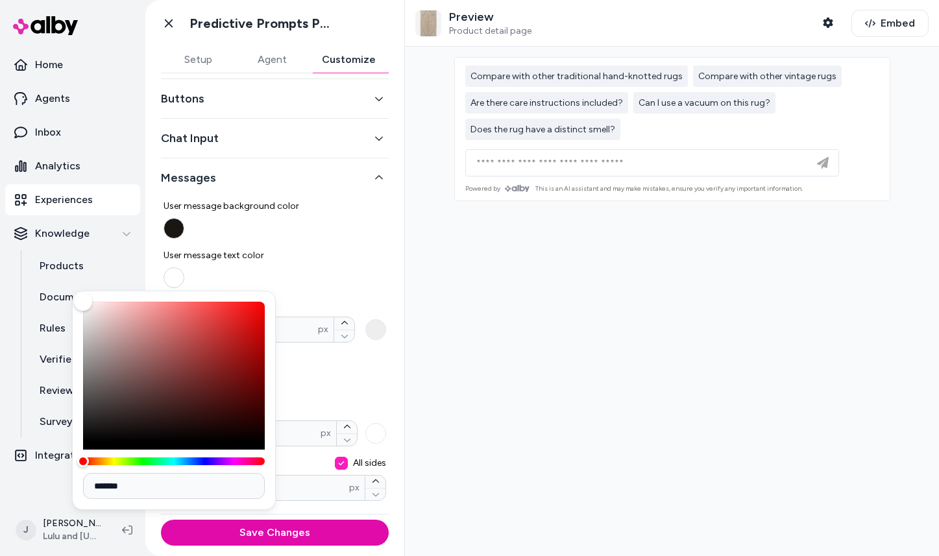
click at [177, 277] on button "User message text color" at bounding box center [173, 277] width 21 height 21
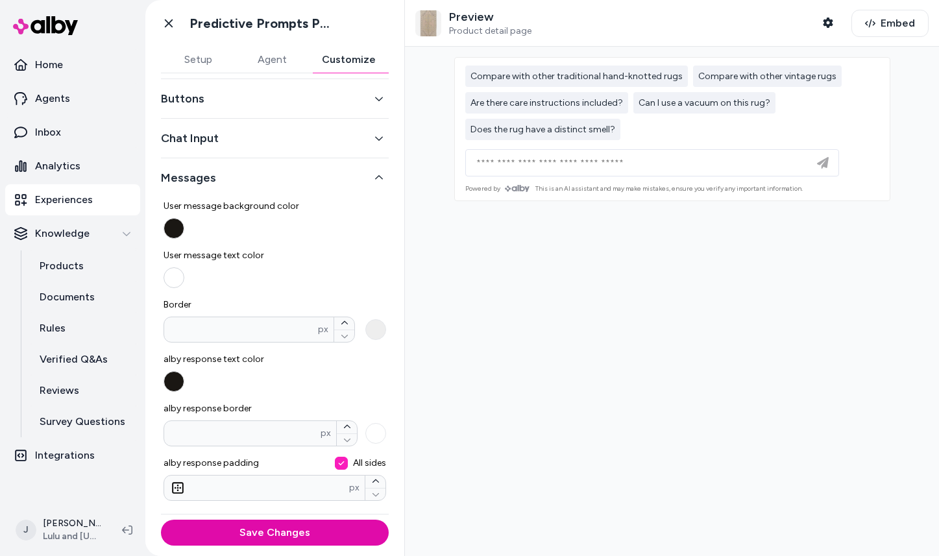
click at [177, 277] on button "User message text color" at bounding box center [173, 277] width 21 height 21
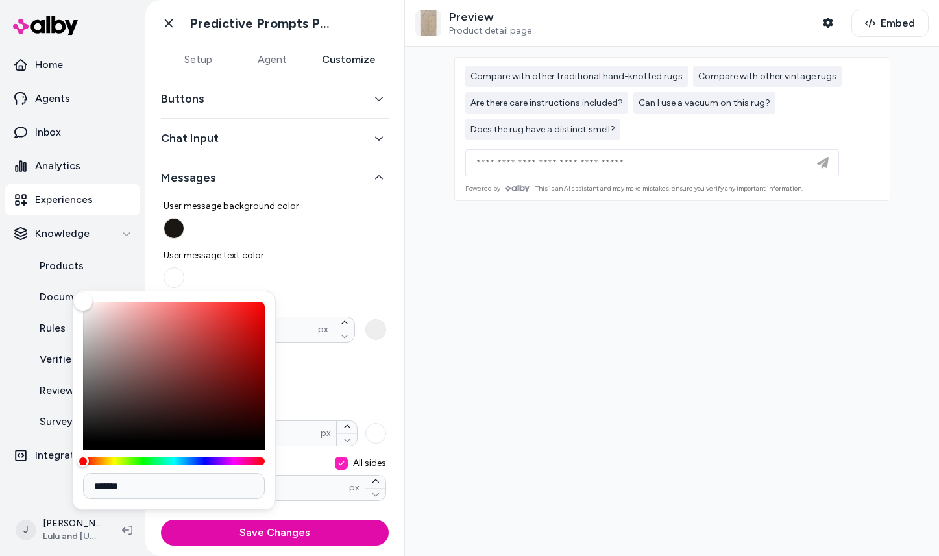
click at [314, 254] on span "User message text color" at bounding box center [274, 255] width 223 height 13
click at [184, 267] on button "User message text color" at bounding box center [173, 277] width 21 height 21
click at [304, 355] on span "alby response text color" at bounding box center [274, 359] width 223 height 13
click at [184, 371] on button "alby response text color" at bounding box center [173, 381] width 21 height 21
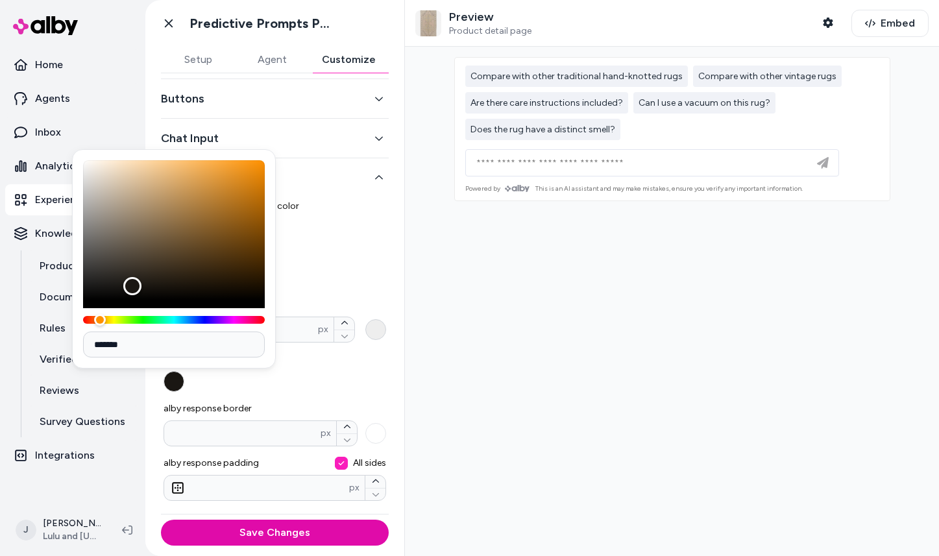
click at [372, 331] on button "Border * px" at bounding box center [375, 329] width 21 height 21
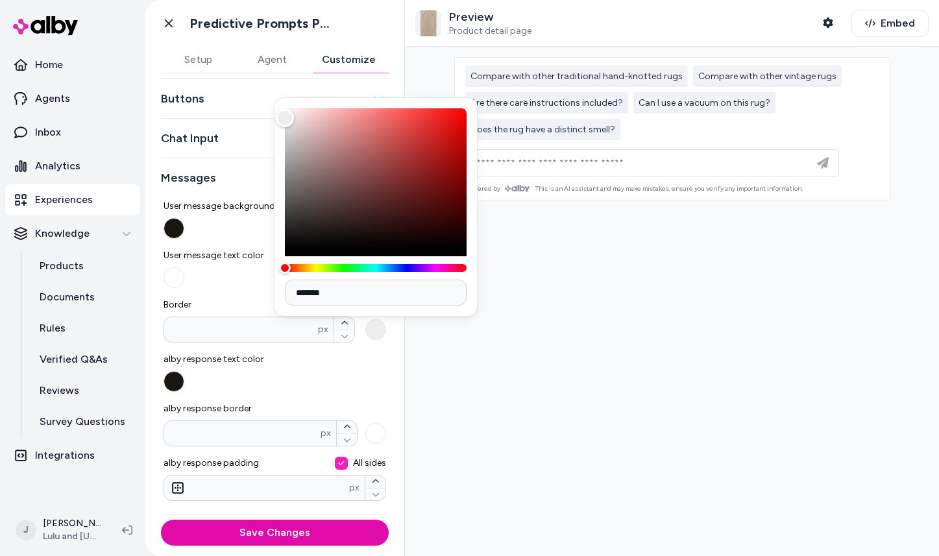
click at [372, 373] on label "alby response text color" at bounding box center [274, 372] width 223 height 39
click at [184, 373] on button "alby response text color" at bounding box center [173, 381] width 21 height 21
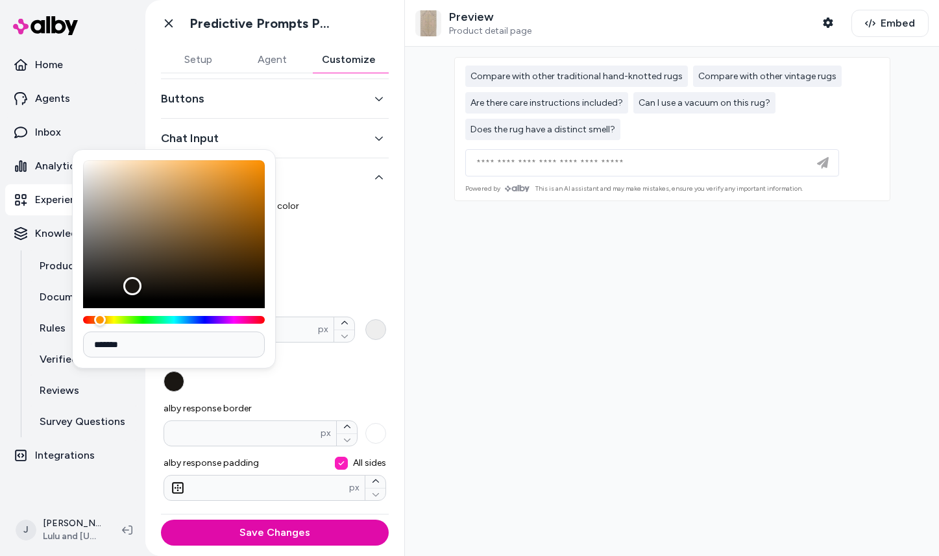
click at [375, 334] on button "Border * px" at bounding box center [375, 329] width 21 height 21
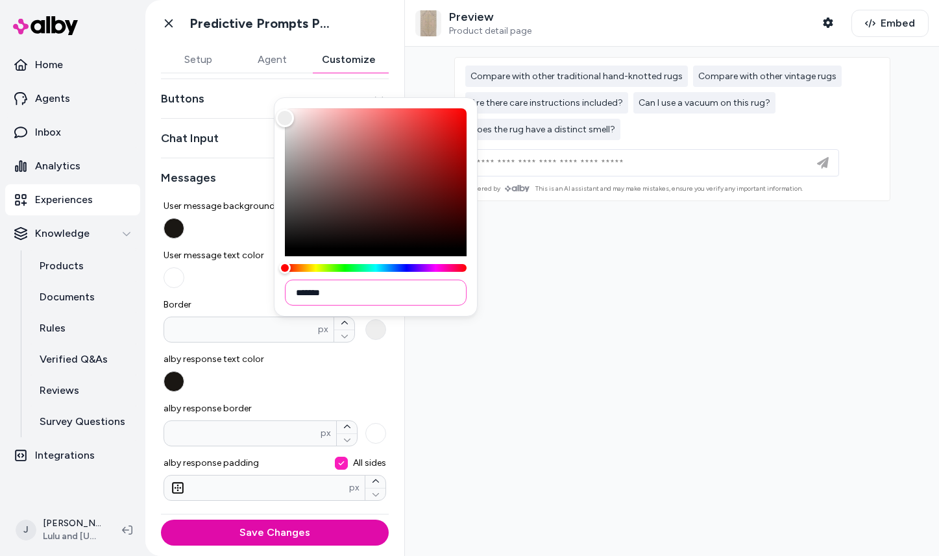
drag, startPoint x: 302, startPoint y: 292, endPoint x: 345, endPoint y: 292, distance: 43.5
click at [345, 292] on input "*******" at bounding box center [376, 293] width 182 height 26
paste input
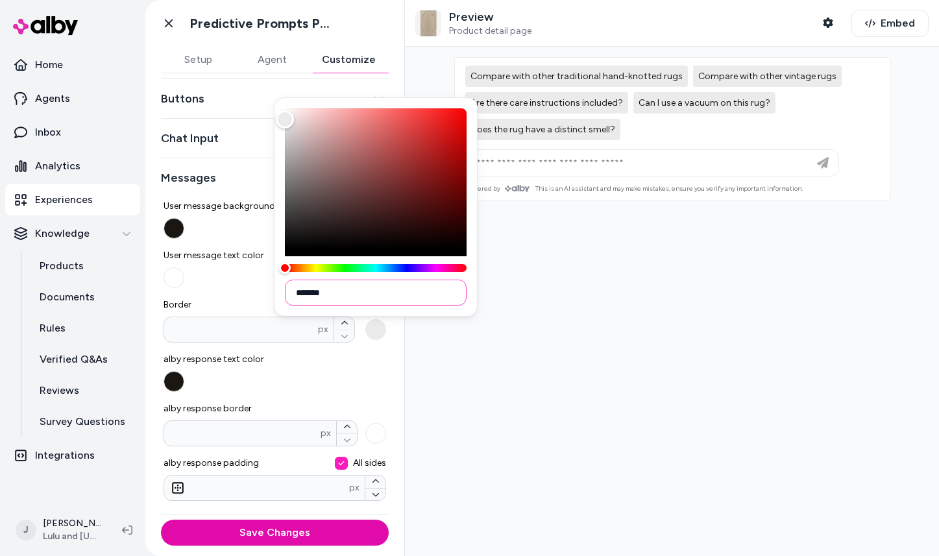
type input "*******"
click at [344, 387] on label "alby response text color" at bounding box center [274, 372] width 223 height 39
click at [184, 387] on button "alby response text color" at bounding box center [173, 381] width 21 height 21
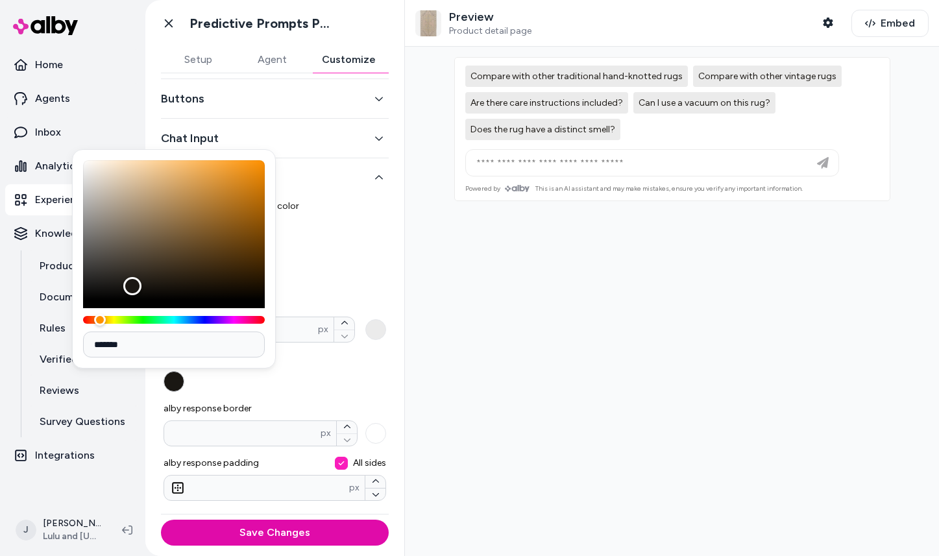
click at [176, 384] on button "alby response text color" at bounding box center [173, 381] width 21 height 21
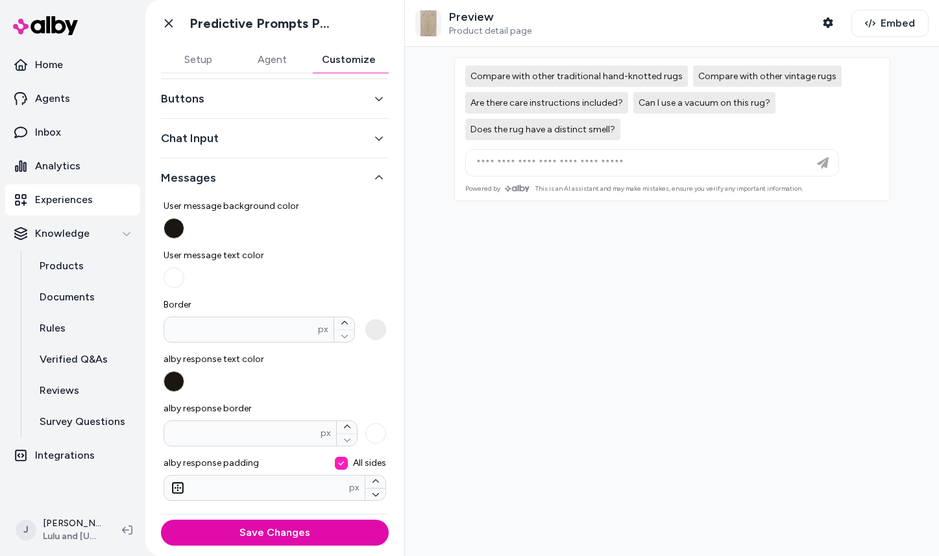
click at [178, 378] on button "alby response text color" at bounding box center [173, 381] width 21 height 21
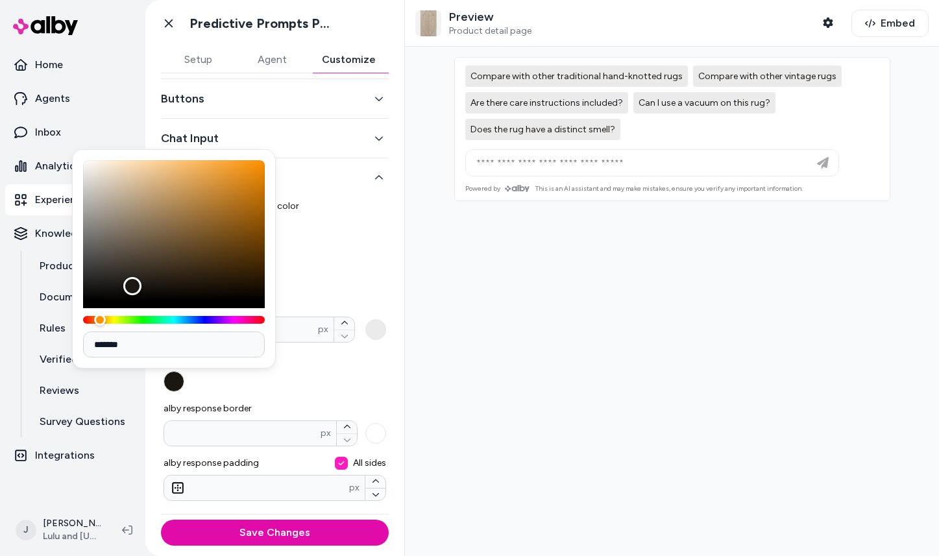
click at [286, 385] on label "alby response text color" at bounding box center [274, 372] width 223 height 39
click at [184, 385] on button "alby response text color" at bounding box center [173, 381] width 21 height 21
click at [380, 431] on button "alby response border px" at bounding box center [375, 433] width 21 height 21
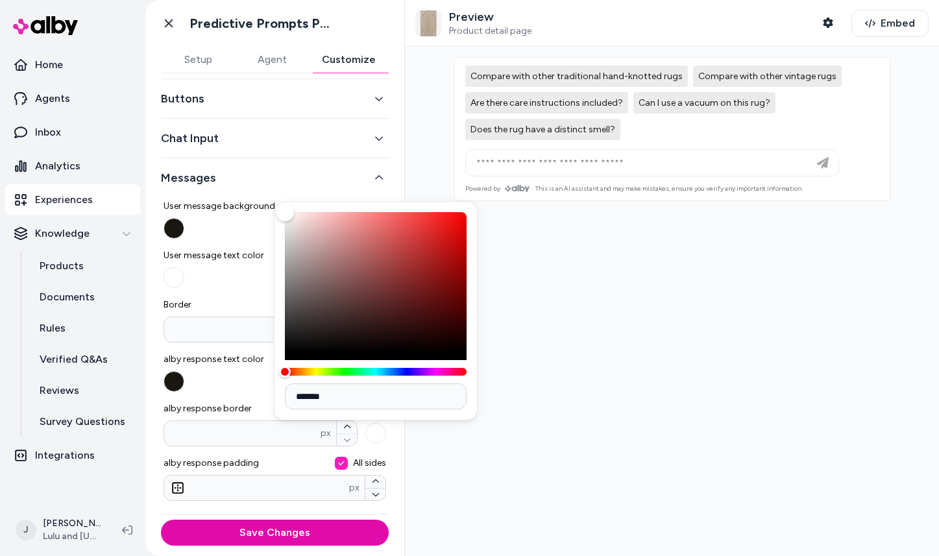
click at [551, 393] on div at bounding box center [672, 301] width 534 height 509
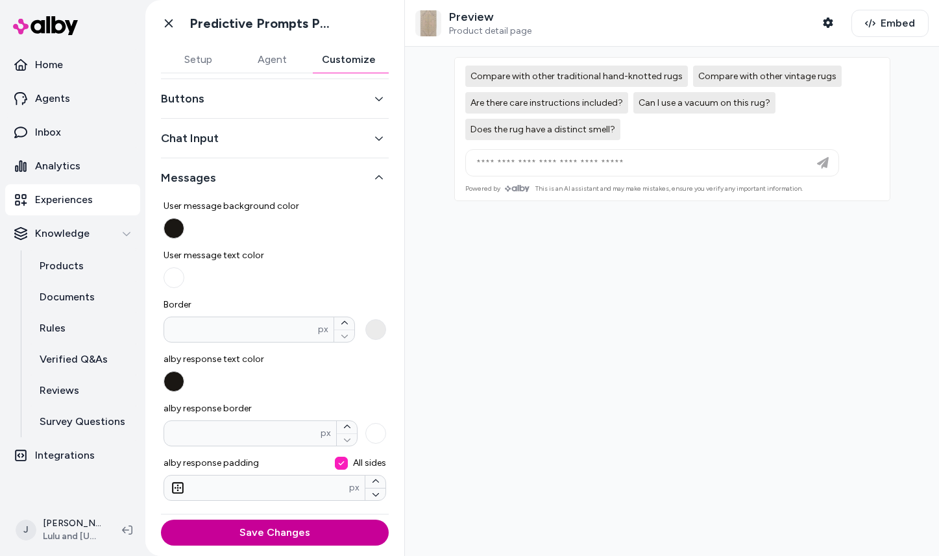
click at [264, 534] on button "Save Changes" at bounding box center [275, 533] width 228 height 26
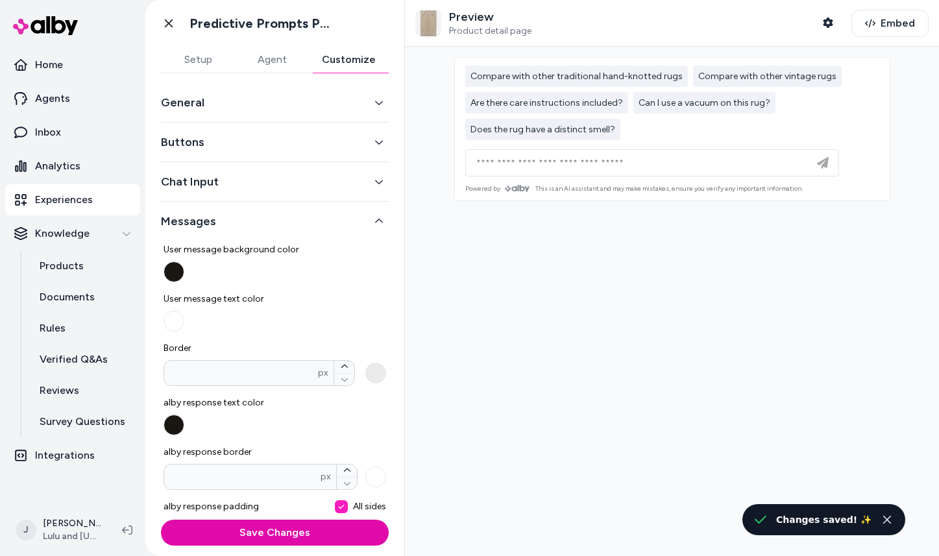
scroll to position [0, 0]
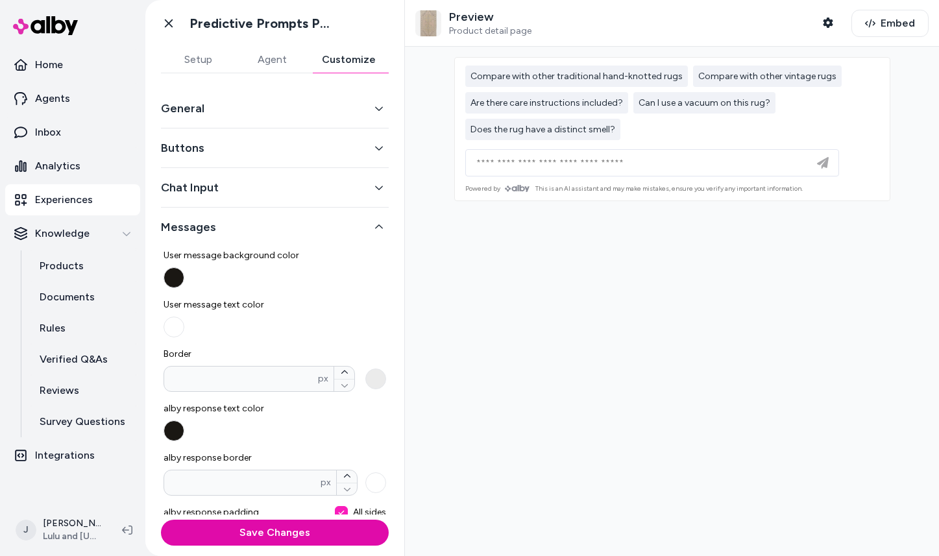
click at [258, 117] on button "General" at bounding box center [275, 108] width 228 height 18
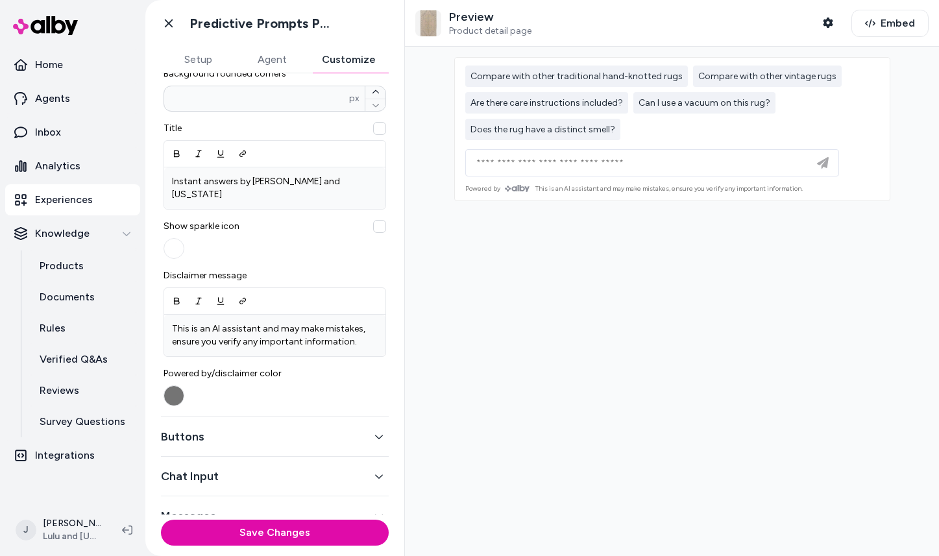
scroll to position [391, 0]
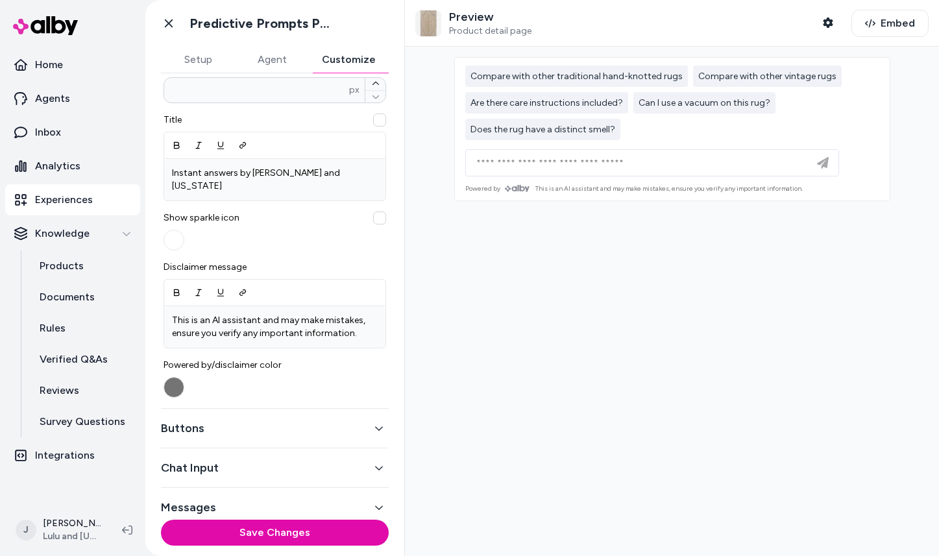
click at [347, 422] on button "Buttons" at bounding box center [275, 428] width 228 height 18
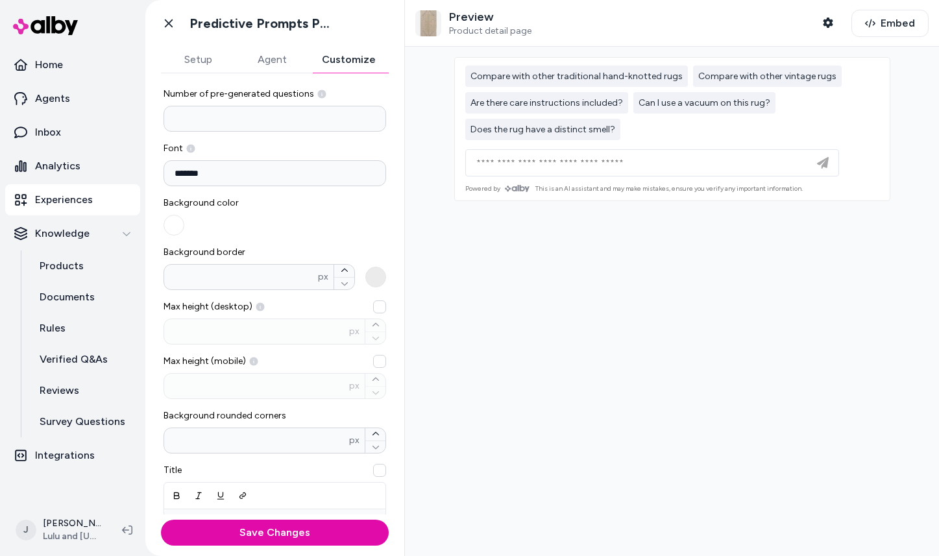
scroll to position [30, 0]
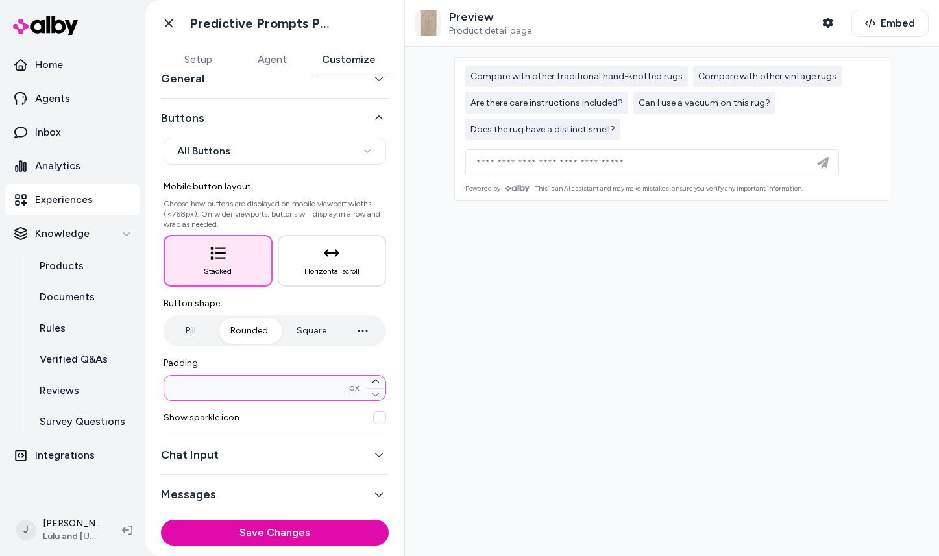
drag, startPoint x: 218, startPoint y: 391, endPoint x: 160, endPoint y: 391, distance: 58.4
click at [160, 391] on div "**********" at bounding box center [274, 263] width 259 height 441
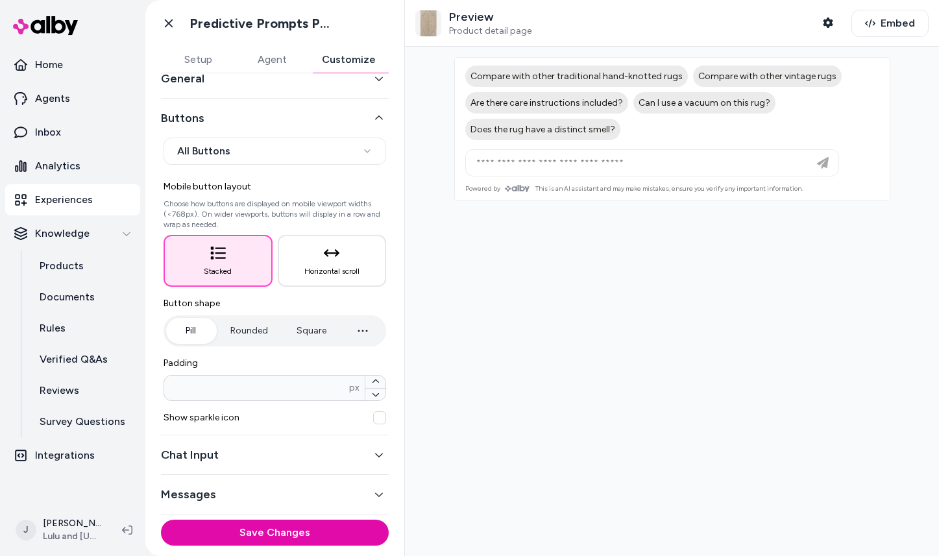
click at [197, 328] on button "Pill" at bounding box center [190, 331] width 49 height 26
click at [289, 528] on button "Save Changes" at bounding box center [275, 533] width 228 height 26
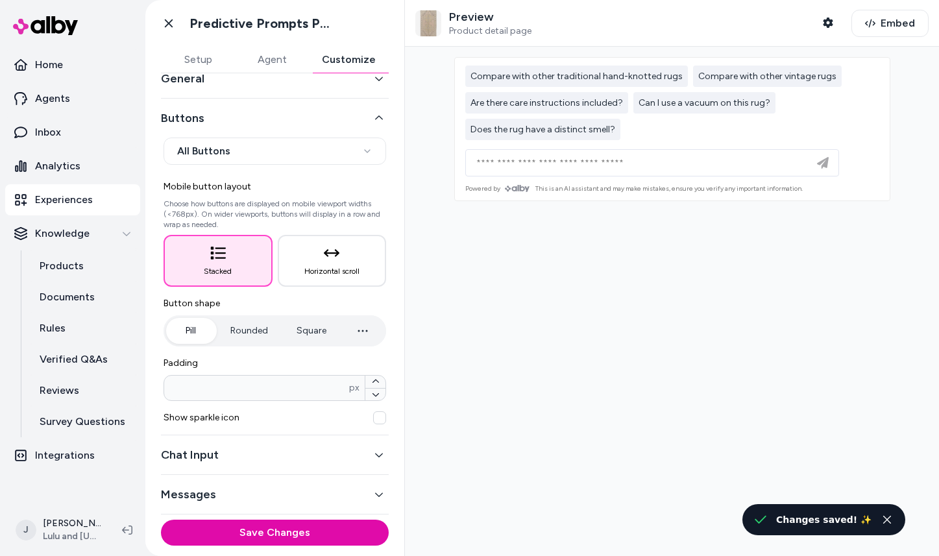
click at [269, 450] on button "Chat Input" at bounding box center [275, 455] width 228 height 18
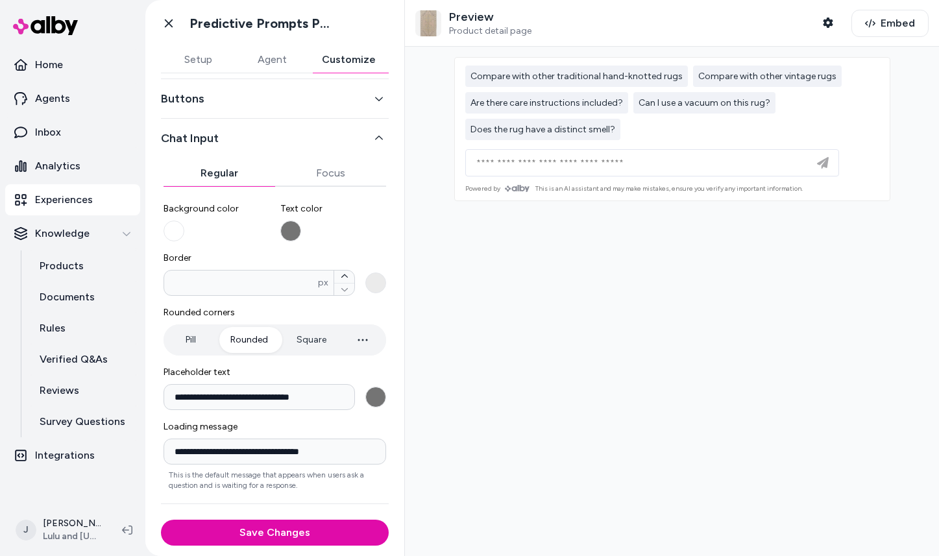
scroll to position [54, 0]
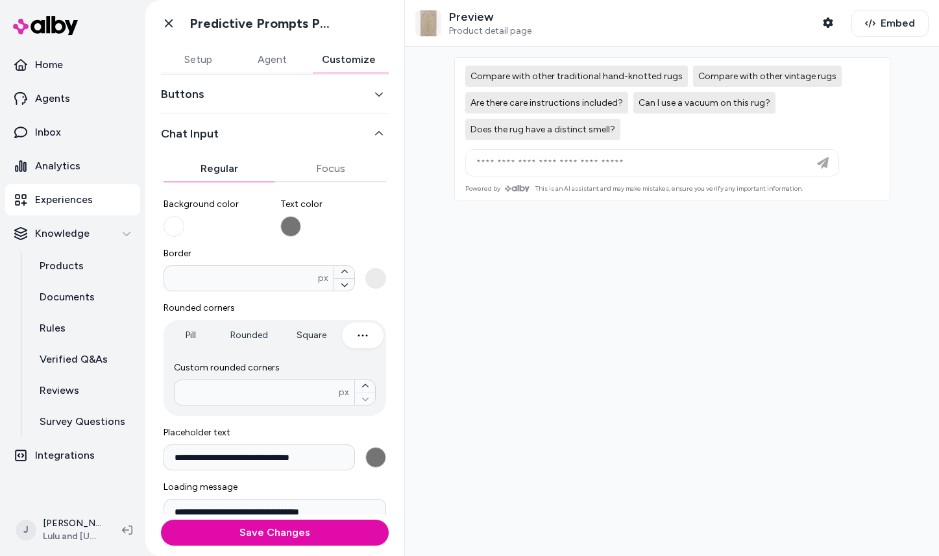
click at [370, 335] on icon "button" at bounding box center [363, 336] width 16 height 16
click at [309, 394] on input "number" at bounding box center [256, 392] width 164 height 13
type input "*"
click at [161, 520] on button "Save Changes" at bounding box center [275, 533] width 228 height 26
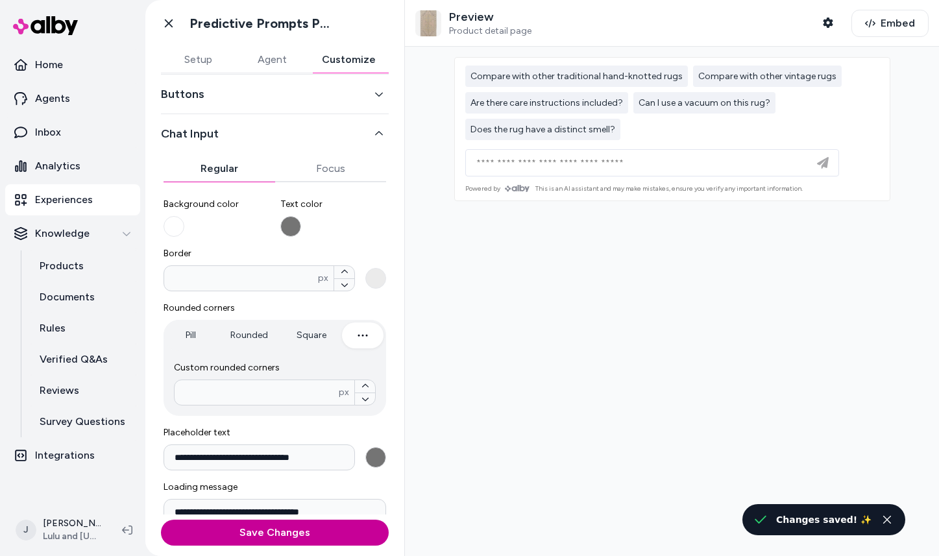
click at [298, 530] on button "Save Changes" at bounding box center [275, 533] width 228 height 26
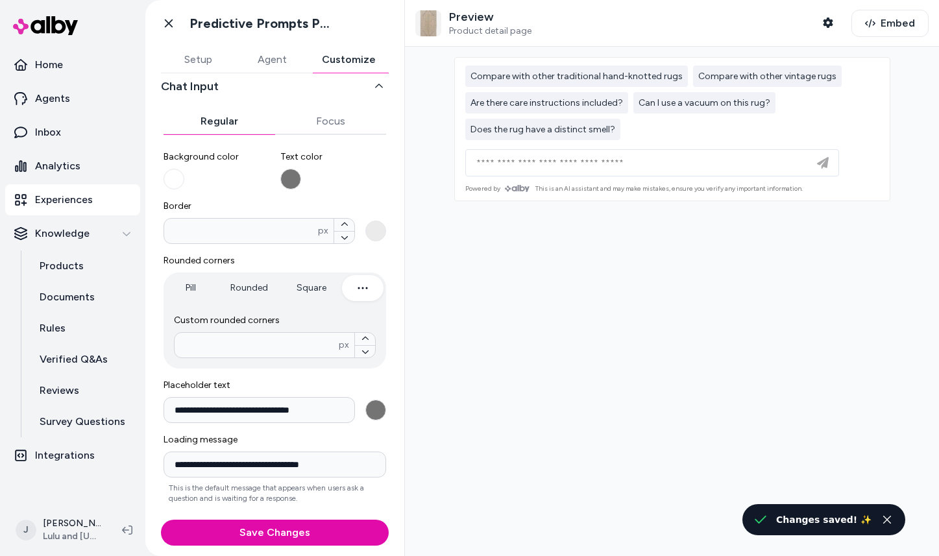
scroll to position [82, 0]
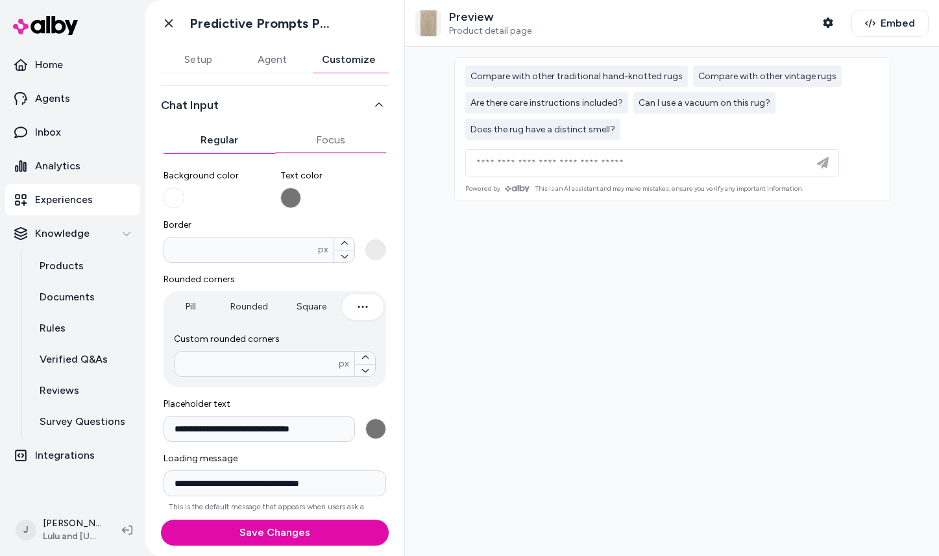
click at [328, 138] on div "**********" at bounding box center [275, 290] width 228 height 569
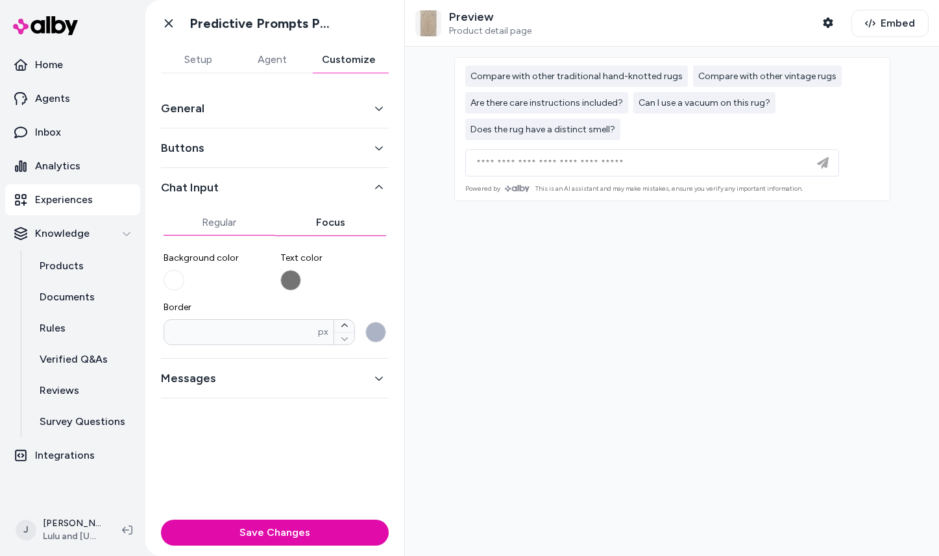
click at [202, 219] on button "Regular" at bounding box center [219, 223] width 112 height 26
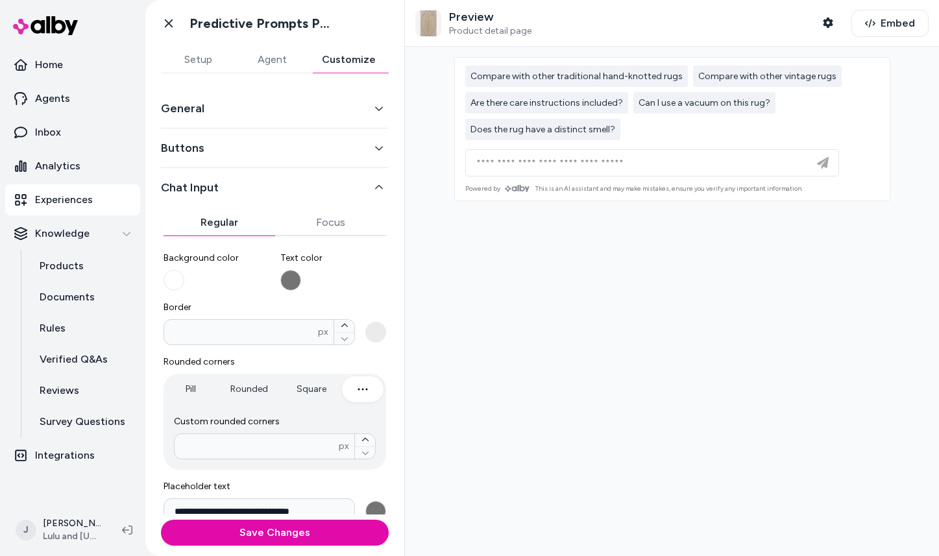
click at [381, 183] on icon "button" at bounding box center [378, 187] width 9 height 9
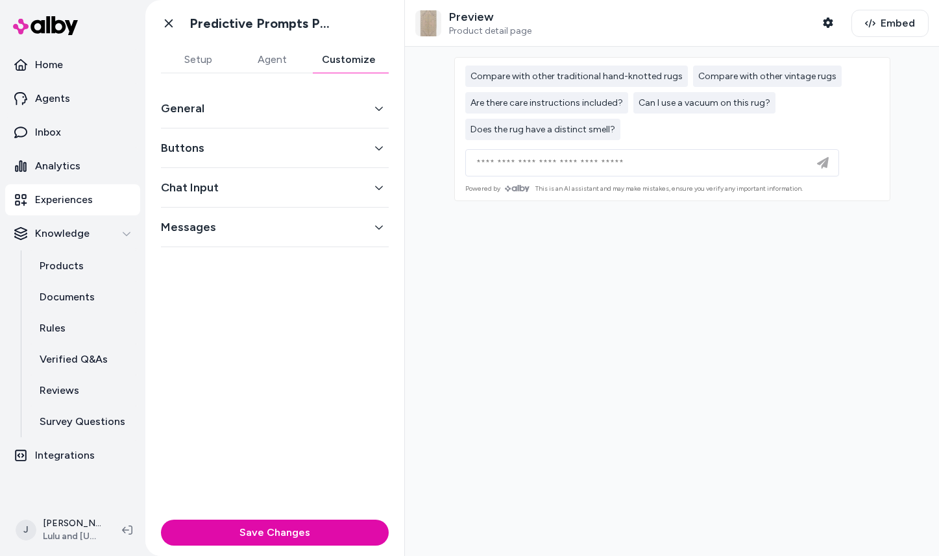
click at [281, 222] on button "Messages" at bounding box center [275, 227] width 228 height 18
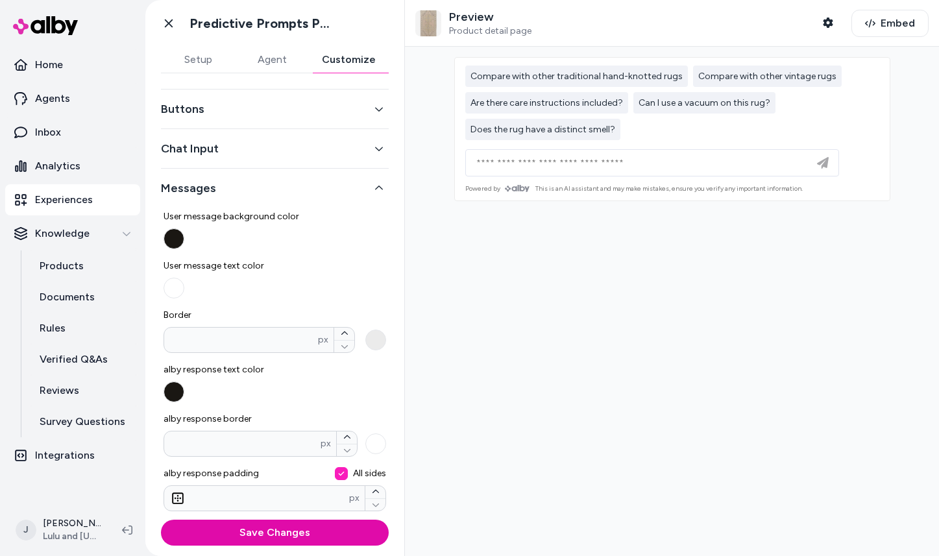
scroll to position [49, 0]
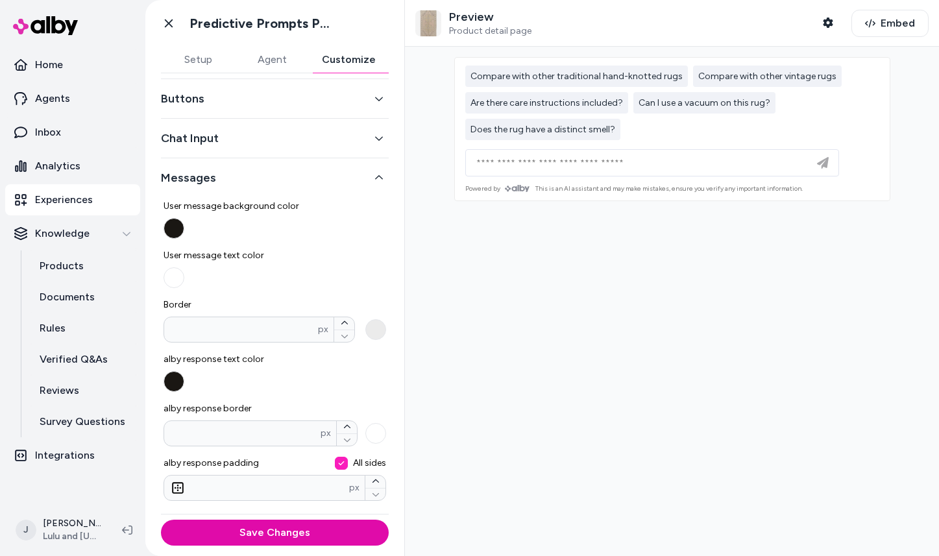
click at [379, 176] on icon "button" at bounding box center [379, 177] width 8 height 4
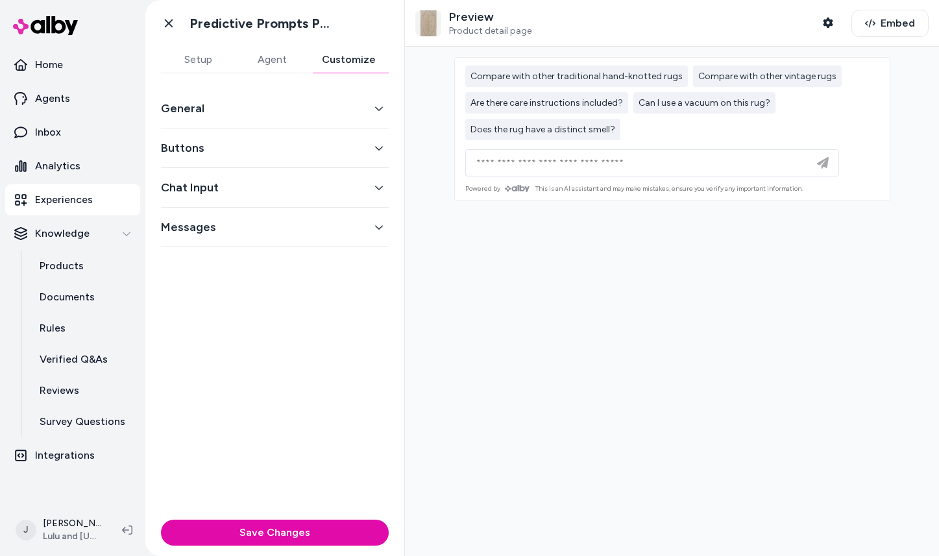
click at [248, 149] on button "Buttons" at bounding box center [275, 148] width 228 height 18
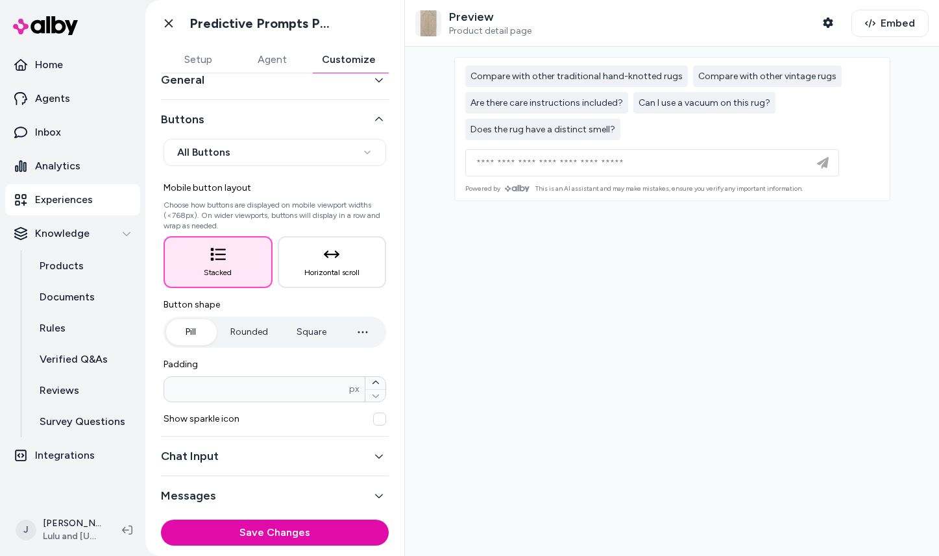
scroll to position [30, 0]
click at [189, 330] on button "Pill" at bounding box center [190, 331] width 49 height 26
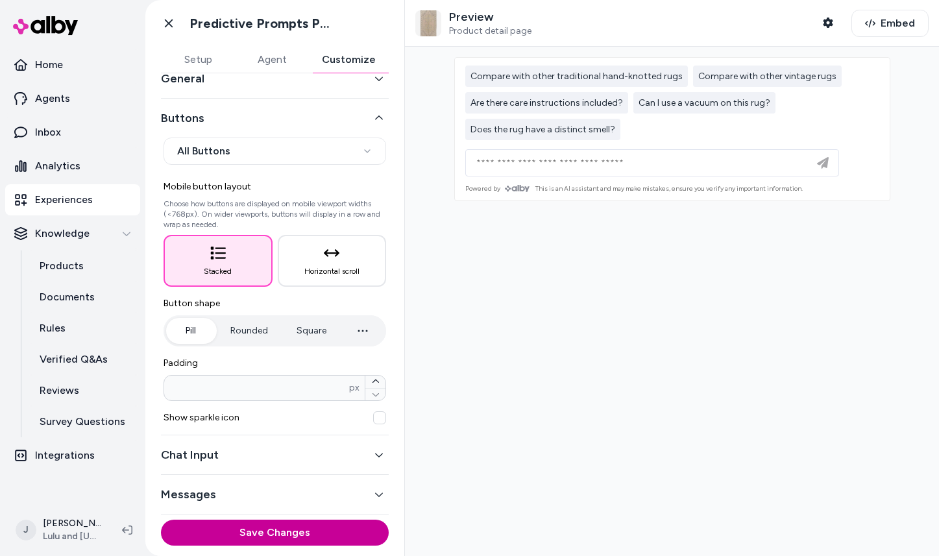
click at [298, 524] on button "Save Changes" at bounding box center [275, 533] width 228 height 26
click at [379, 118] on icon "button" at bounding box center [378, 118] width 9 height 9
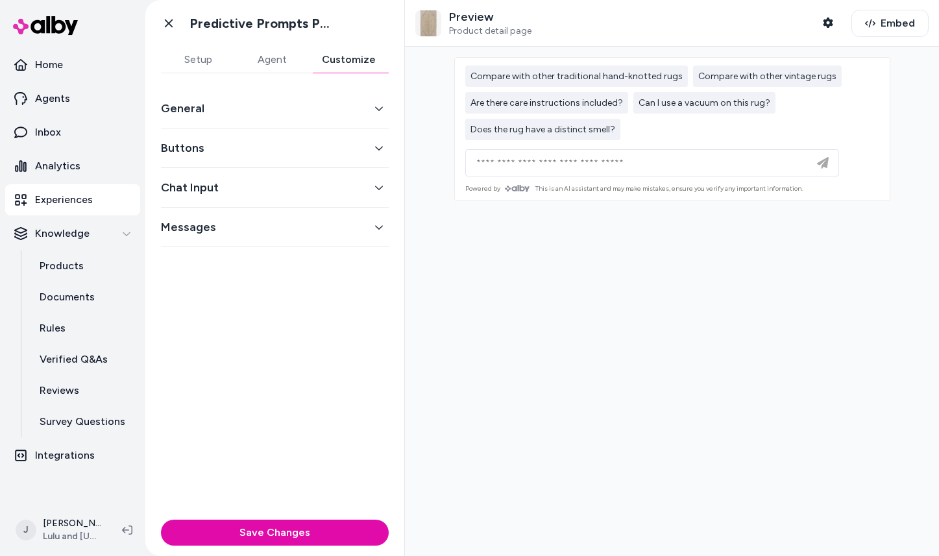
click at [306, 193] on button "Chat Input" at bounding box center [275, 187] width 228 height 18
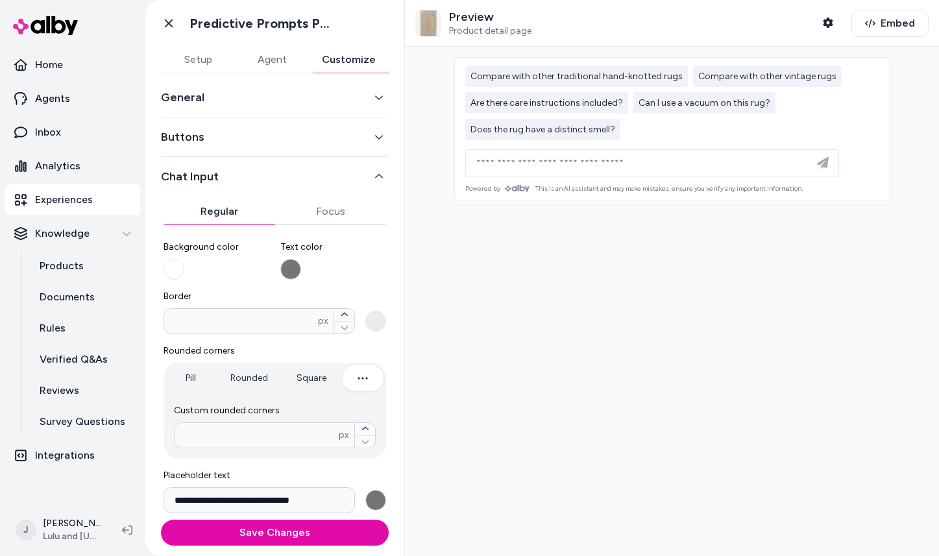
scroll to position [20, 0]
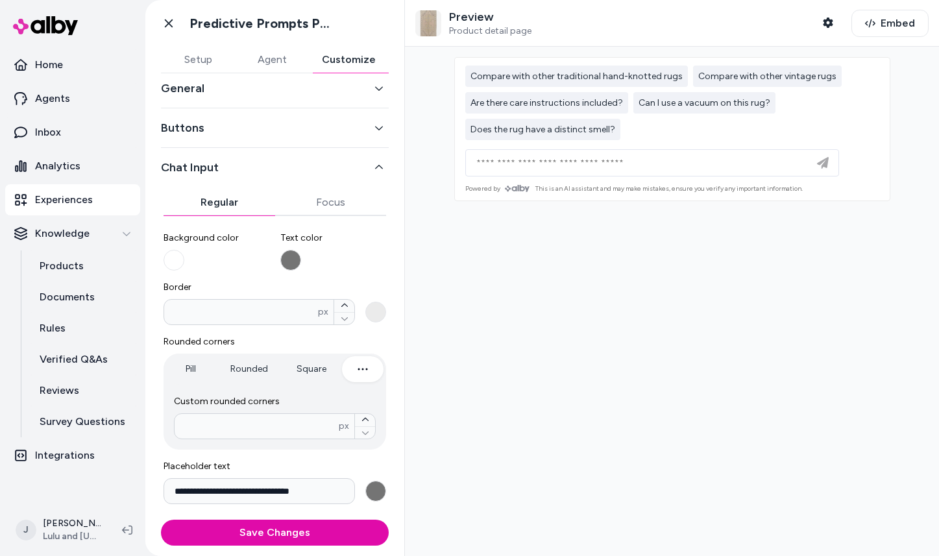
click at [192, 370] on button "Pill" at bounding box center [190, 369] width 49 height 26
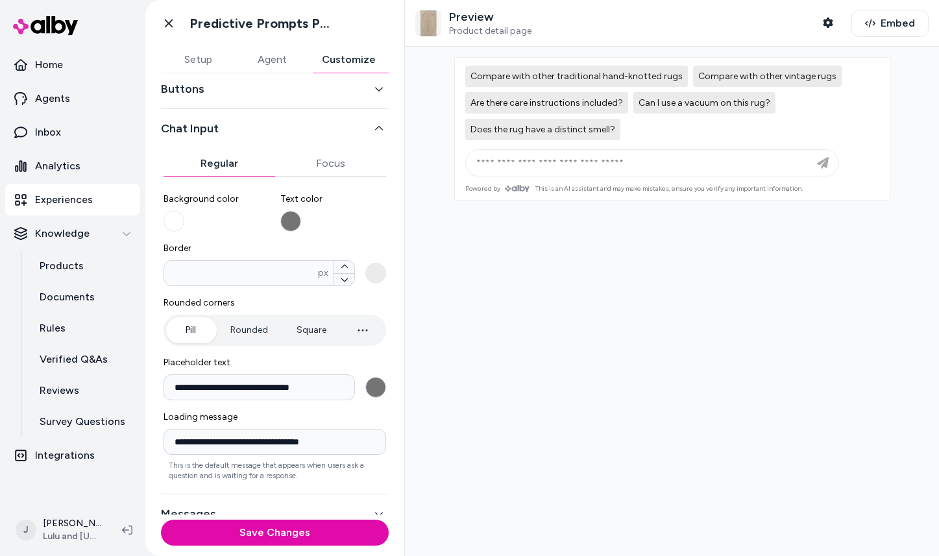
scroll to position [78, 0]
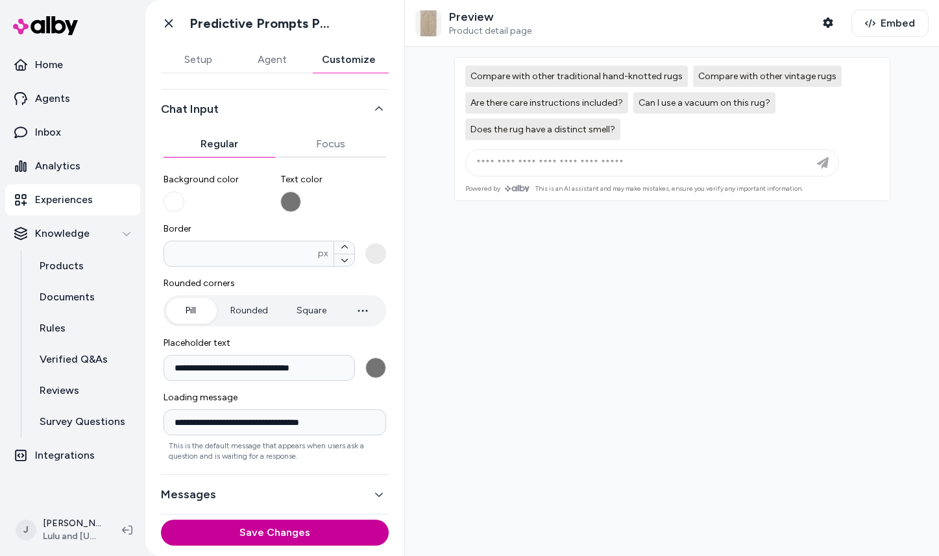
click at [289, 534] on button "Save Changes" at bounding box center [275, 533] width 228 height 26
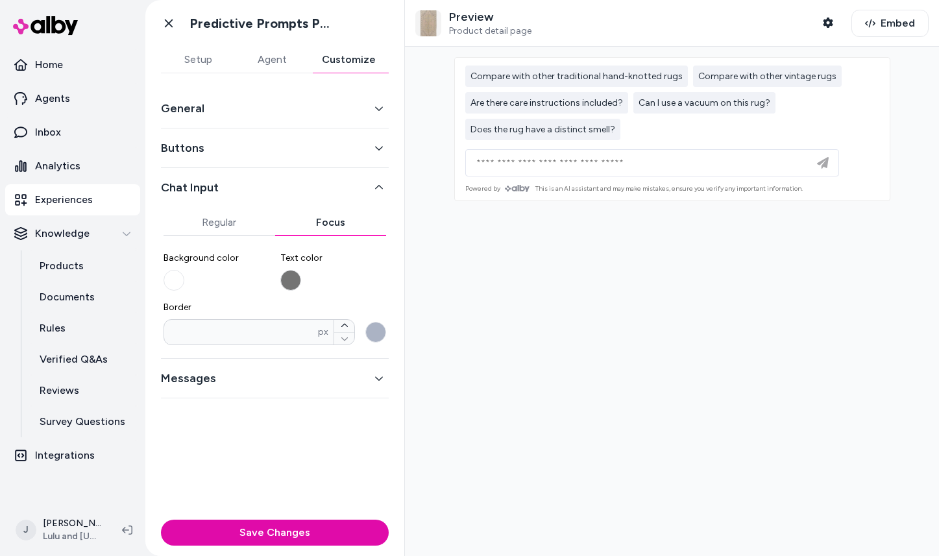
click at [326, 139] on div "General Buttons Chat Input Regular Focus Background color Text color Border * p…" at bounding box center [275, 243] width 228 height 309
click at [352, 182] on button "Chat Input" at bounding box center [275, 187] width 228 height 18
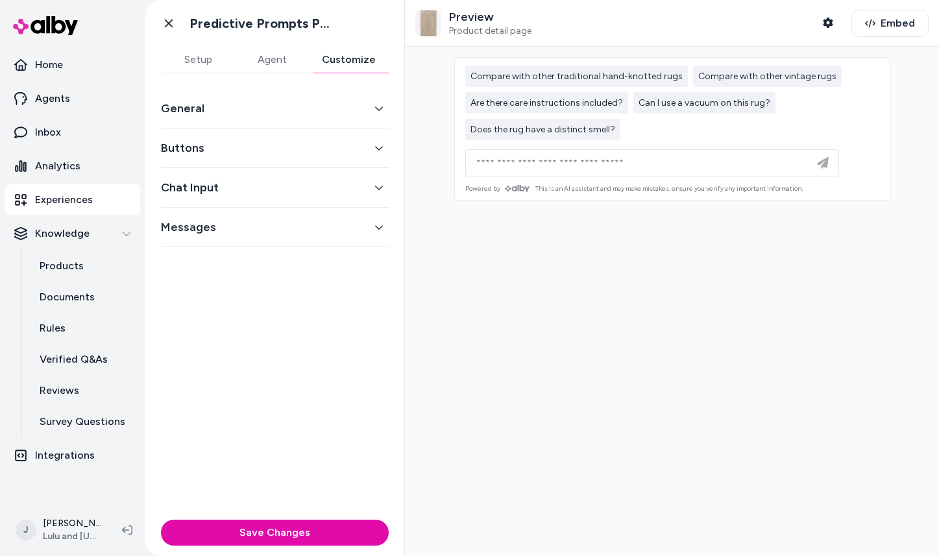
click at [219, 235] on button "Messages" at bounding box center [275, 227] width 228 height 18
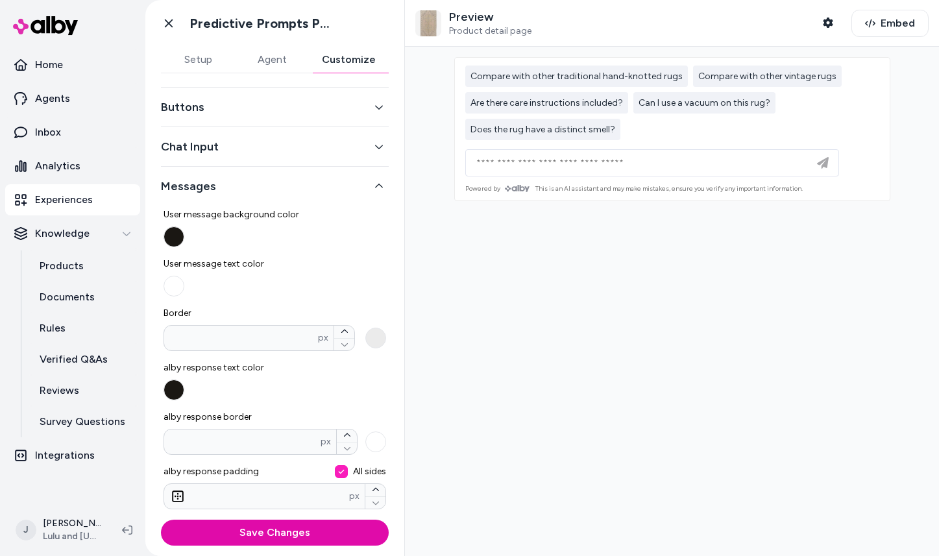
scroll to position [49, 0]
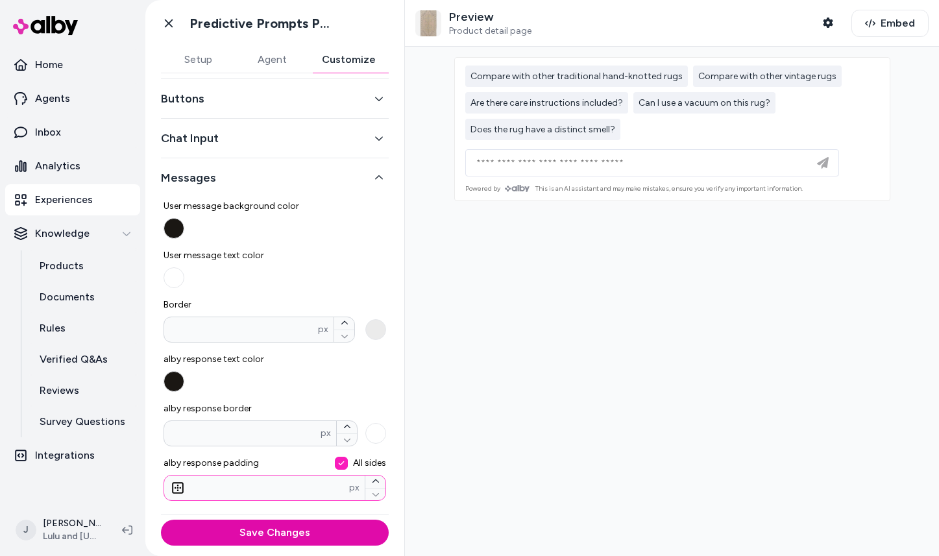
click at [204, 484] on input "*" at bounding box center [256, 487] width 185 height 13
click at [174, 485] on icon at bounding box center [177, 487] width 13 height 13
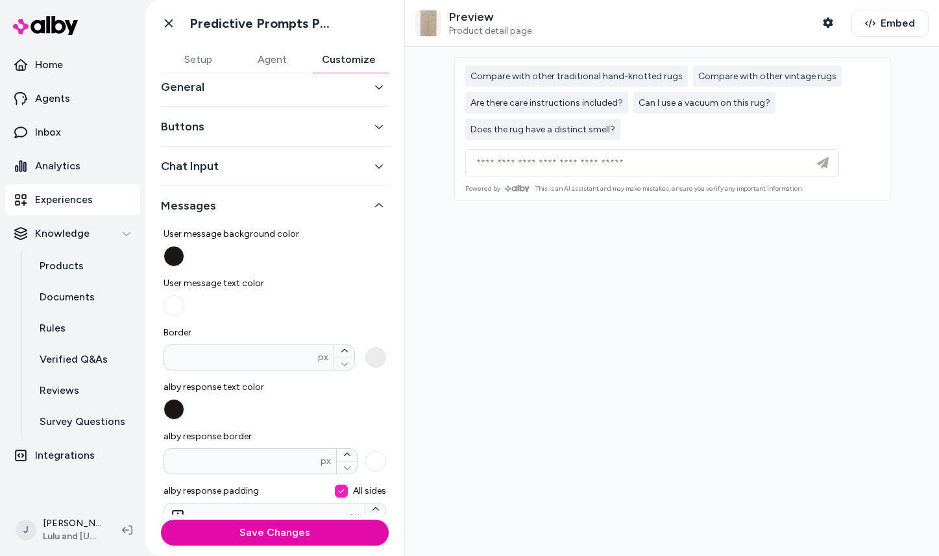
scroll to position [0, 0]
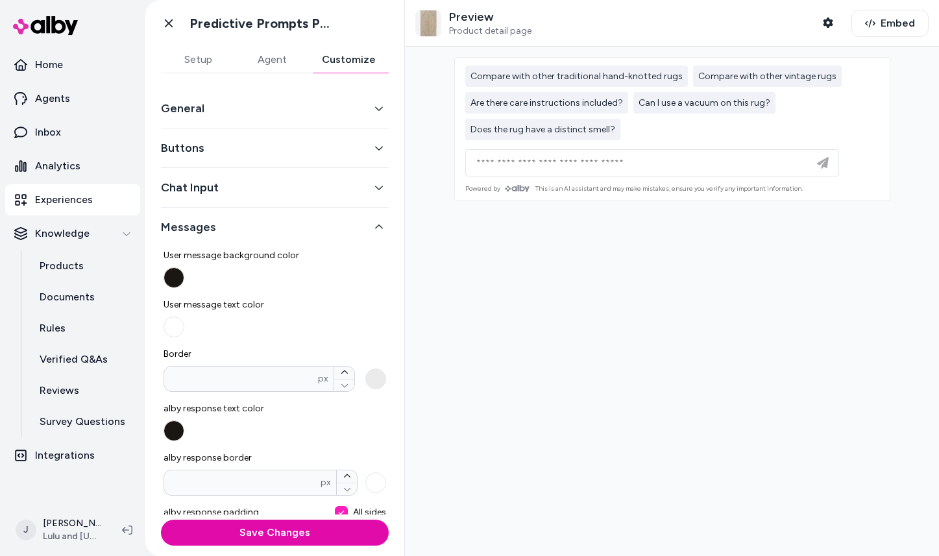
click at [378, 224] on icon "button" at bounding box center [378, 227] width 9 height 9
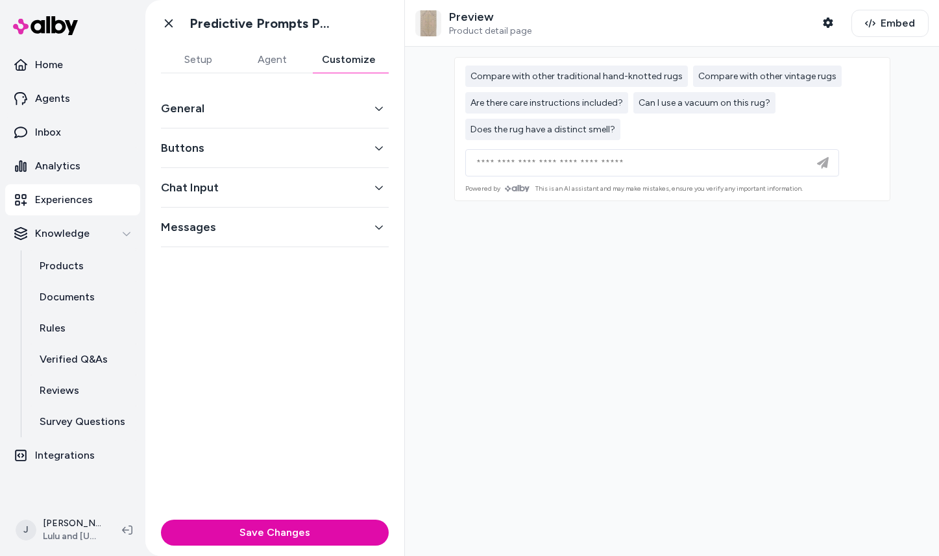
click at [380, 101] on button "General" at bounding box center [275, 108] width 228 height 18
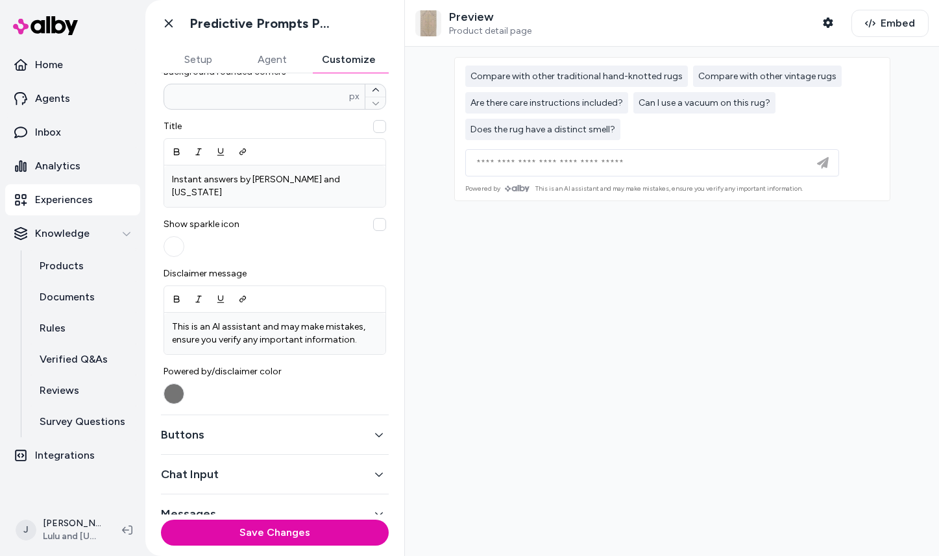
scroll to position [391, 0]
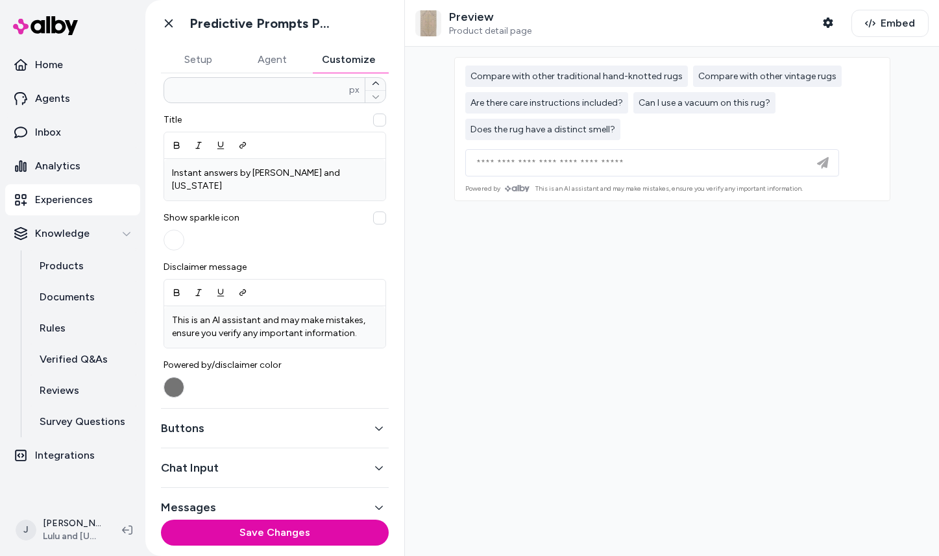
click at [248, 419] on button "Buttons" at bounding box center [275, 428] width 228 height 18
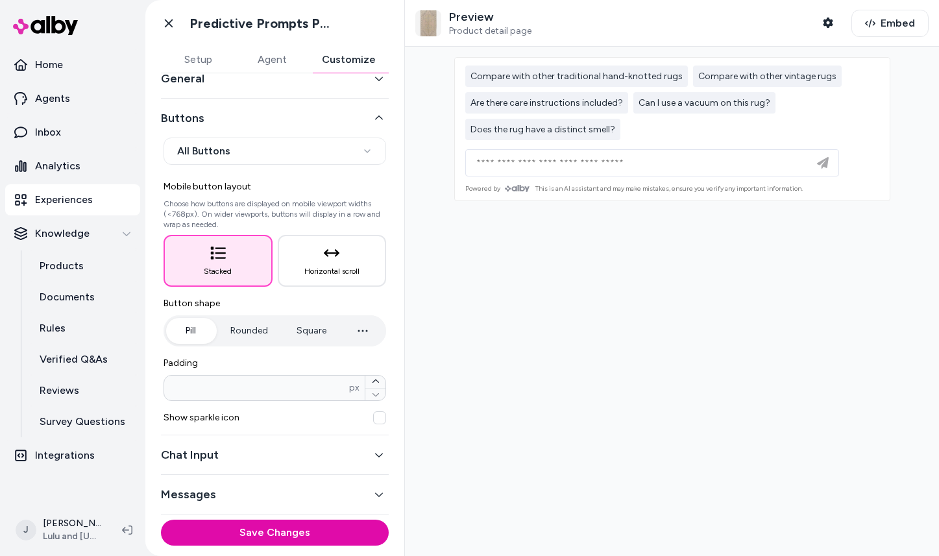
scroll to position [30, 0]
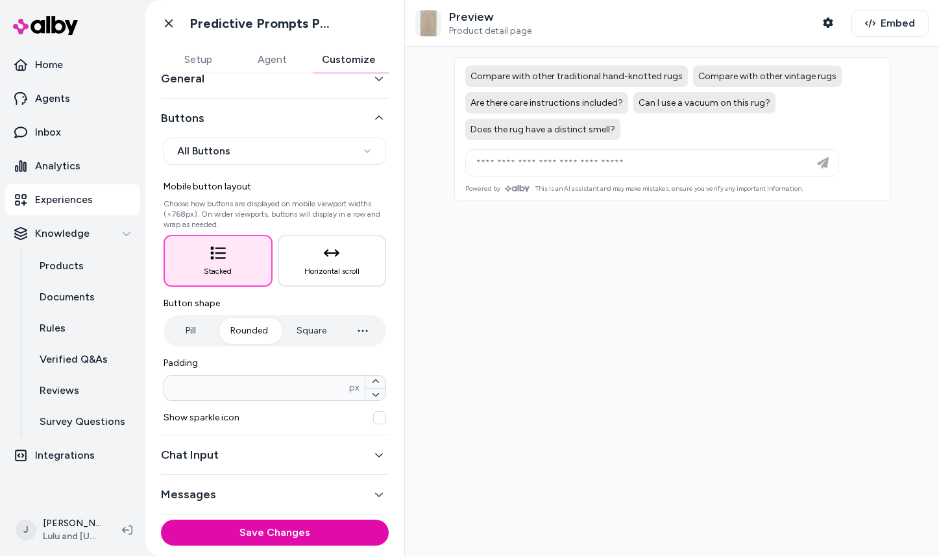
click at [254, 334] on button "Rounded" at bounding box center [249, 331] width 64 height 26
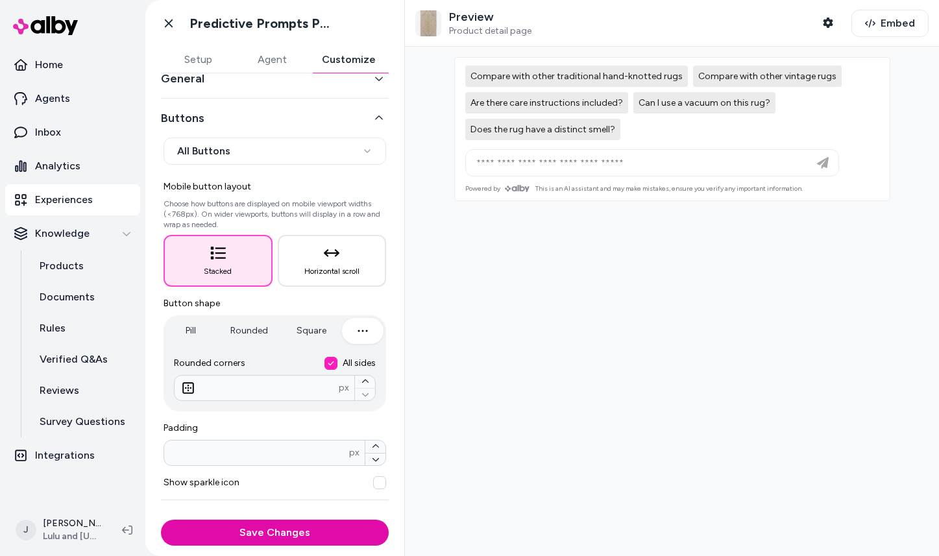
click at [368, 333] on icon "button" at bounding box center [363, 331] width 16 height 16
drag, startPoint x: 230, startPoint y: 391, endPoint x: 205, endPoint y: 390, distance: 24.7
click at [205, 390] on input "*" at bounding box center [256, 387] width 164 height 13
click at [161, 520] on button "Save Changes" at bounding box center [275, 533] width 228 height 26
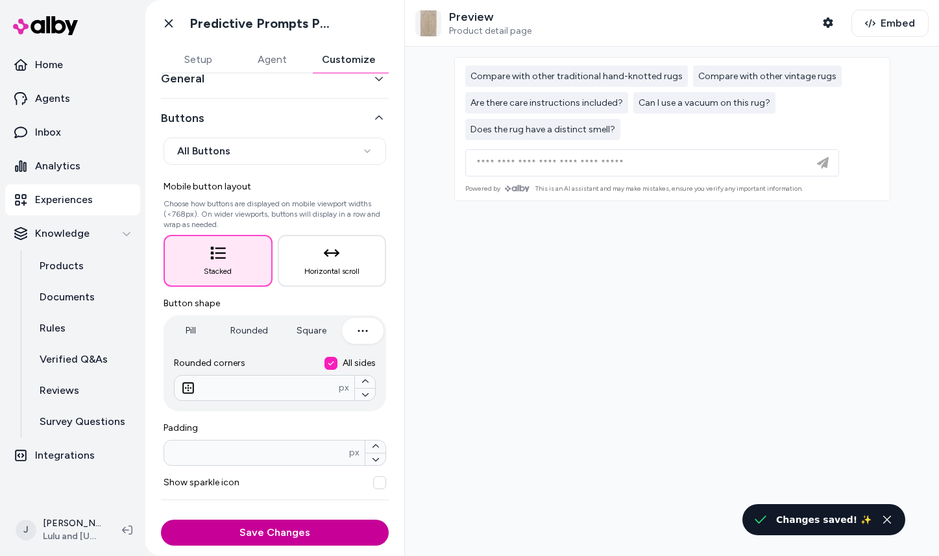
click at [274, 531] on button "Save Changes" at bounding box center [275, 533] width 228 height 26
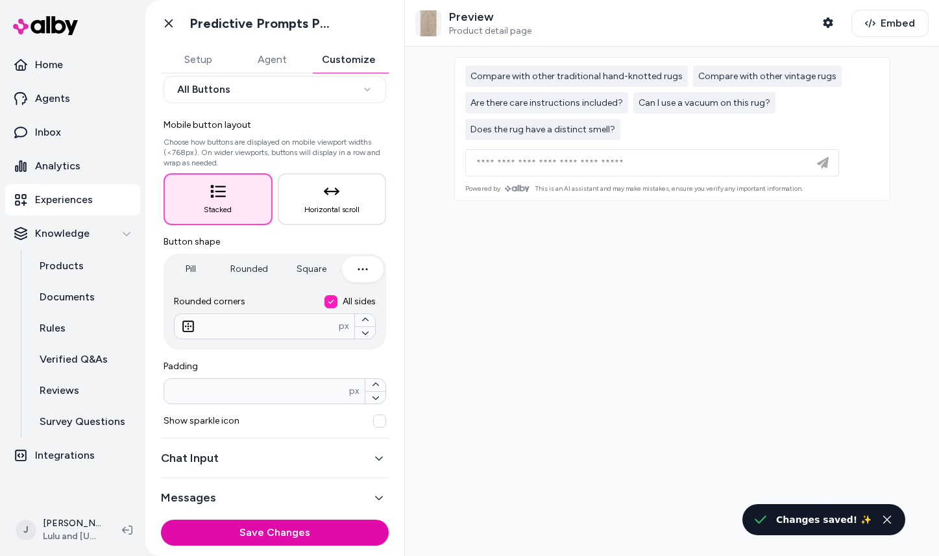
scroll to position [95, 0]
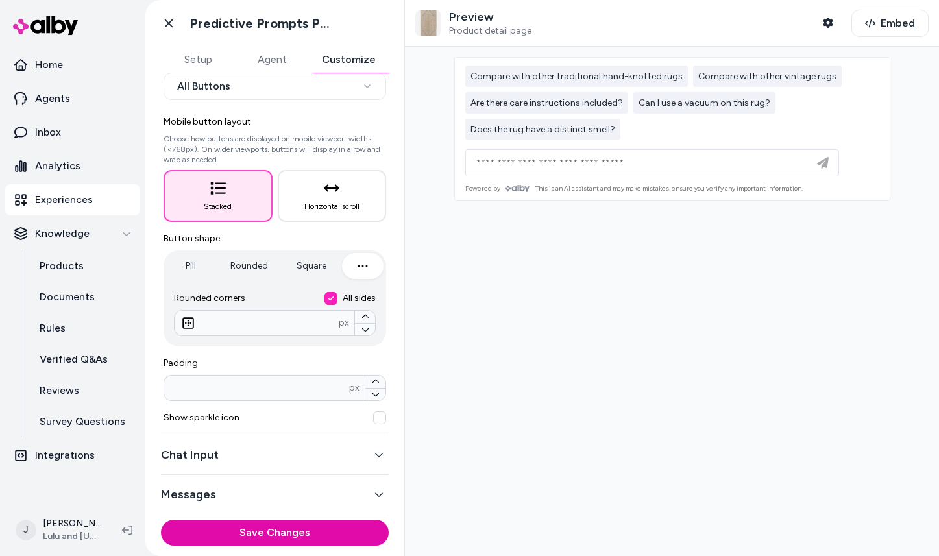
click at [282, 459] on button "Chat Input" at bounding box center [275, 455] width 228 height 18
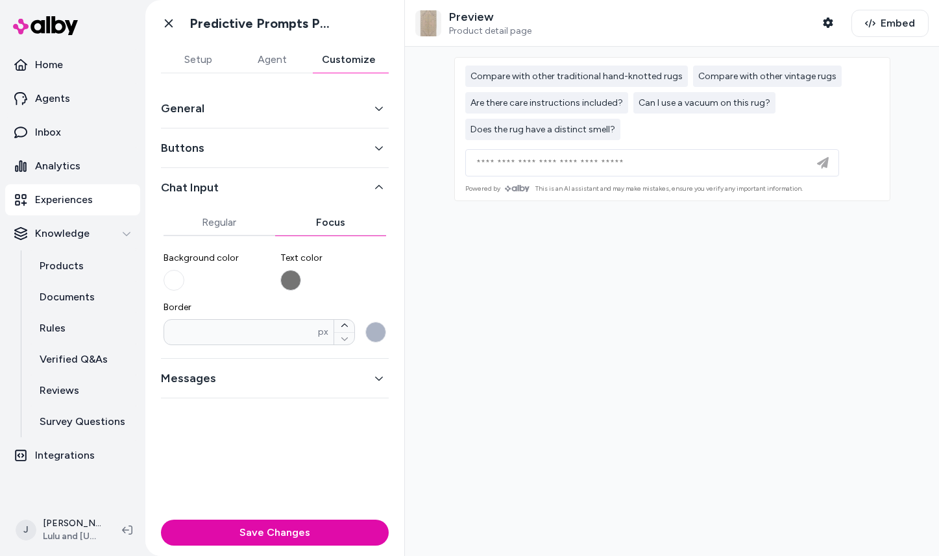
click at [261, 182] on button "Chat Input" at bounding box center [275, 187] width 228 height 18
click at [250, 230] on button "Messages" at bounding box center [275, 227] width 228 height 18
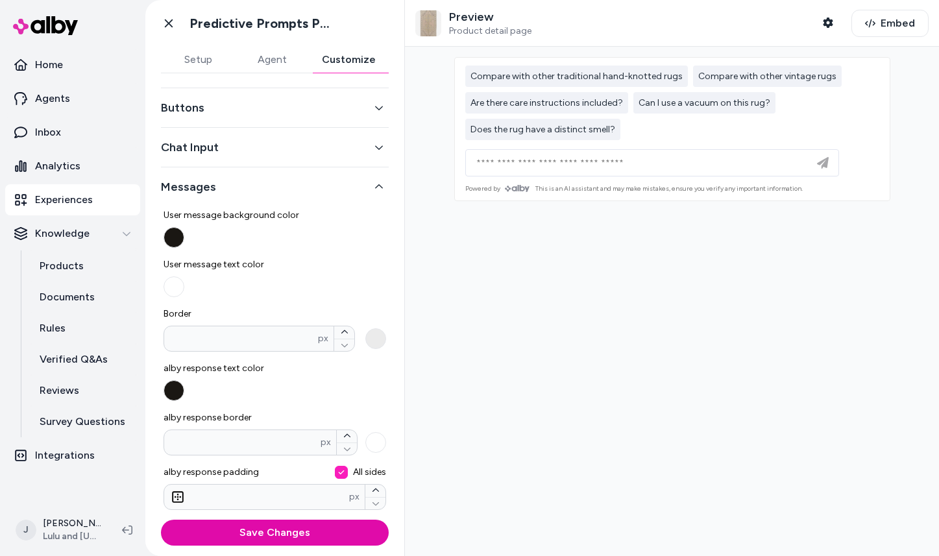
scroll to position [49, 0]
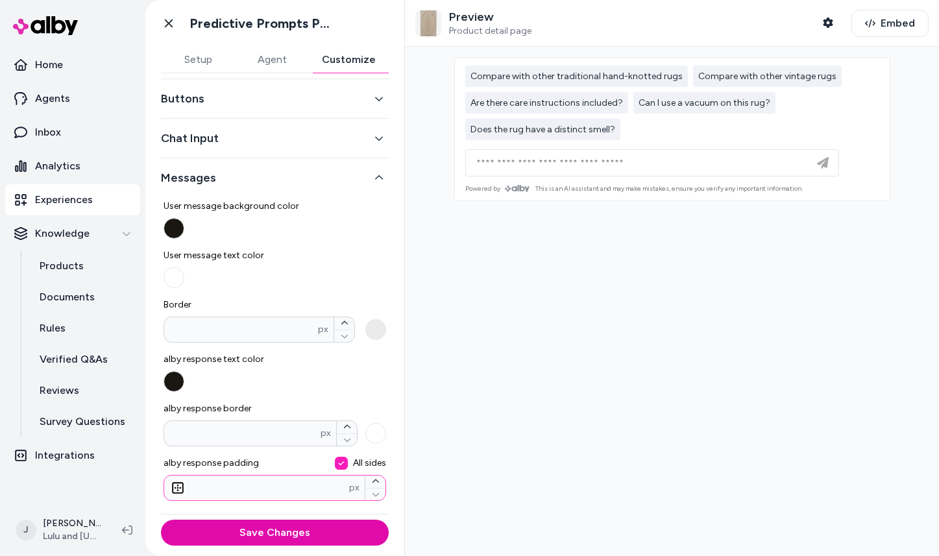
drag, startPoint x: 224, startPoint y: 488, endPoint x: 191, endPoint y: 487, distance: 33.7
click at [191, 487] on input "*" at bounding box center [256, 487] width 185 height 13
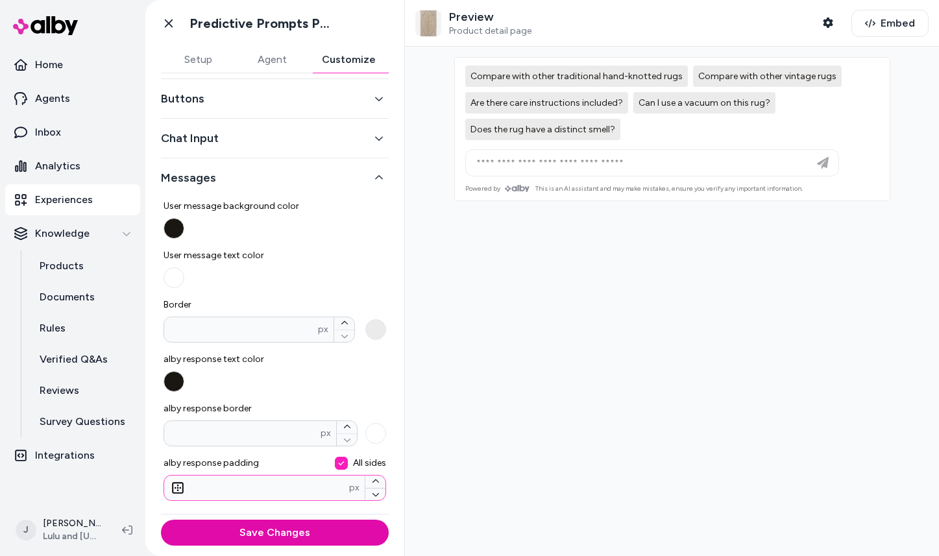
type input "*"
click at [161, 520] on button "Save Changes" at bounding box center [275, 533] width 228 height 26
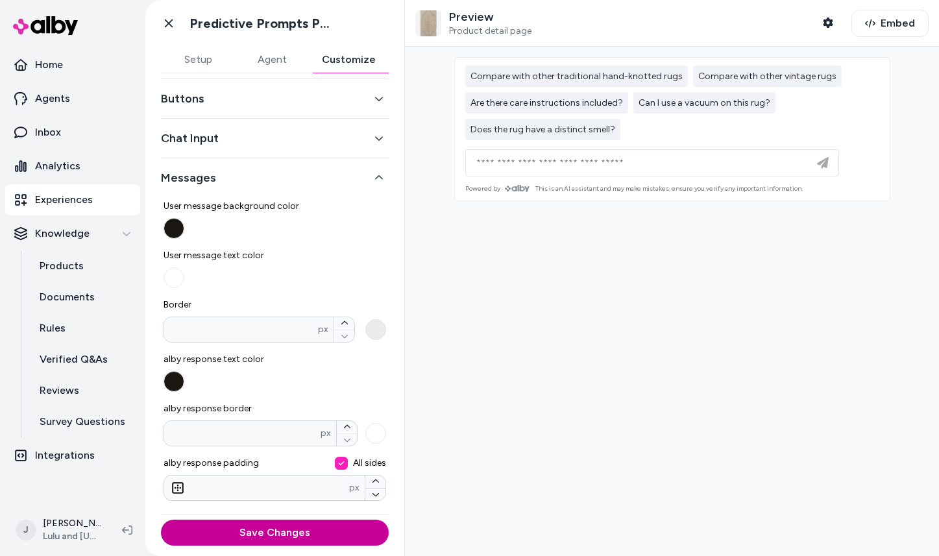
click at [264, 531] on button "Save Changes" at bounding box center [275, 533] width 228 height 26
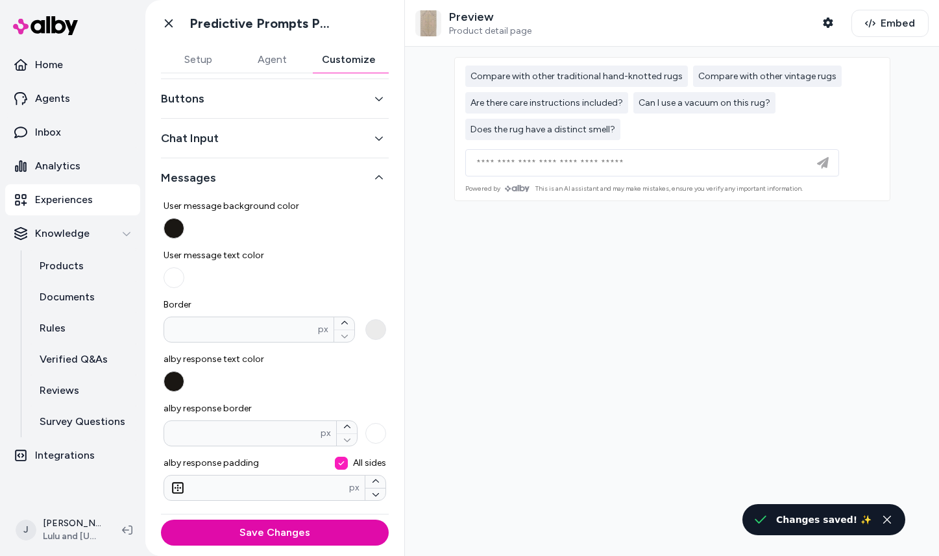
click at [378, 176] on icon "button" at bounding box center [379, 177] width 8 height 4
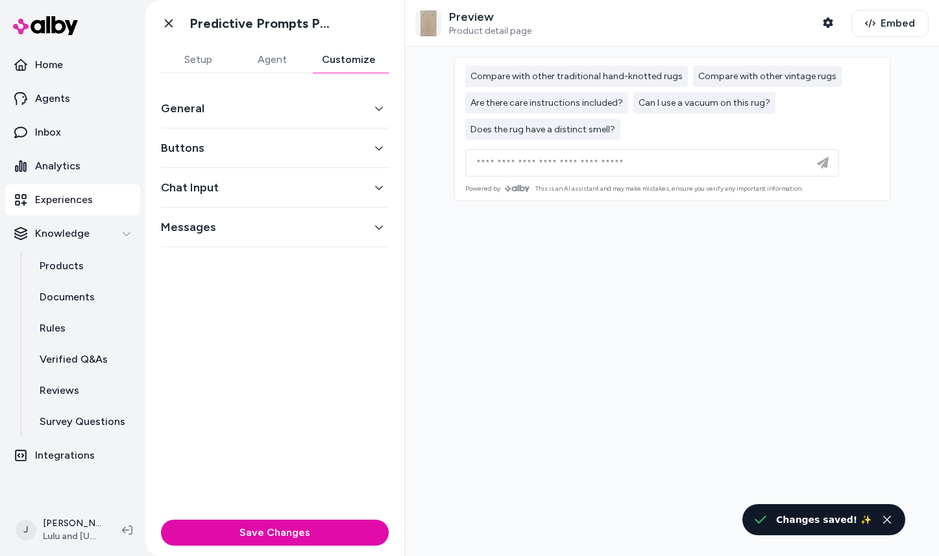
click at [370, 186] on button "Chat Input" at bounding box center [275, 187] width 228 height 18
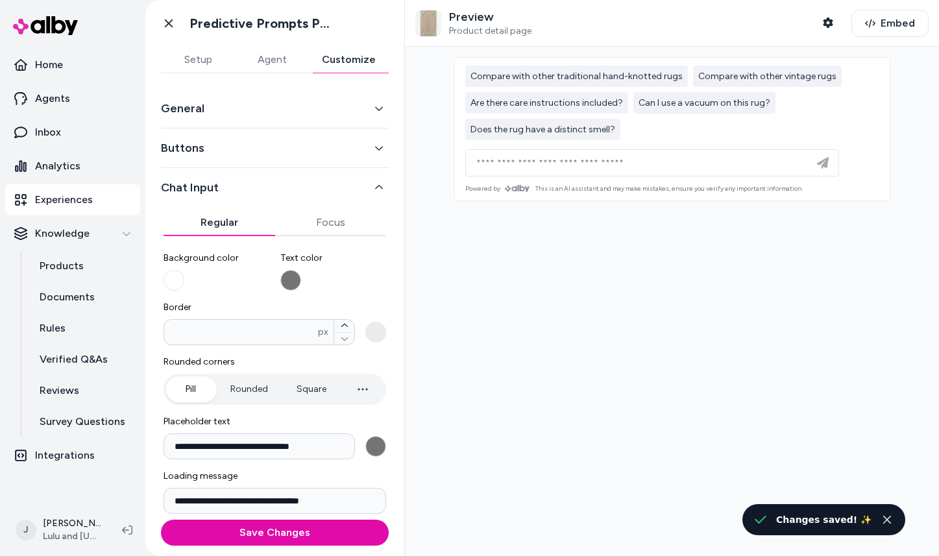
click at [221, 223] on button "Regular" at bounding box center [219, 223] width 112 height 26
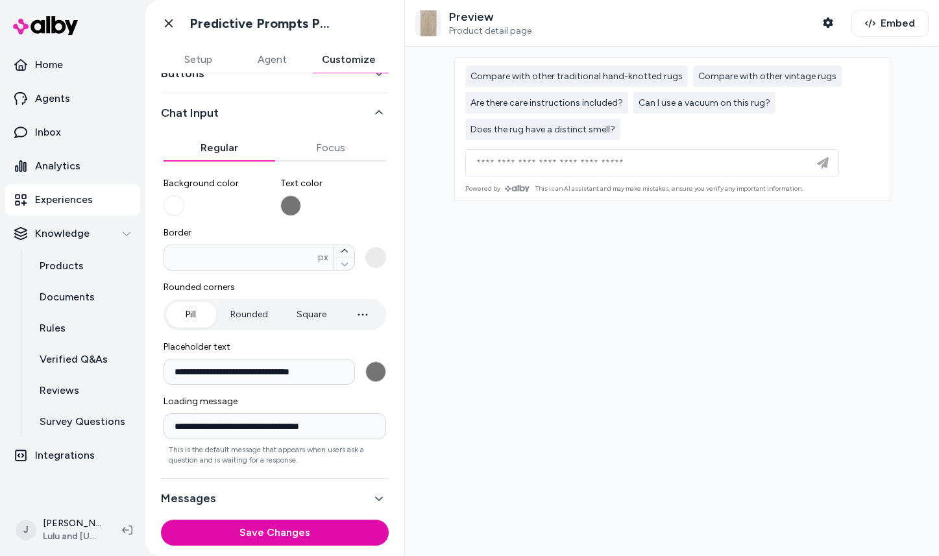
scroll to position [78, 0]
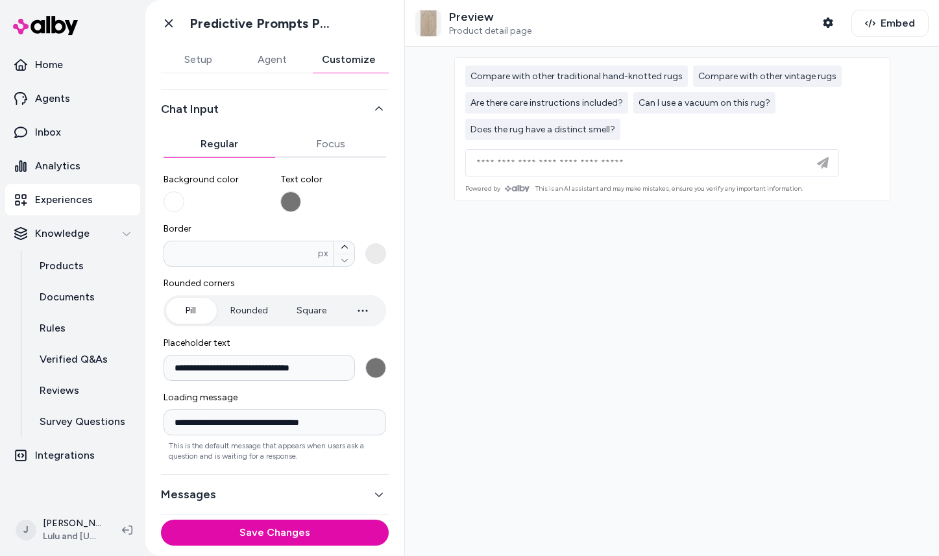
click at [360, 308] on icon "button" at bounding box center [363, 311] width 16 height 16
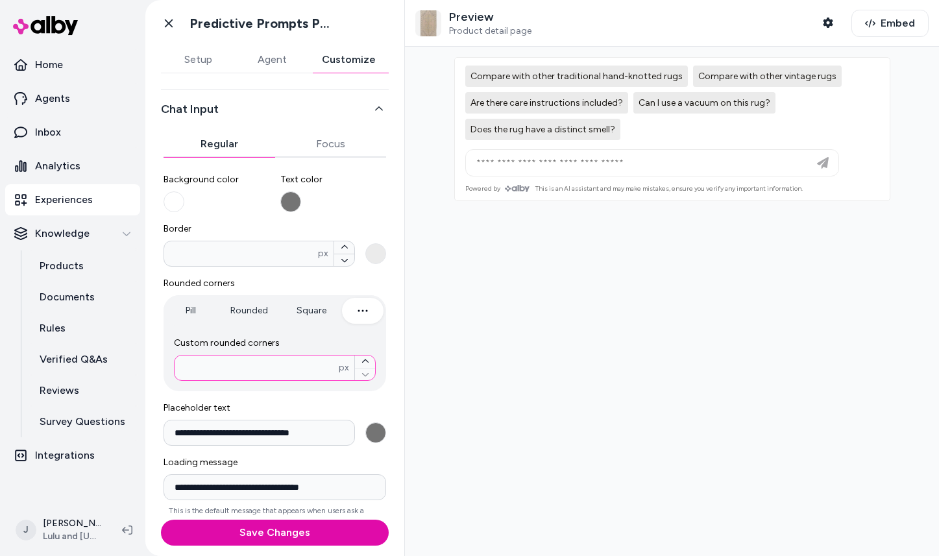
click at [260, 368] on input "number" at bounding box center [256, 367] width 164 height 13
type input "*"
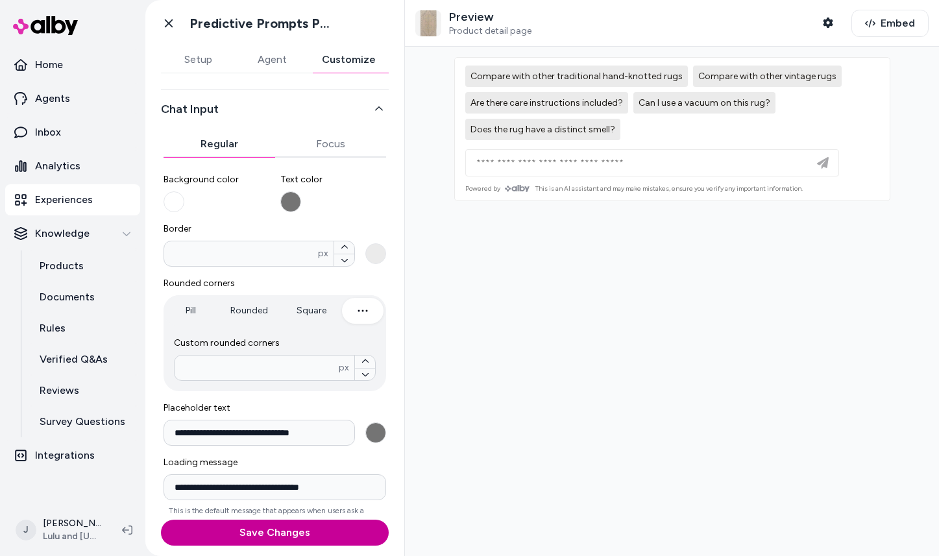
click at [278, 525] on button "Save Changes" at bounding box center [275, 533] width 228 height 26
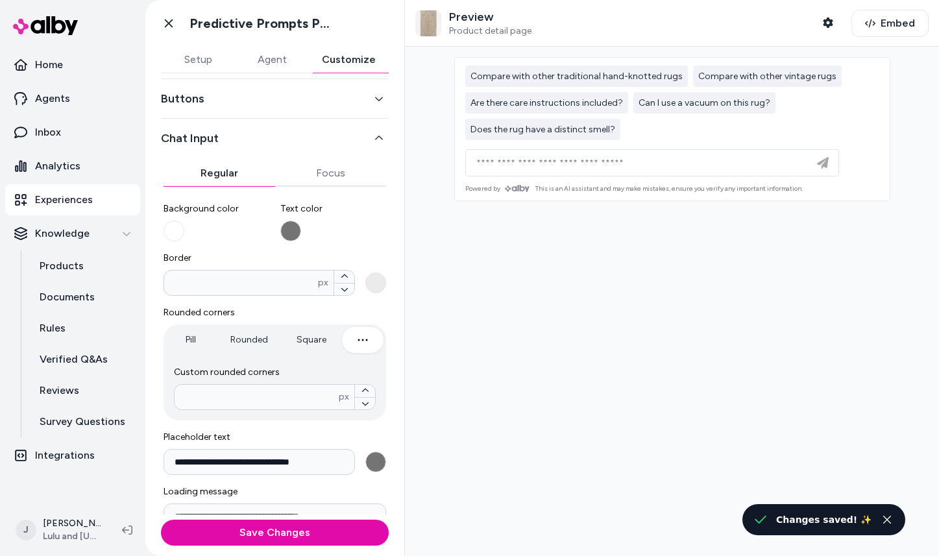
scroll to position [25, 0]
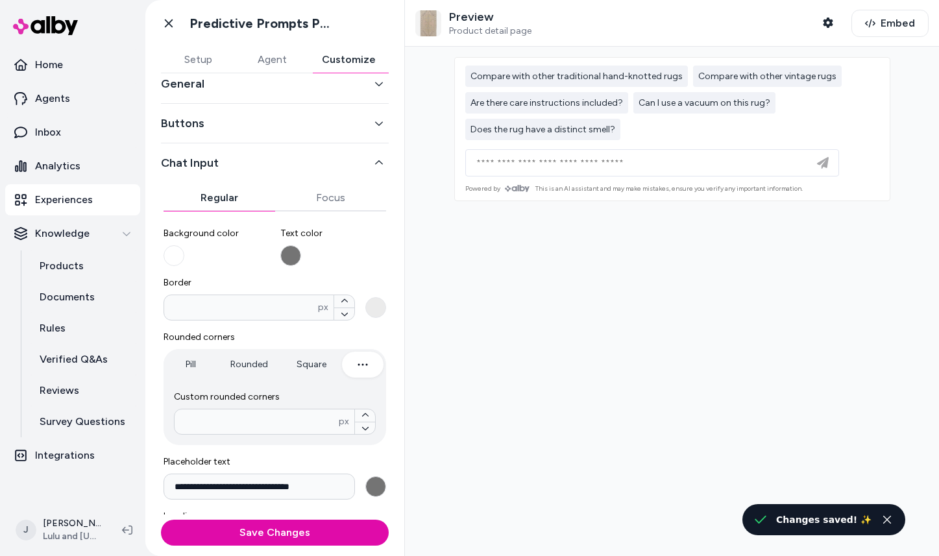
click at [380, 156] on button "Chat Input" at bounding box center [275, 163] width 228 height 18
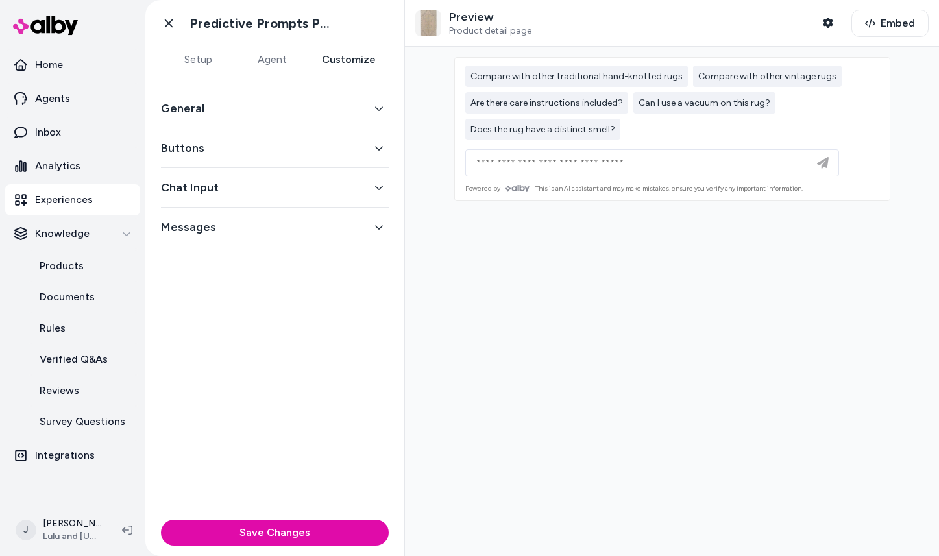
click at [380, 141] on button "Buttons" at bounding box center [275, 148] width 228 height 18
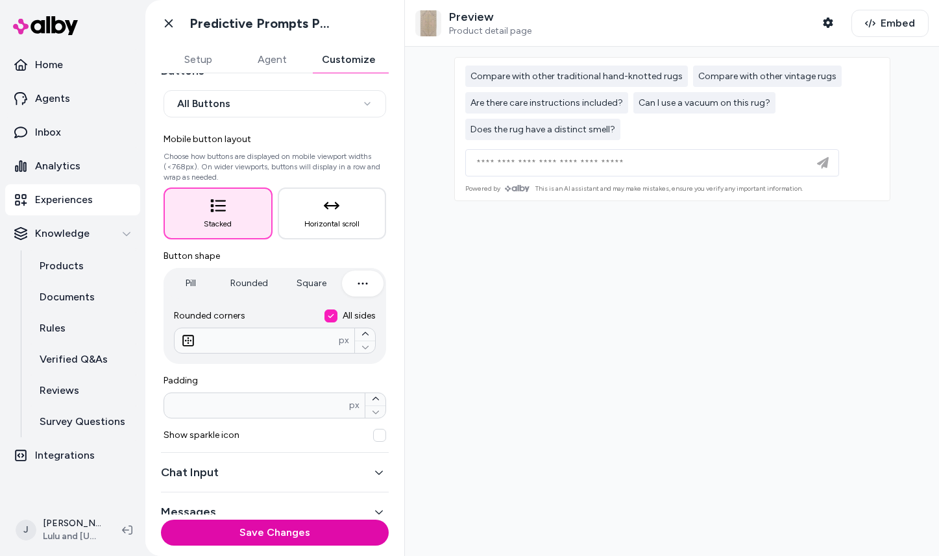
scroll to position [95, 0]
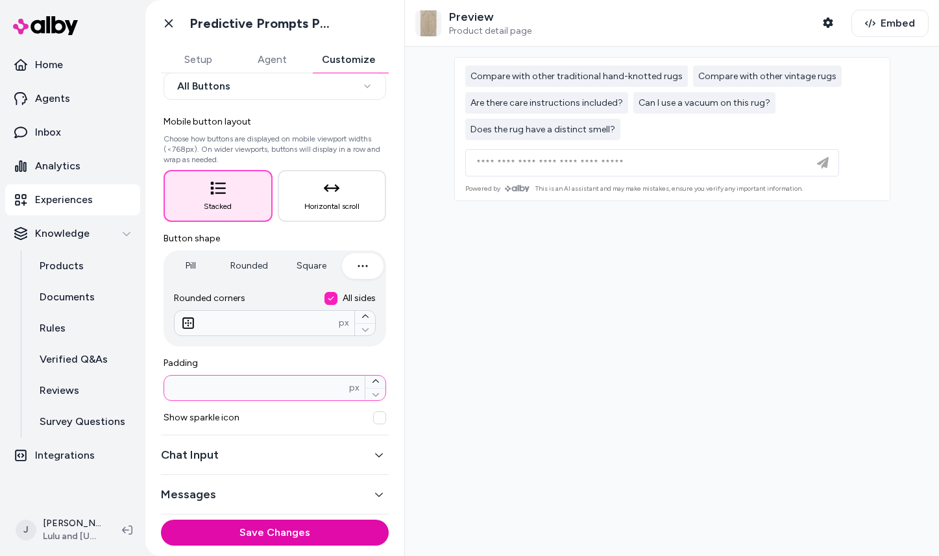
click at [261, 391] on input "*" at bounding box center [256, 387] width 185 height 13
click at [255, 457] on button "Chat Input" at bounding box center [275, 455] width 228 height 18
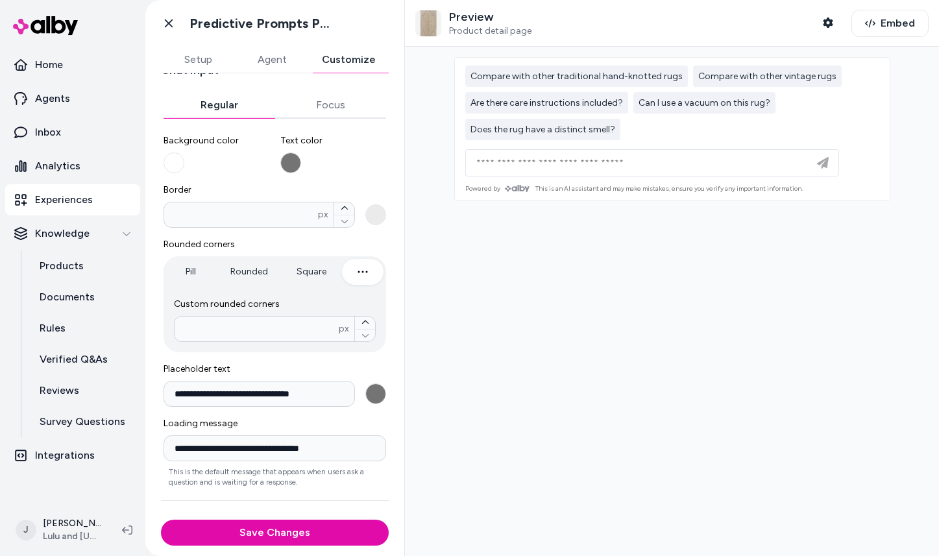
scroll to position [143, 0]
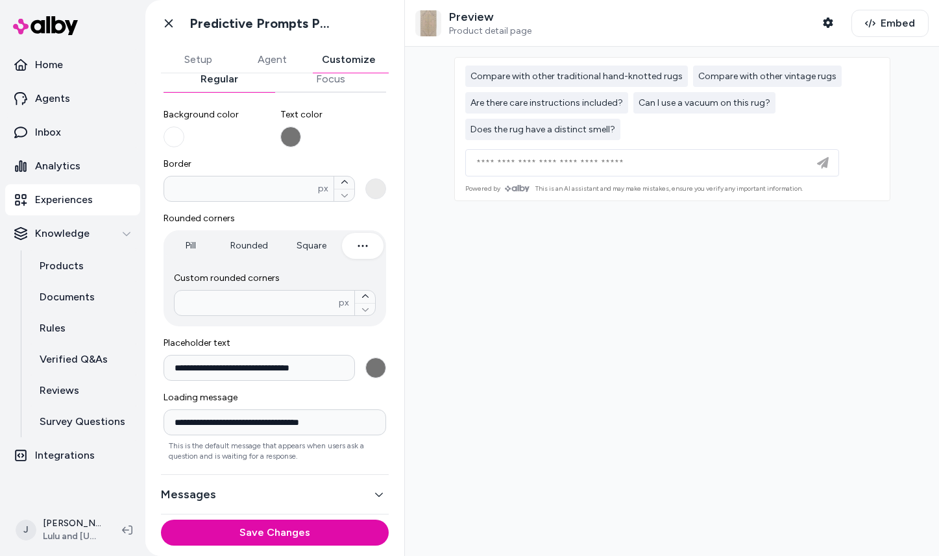
click at [245, 482] on div "Messages" at bounding box center [275, 495] width 228 height 40
click at [245, 498] on button "Messages" at bounding box center [275, 494] width 228 height 18
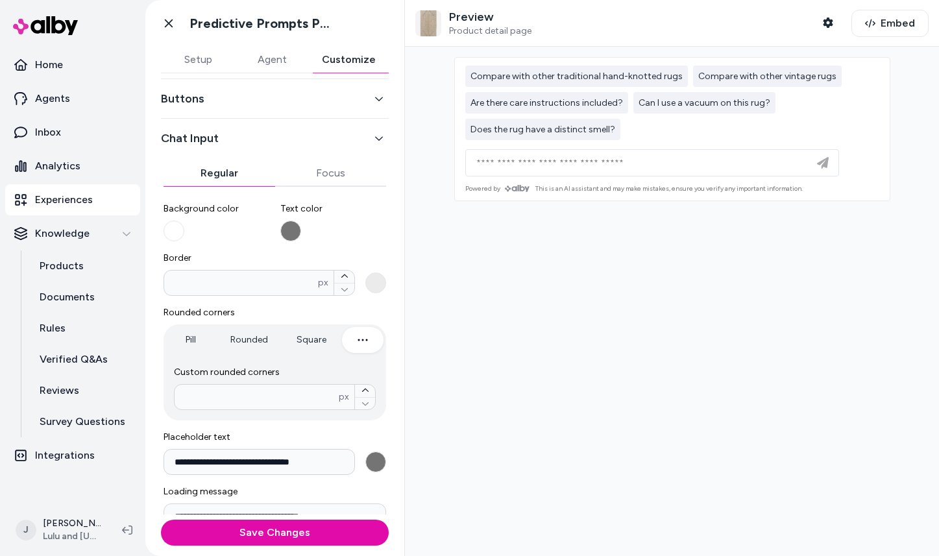
scroll to position [49, 0]
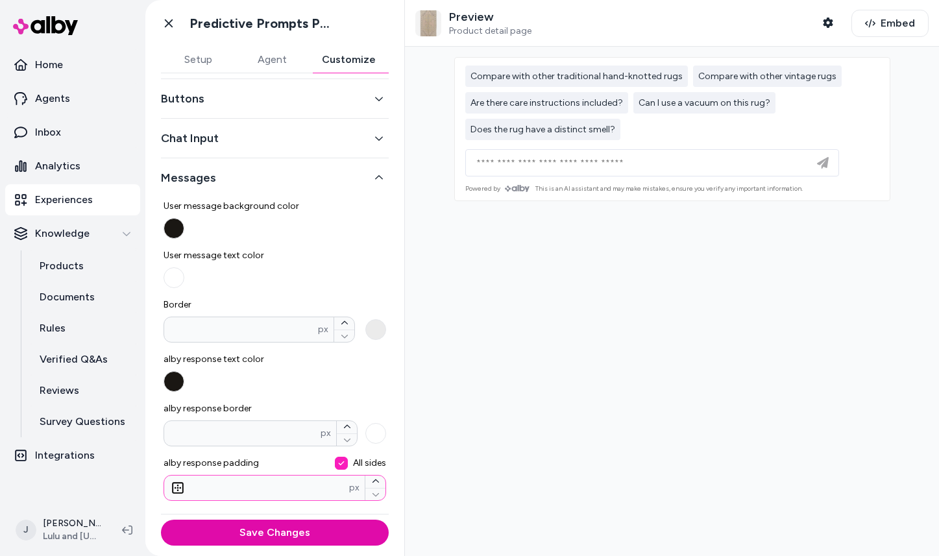
click at [205, 488] on input "*" at bounding box center [256, 487] width 185 height 13
click at [177, 486] on icon at bounding box center [177, 487] width 13 height 13
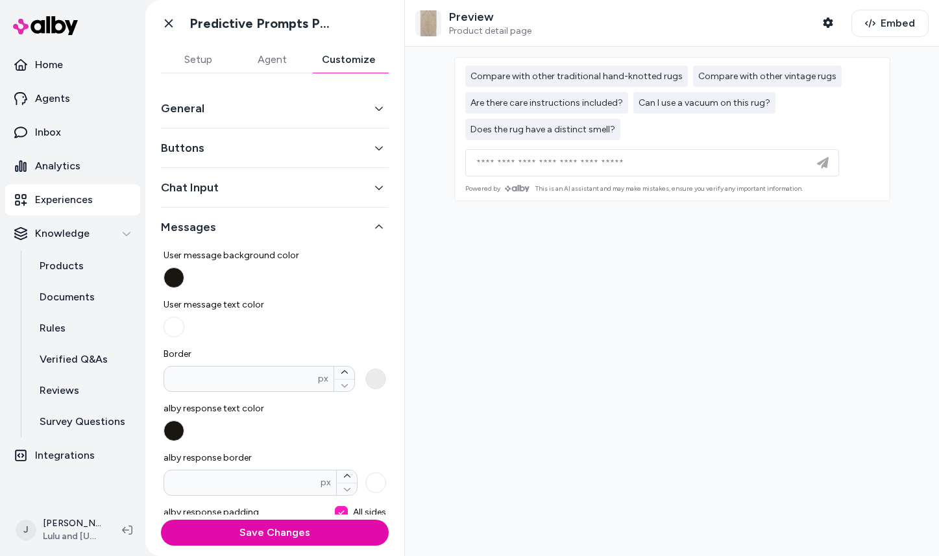
click at [302, 229] on button "Messages" at bounding box center [275, 227] width 228 height 18
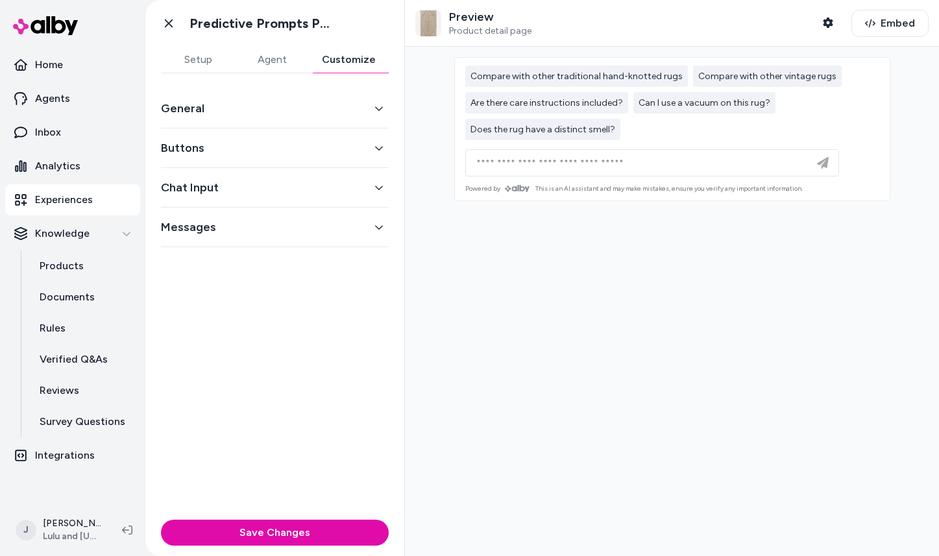
click at [276, 114] on button "General" at bounding box center [275, 108] width 228 height 18
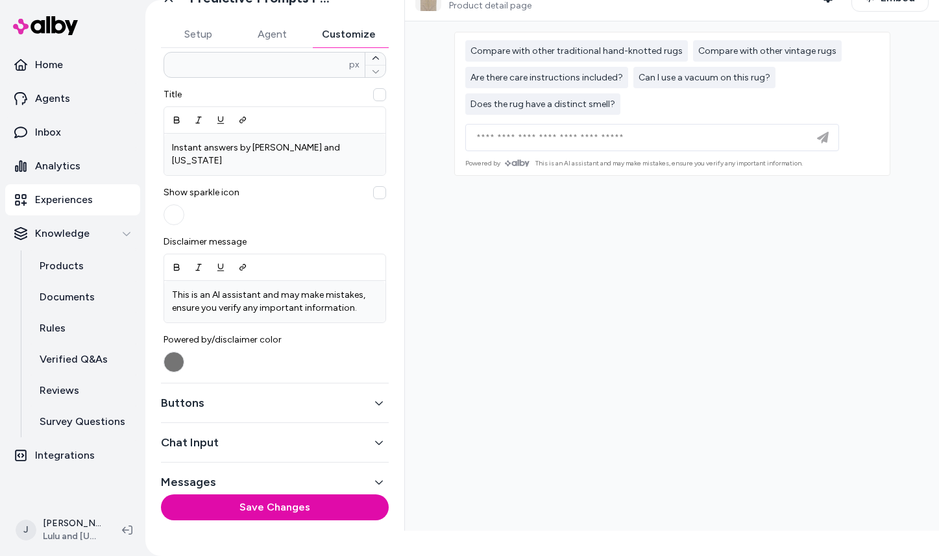
scroll to position [46, 0]
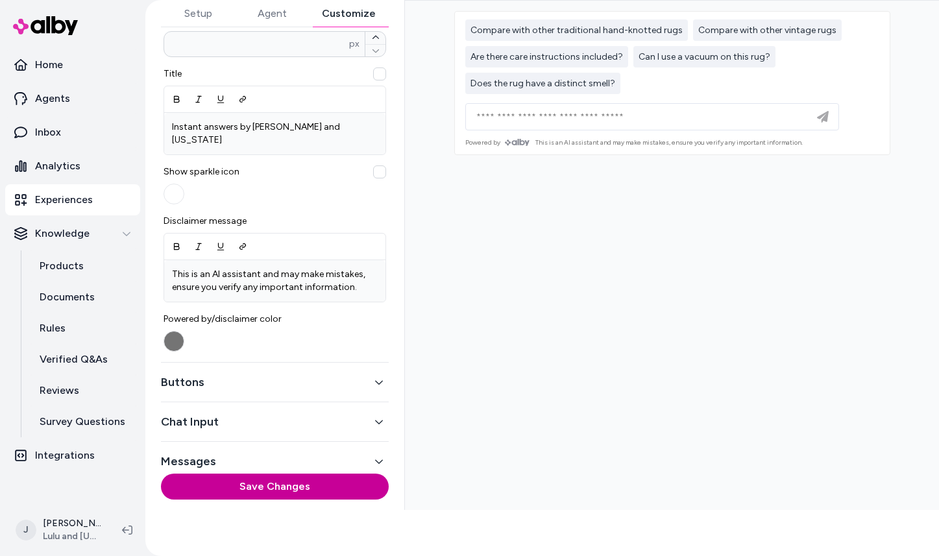
click at [249, 476] on button "Save Changes" at bounding box center [275, 487] width 228 height 26
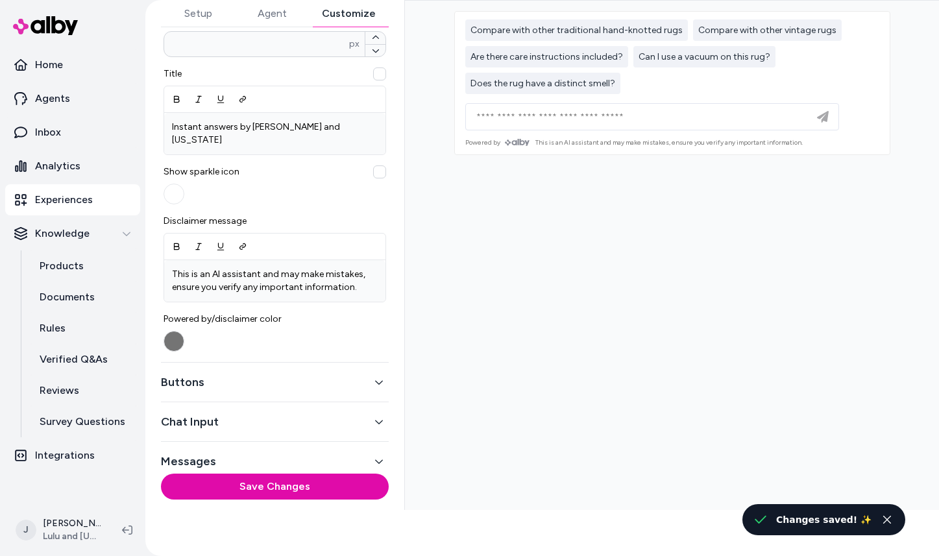
scroll to position [0, 0]
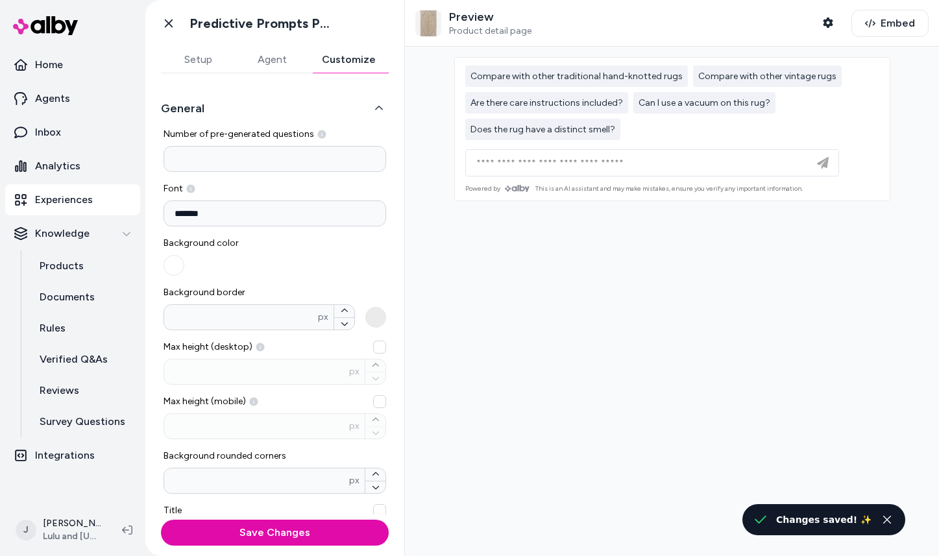
click at [200, 13] on div "Go back Predictive Prompts PDP Setup Agent Customize General Number of pre-gene…" at bounding box center [274, 278] width 259 height 556
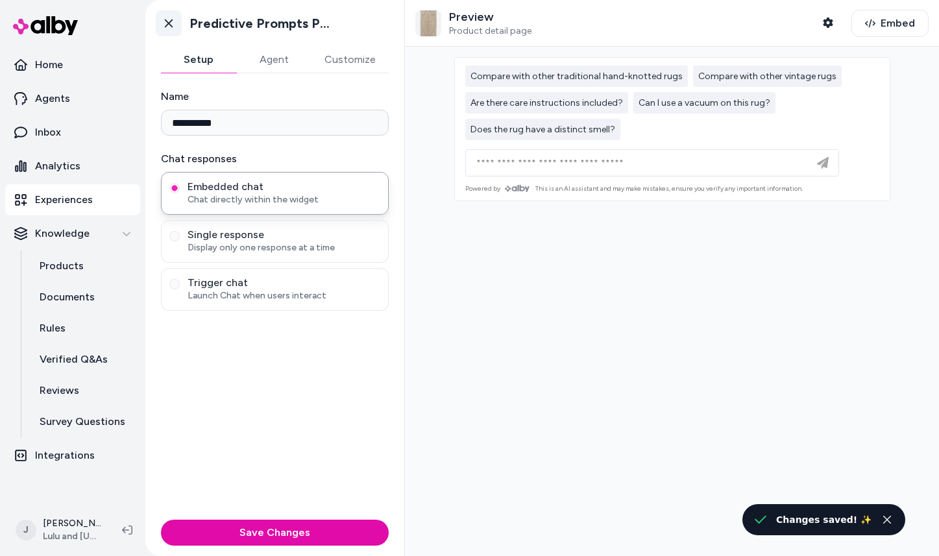
click at [168, 23] on icon at bounding box center [169, 23] width 8 height 8
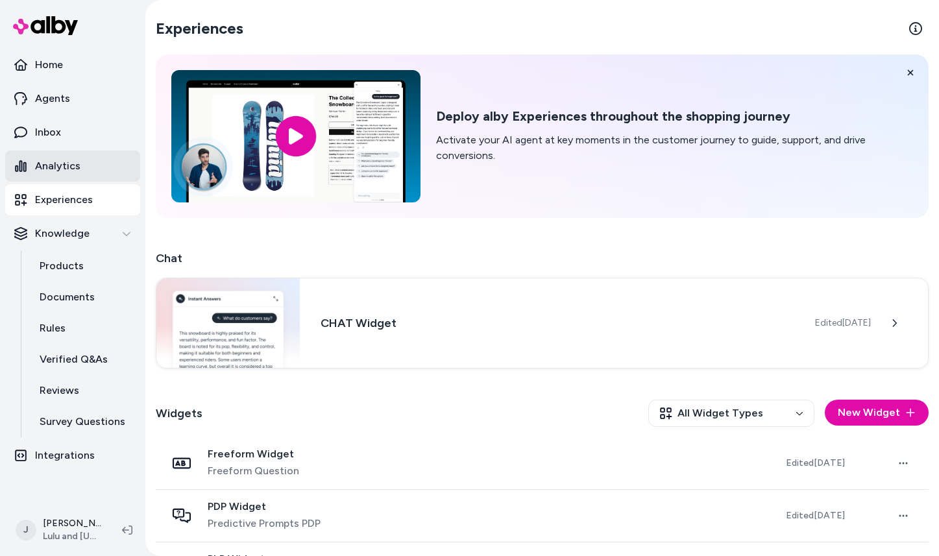
click at [88, 163] on link "Analytics" at bounding box center [72, 165] width 135 height 31
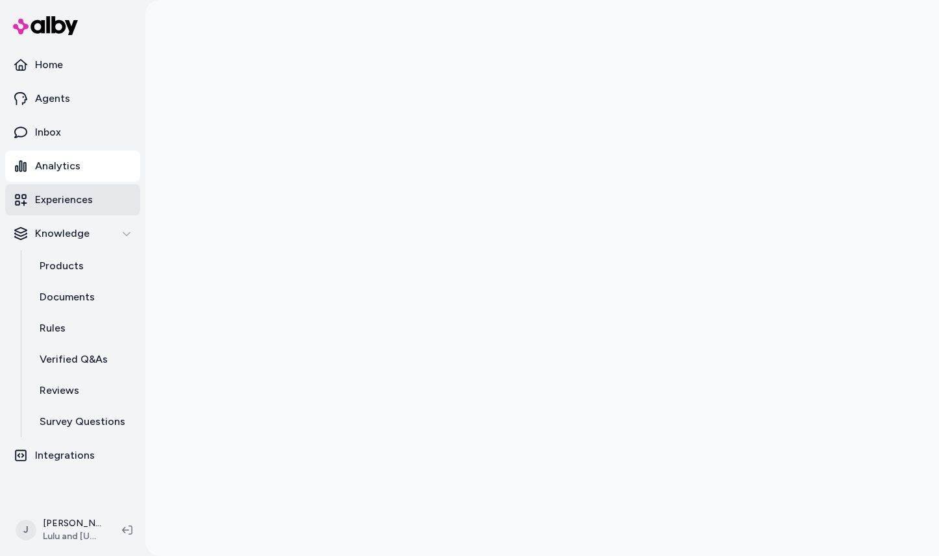
click at [88, 197] on p "Experiences" at bounding box center [64, 200] width 58 height 16
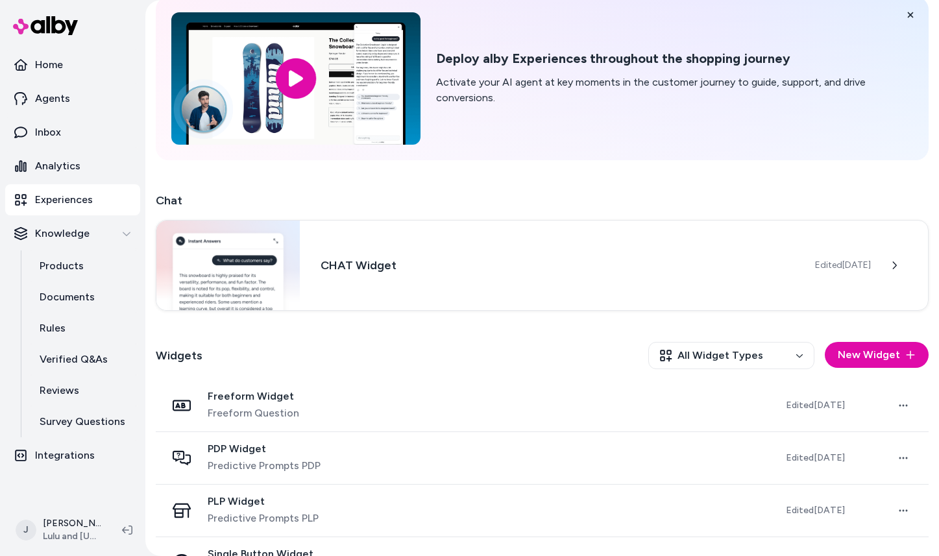
scroll to position [101, 0]
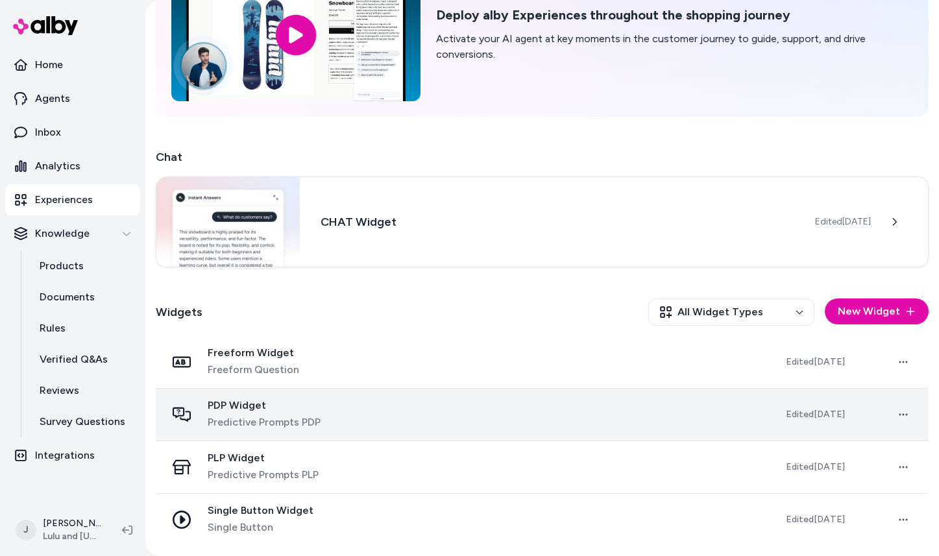
click at [303, 412] on div "PDP Widget Predictive Prompts PDP" at bounding box center [264, 414] width 113 height 31
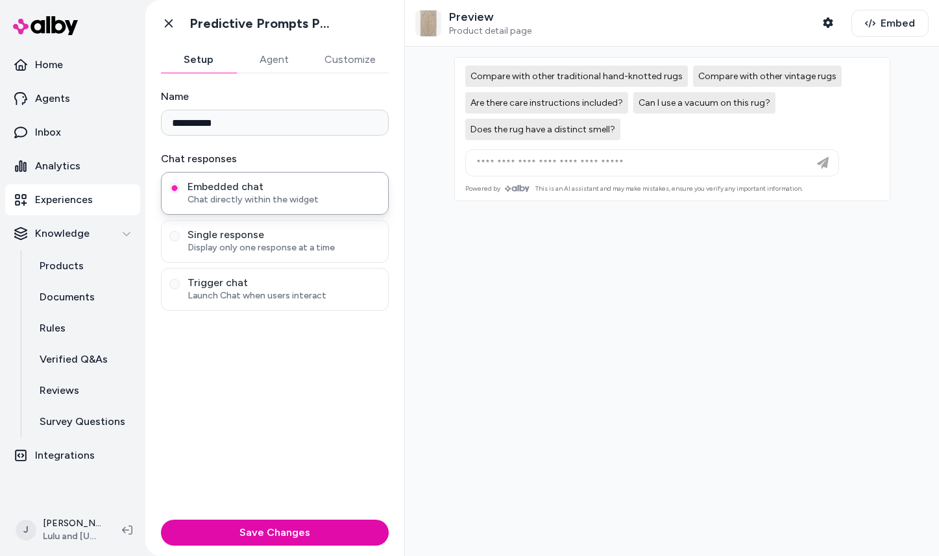
click at [342, 64] on button "Customize" at bounding box center [349, 60] width 77 height 26
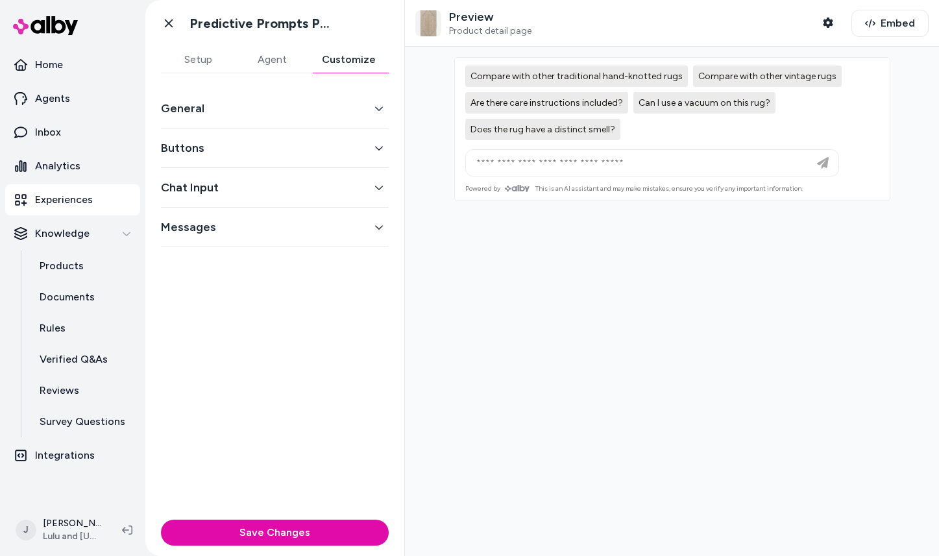
click at [328, 111] on button "General" at bounding box center [275, 108] width 228 height 18
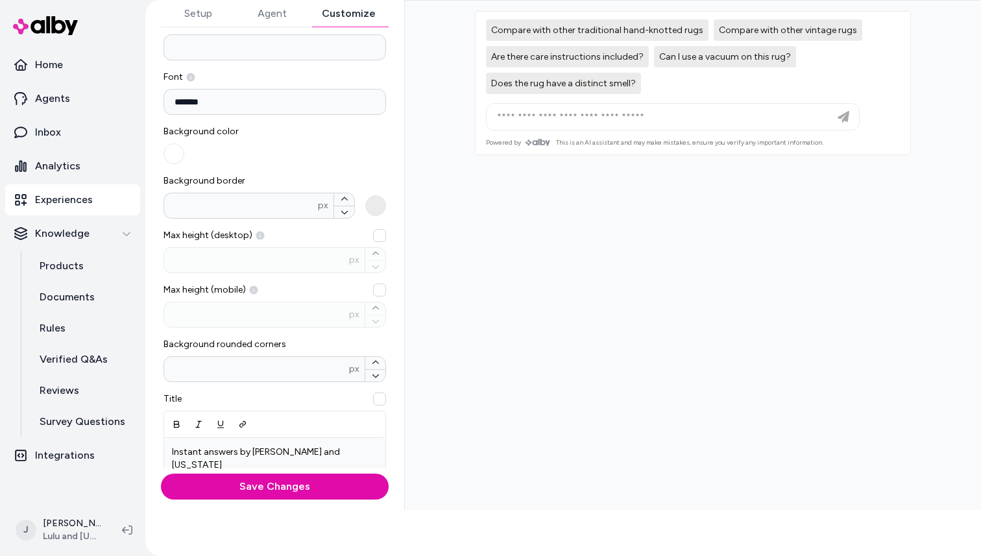
scroll to position [65, 0]
click at [374, 204] on button "Background border * px" at bounding box center [375, 206] width 21 height 21
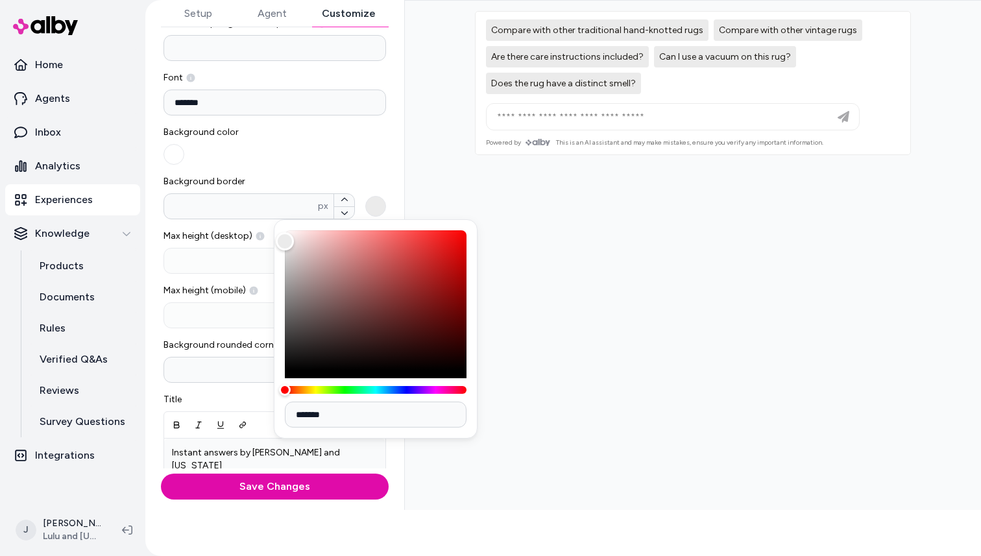
click at [348, 171] on div "Number of pre-generated questions * Font ******* Background color Background bo…" at bounding box center [274, 347] width 223 height 660
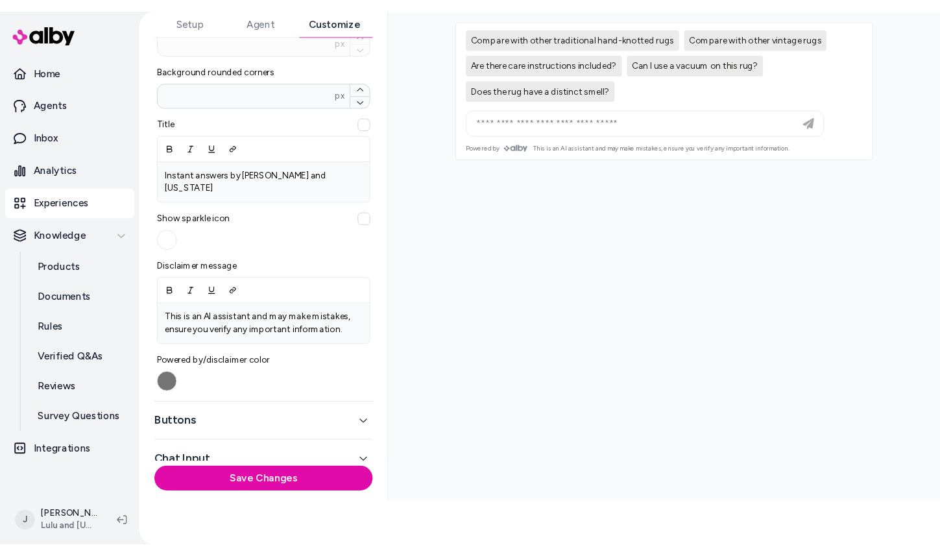
scroll to position [391, 0]
